Goal: Task Accomplishment & Management: Manage account settings

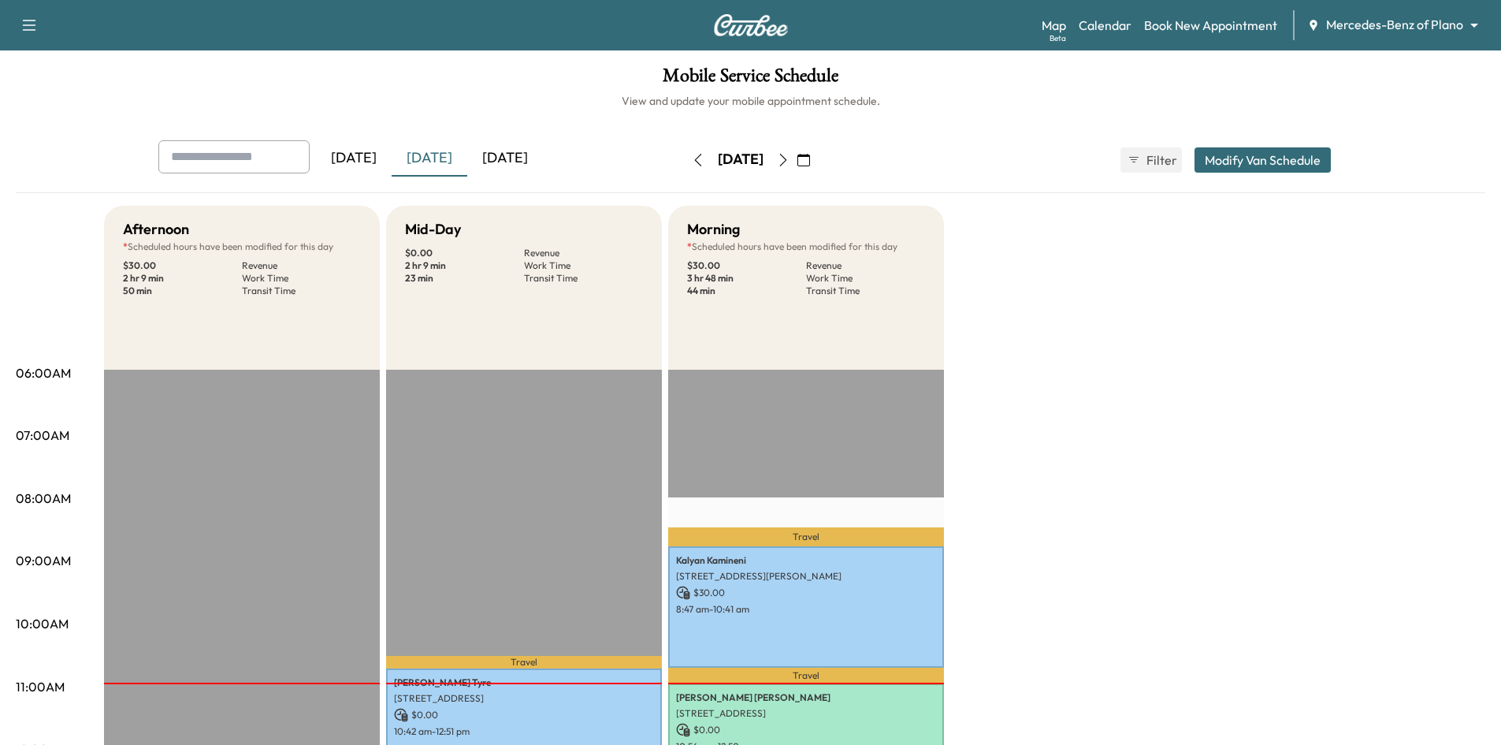
click at [510, 157] on div "[DATE]" at bounding box center [505, 158] width 76 height 36
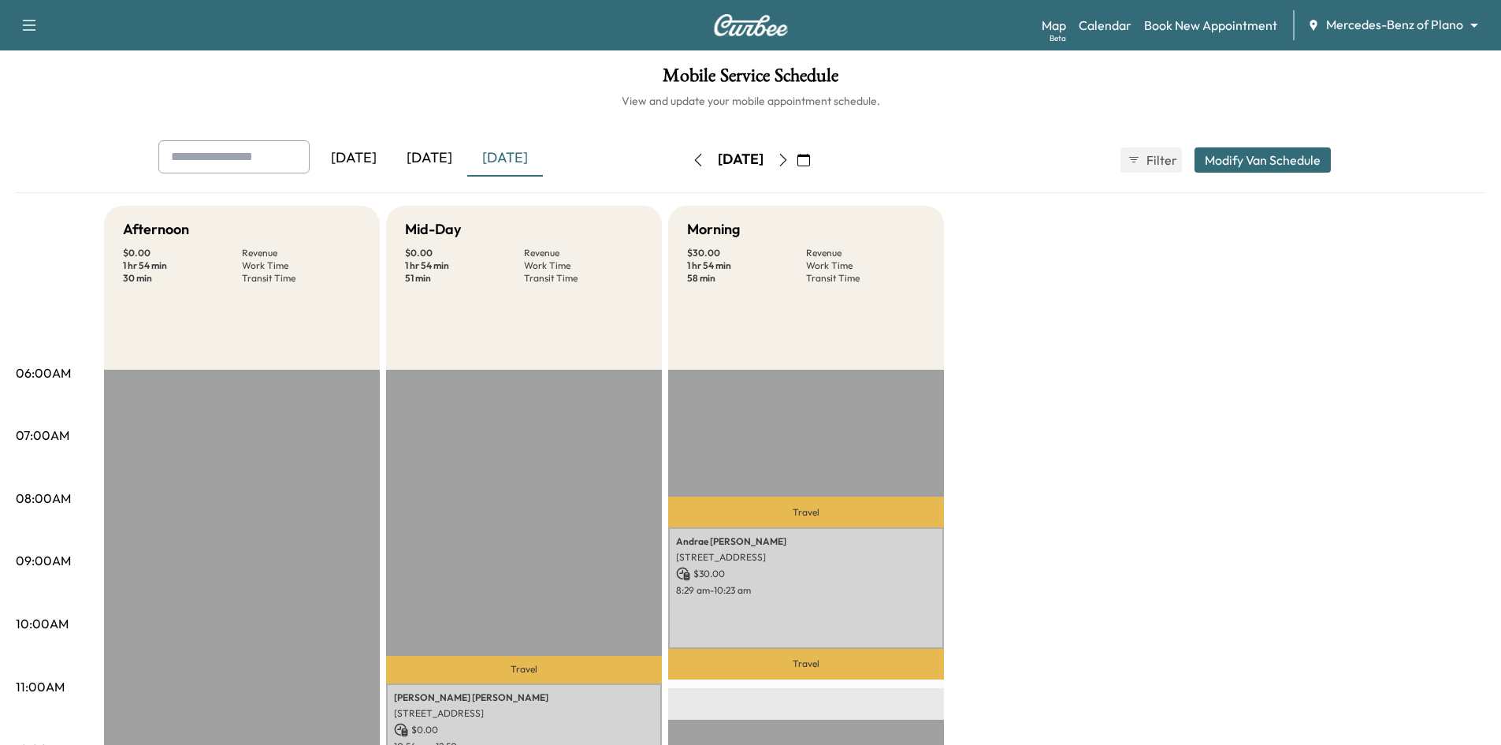
click at [441, 161] on div "[DATE]" at bounding box center [430, 158] width 76 height 36
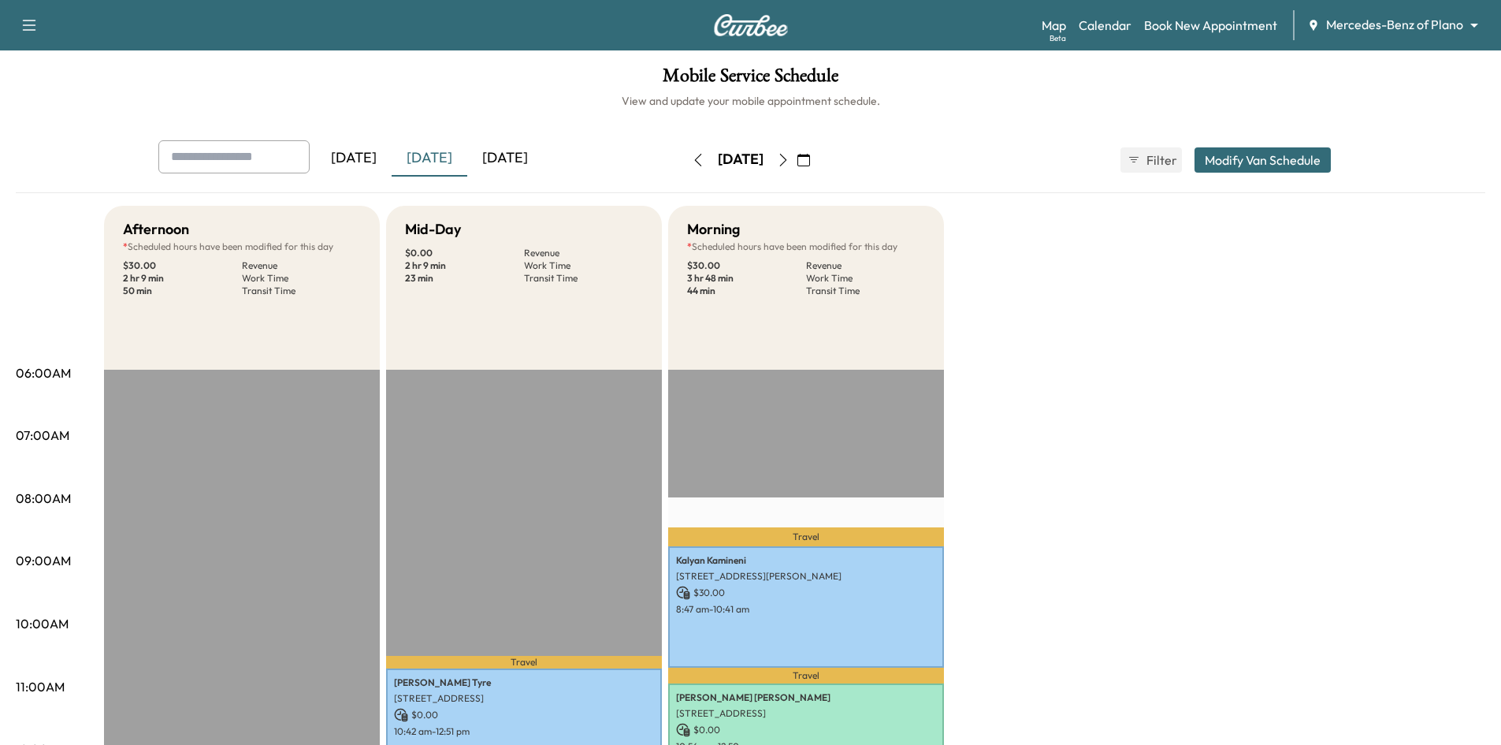
click at [510, 158] on div "[DATE]" at bounding box center [505, 158] width 76 height 36
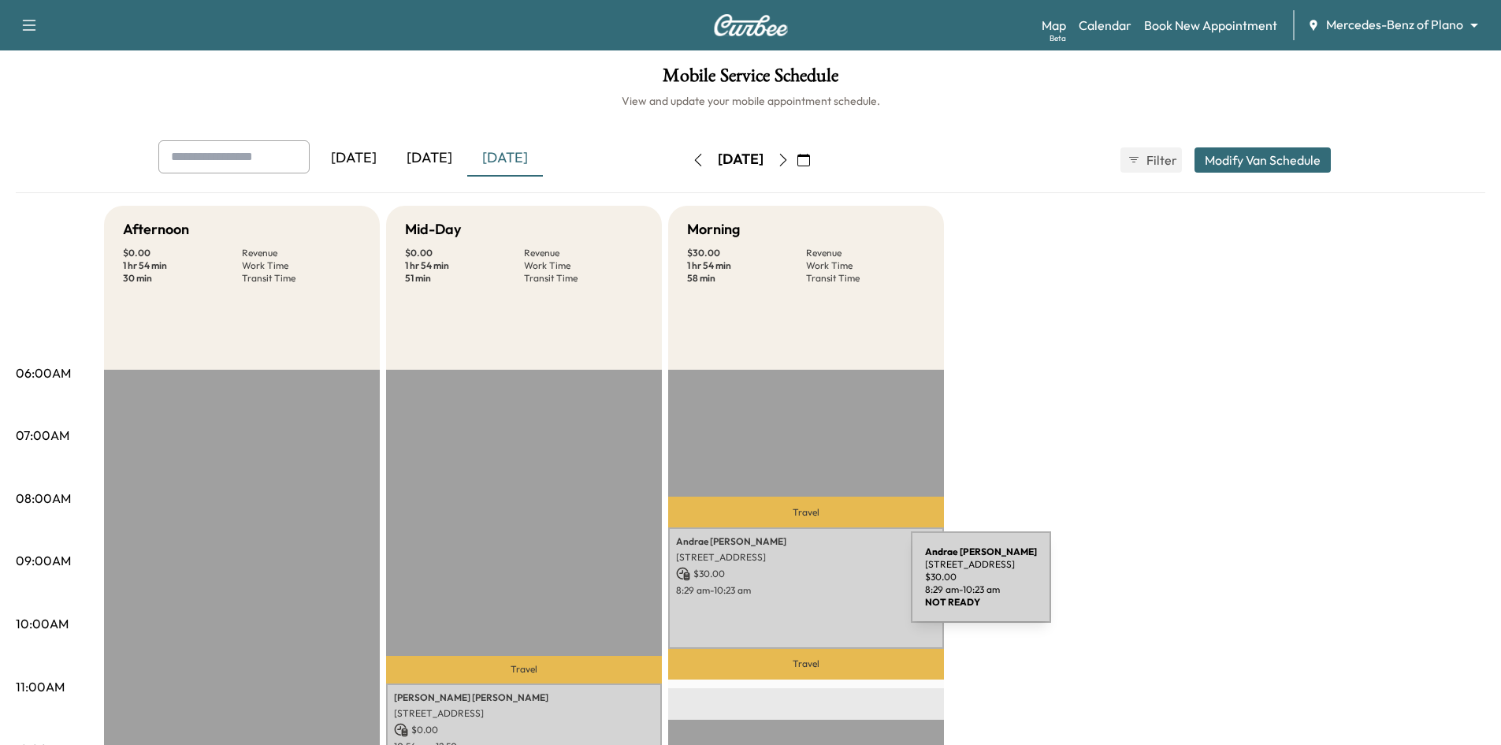
click at [793, 586] on p "8:29 am - 10:23 am" at bounding box center [806, 590] width 260 height 13
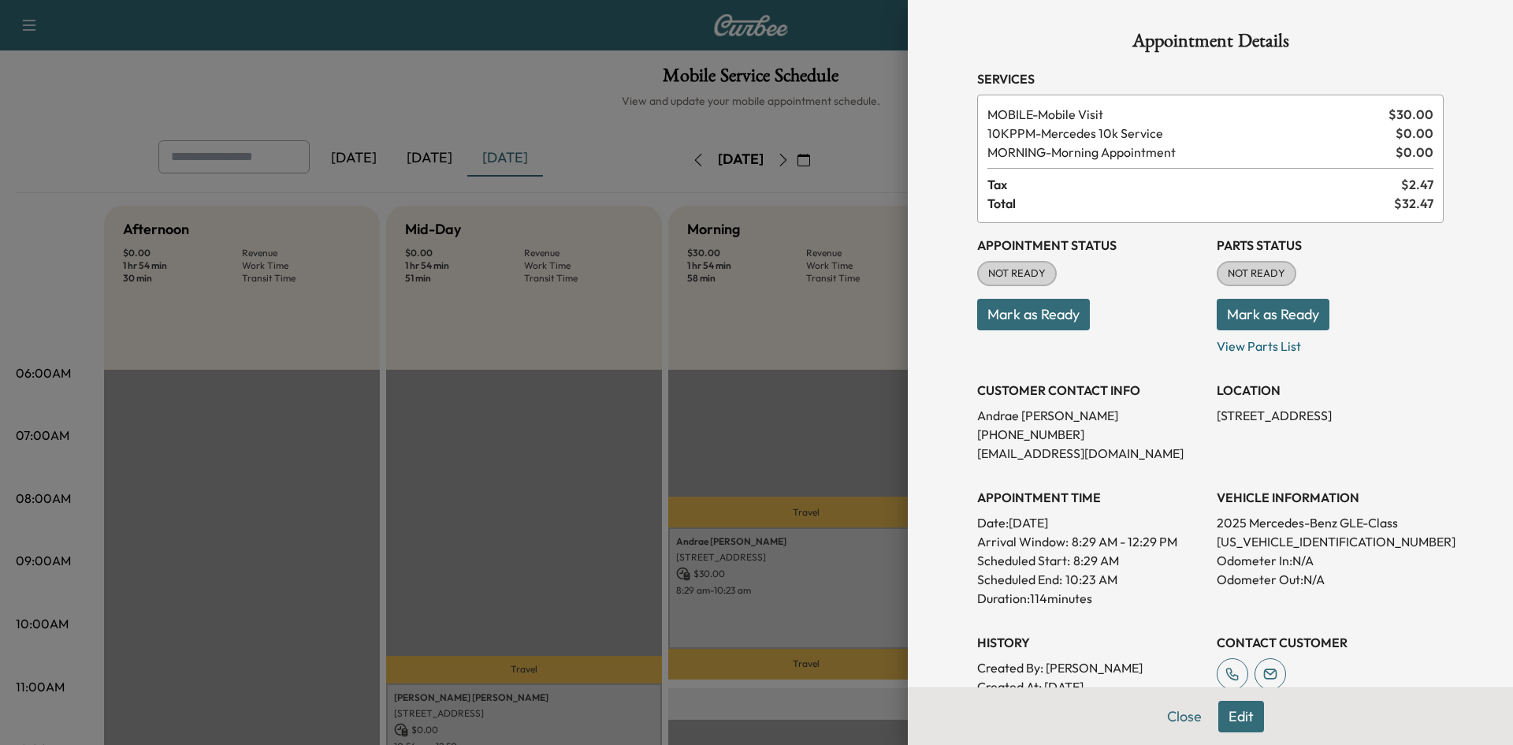
click at [645, 529] on div at bounding box center [756, 372] width 1513 height 745
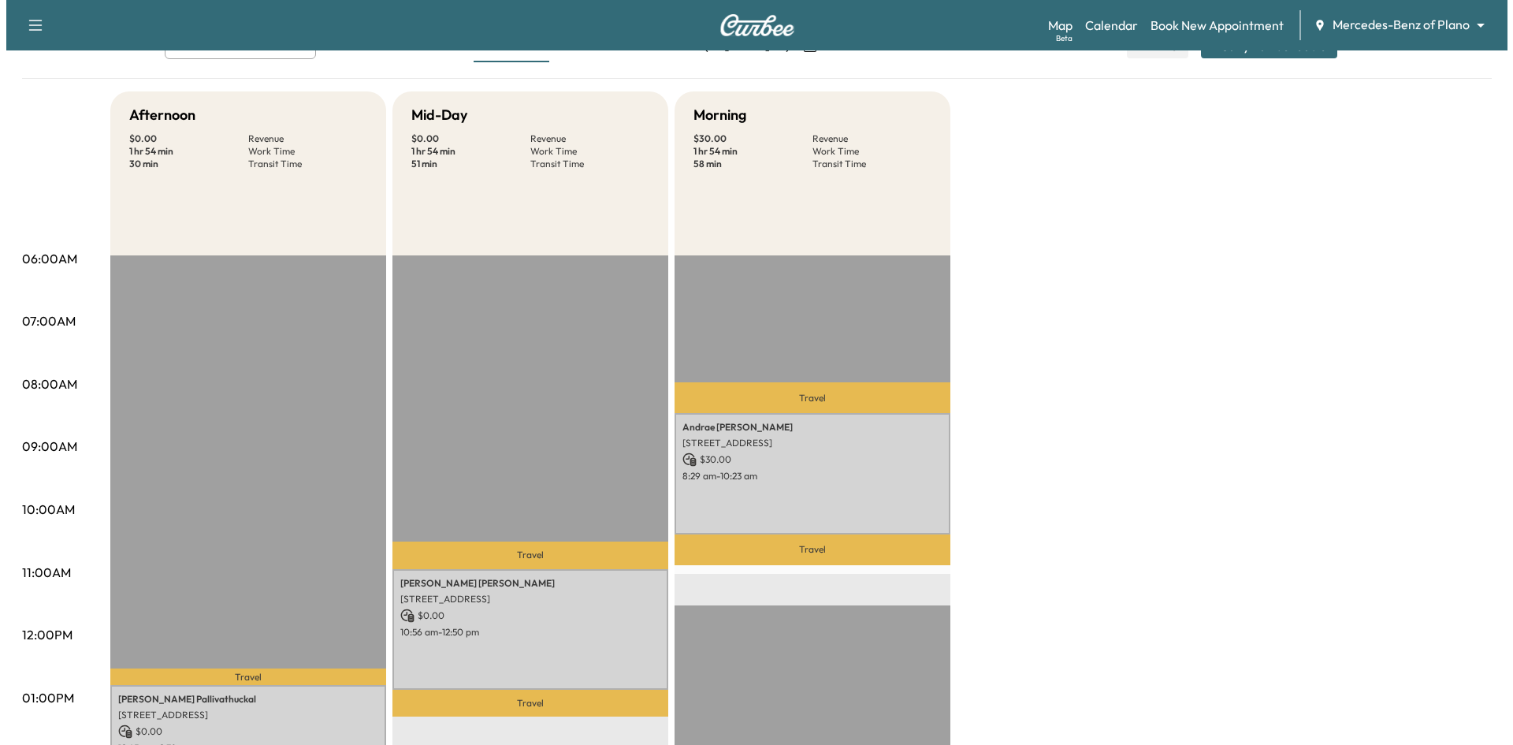
scroll to position [79, 0]
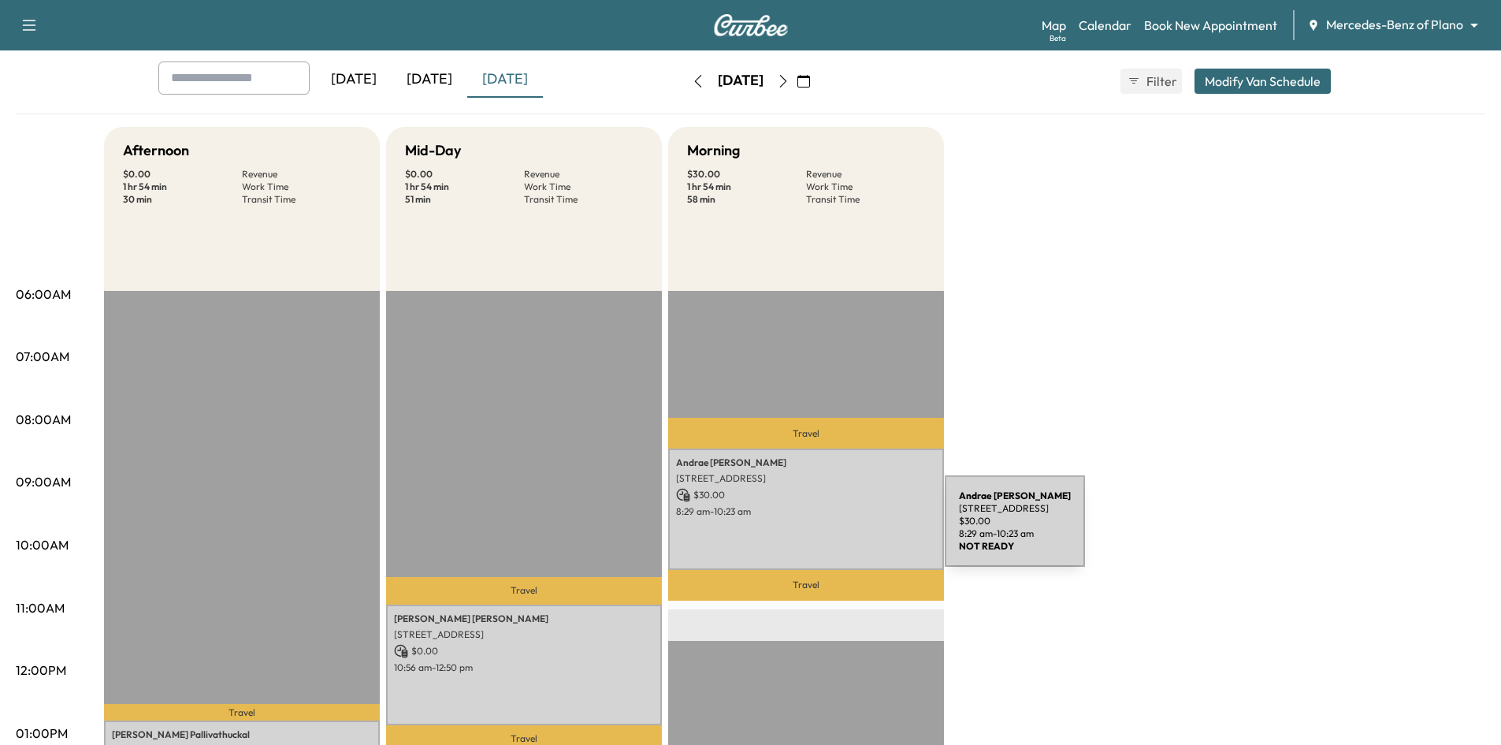
click at [827, 530] on div "Andrae Mckenzie 1916 Prickly Poppy Ct, Krugerville, TX 76227, USA $ 30.00 8:29 …" at bounding box center [806, 508] width 276 height 121
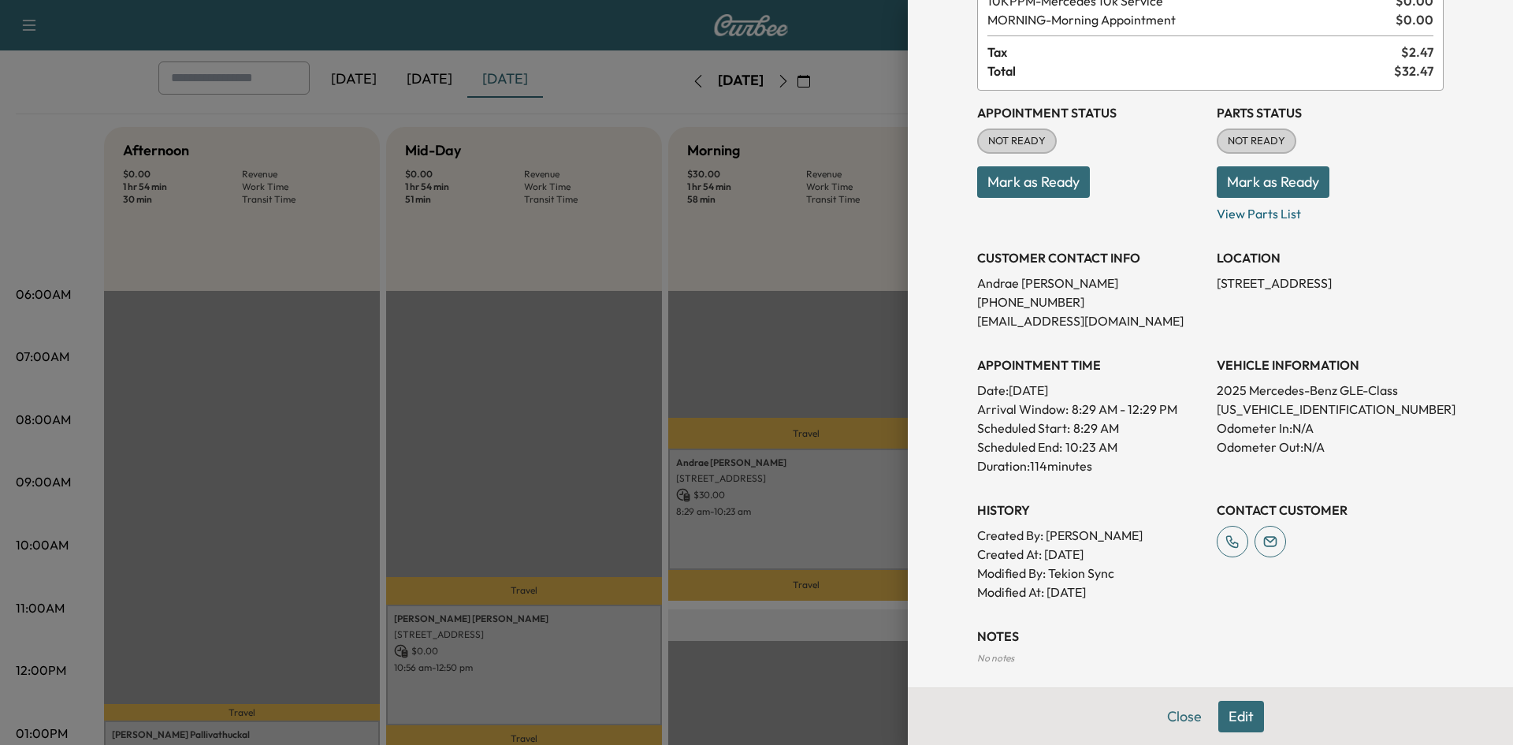
scroll to position [277, 0]
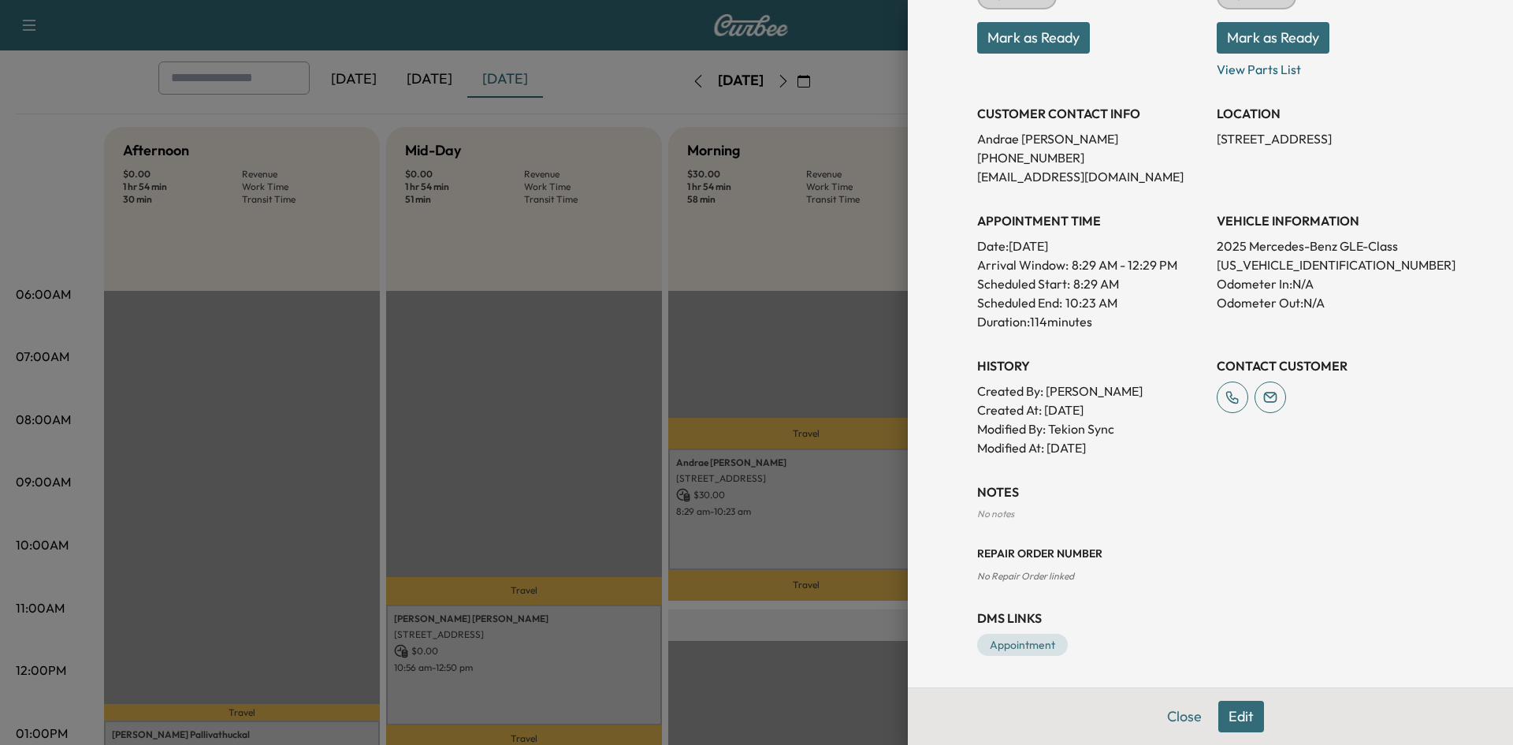
click at [645, 592] on div at bounding box center [756, 372] width 1513 height 745
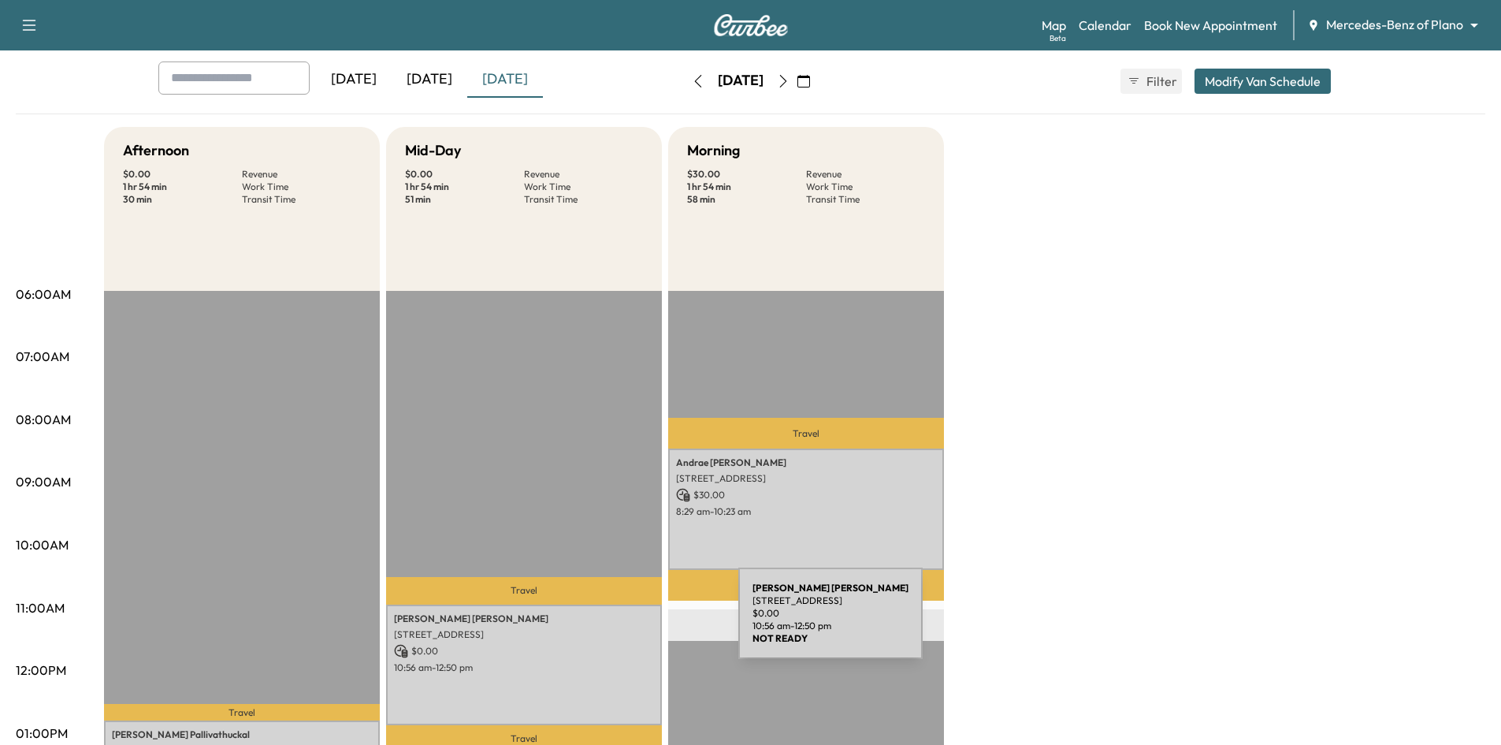
click at [615, 631] on p "11009 Harmony Hill Ln, Rowlett, TX 75089, USA" at bounding box center [524, 634] width 260 height 13
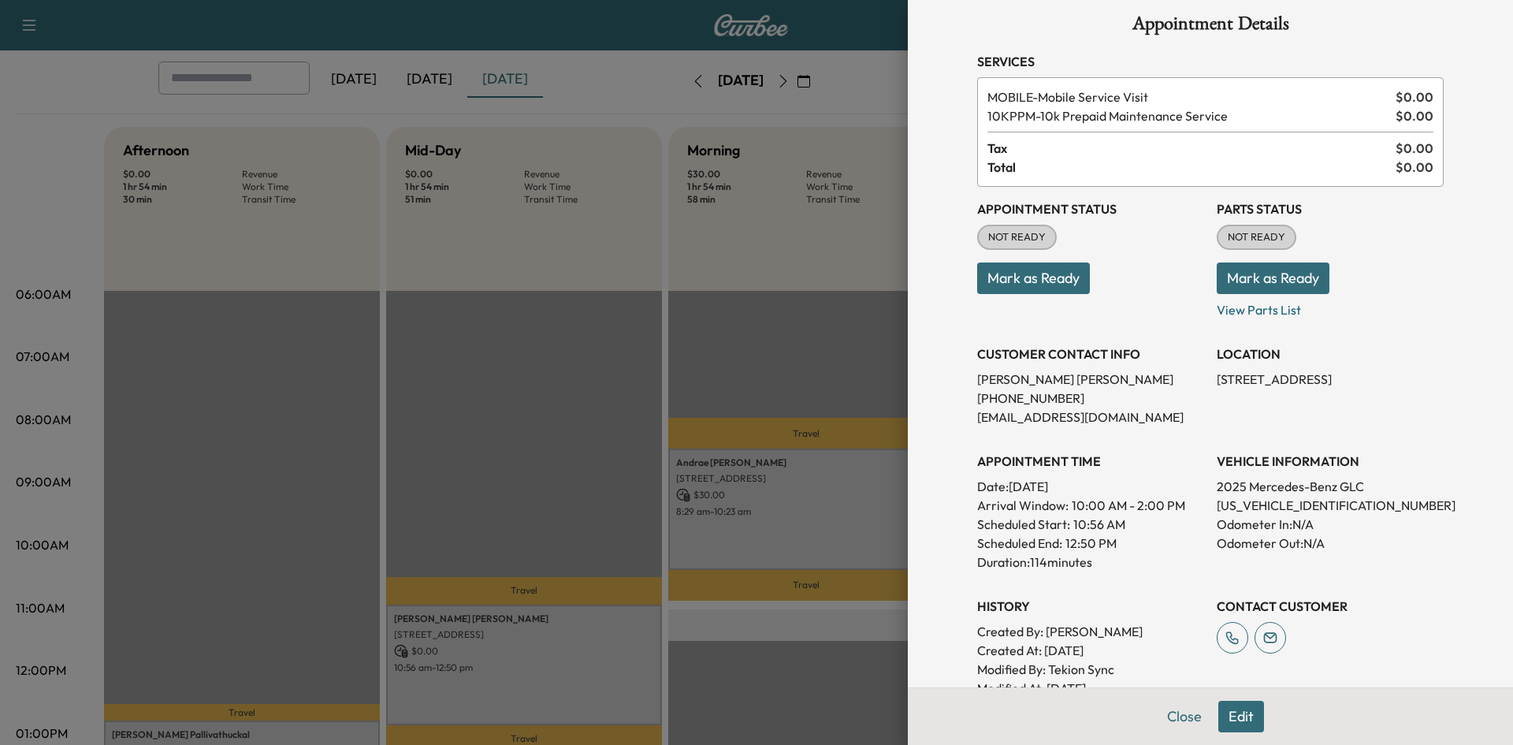
scroll to position [0, 0]
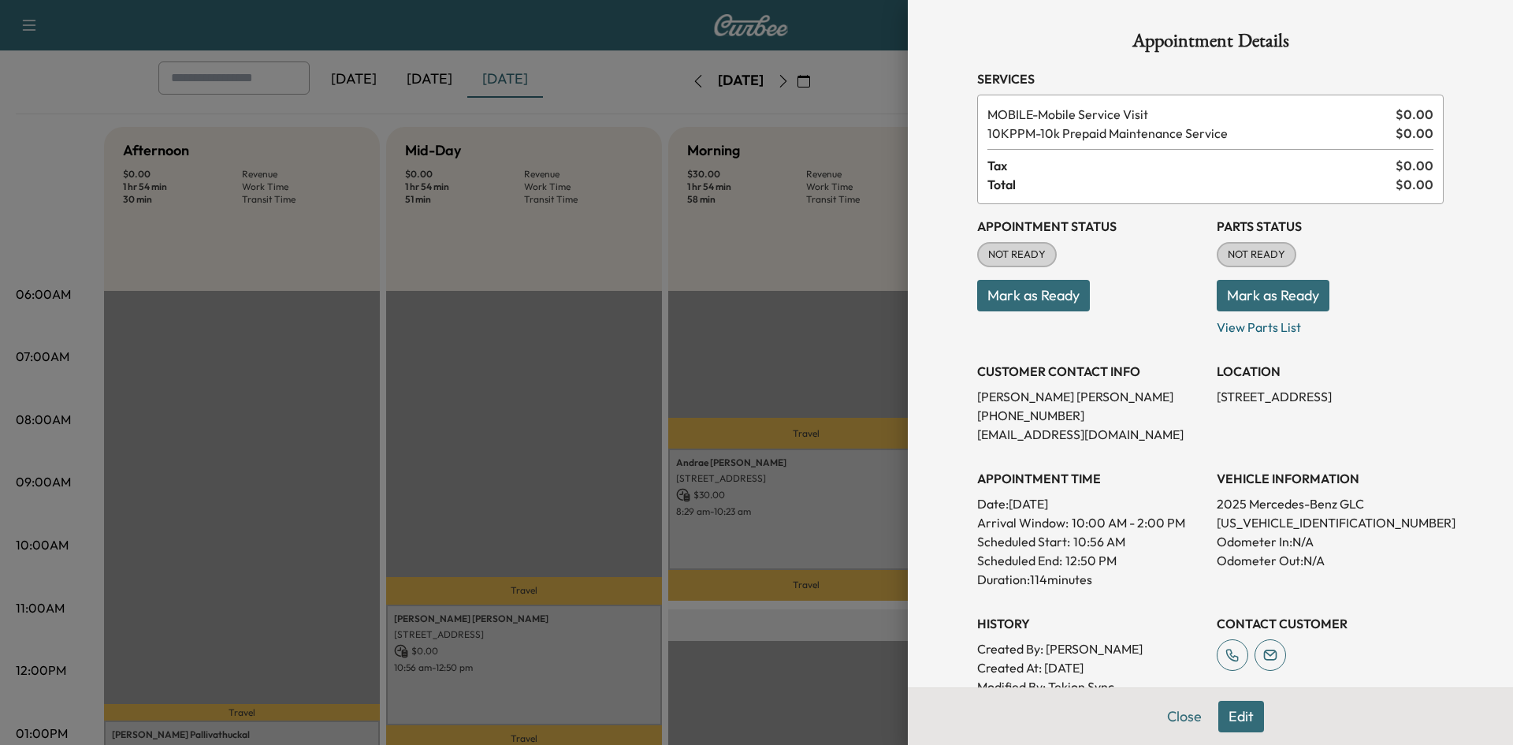
click at [463, 438] on div at bounding box center [756, 372] width 1513 height 745
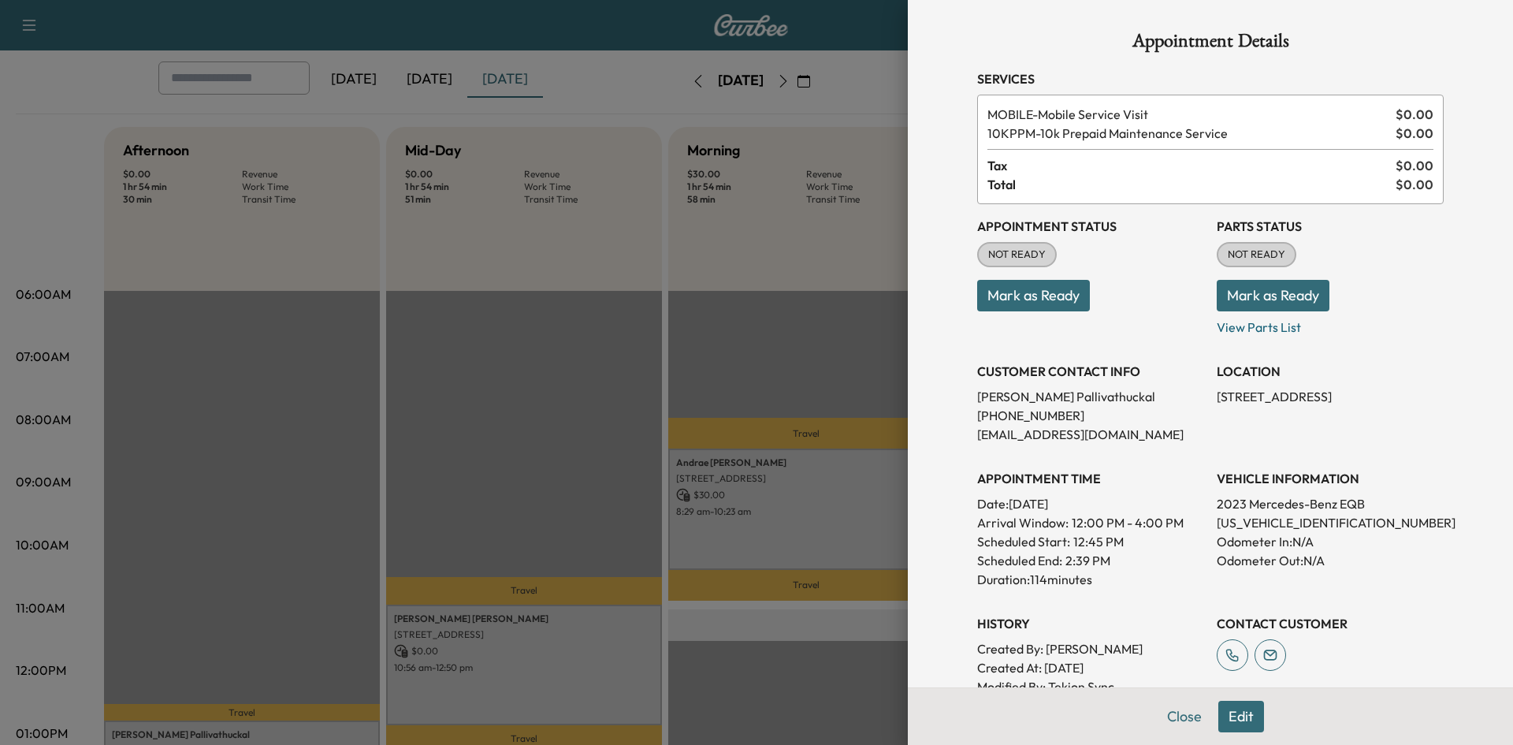
click at [445, 387] on div at bounding box center [756, 372] width 1513 height 745
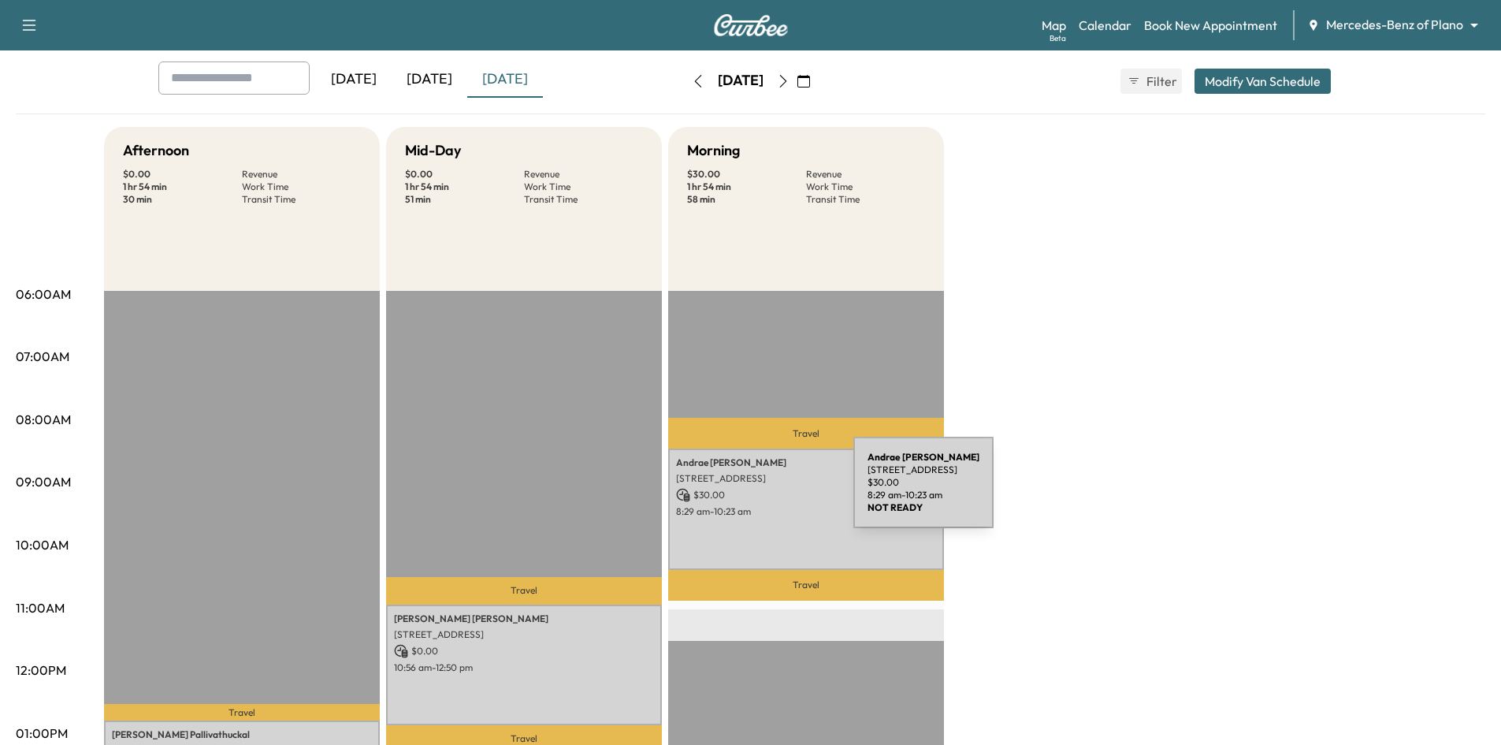
click at [735, 492] on p "$ 30.00" at bounding box center [806, 495] width 260 height 14
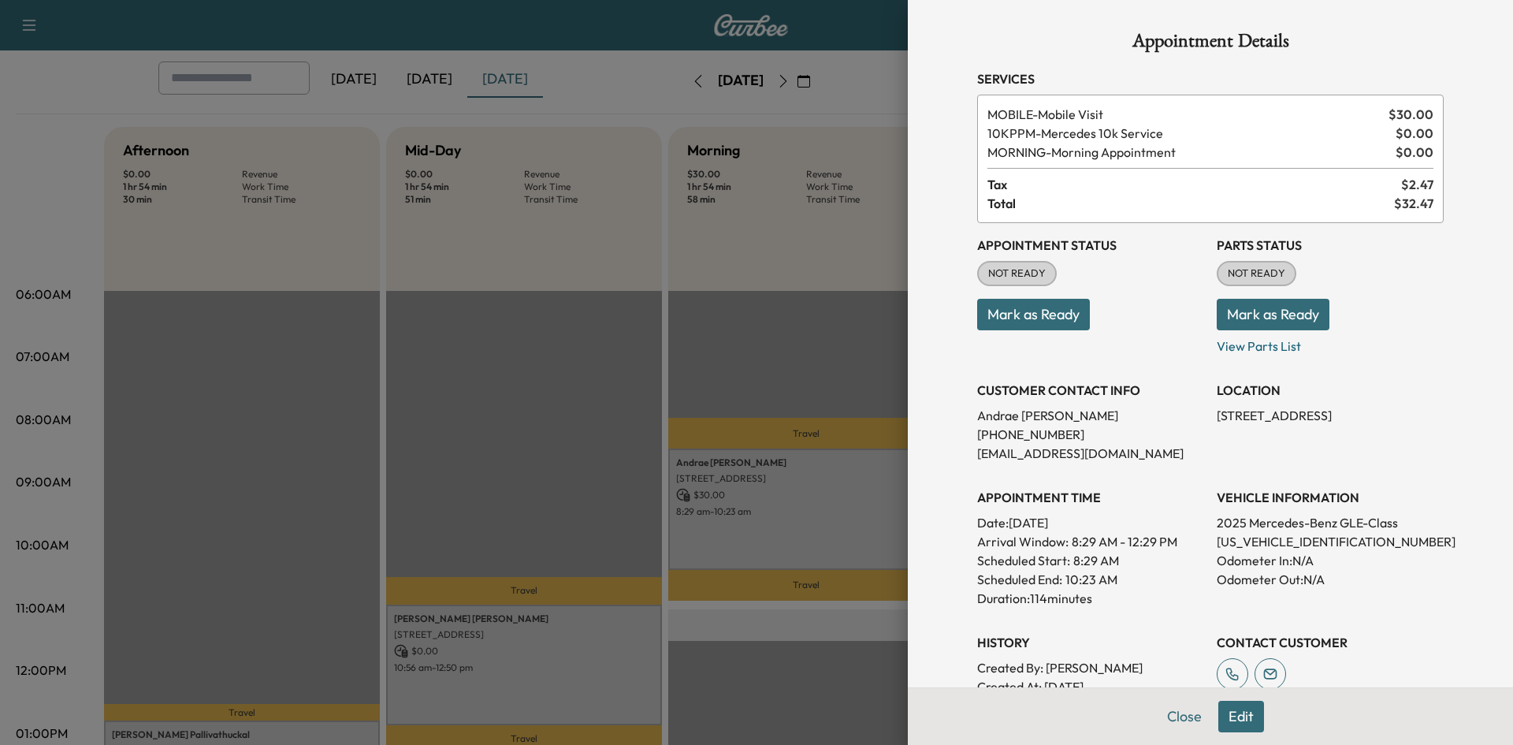
drag, startPoint x: 1047, startPoint y: 318, endPoint x: 1037, endPoint y: 325, distance: 11.4
click at [1046, 318] on button "Mark as Ready" at bounding box center [1033, 315] width 113 height 32
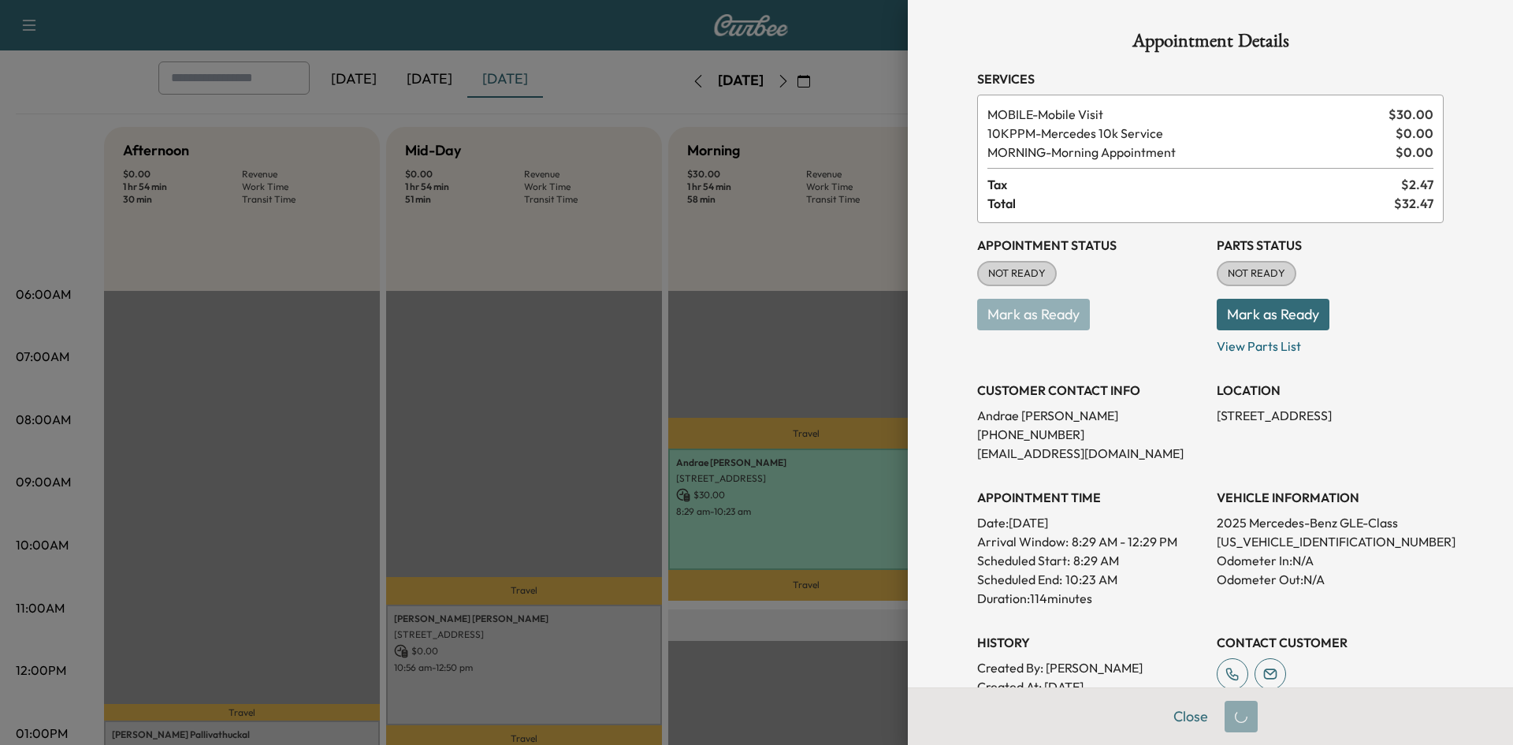
click at [715, 339] on div at bounding box center [756, 372] width 1513 height 745
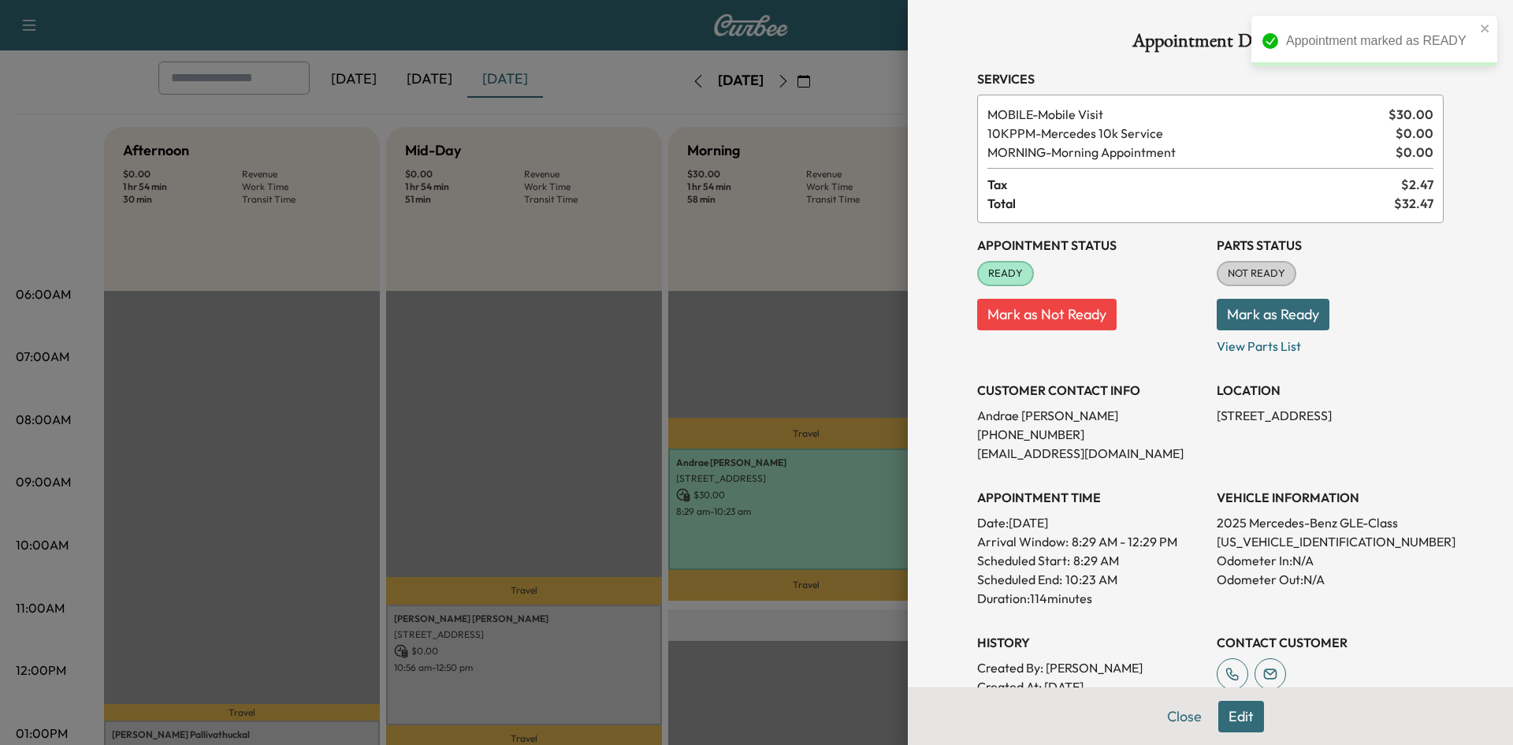
click at [716, 338] on div at bounding box center [756, 372] width 1513 height 745
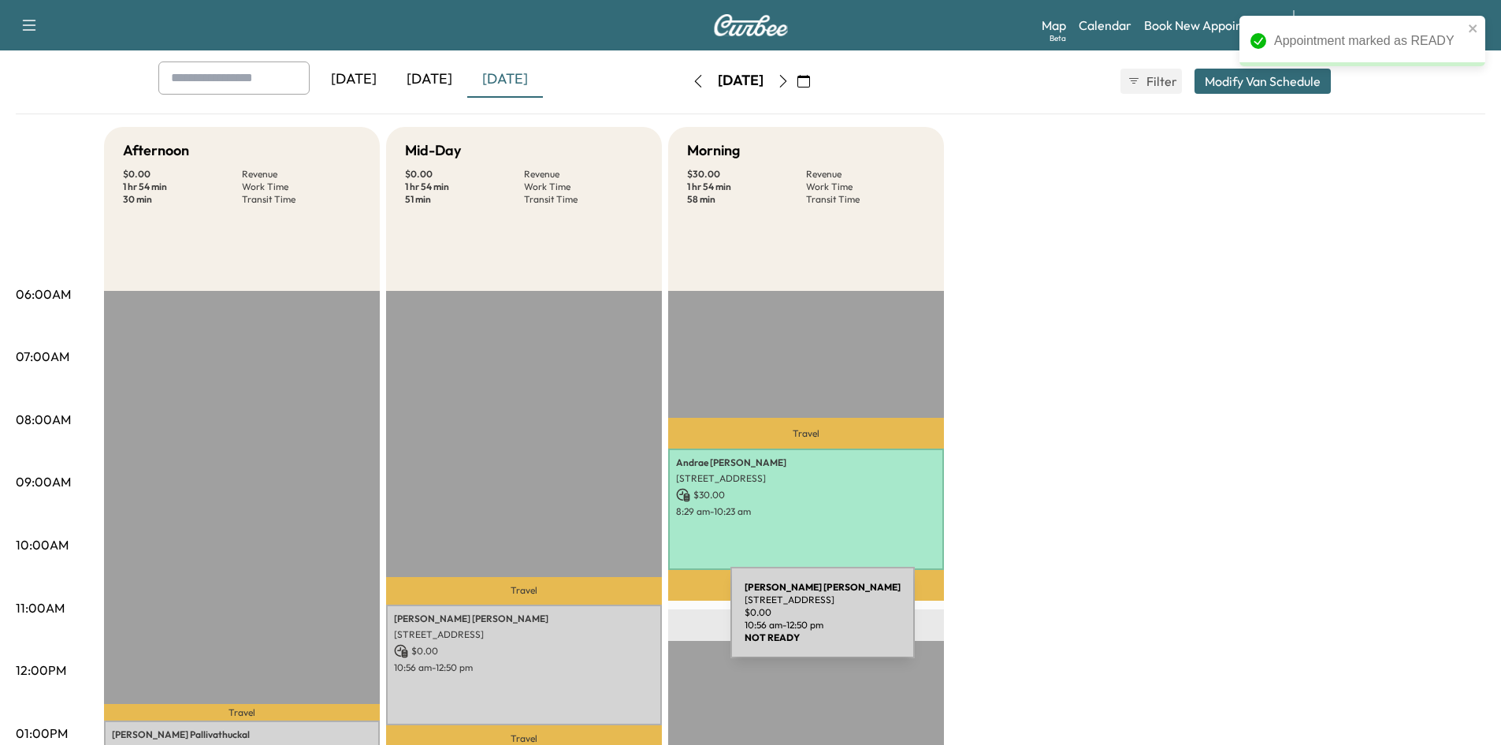
click at [613, 623] on div "[PERSON_NAME] [STREET_ADDRESS] $ 0.00 10:56 am - 12:50 pm" at bounding box center [524, 665] width 276 height 121
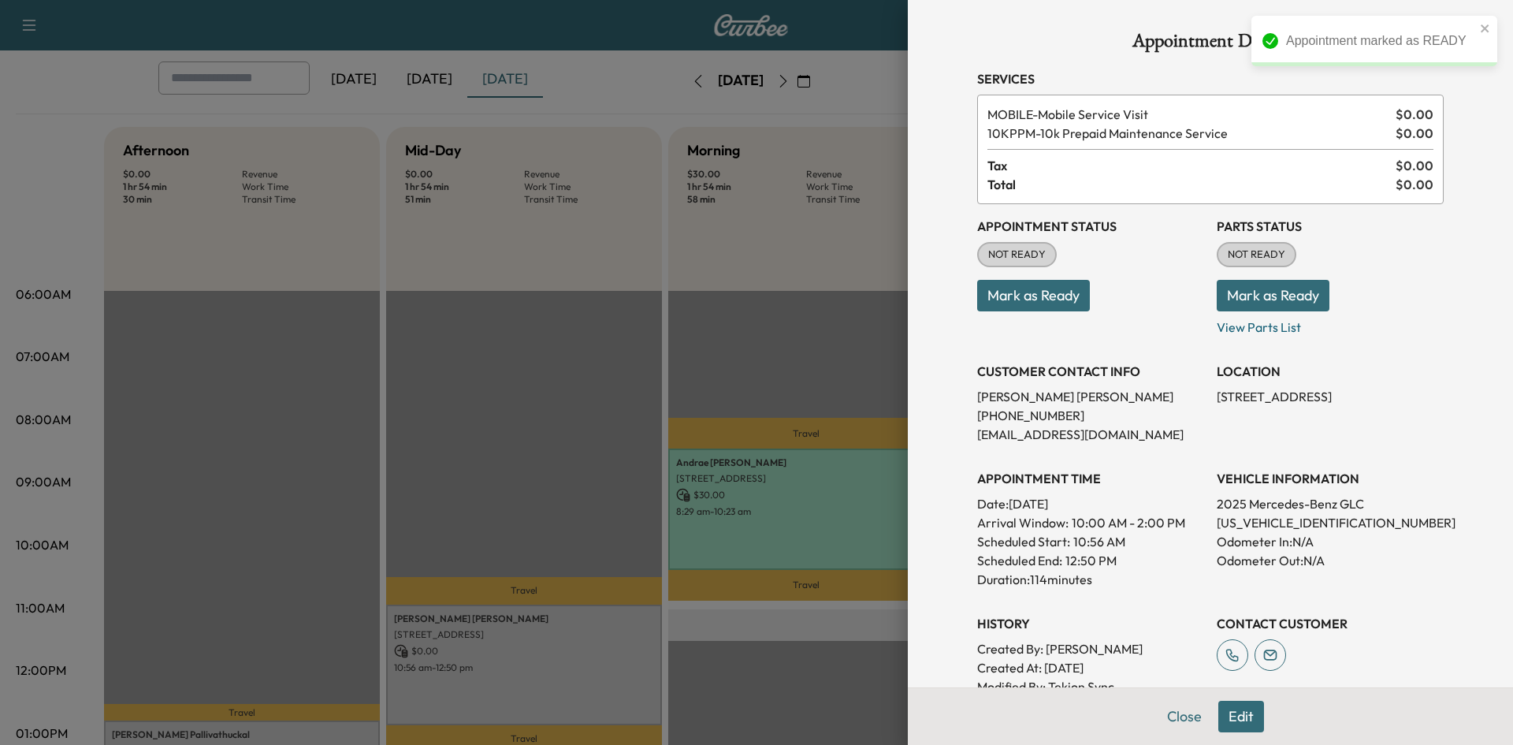
click at [1040, 302] on button "Mark as Ready" at bounding box center [1033, 296] width 113 height 32
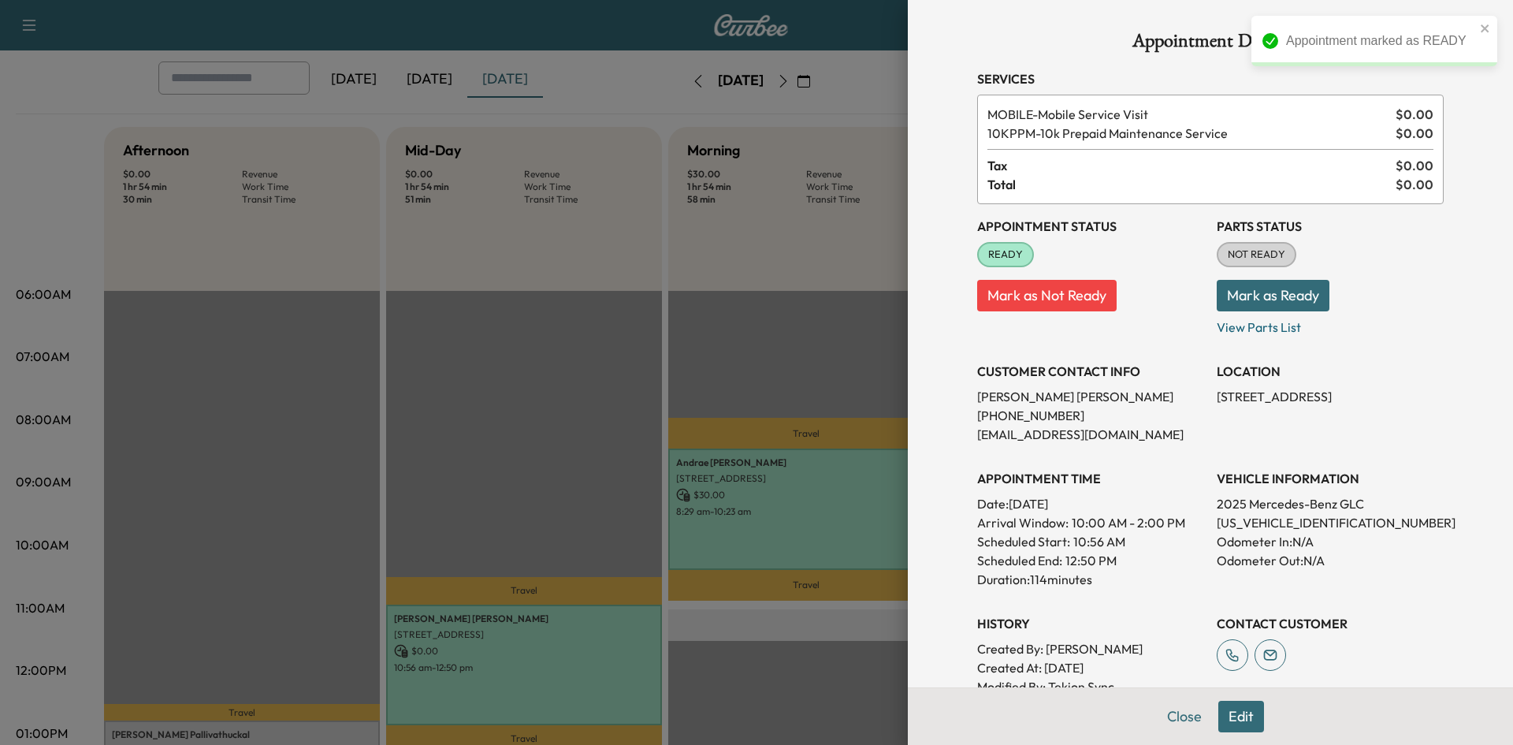
click at [691, 349] on div at bounding box center [756, 372] width 1513 height 745
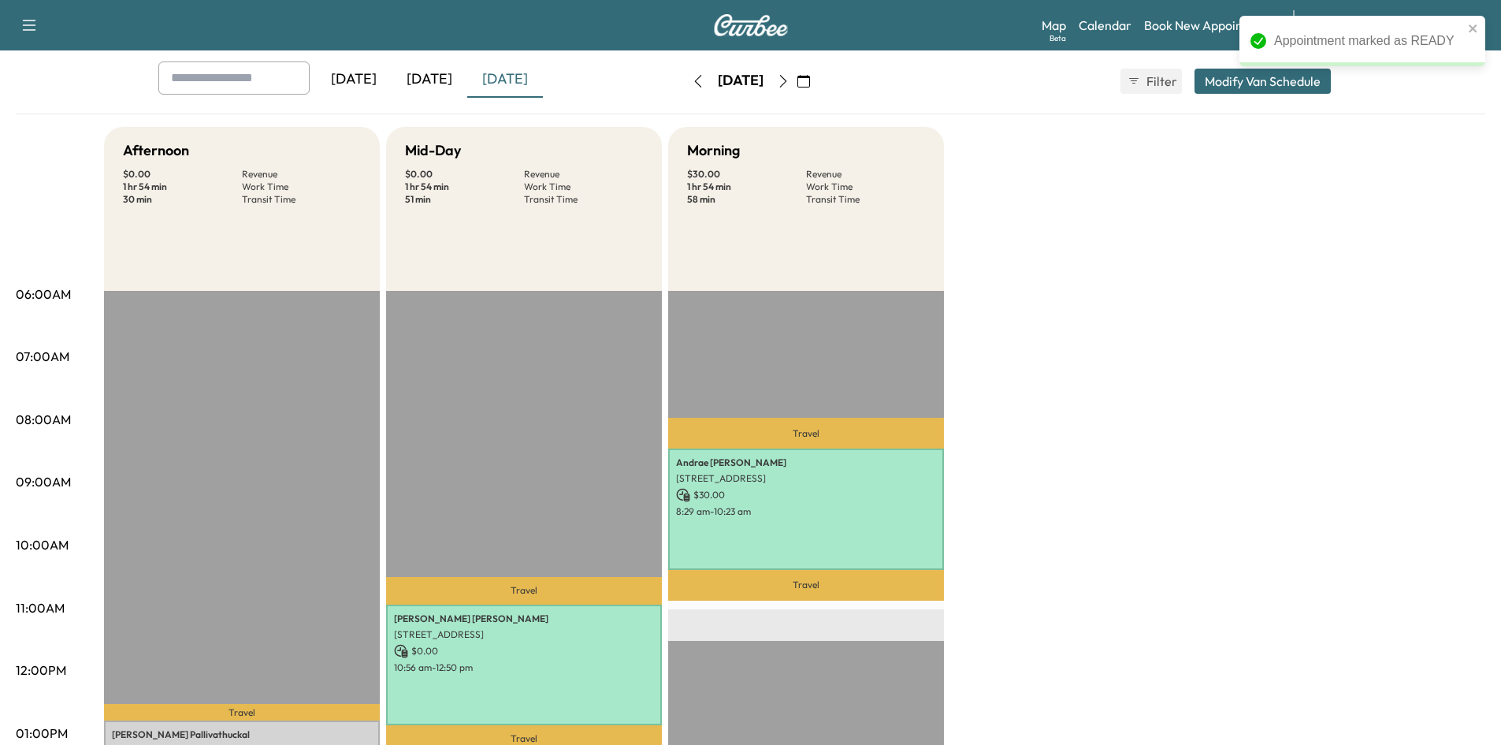
click at [277, 728] on p "Joseph Pallivathuckal" at bounding box center [242, 734] width 260 height 13
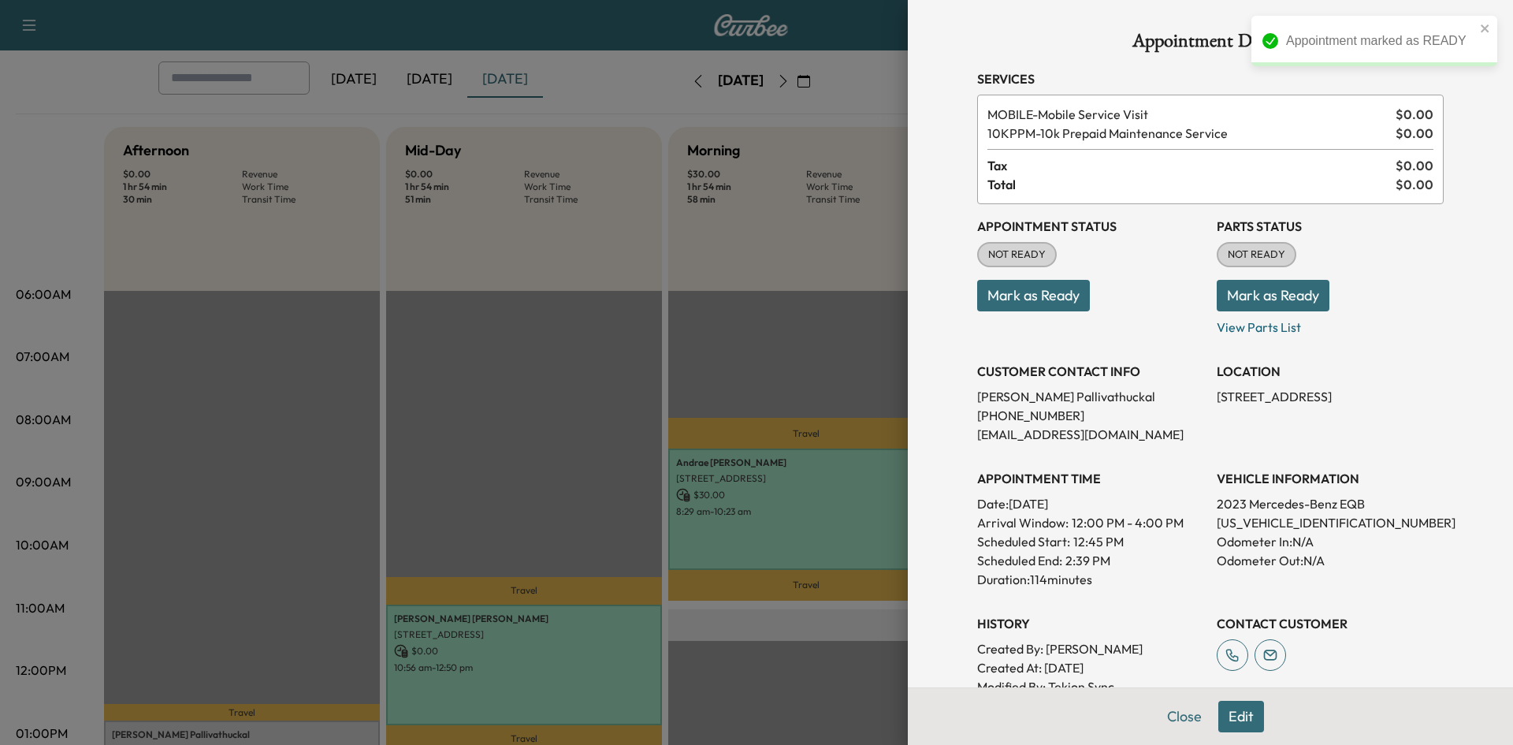
click at [1059, 304] on button "Mark as Ready" at bounding box center [1033, 296] width 113 height 32
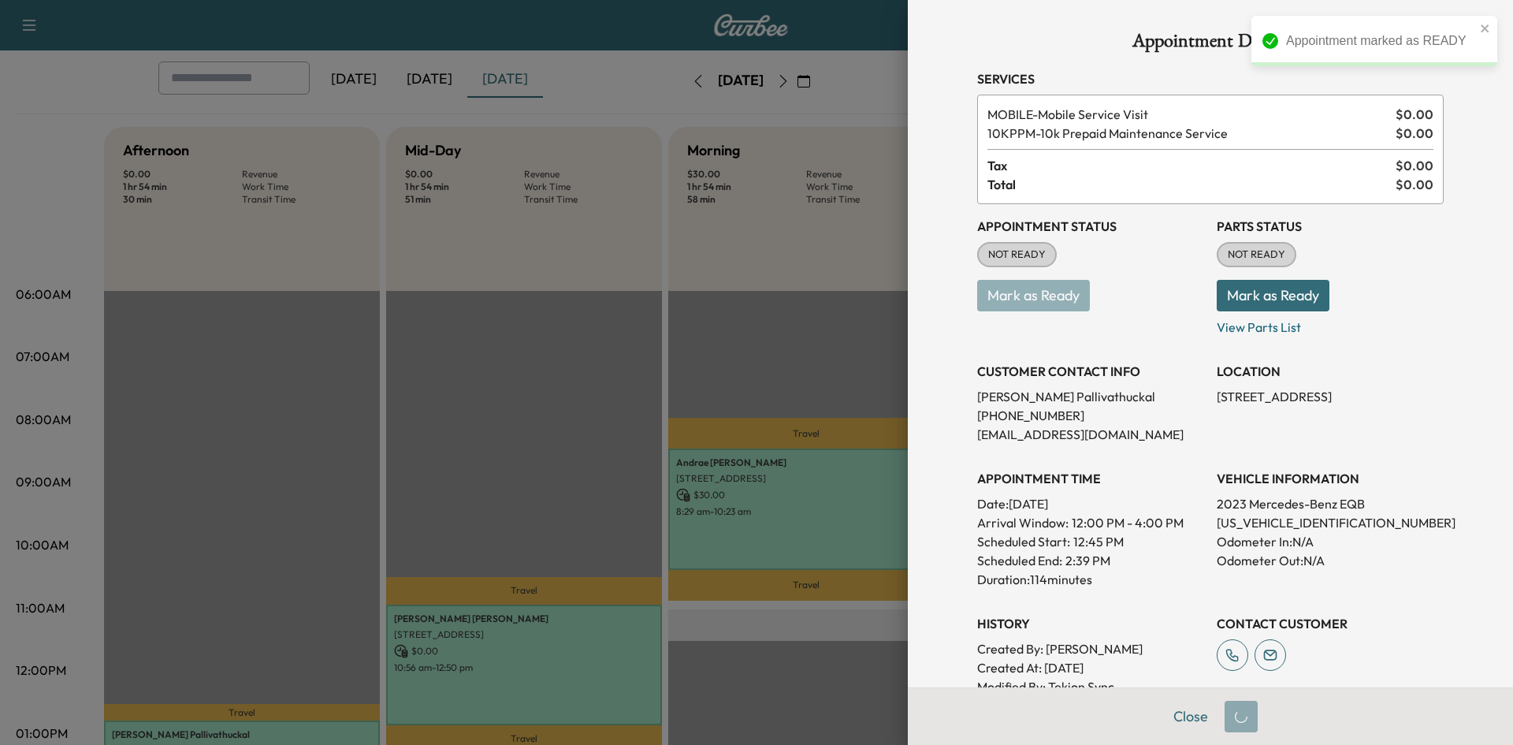
click at [565, 333] on div at bounding box center [756, 372] width 1513 height 745
click at [558, 340] on div at bounding box center [756, 372] width 1513 height 745
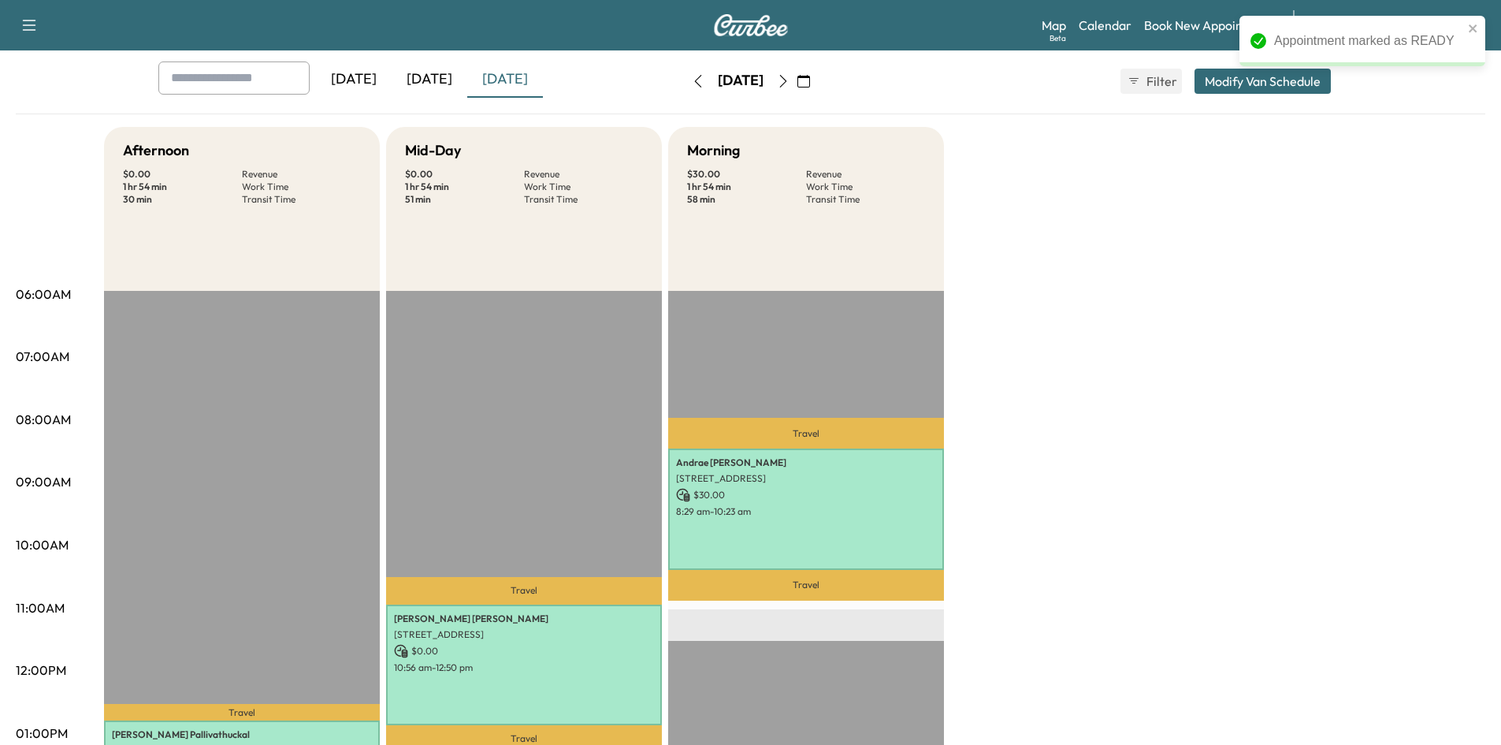
scroll to position [315, 0]
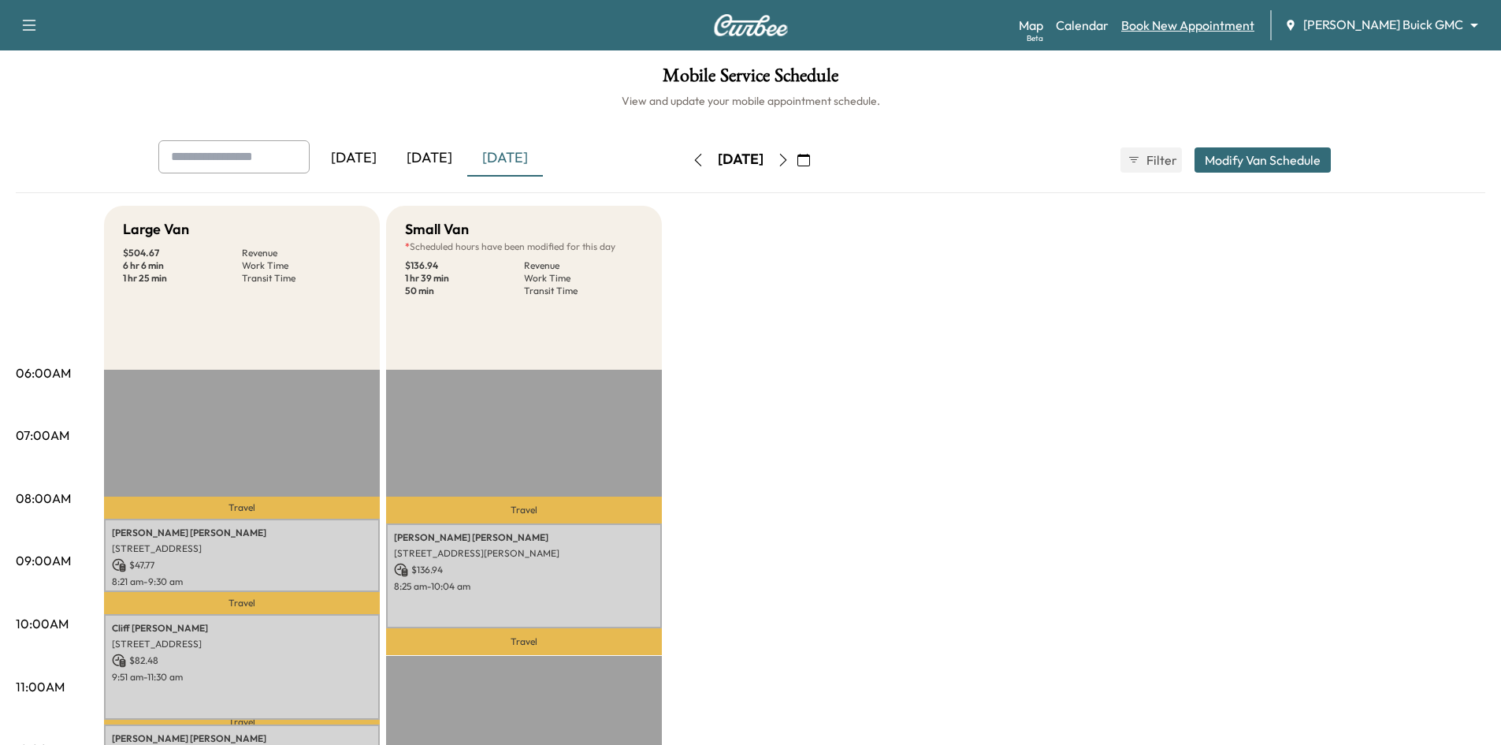
click at [1227, 25] on link "Book New Appointment" at bounding box center [1188, 25] width 133 height 19
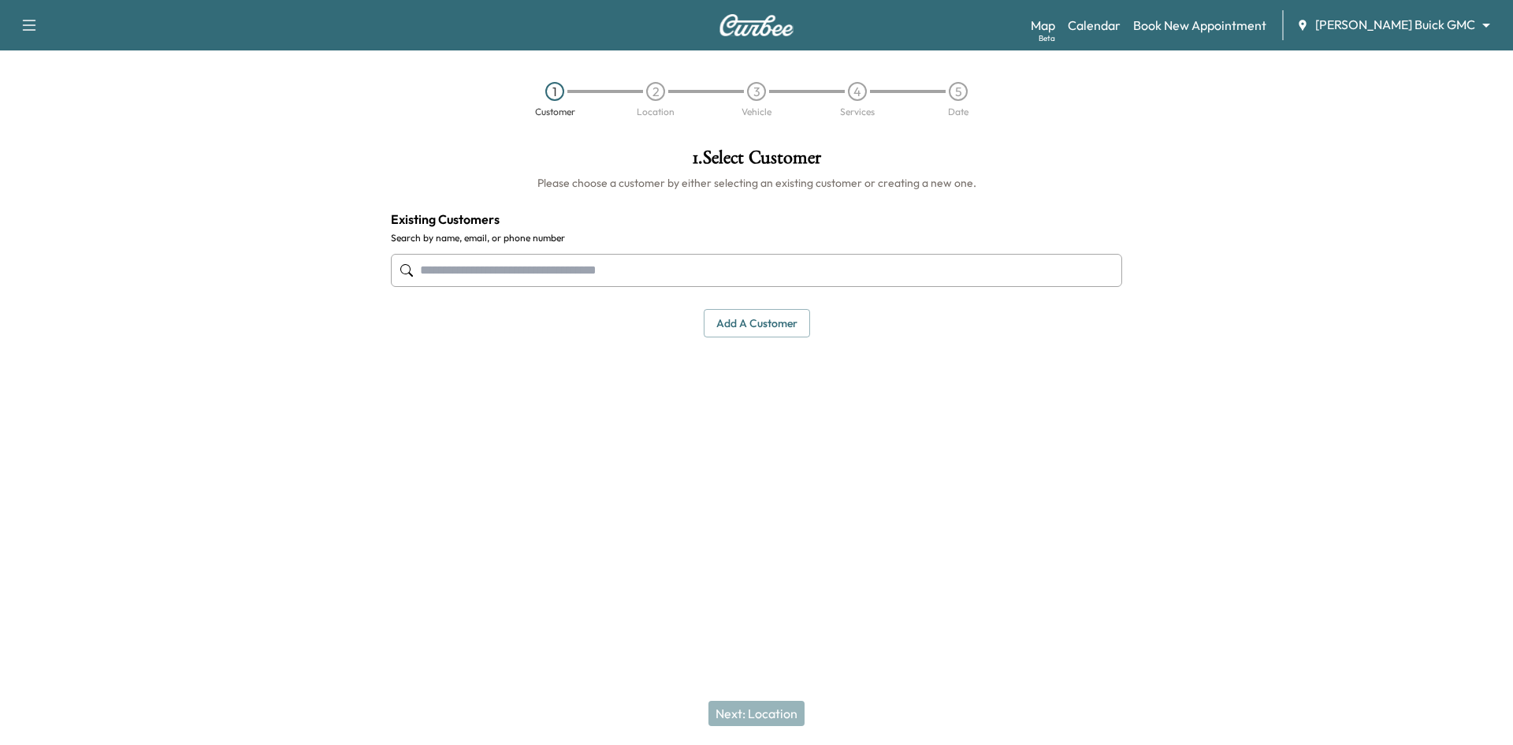
click at [709, 281] on input "text" at bounding box center [756, 270] width 731 height 33
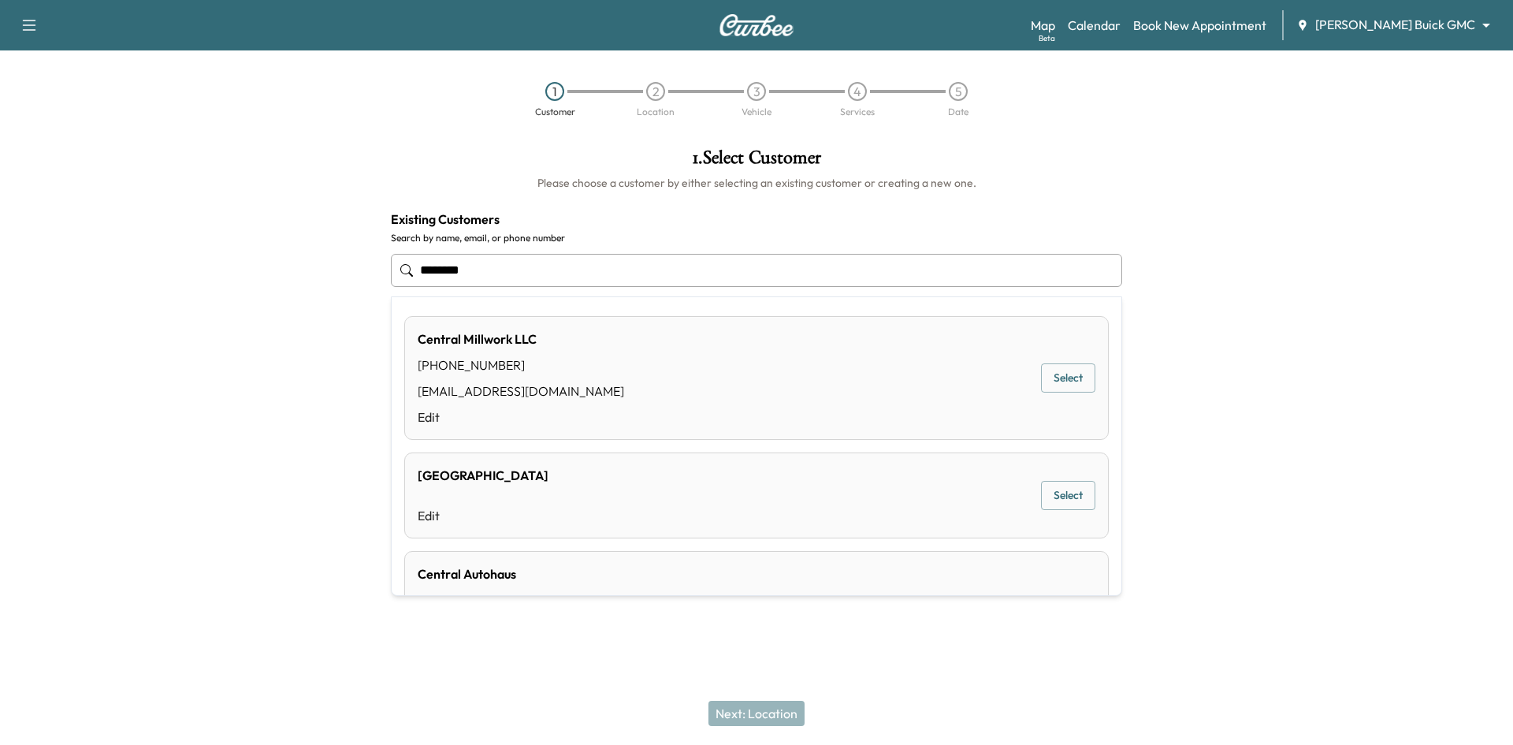
click at [1070, 490] on button "Select" at bounding box center [1068, 495] width 54 height 29
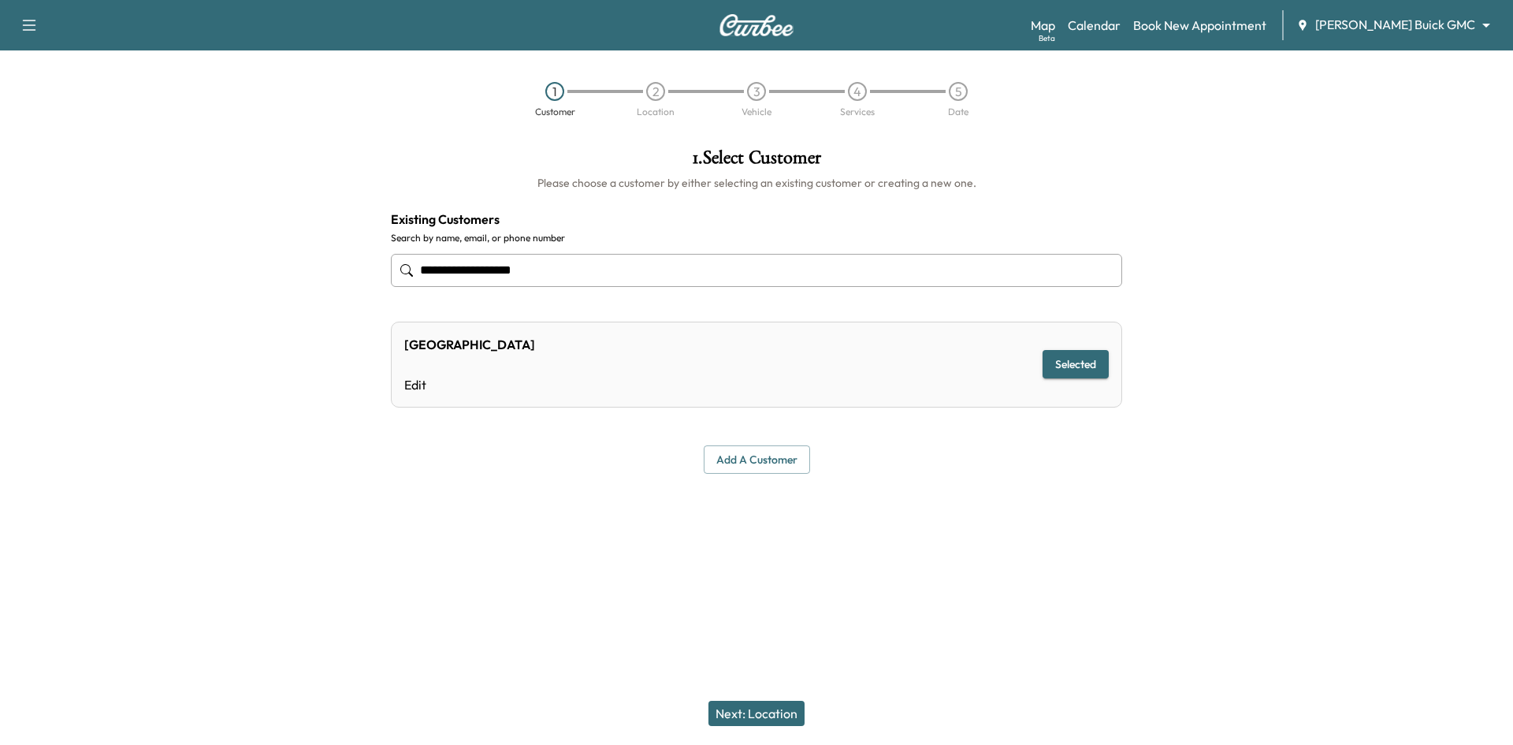
click at [784, 716] on button "Next: Location" at bounding box center [757, 713] width 96 height 25
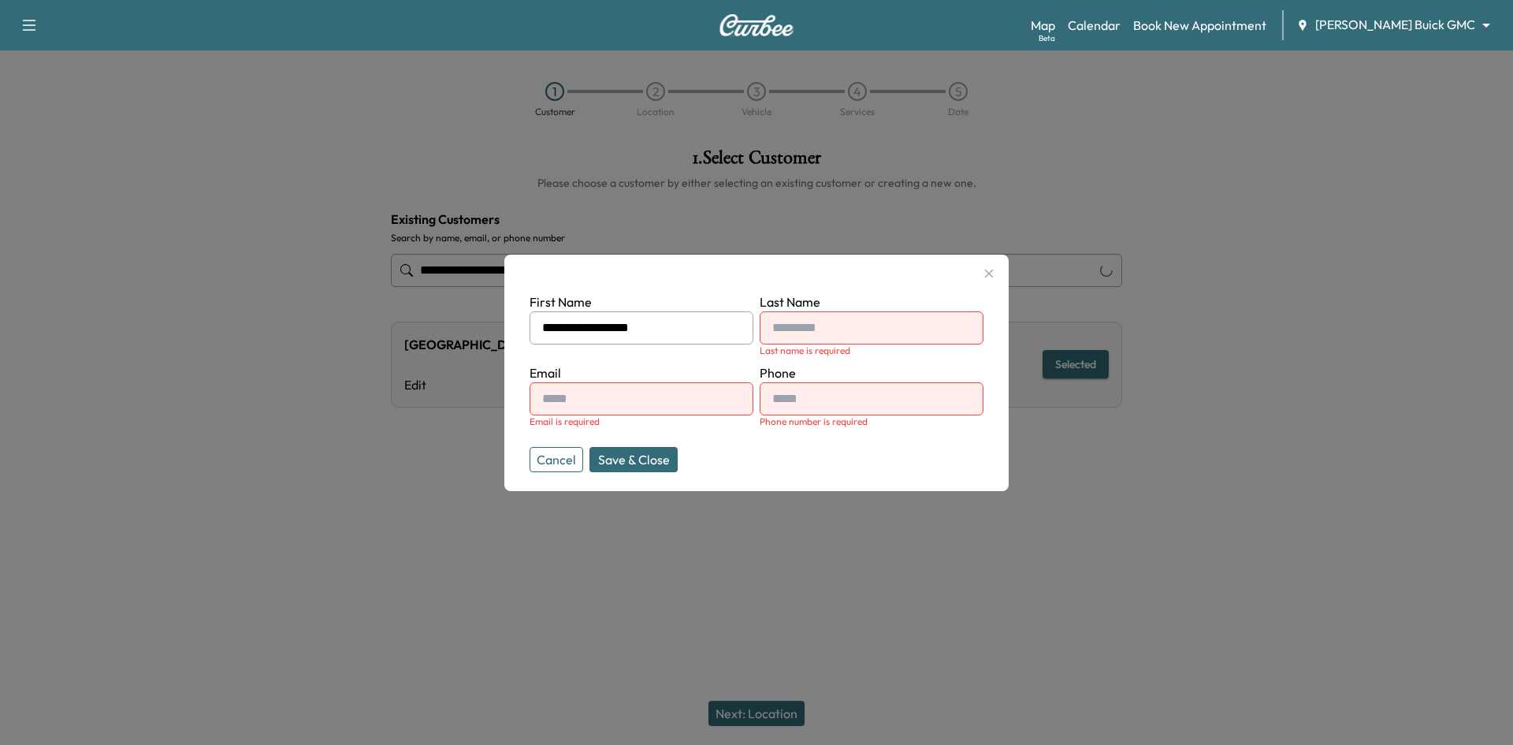
click at [569, 459] on button "Cancel" at bounding box center [557, 459] width 54 height 25
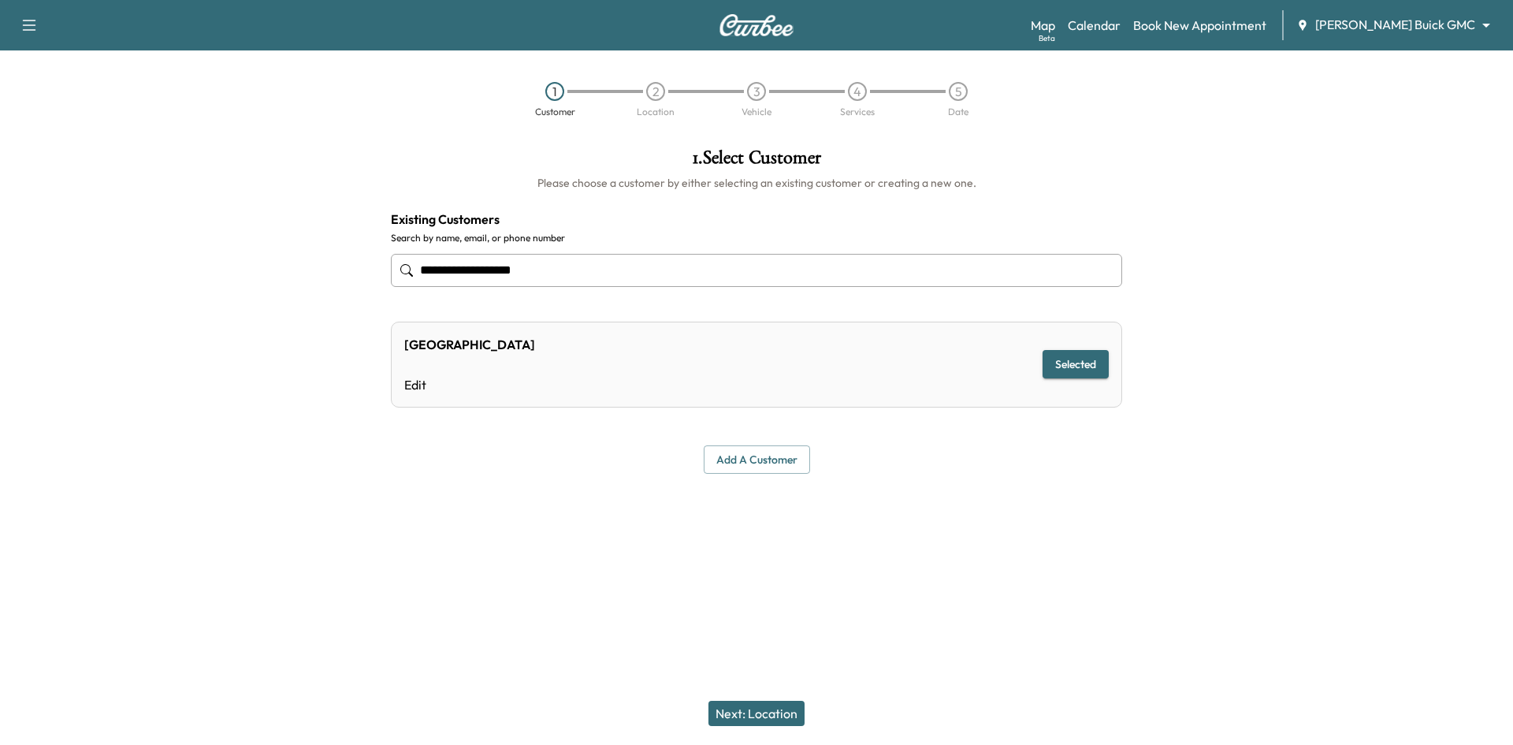
click at [602, 268] on input "**********" at bounding box center [756, 270] width 731 height 33
click at [603, 268] on input "**********" at bounding box center [756, 270] width 731 height 33
click at [698, 273] on input "**********" at bounding box center [756, 270] width 731 height 33
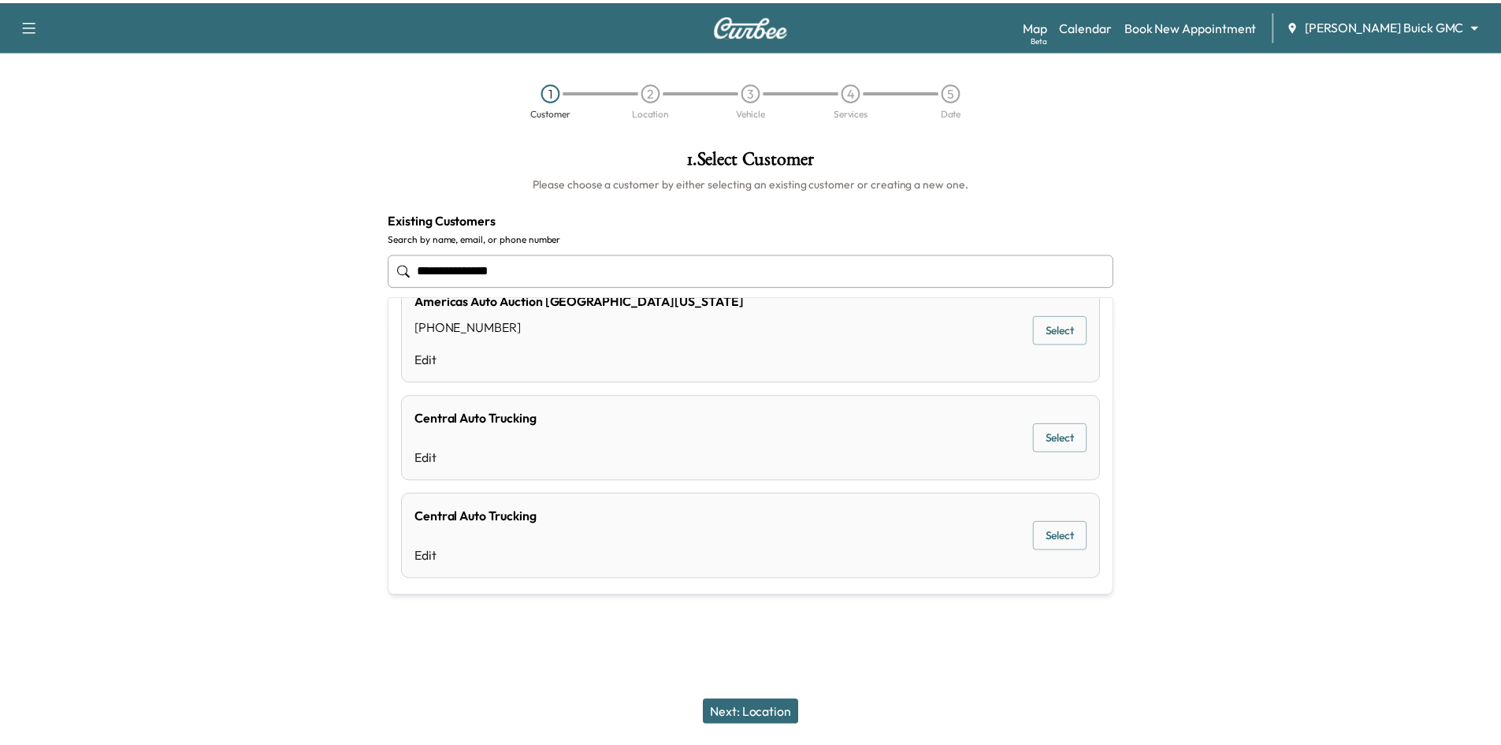
scroll to position [258, 0]
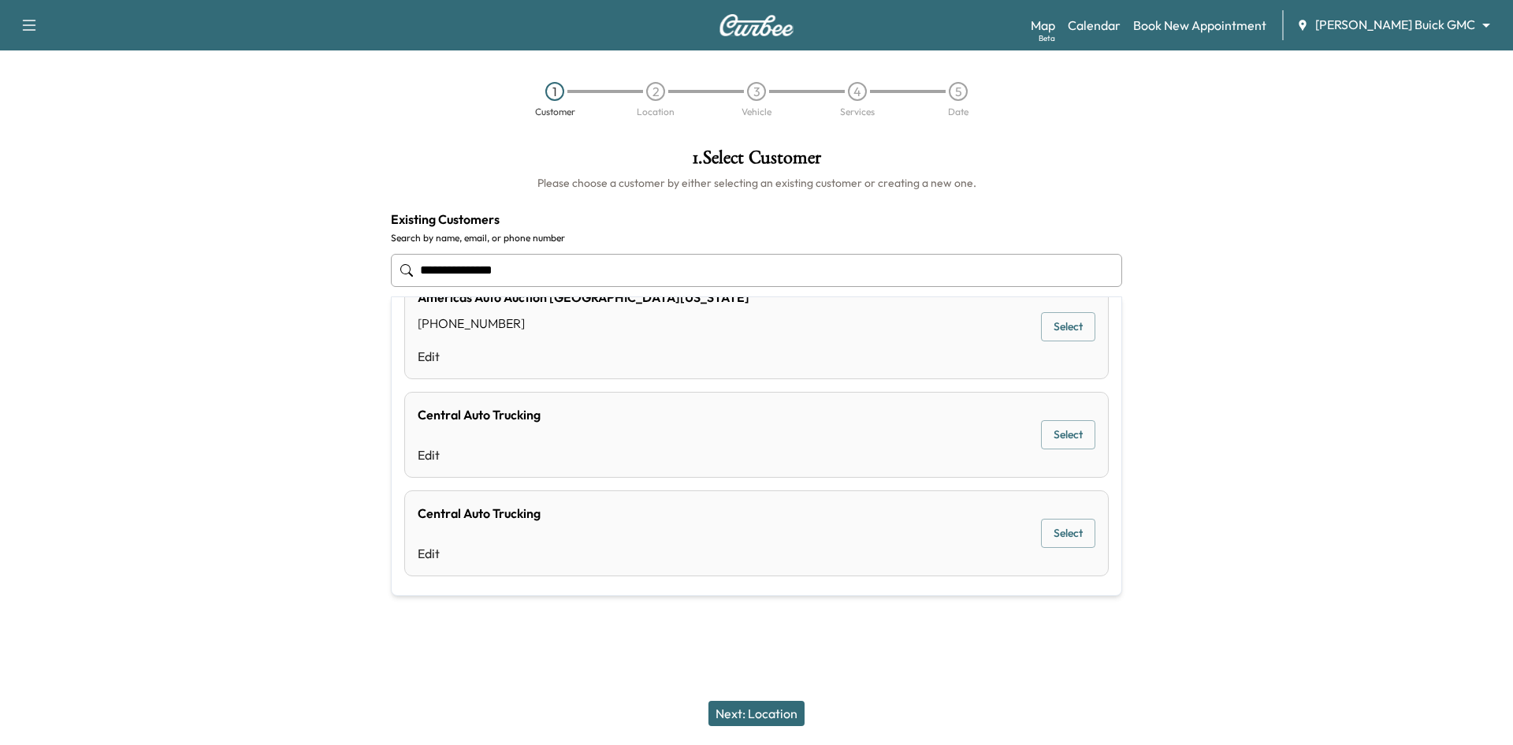
type input "**********"
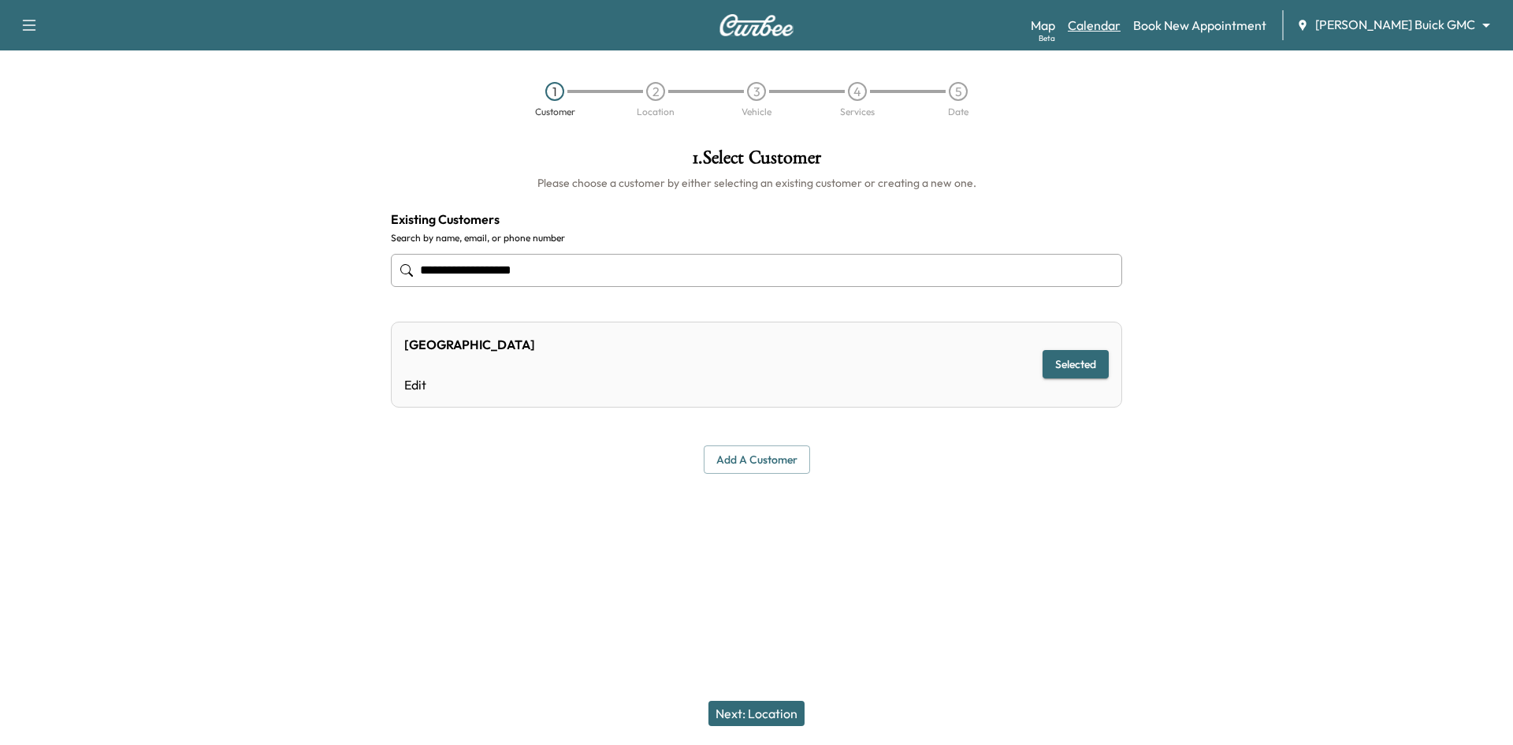
click at [1121, 24] on link "Calendar" at bounding box center [1094, 25] width 53 height 19
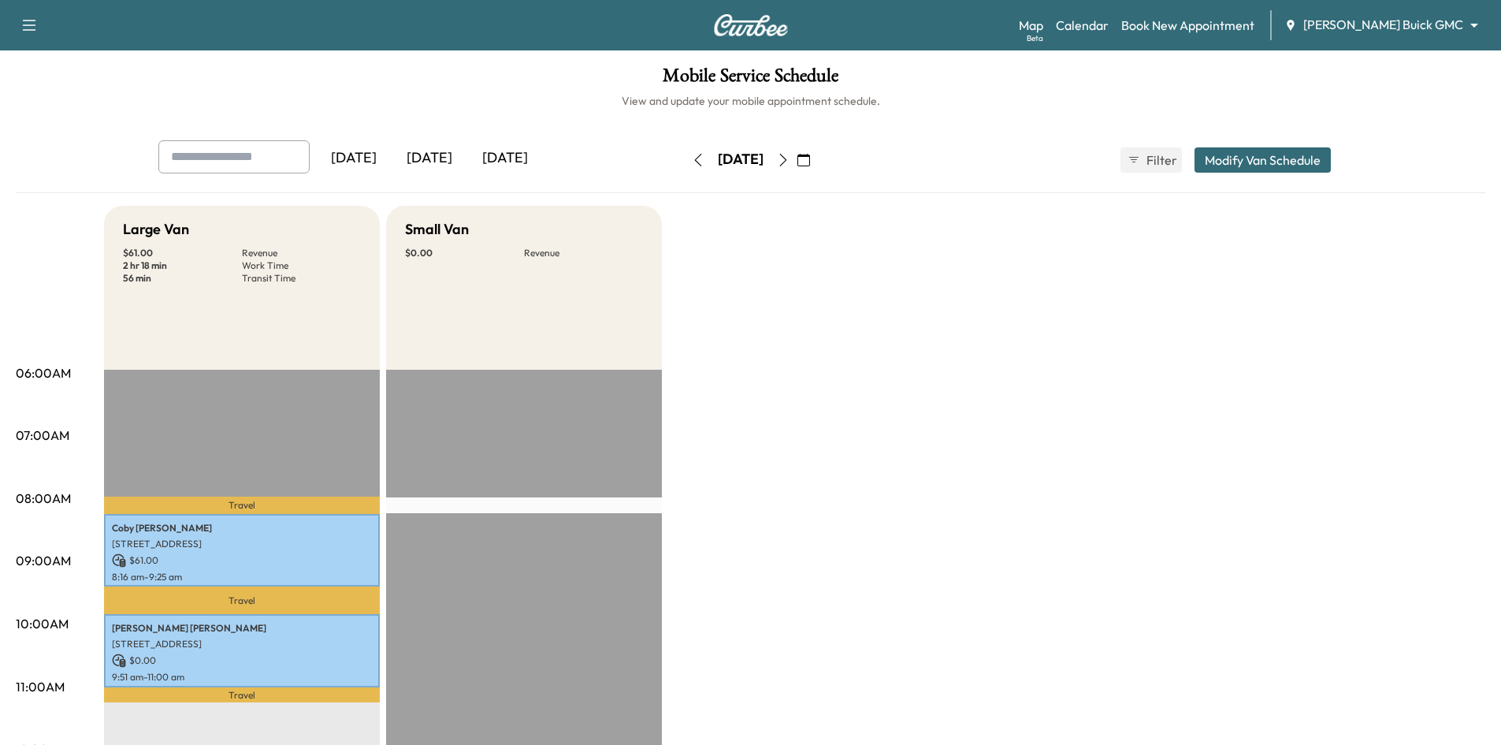
click at [522, 154] on div "[DATE]" at bounding box center [505, 158] width 76 height 36
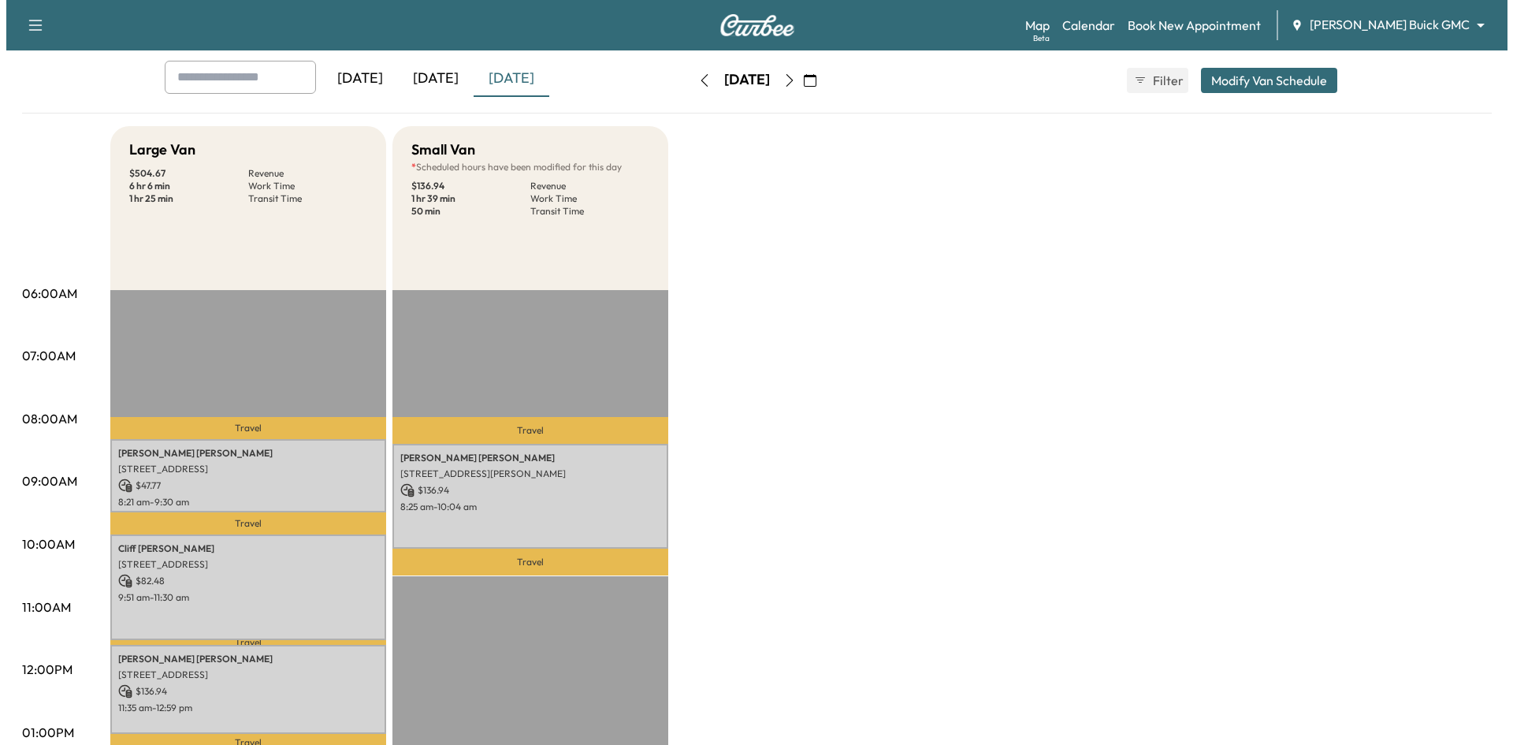
scroll to position [79, 0]
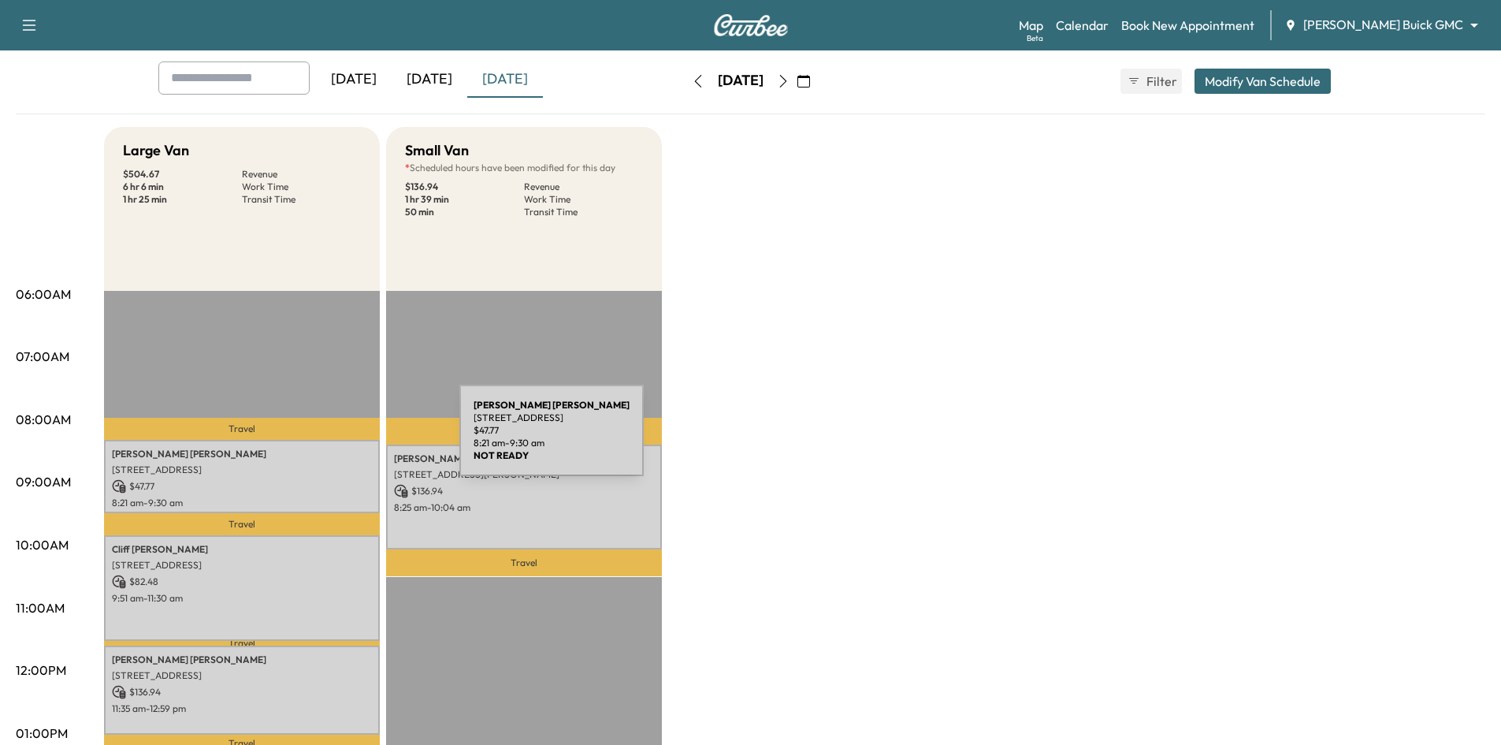
click at [341, 440] on div "Elizabeth Kilonsky 2445 GRAYSTONE DR, LITTLE ELM, TX 75068, USA $ 47.77 8:21 am…" at bounding box center [242, 476] width 276 height 73
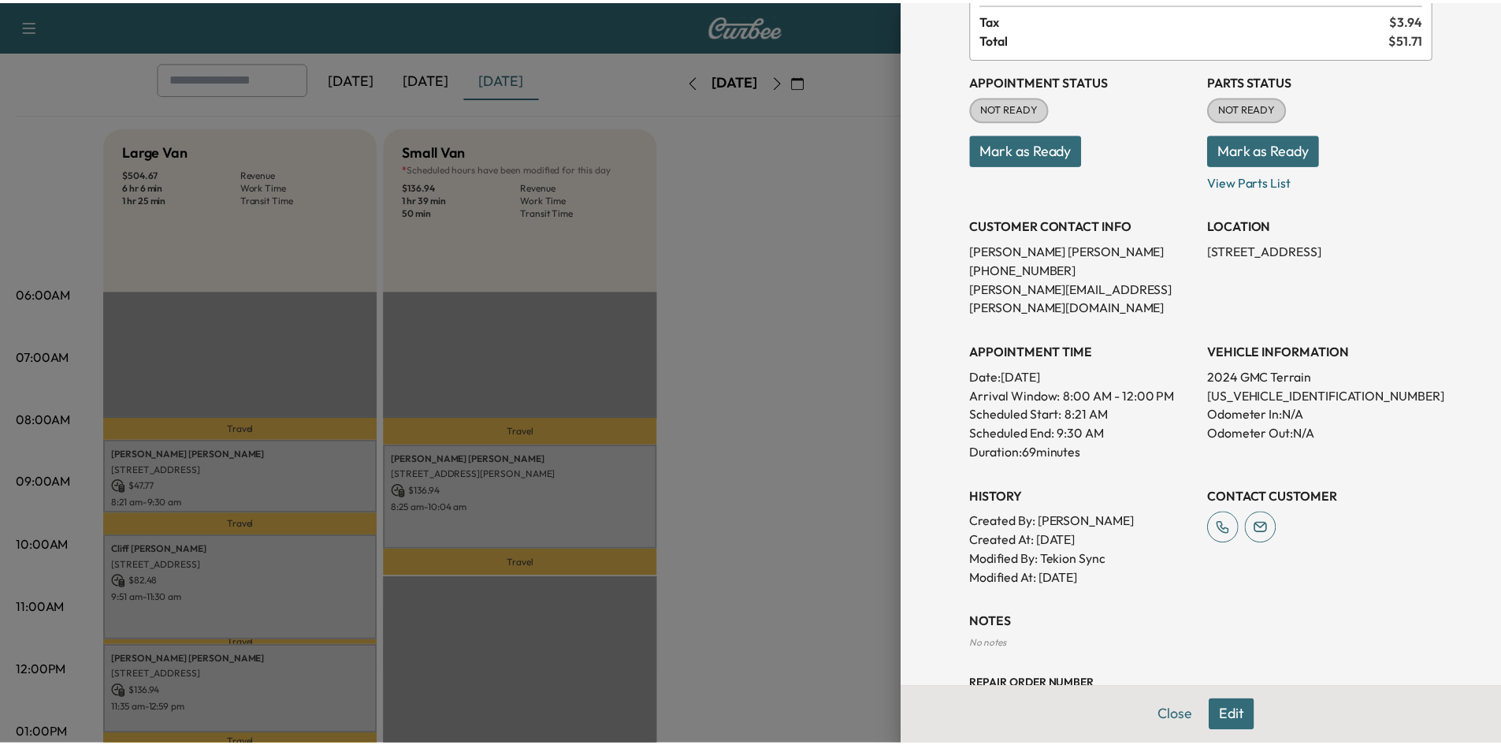
scroll to position [0, 0]
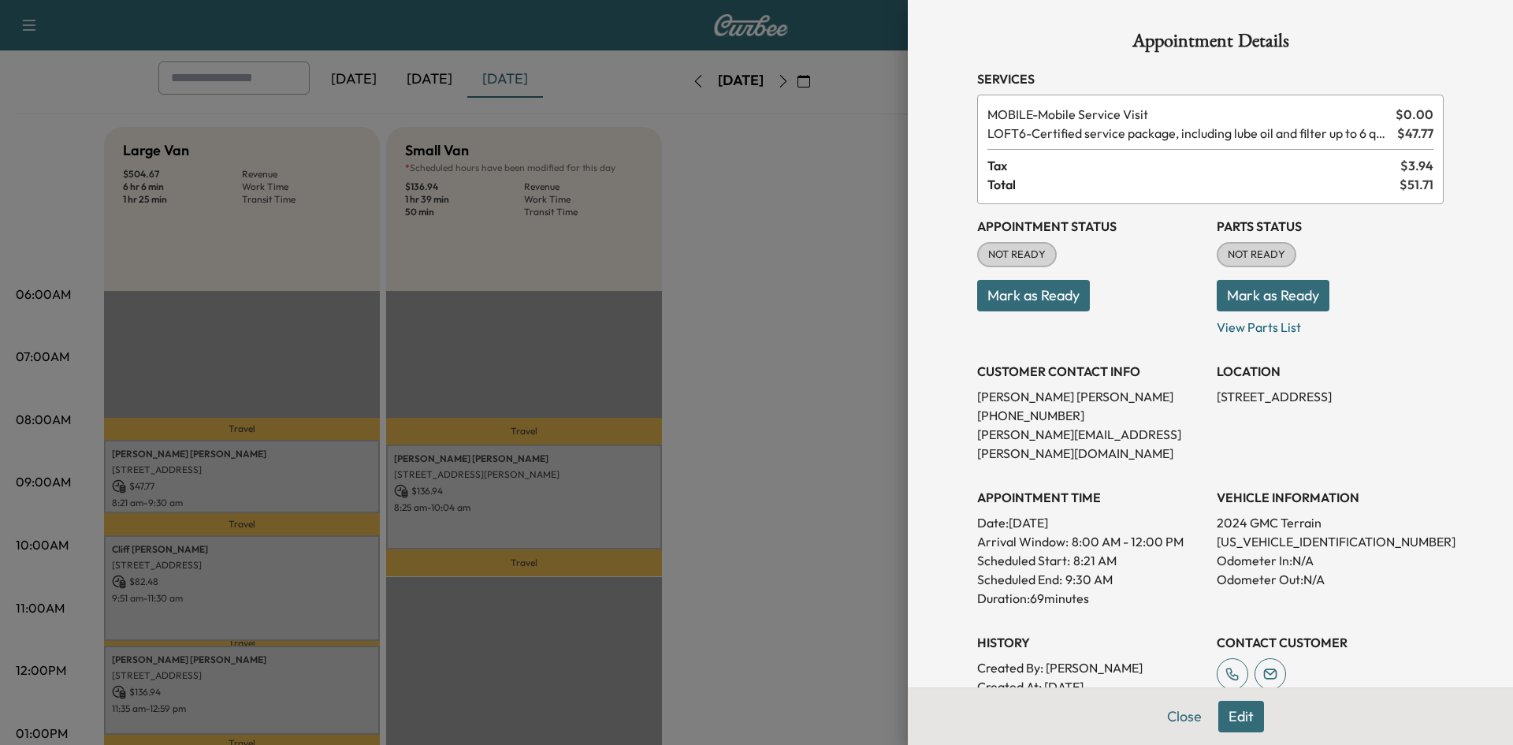
click at [857, 371] on div at bounding box center [756, 372] width 1513 height 745
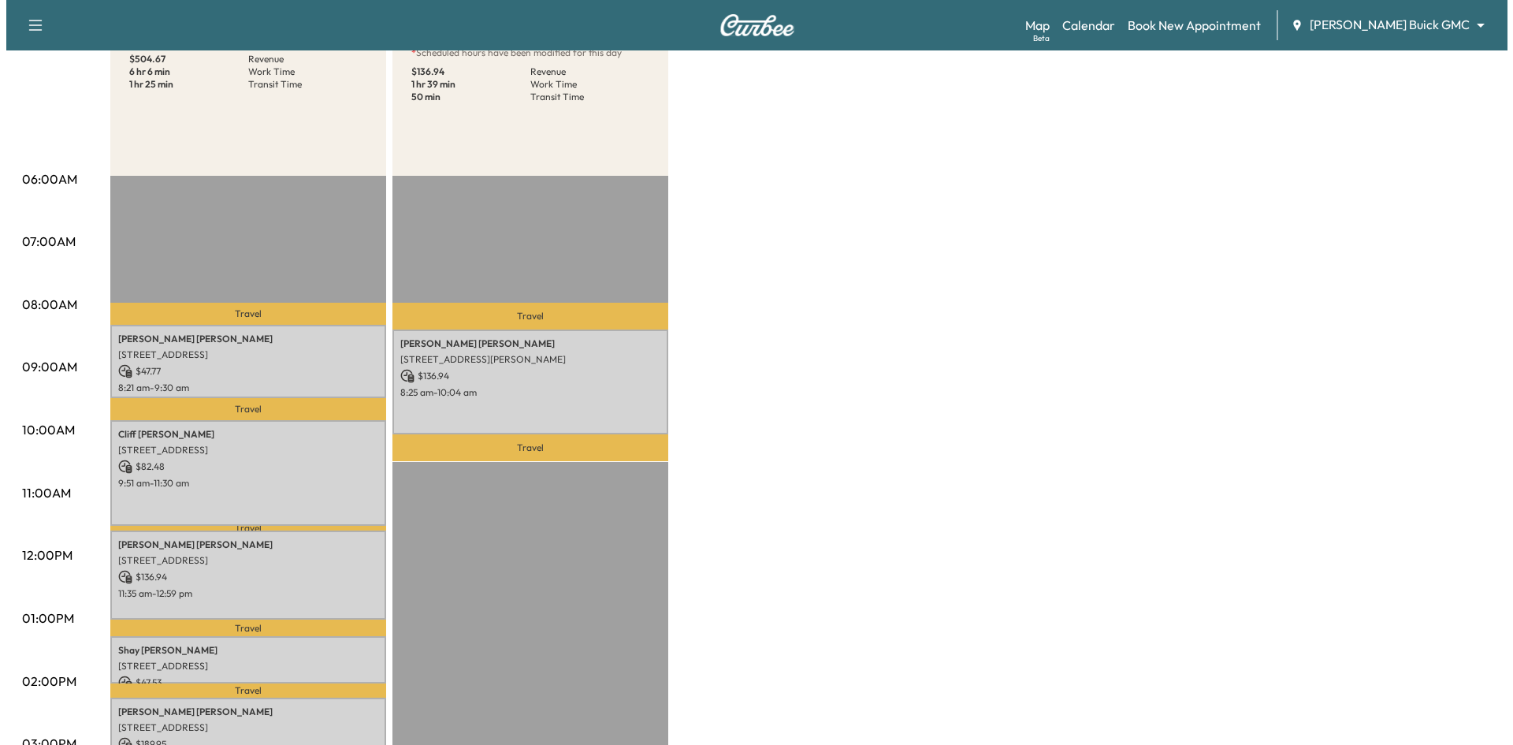
scroll to position [394, 0]
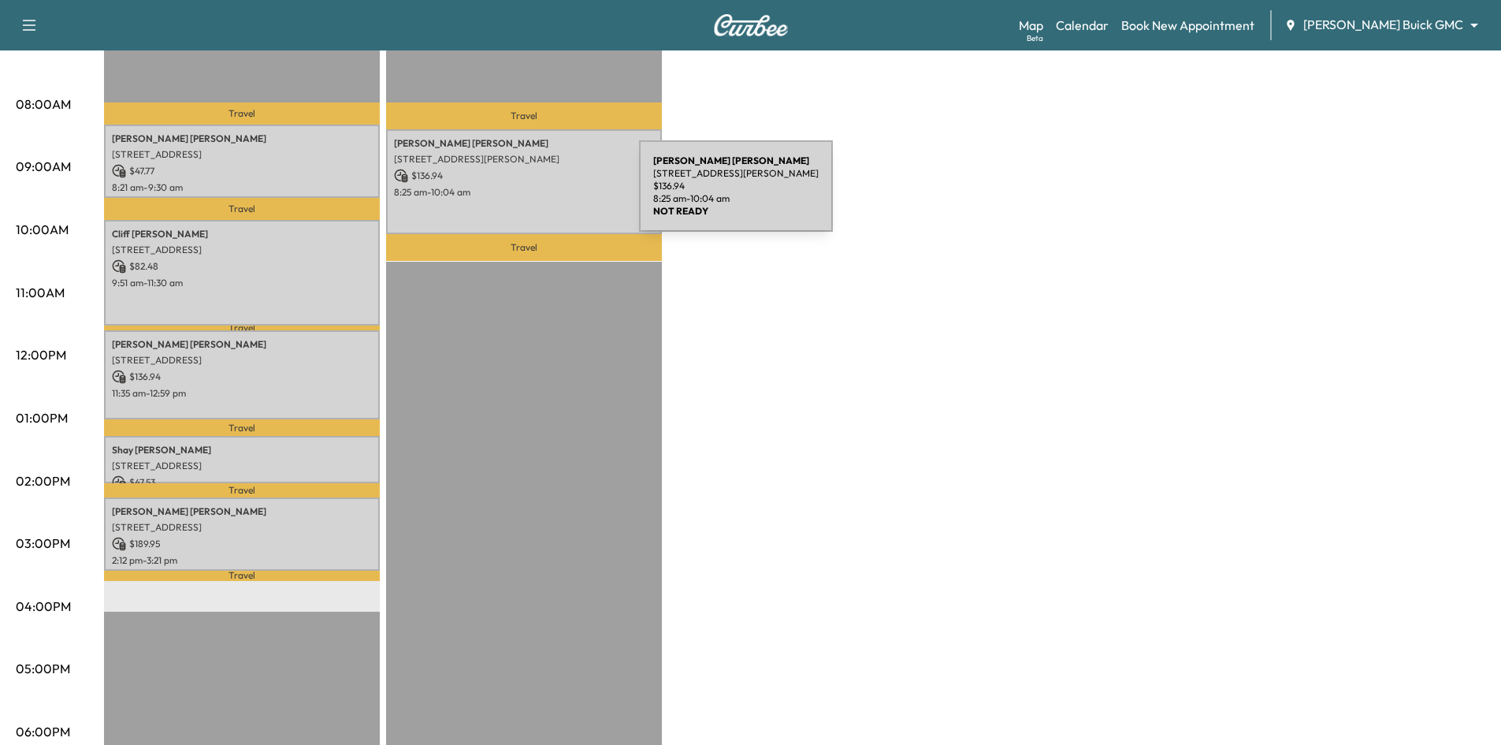
click at [521, 195] on p "8:25 am - 10:04 am" at bounding box center [524, 192] width 260 height 13
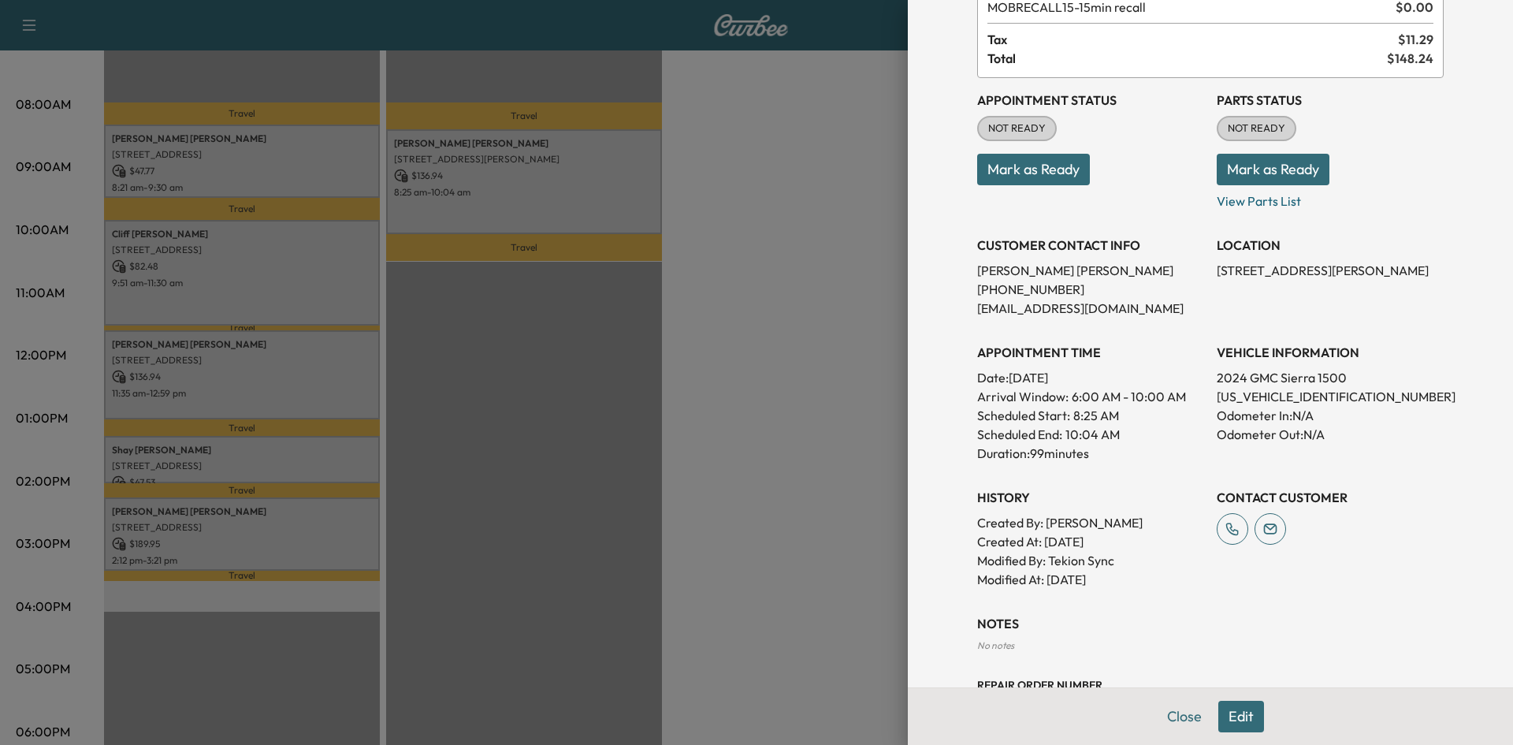
scroll to position [0, 0]
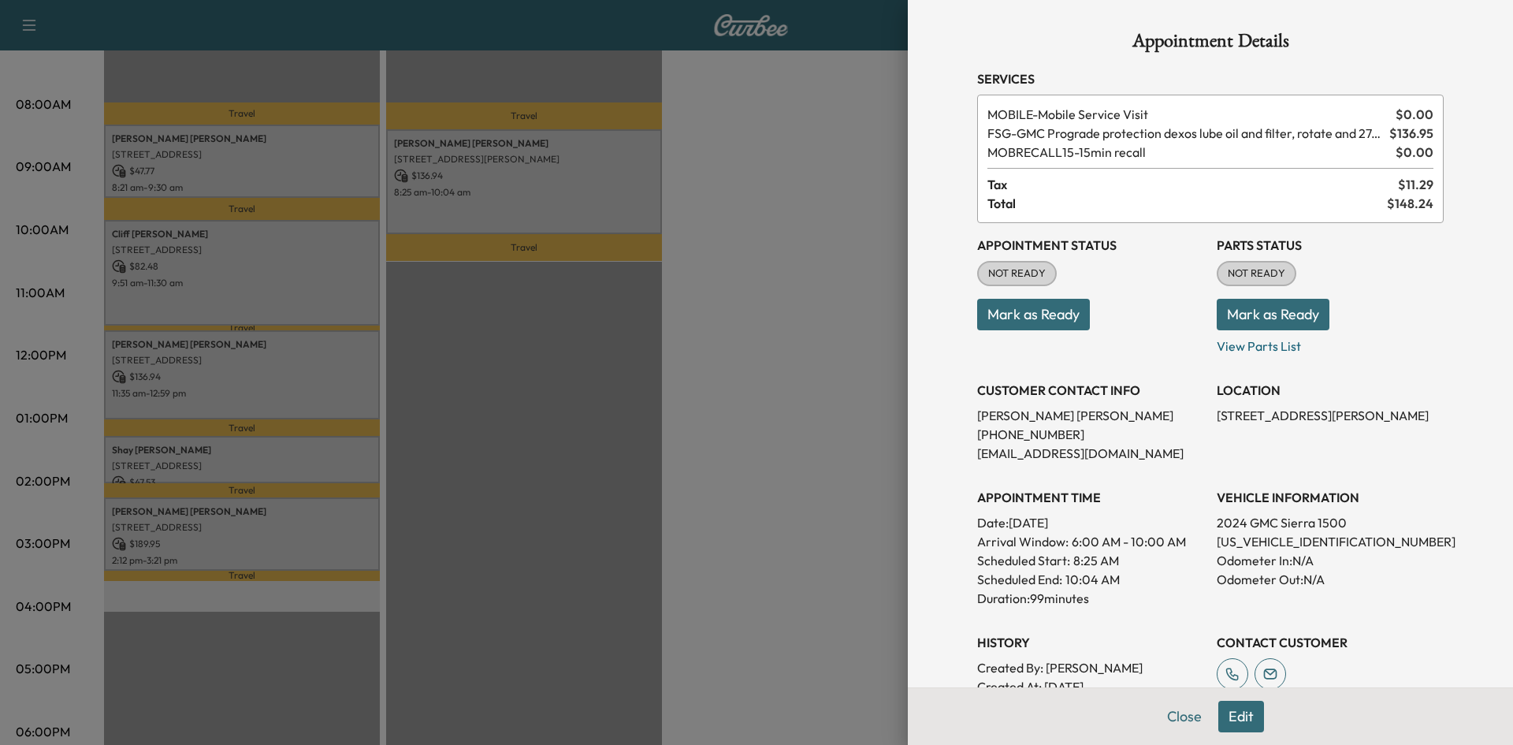
click at [338, 174] on div at bounding box center [756, 372] width 1513 height 745
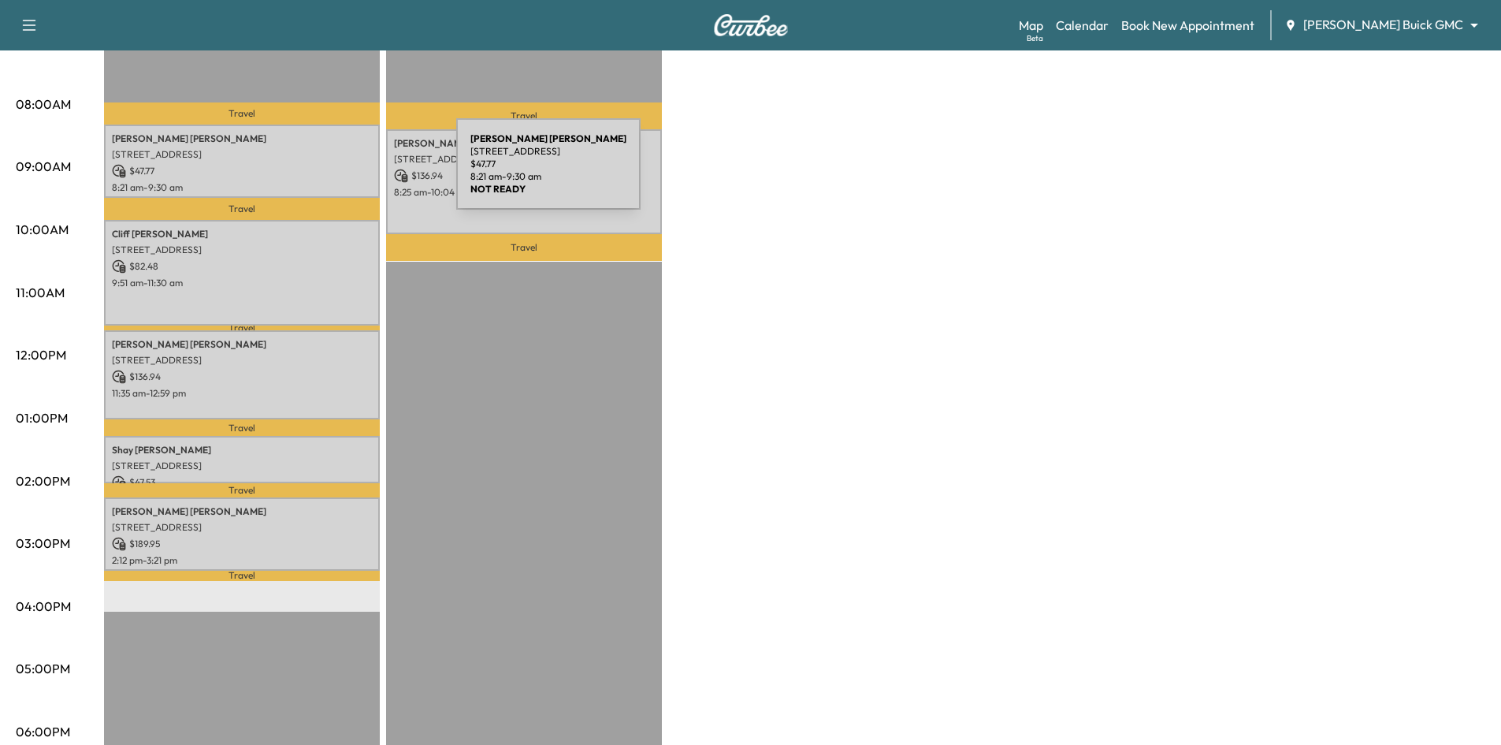
click at [340, 171] on p "$ 47.77" at bounding box center [242, 171] width 260 height 14
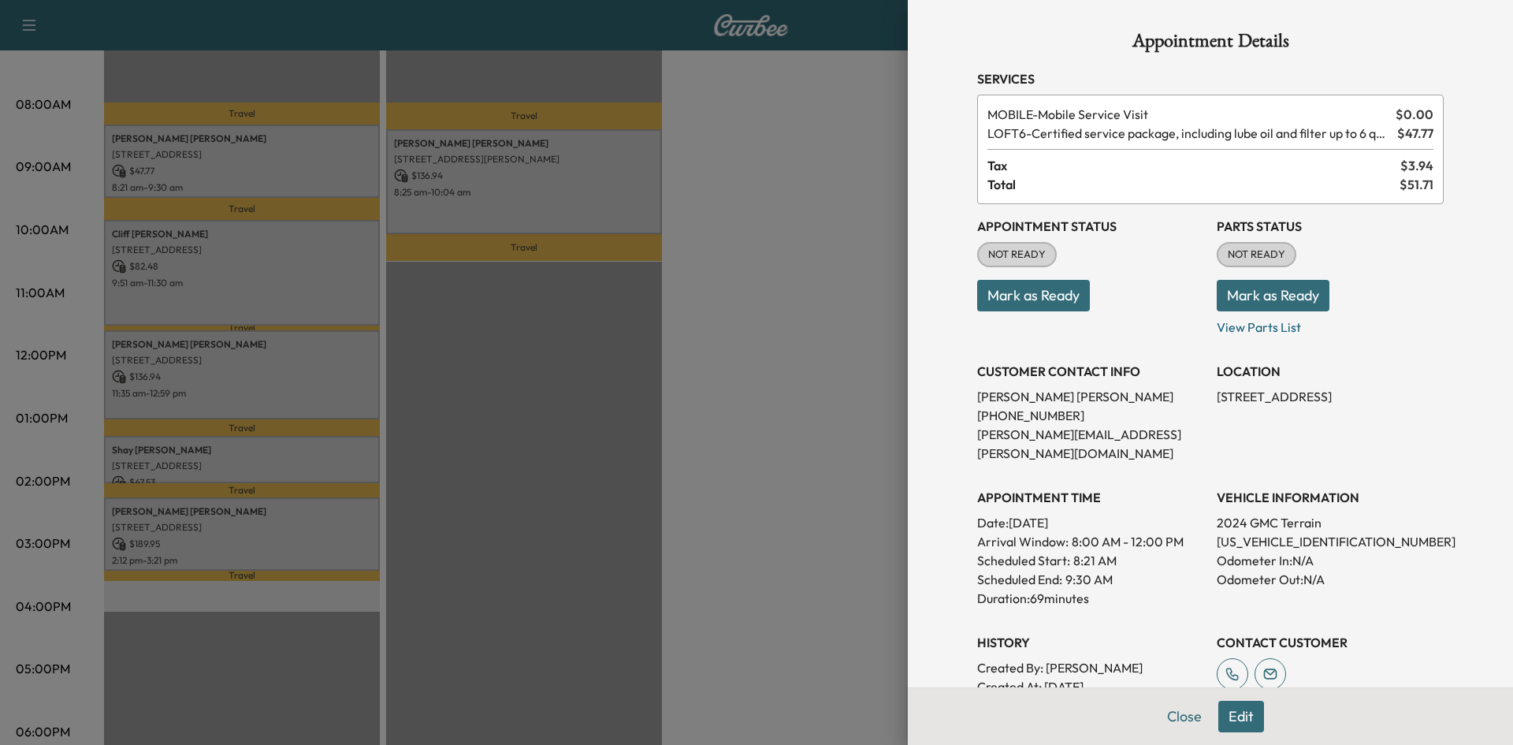
click at [322, 250] on div at bounding box center [756, 372] width 1513 height 745
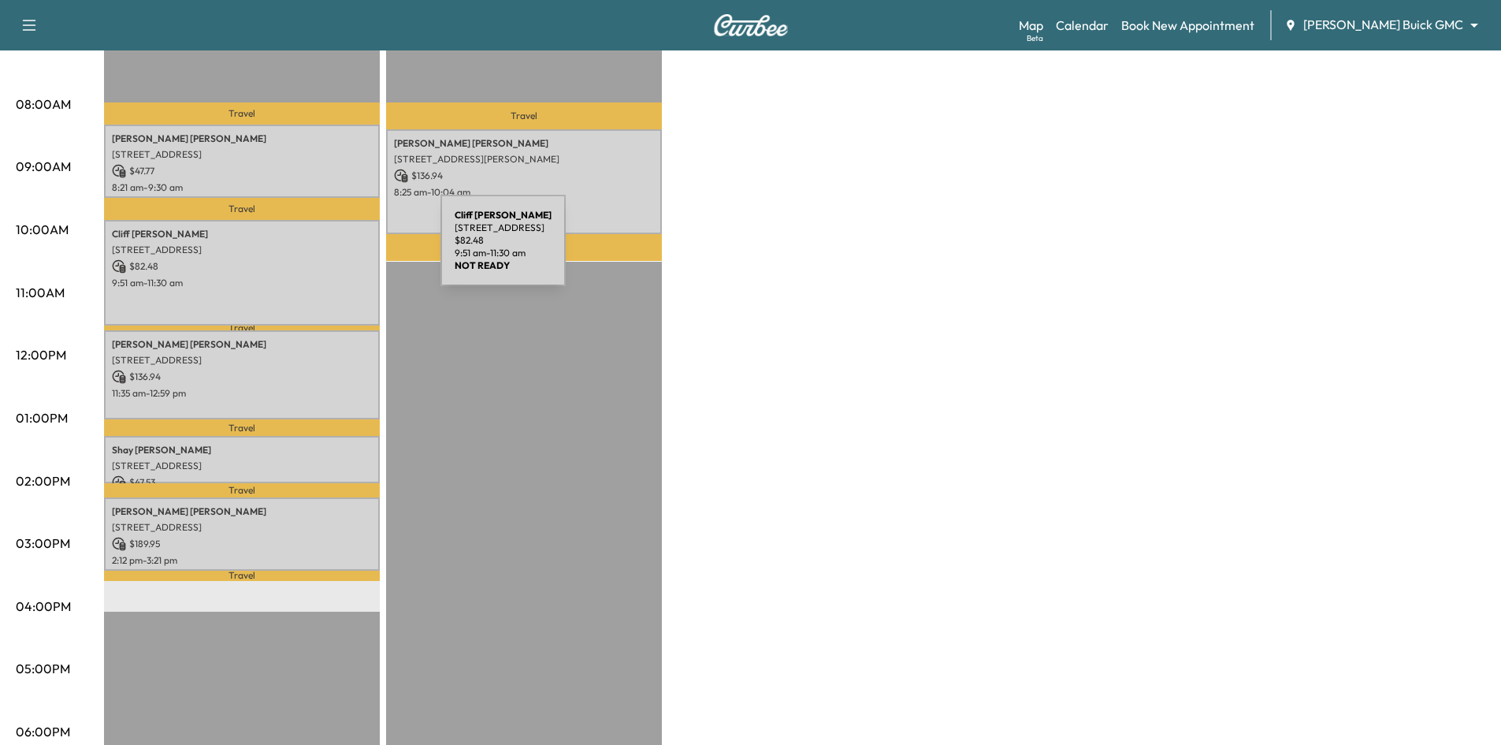
click at [323, 250] on p "2740 Old Shire Path Road, Prosper, TX 75078, US" at bounding box center [242, 250] width 260 height 13
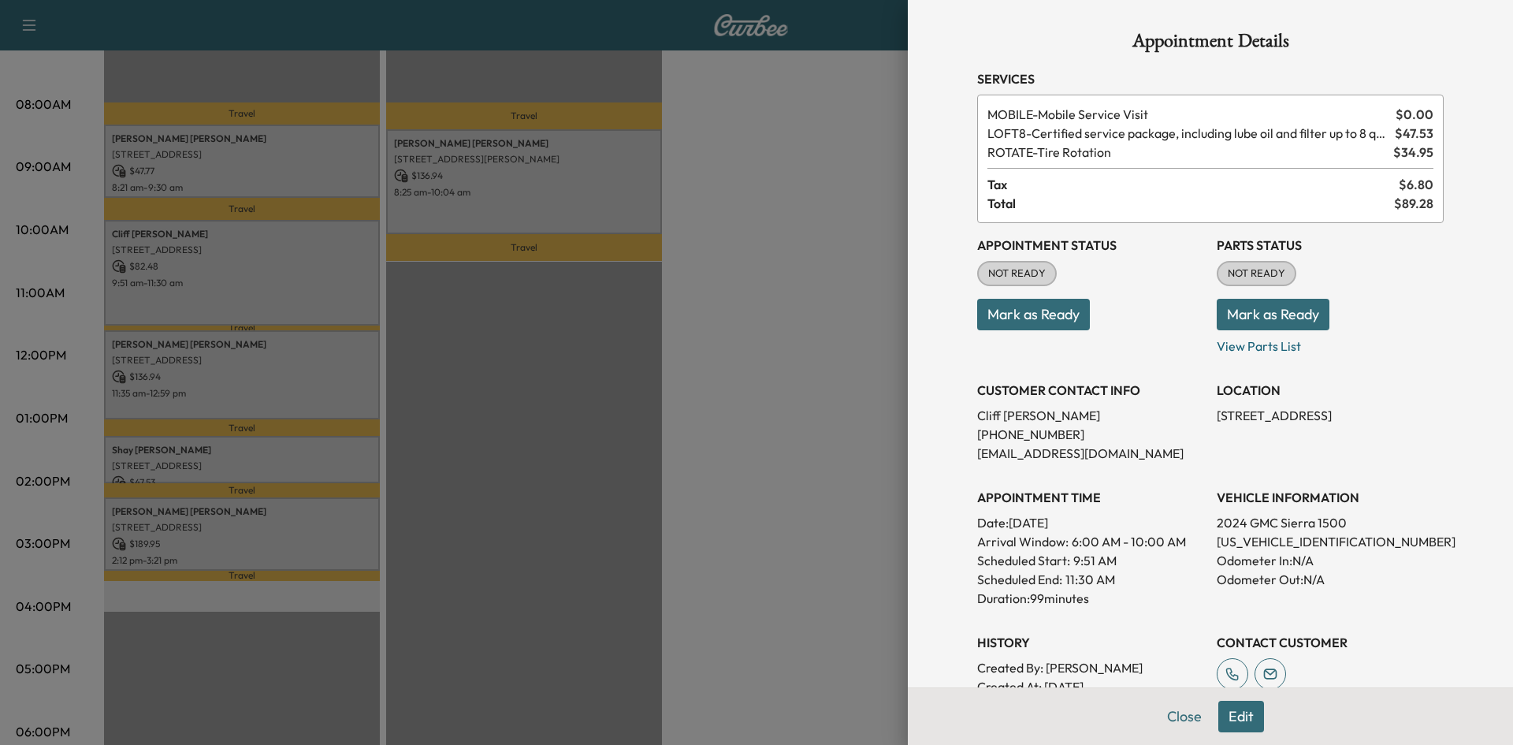
click at [345, 359] on div at bounding box center [756, 372] width 1513 height 745
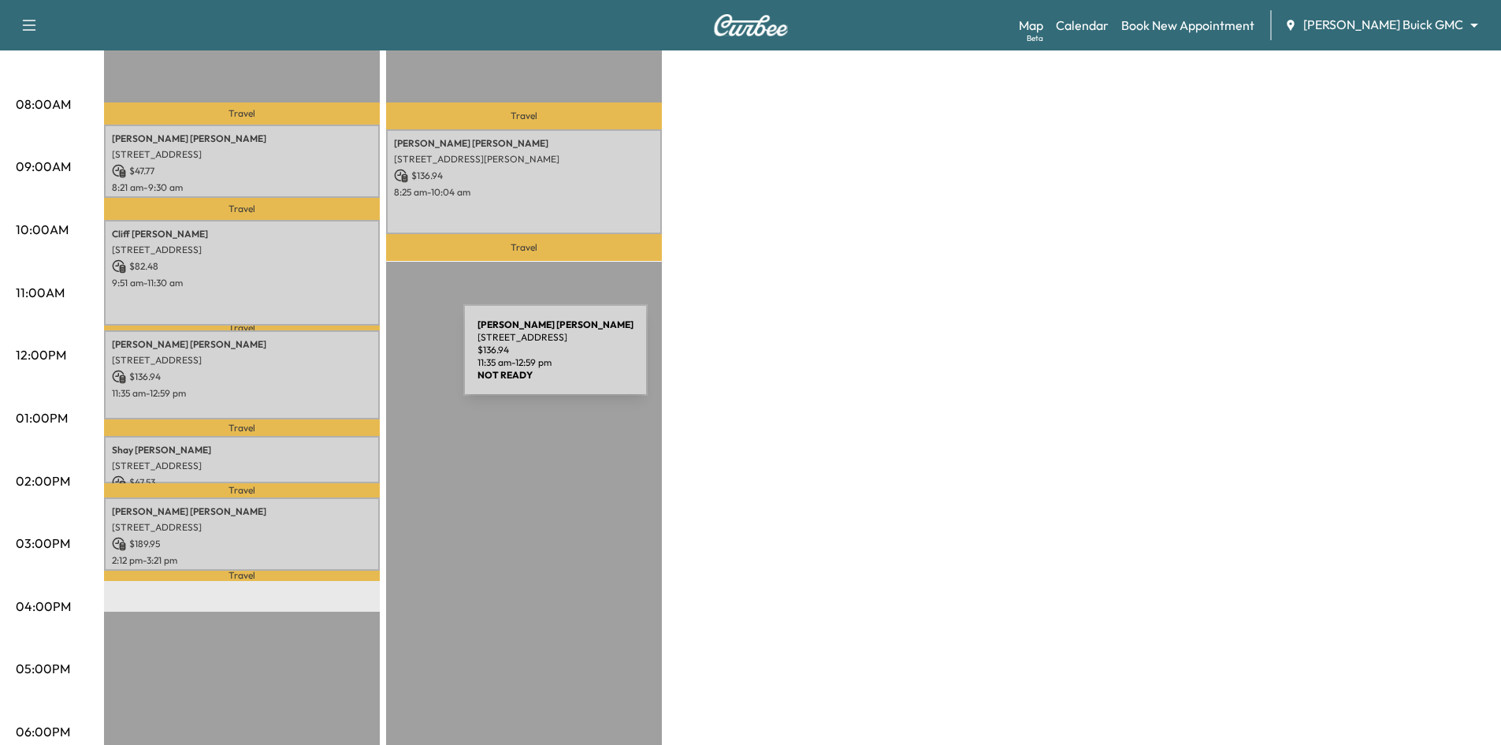
click at [345, 359] on p "7226 Preston Country Ln, Prosper, TX 75078, USA" at bounding box center [242, 360] width 260 height 13
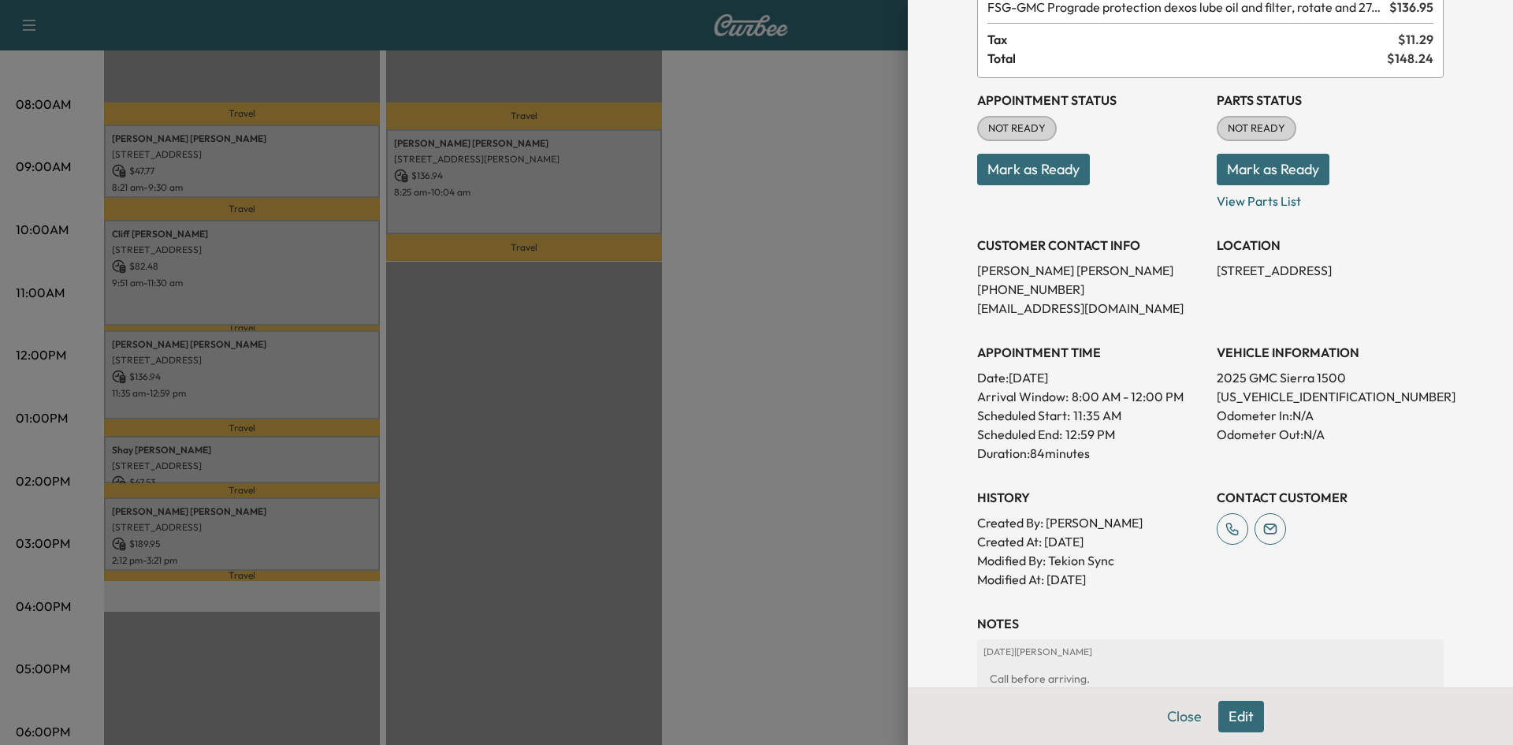
scroll to position [318, 0]
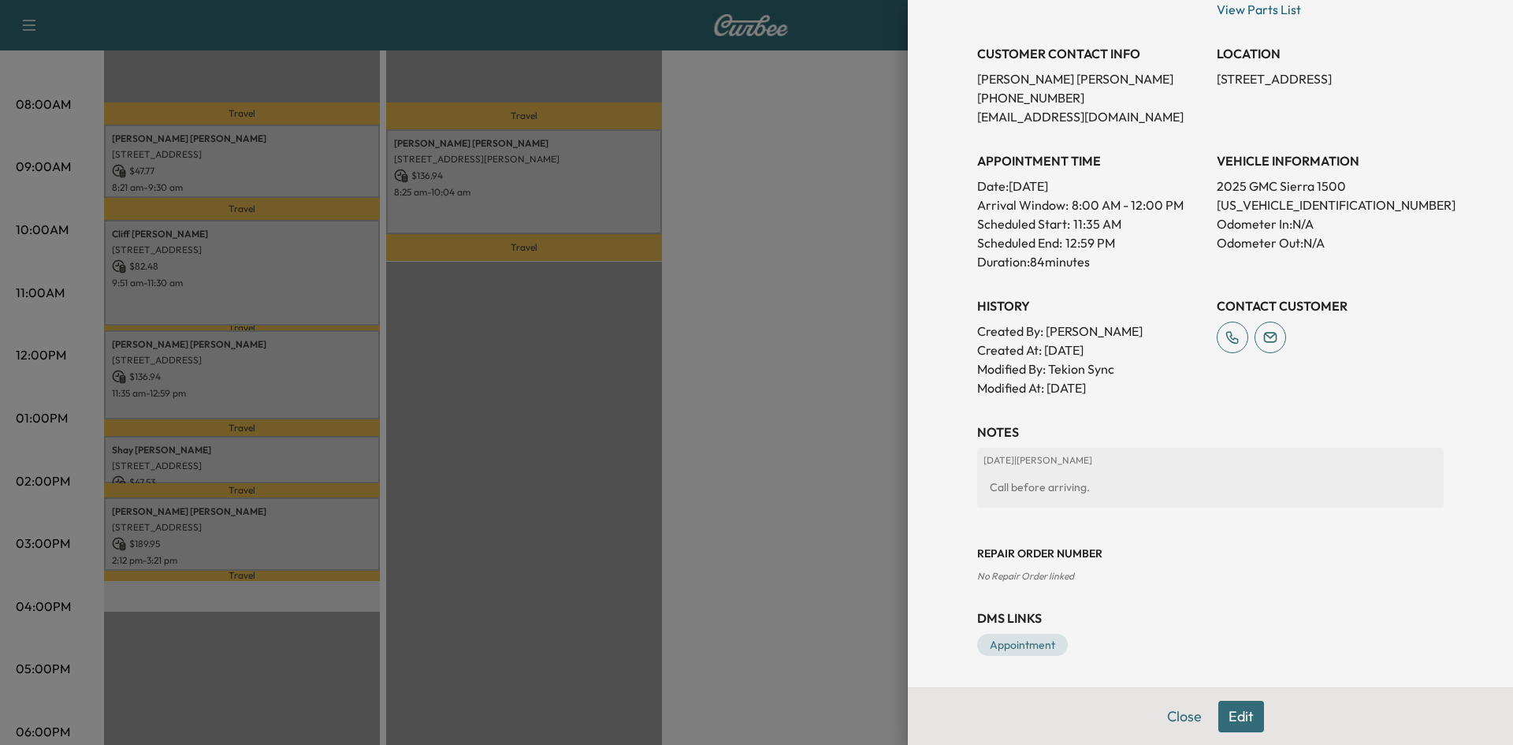
click at [388, 441] on div at bounding box center [756, 372] width 1513 height 745
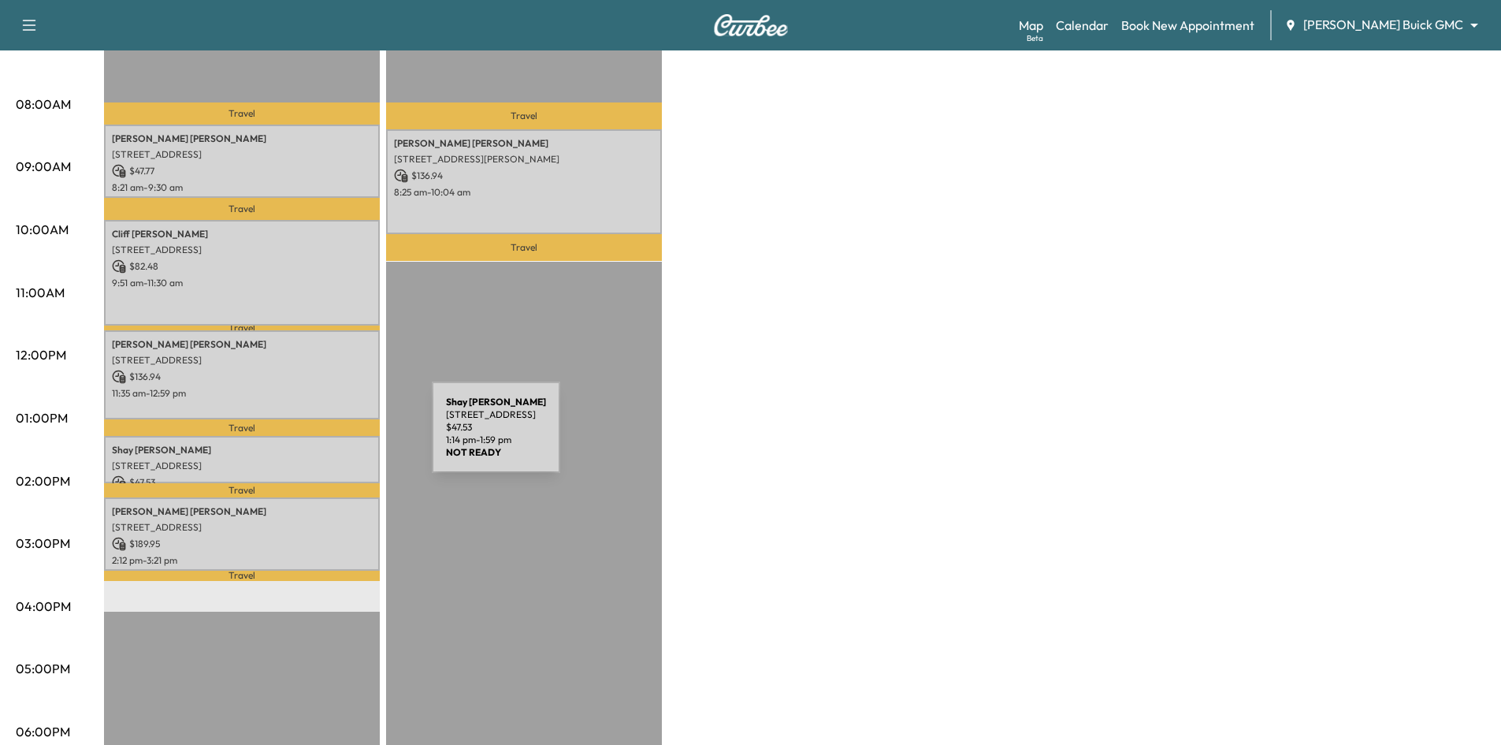
click at [313, 437] on div "Shay Williams 6000 Eldorado Pkwy, Frisco, TX 75033, USA $ 47.53 1:14 pm - 1:59 …" at bounding box center [242, 460] width 276 height 48
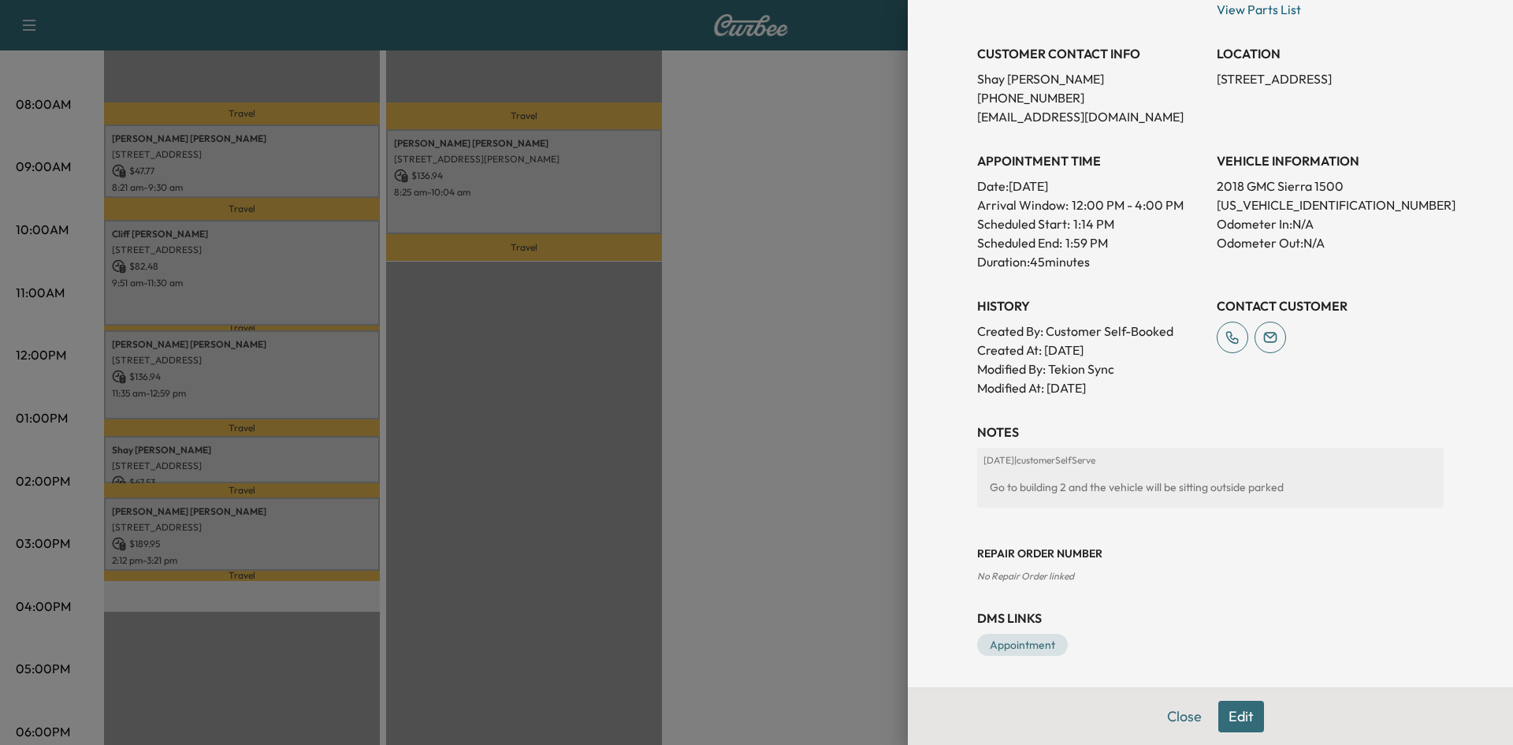
click at [325, 538] on div at bounding box center [756, 372] width 1513 height 745
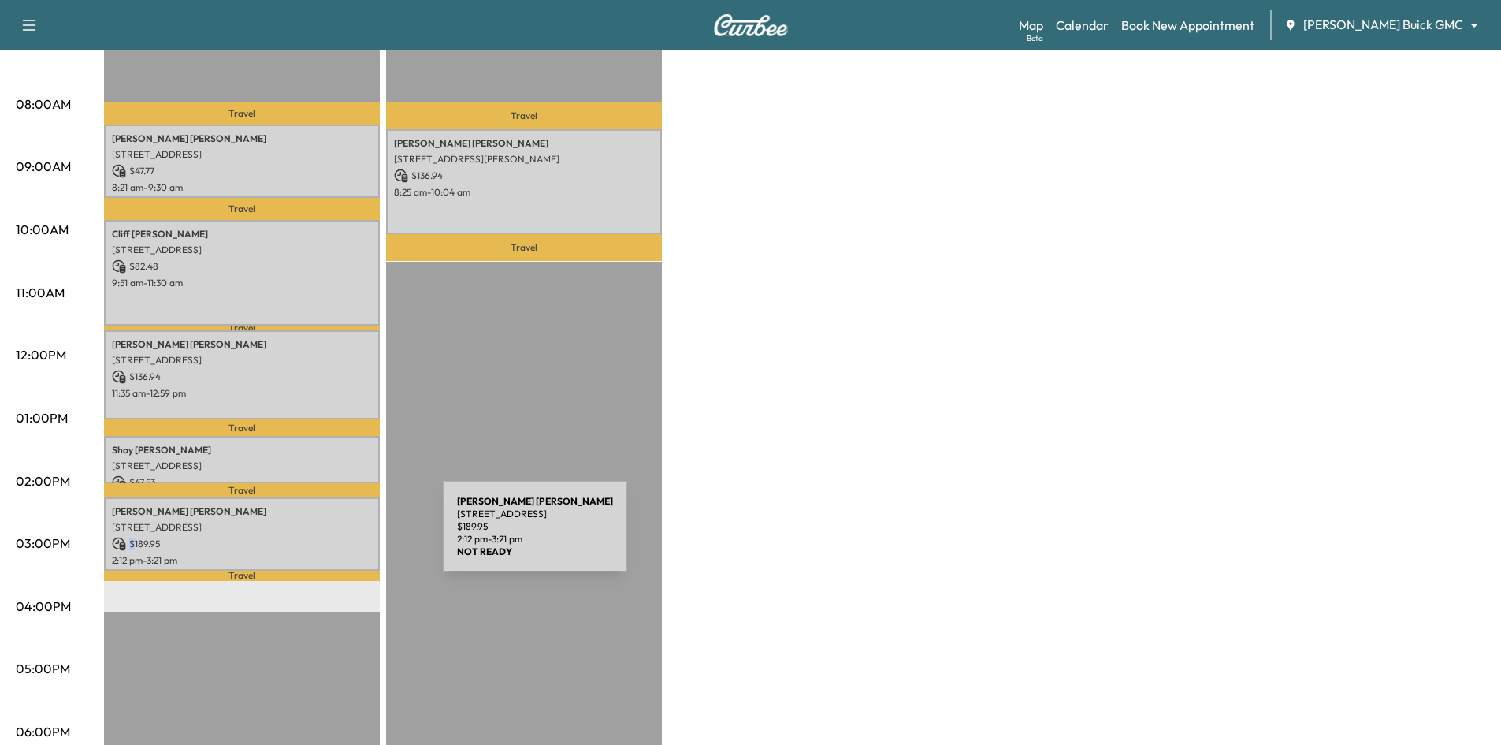
click at [325, 537] on p "$ 189.95" at bounding box center [242, 544] width 260 height 14
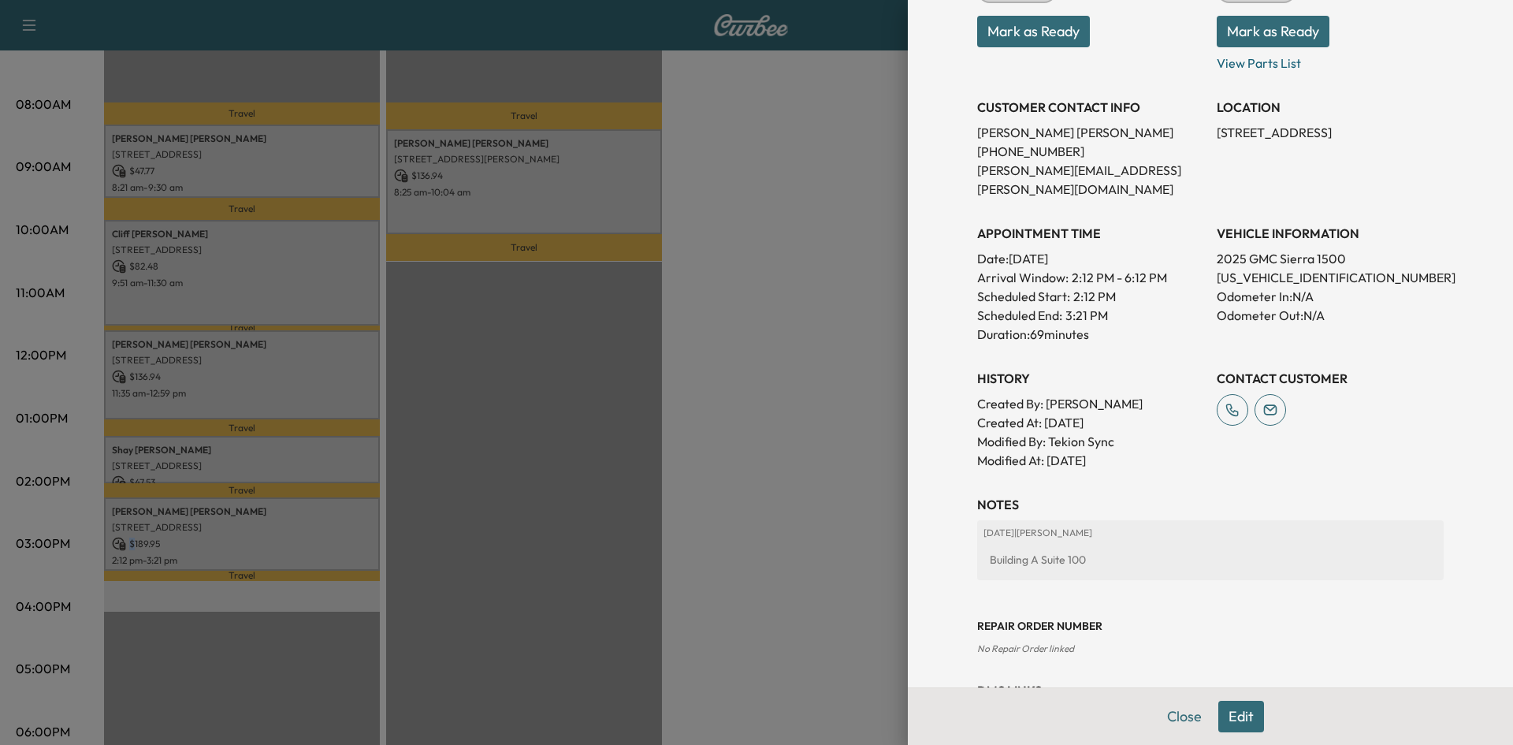
scroll to position [239, 0]
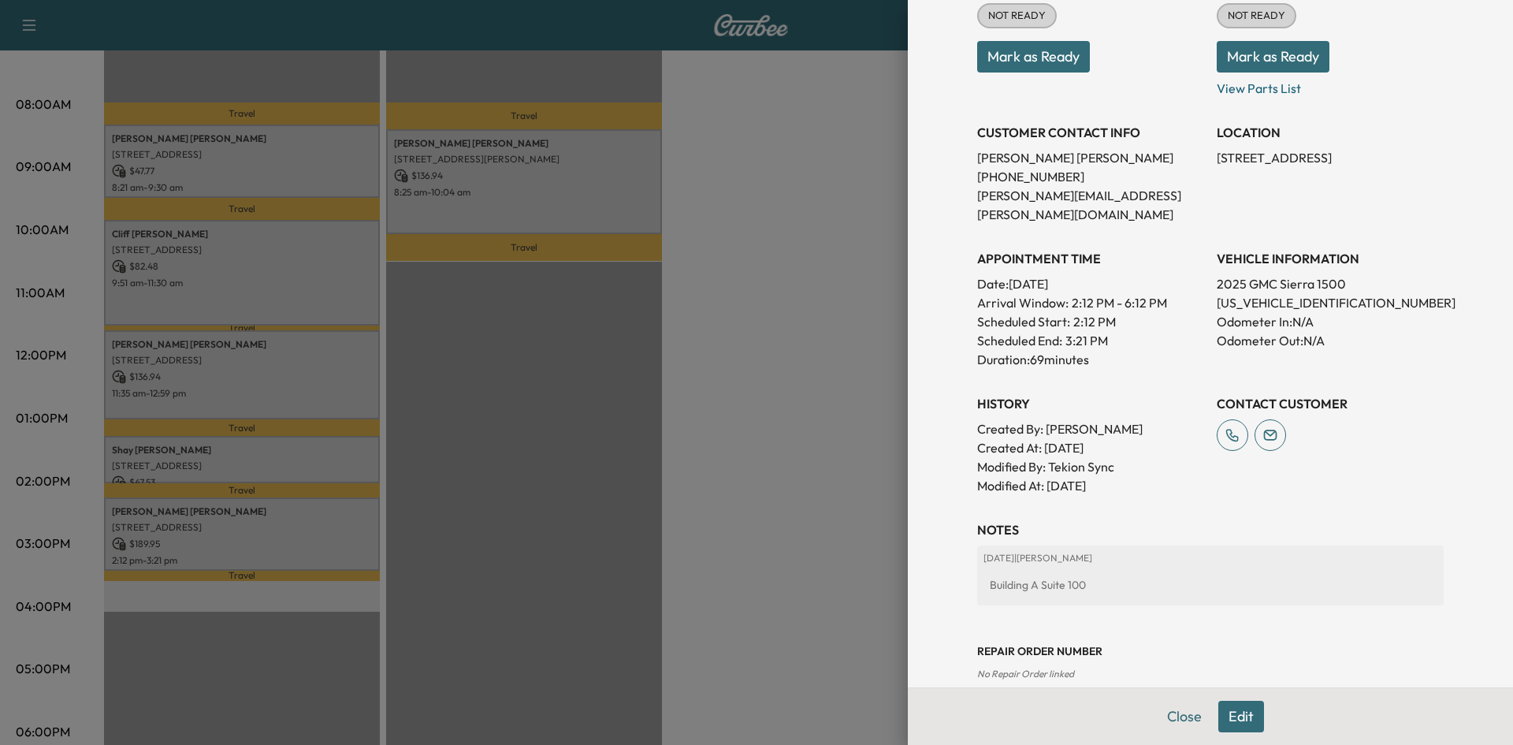
click at [357, 458] on div at bounding box center [756, 372] width 1513 height 745
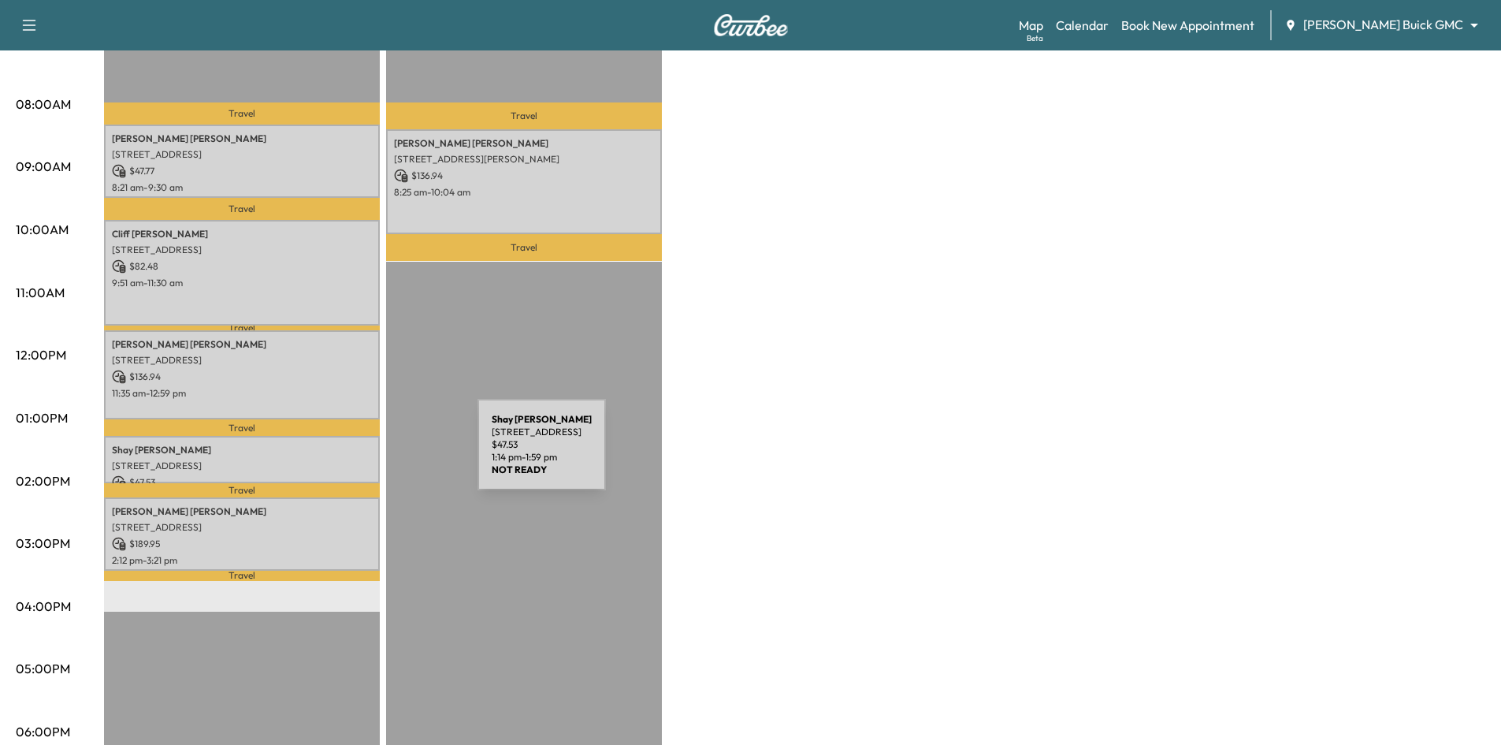
click at [359, 452] on div "Shay Williams 6000 Eldorado Pkwy, Frisco, TX 75033, USA $ 47.53 1:14 pm - 1:59 …" at bounding box center [242, 460] width 276 height 48
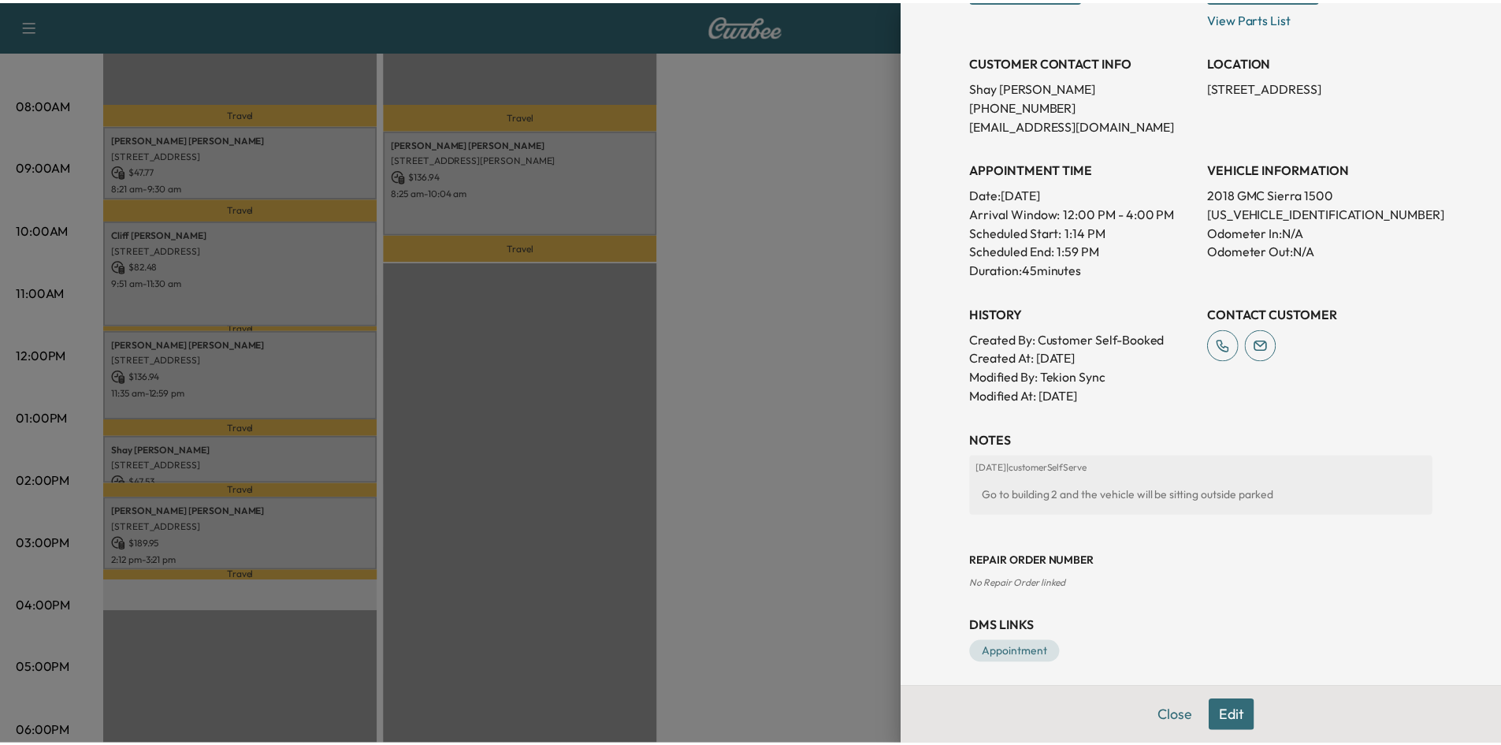
scroll to position [318, 0]
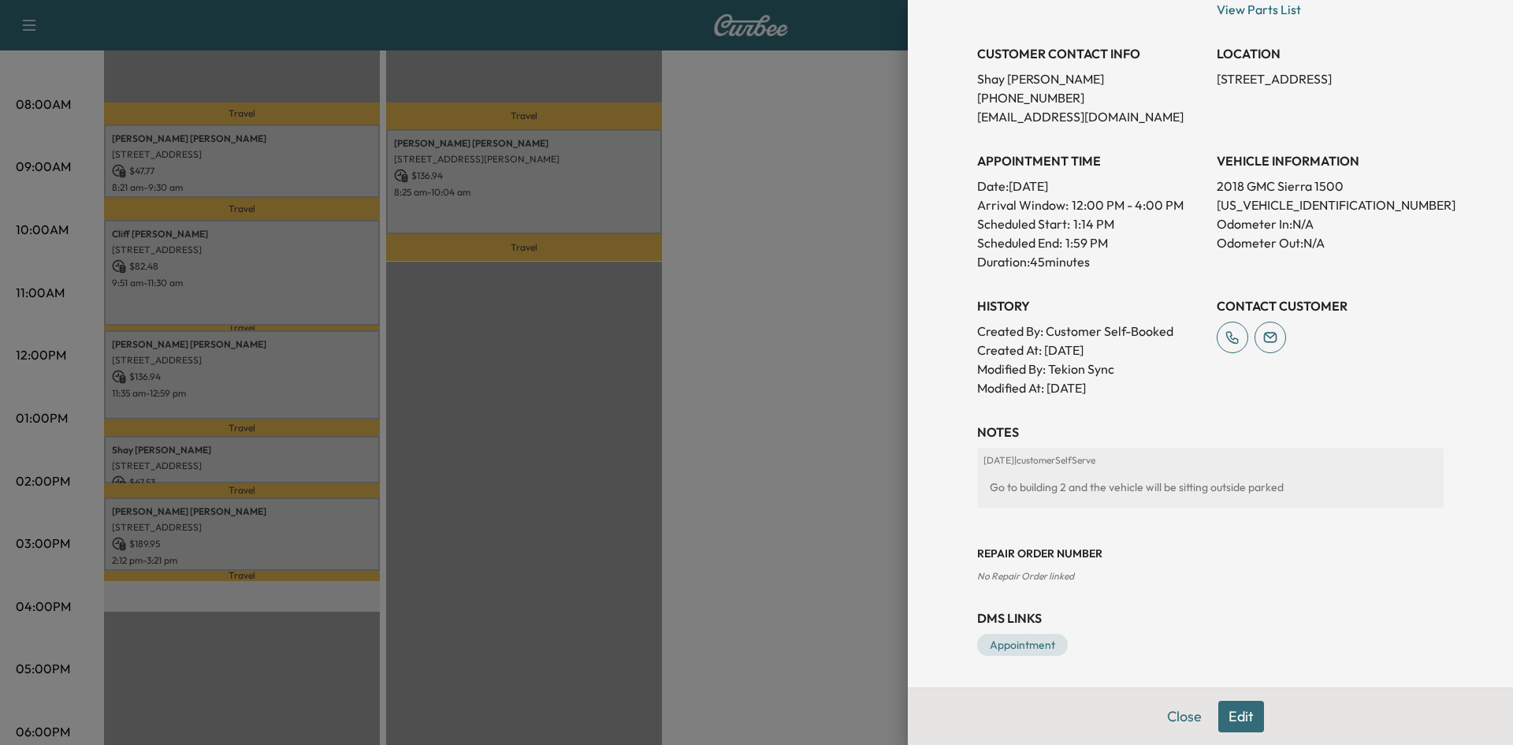
click at [715, 490] on div at bounding box center [756, 372] width 1513 height 745
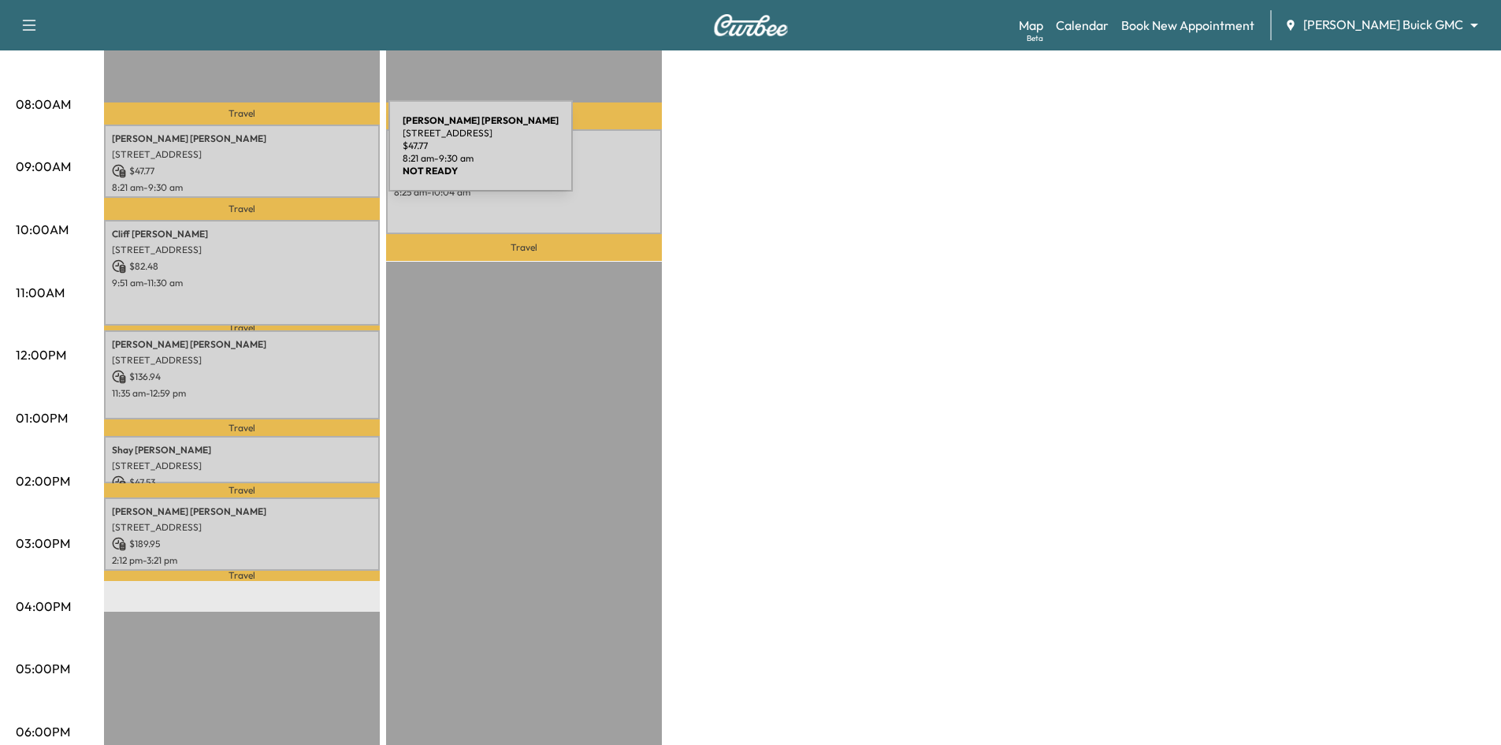
click at [271, 156] on p "[STREET_ADDRESS]" at bounding box center [242, 154] width 260 height 13
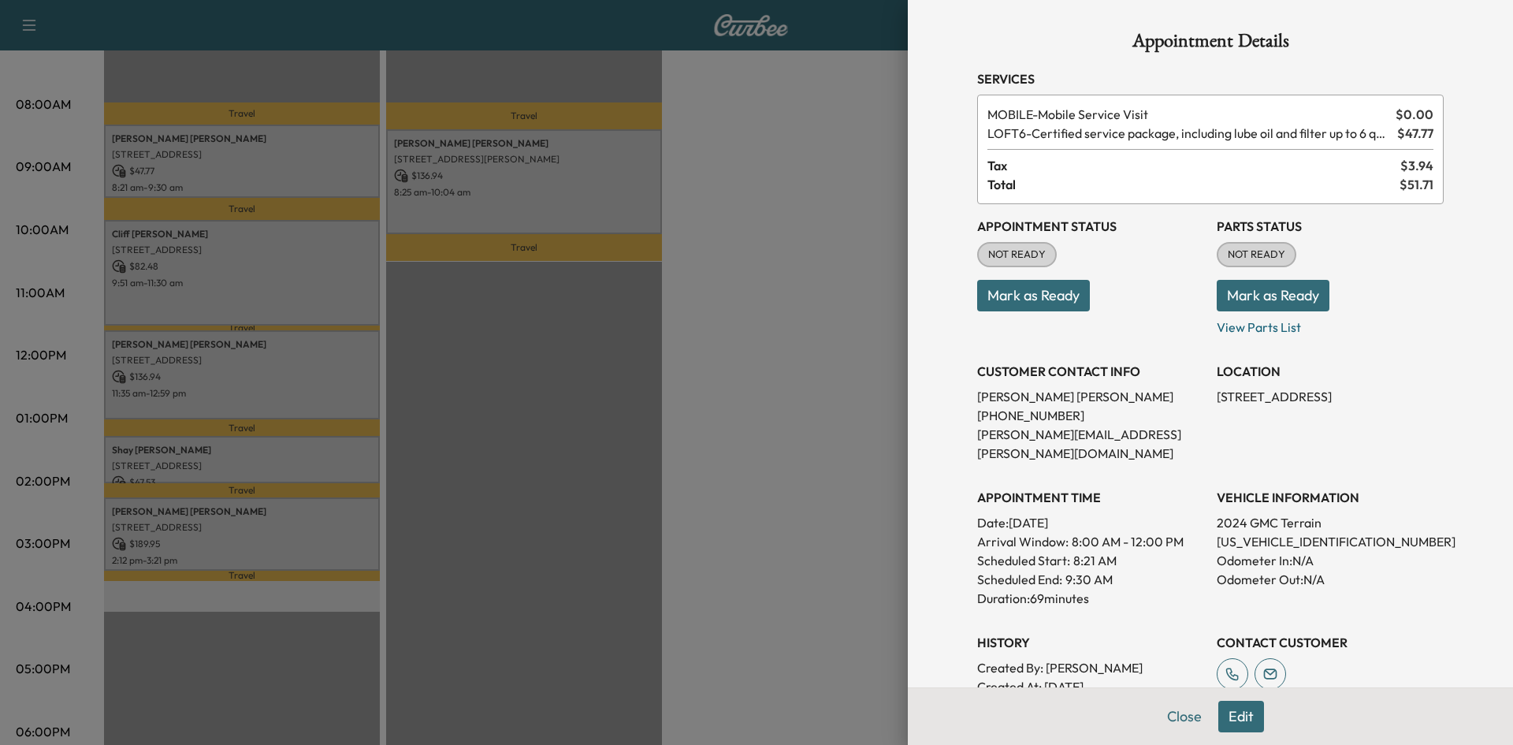
click at [1045, 306] on button "Mark as Ready" at bounding box center [1033, 296] width 113 height 32
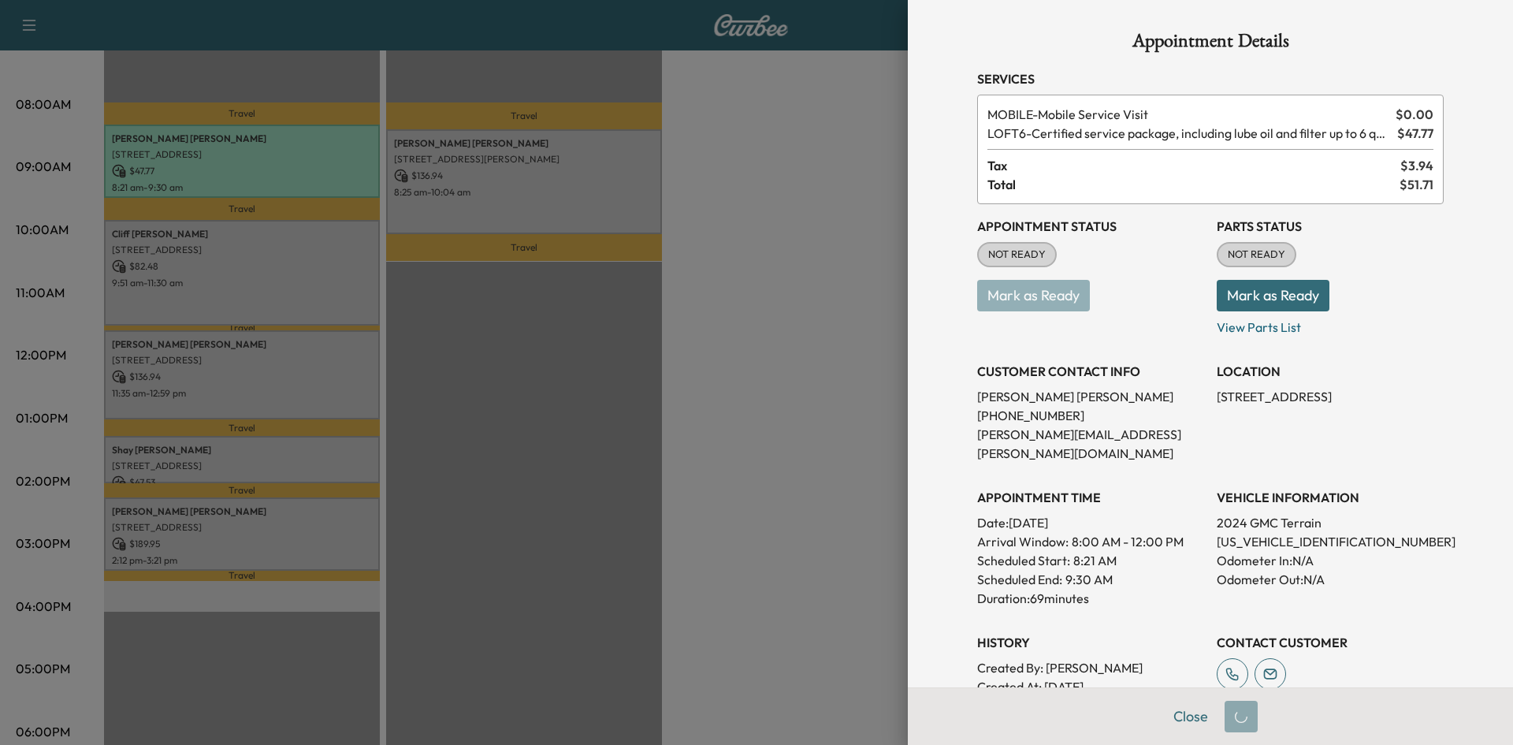
drag, startPoint x: 667, startPoint y: 449, endPoint x: 633, endPoint y: 444, distance: 34.3
click at [662, 449] on div at bounding box center [756, 372] width 1513 height 745
click at [511, 411] on div at bounding box center [756, 372] width 1513 height 745
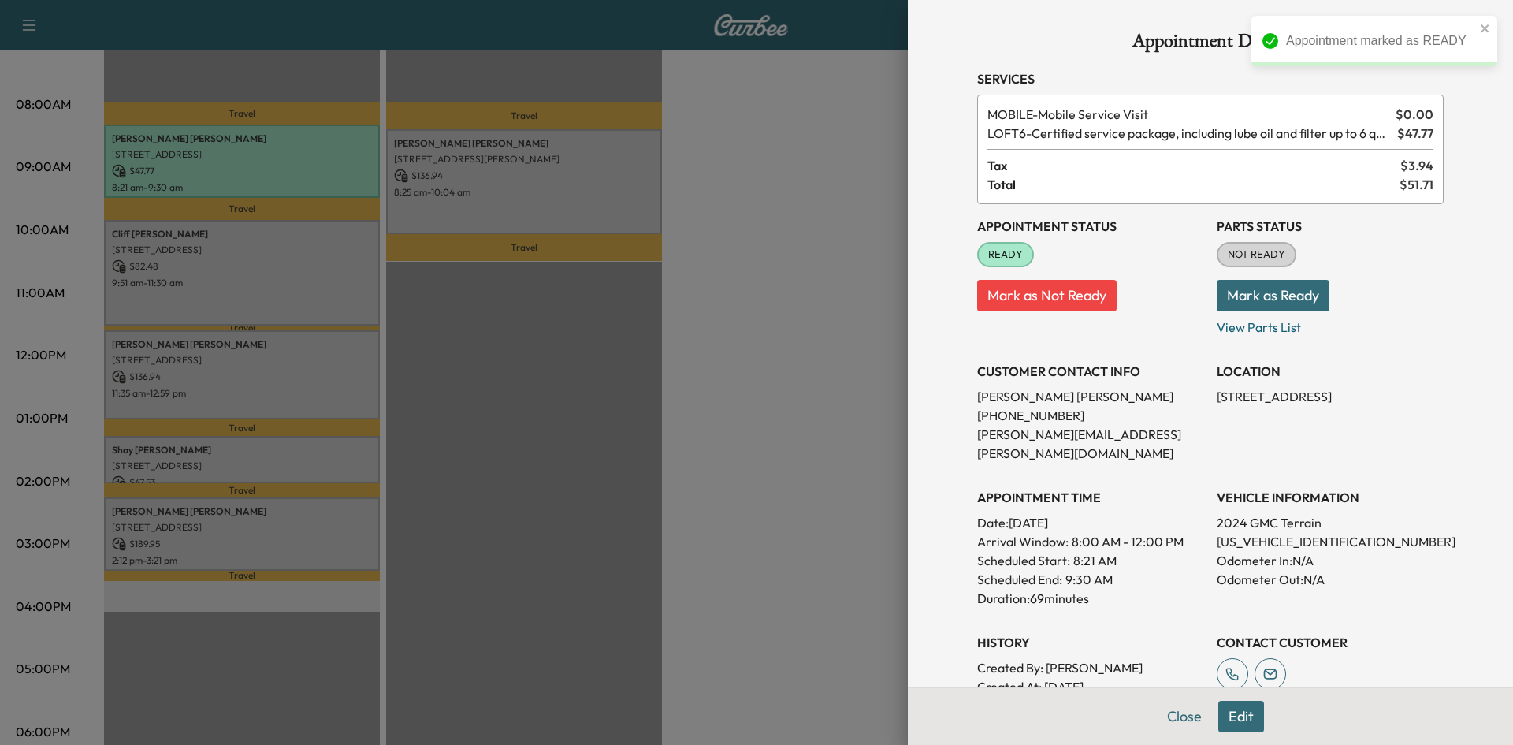
click at [545, 216] on div at bounding box center [756, 372] width 1513 height 745
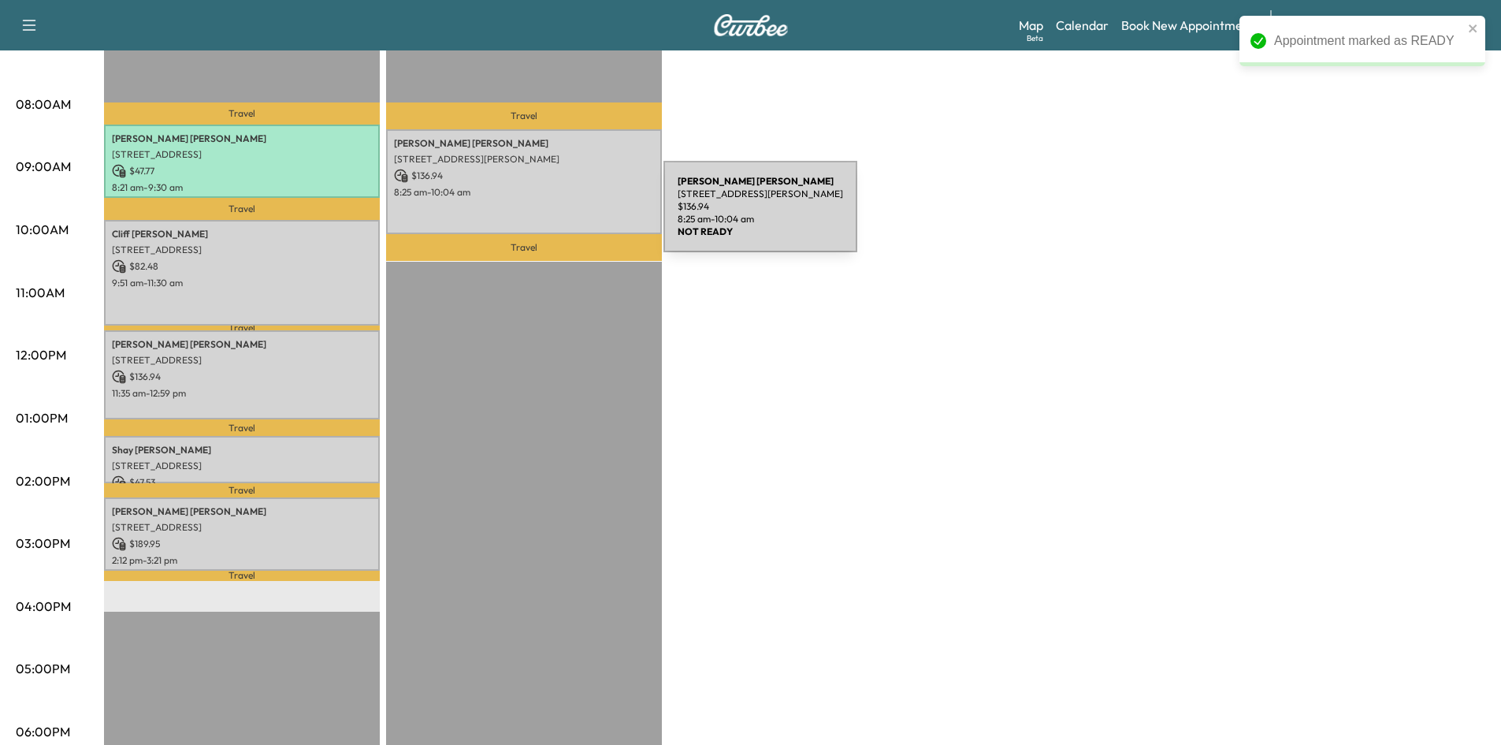
click at [545, 216] on div "Benjamin Lederman 4805 McKinney Ave apt 406, Dallas, TX 75205, US $ 136.94 8:25…" at bounding box center [524, 181] width 276 height 105
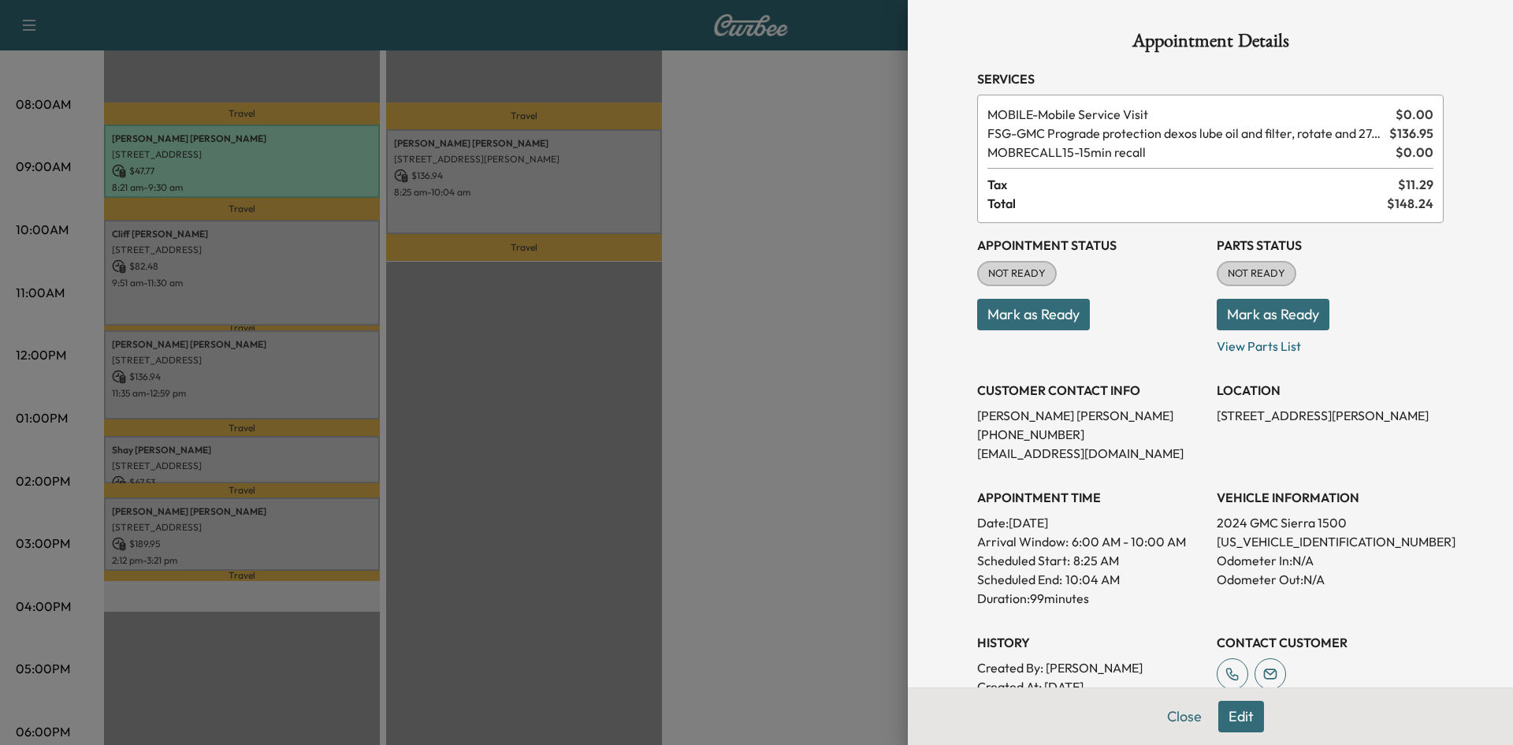
click at [1017, 327] on button "Mark as Ready" at bounding box center [1033, 315] width 113 height 32
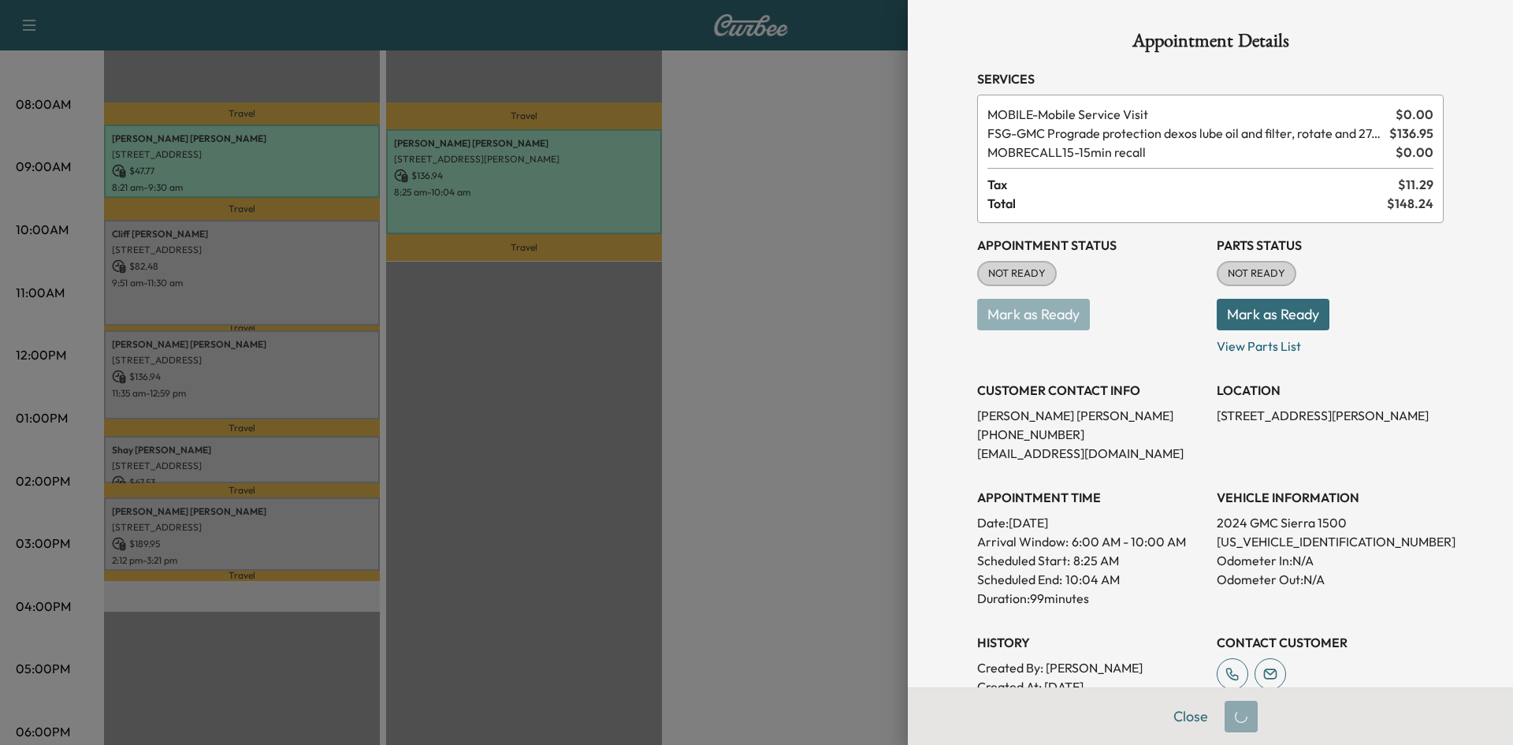
click at [591, 359] on div at bounding box center [756, 372] width 1513 height 745
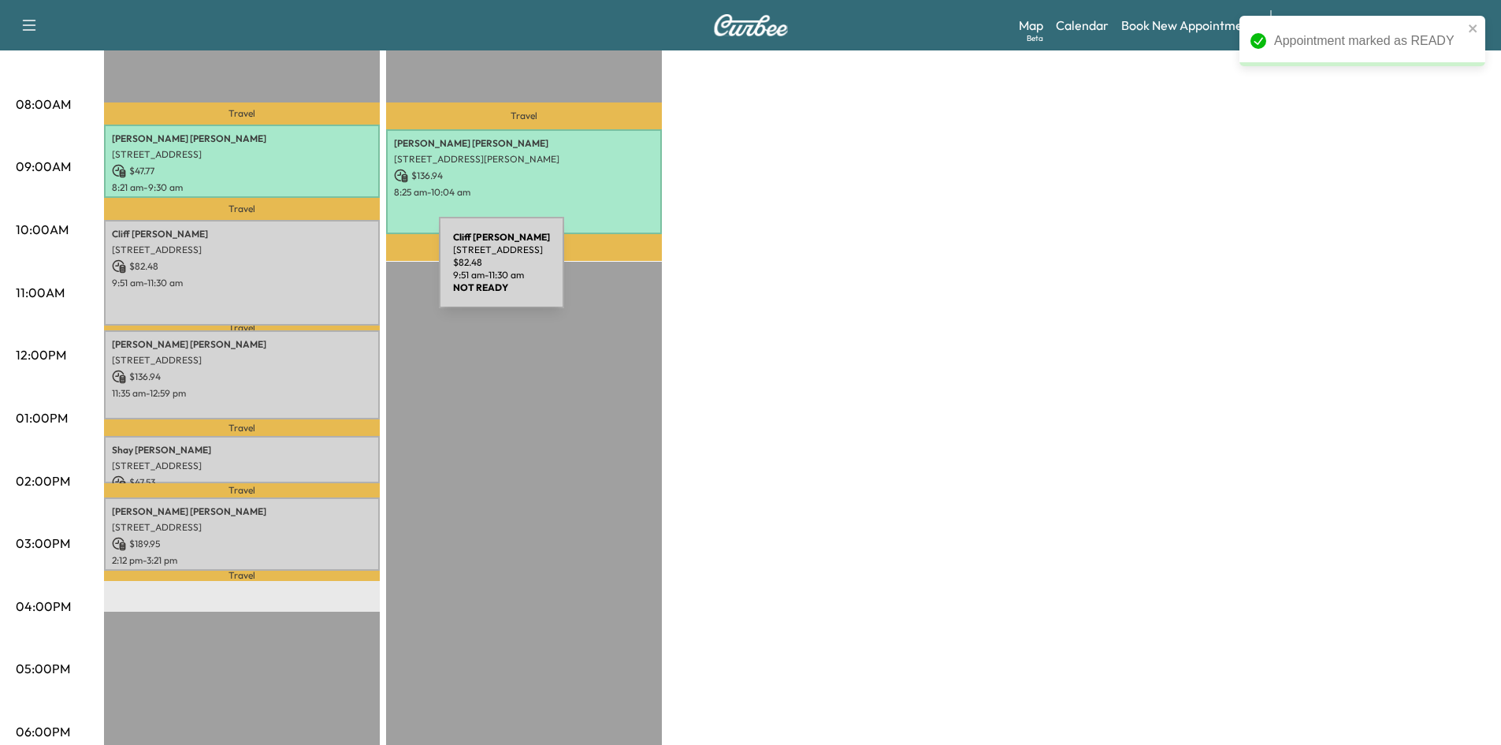
click at [321, 272] on div "Cliff Davis 2740 Old Shire Path Road, Prosper, TX 75078, US $ 82.48 9:51 am - 1…" at bounding box center [242, 272] width 276 height 105
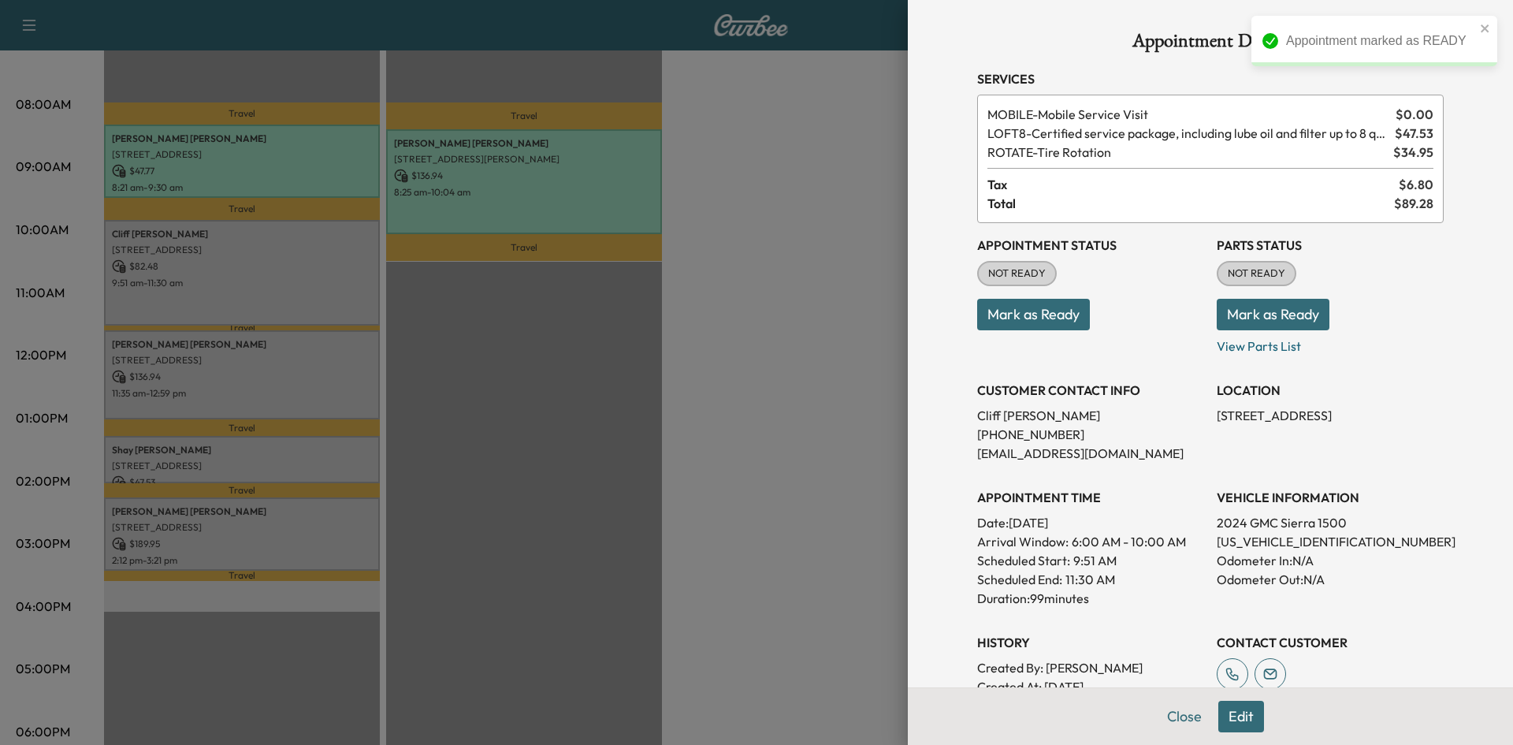
click at [1045, 317] on button "Mark as Ready" at bounding box center [1033, 315] width 113 height 32
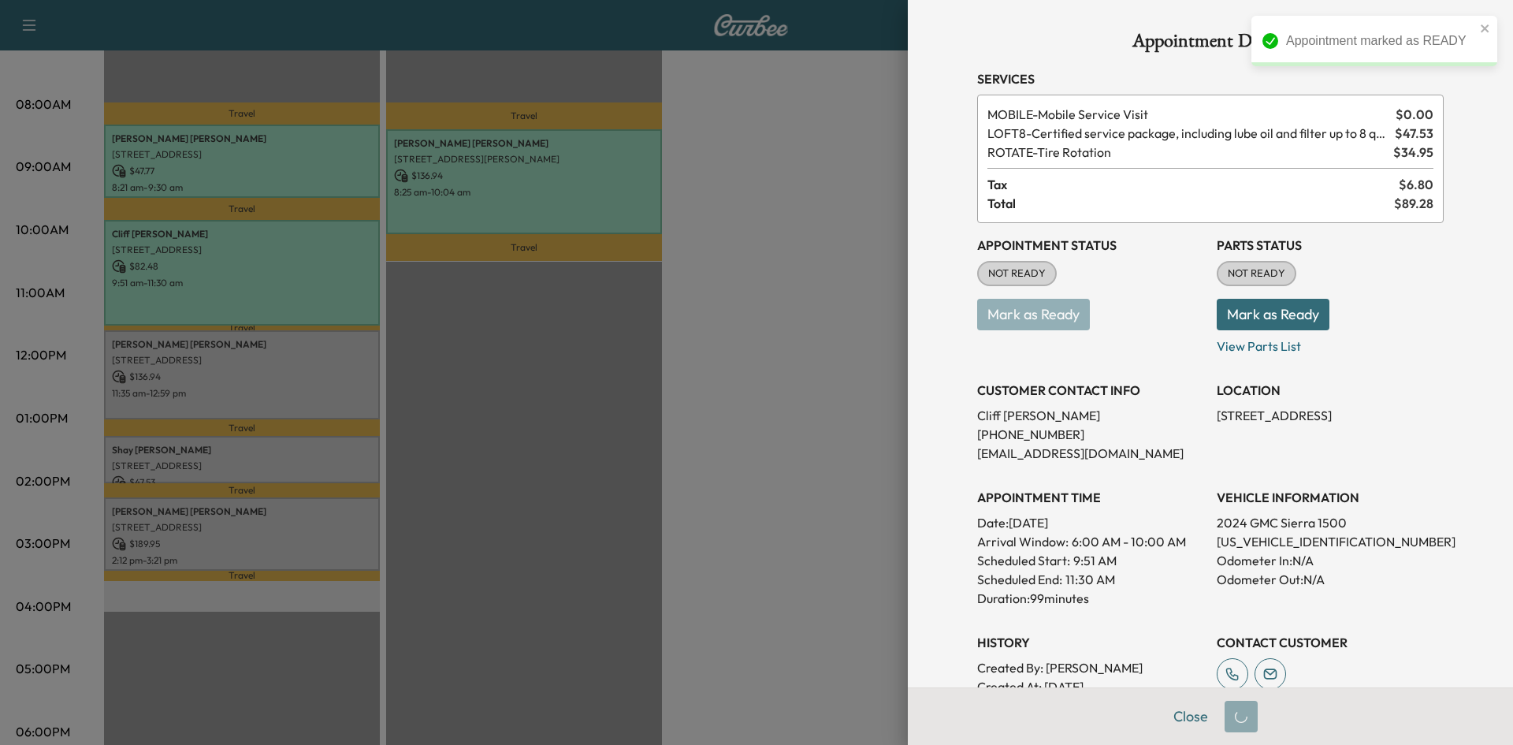
click at [812, 350] on div at bounding box center [756, 372] width 1513 height 745
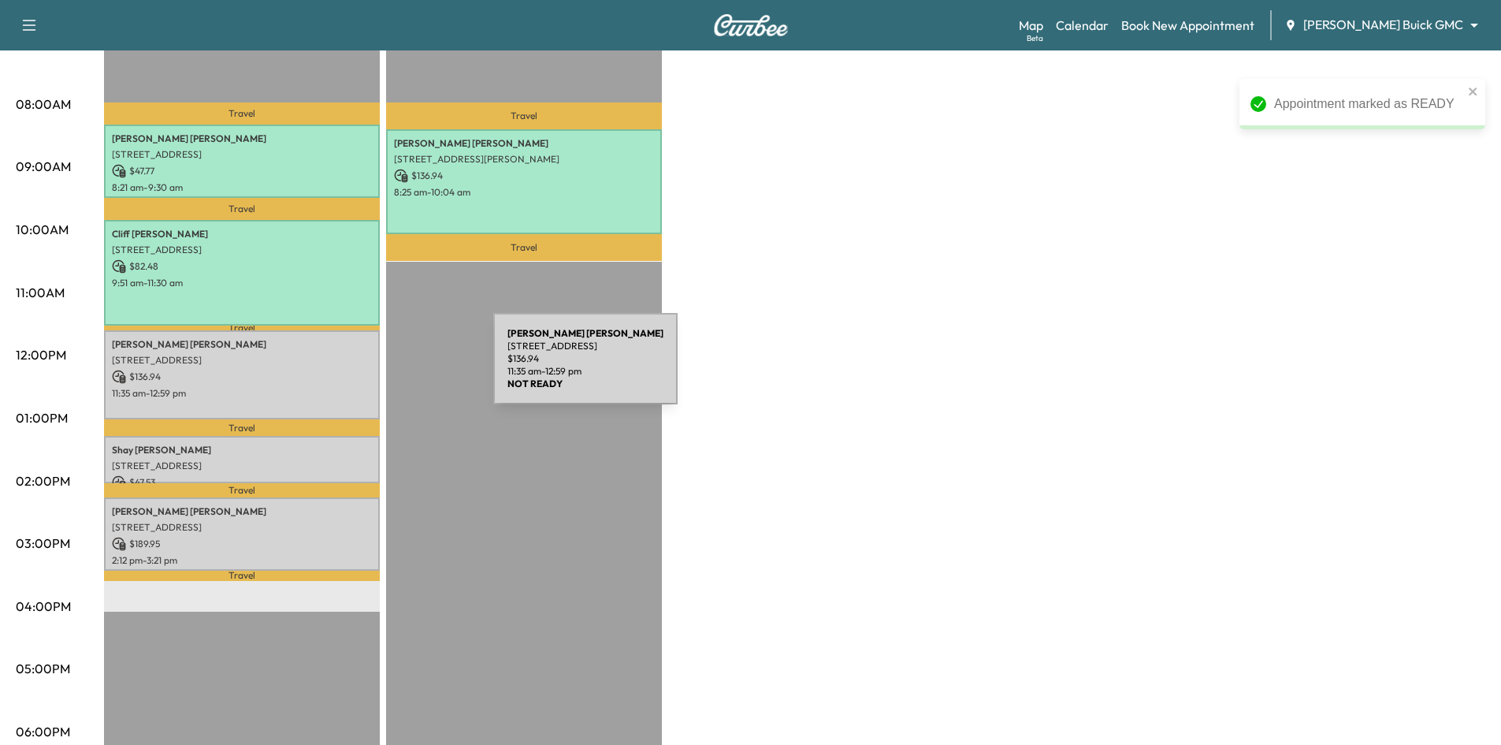
click at [370, 370] on p "$ 136.94" at bounding box center [242, 377] width 260 height 14
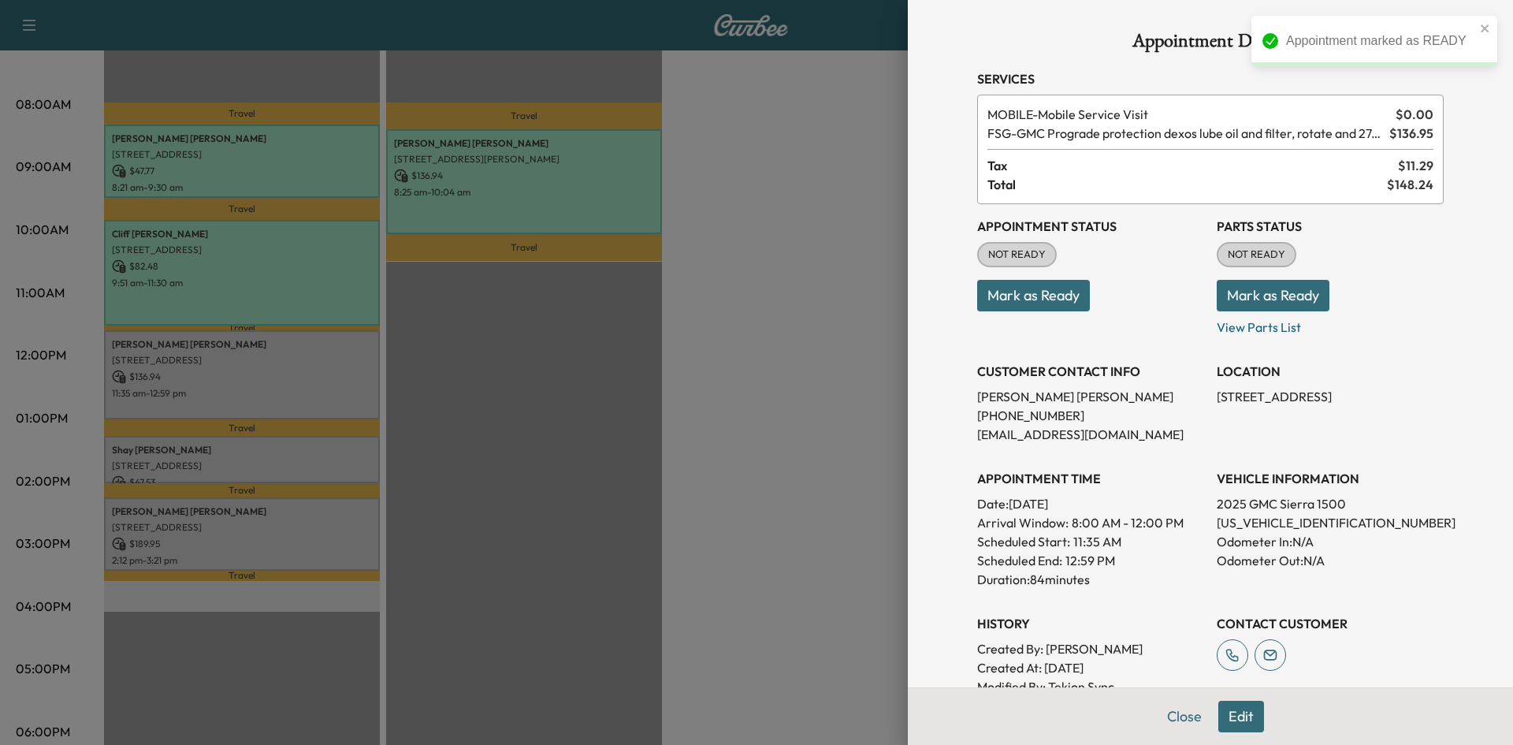
click at [991, 307] on button "Mark as Ready" at bounding box center [1033, 296] width 113 height 32
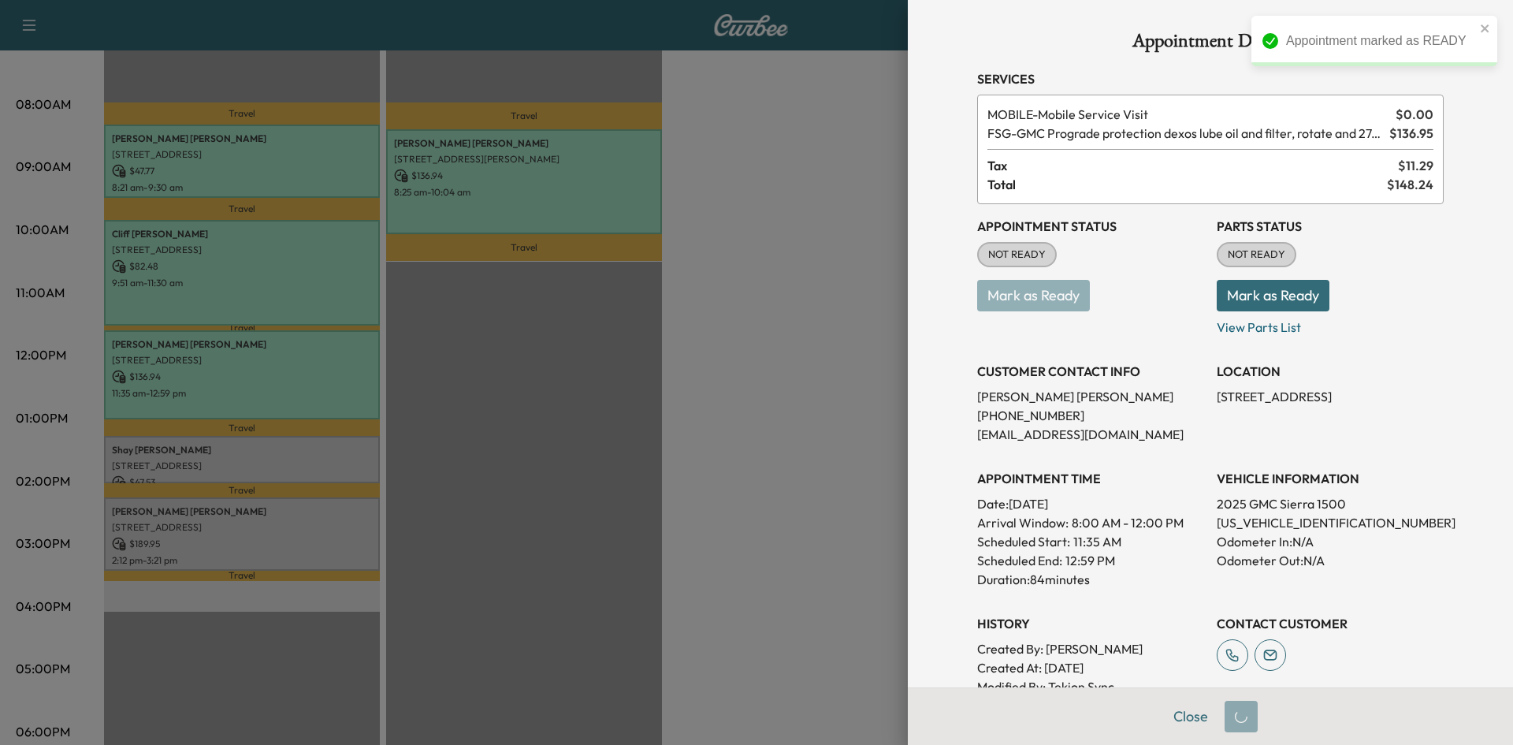
click at [701, 389] on div at bounding box center [756, 372] width 1513 height 745
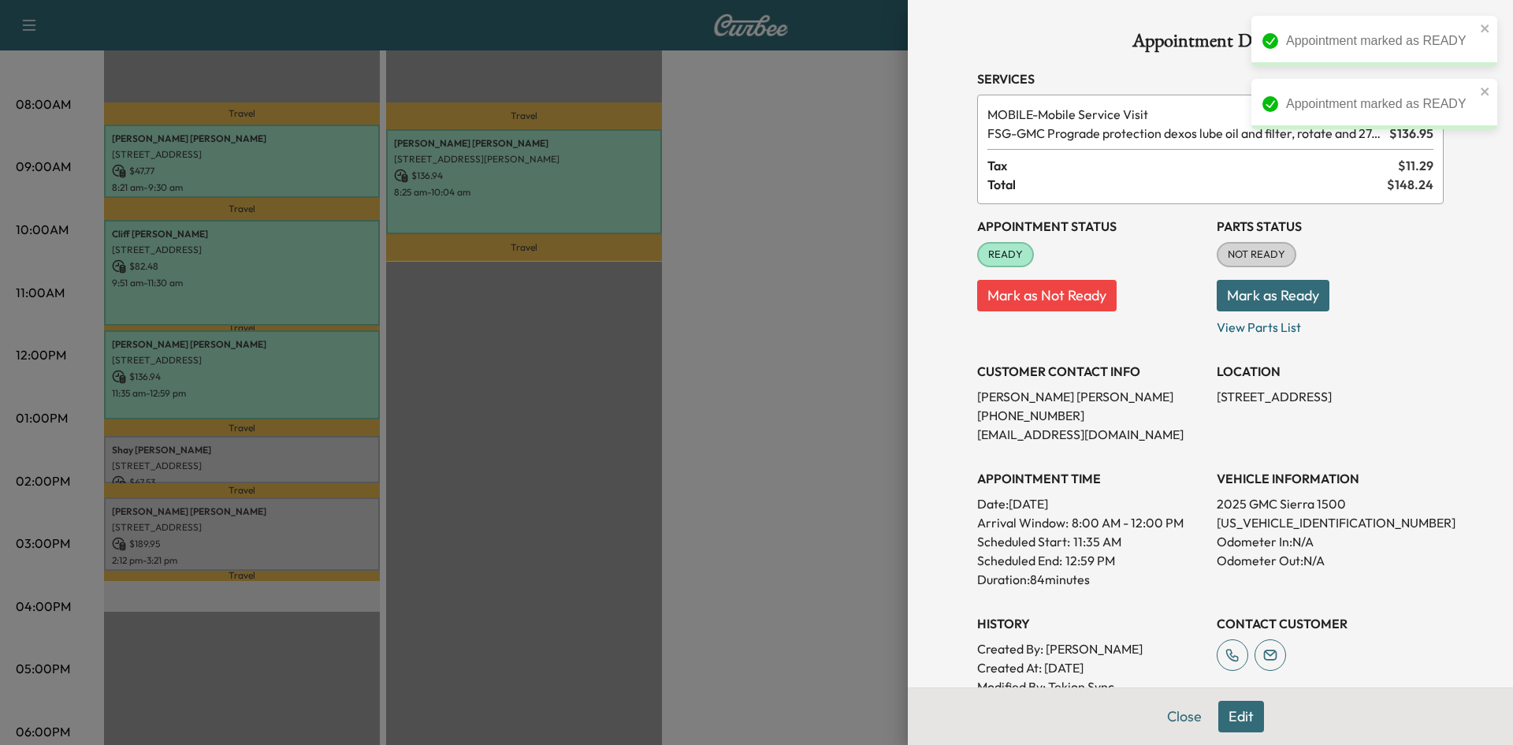
click at [701, 389] on div at bounding box center [756, 372] width 1513 height 745
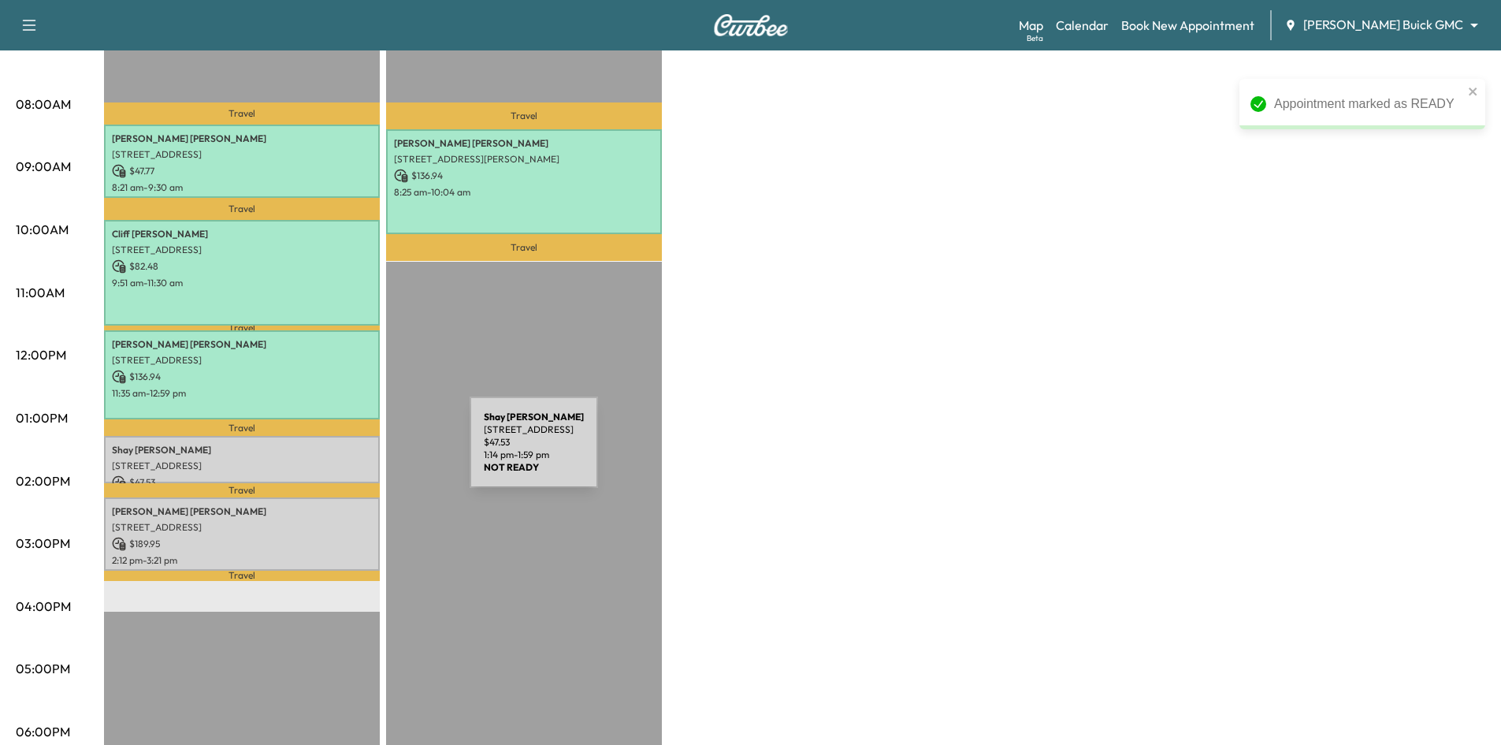
click at [349, 451] on div "Shay Williams 6000 Eldorado Pkwy, Frisco, TX 75033, USA $ 47.53 1:14 pm - 1:59 …" at bounding box center [242, 460] width 276 height 48
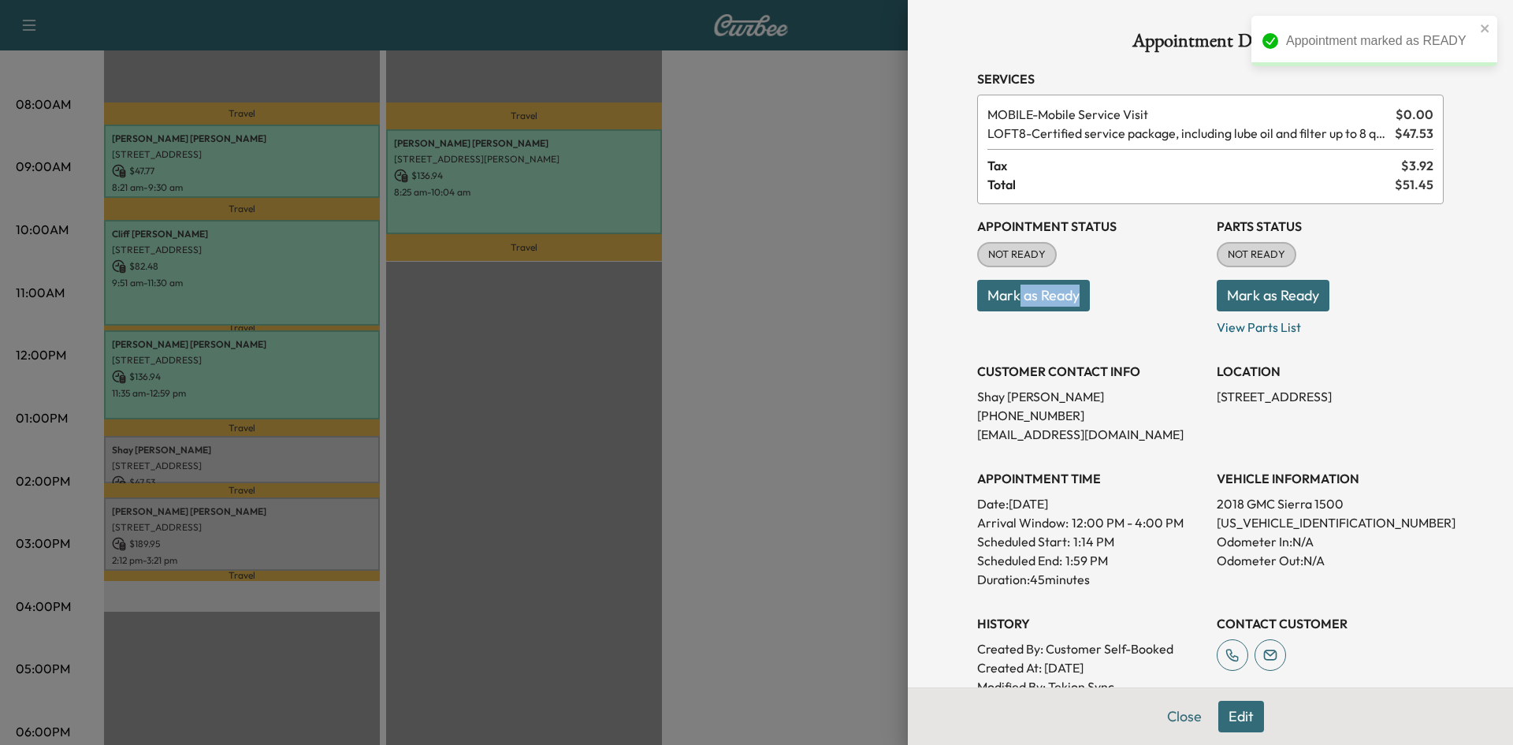
click at [1008, 311] on div "Appointment Status NOT READY Mark as Ready" at bounding box center [1090, 270] width 227 height 132
click at [1009, 304] on button "Mark as Ready" at bounding box center [1033, 296] width 113 height 32
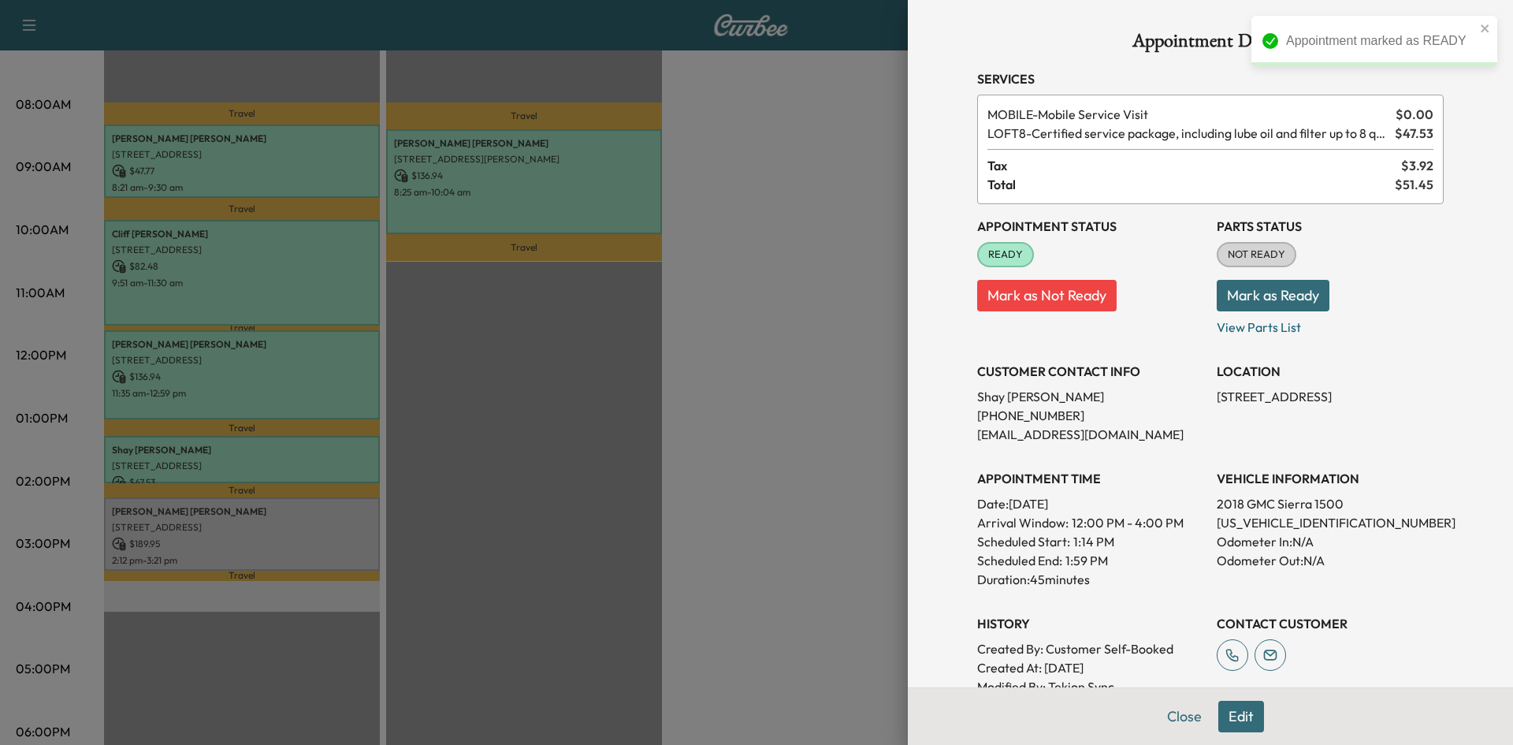
drag, startPoint x: 720, startPoint y: 366, endPoint x: 711, endPoint y: 366, distance: 9.5
click at [720, 366] on div at bounding box center [756, 372] width 1513 height 745
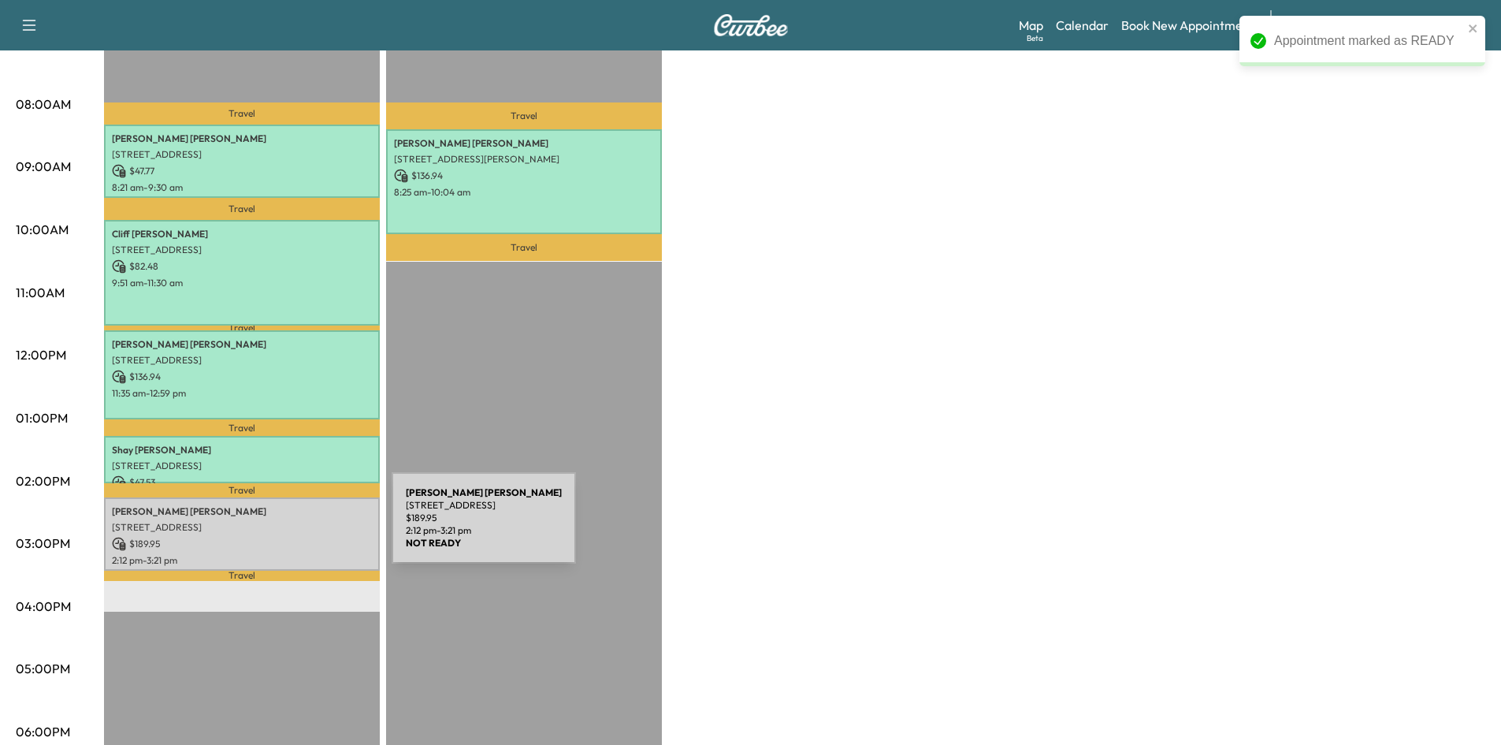
click at [263, 541] on p "$ 189.95" at bounding box center [242, 544] width 260 height 14
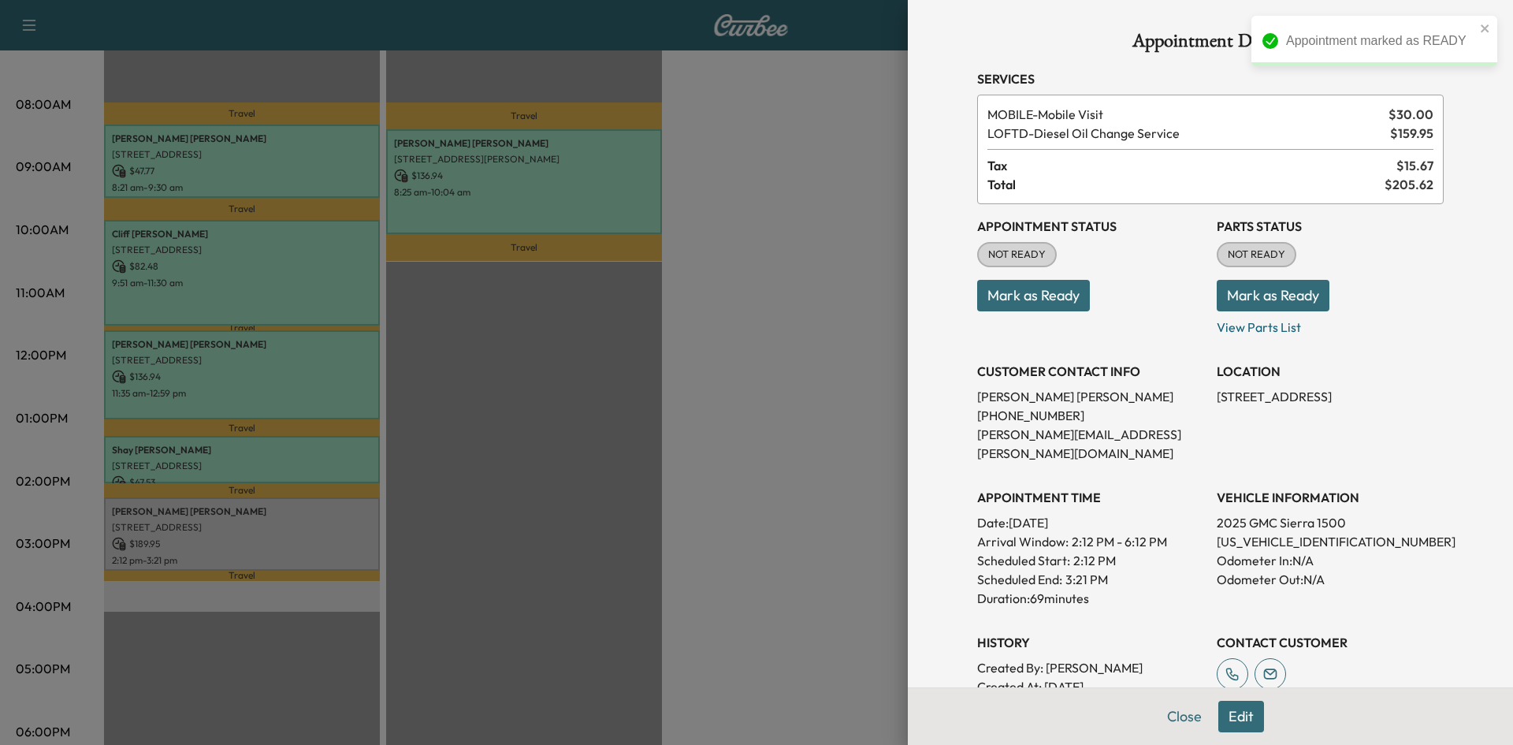
click at [1055, 306] on button "Mark as Ready" at bounding box center [1033, 296] width 113 height 32
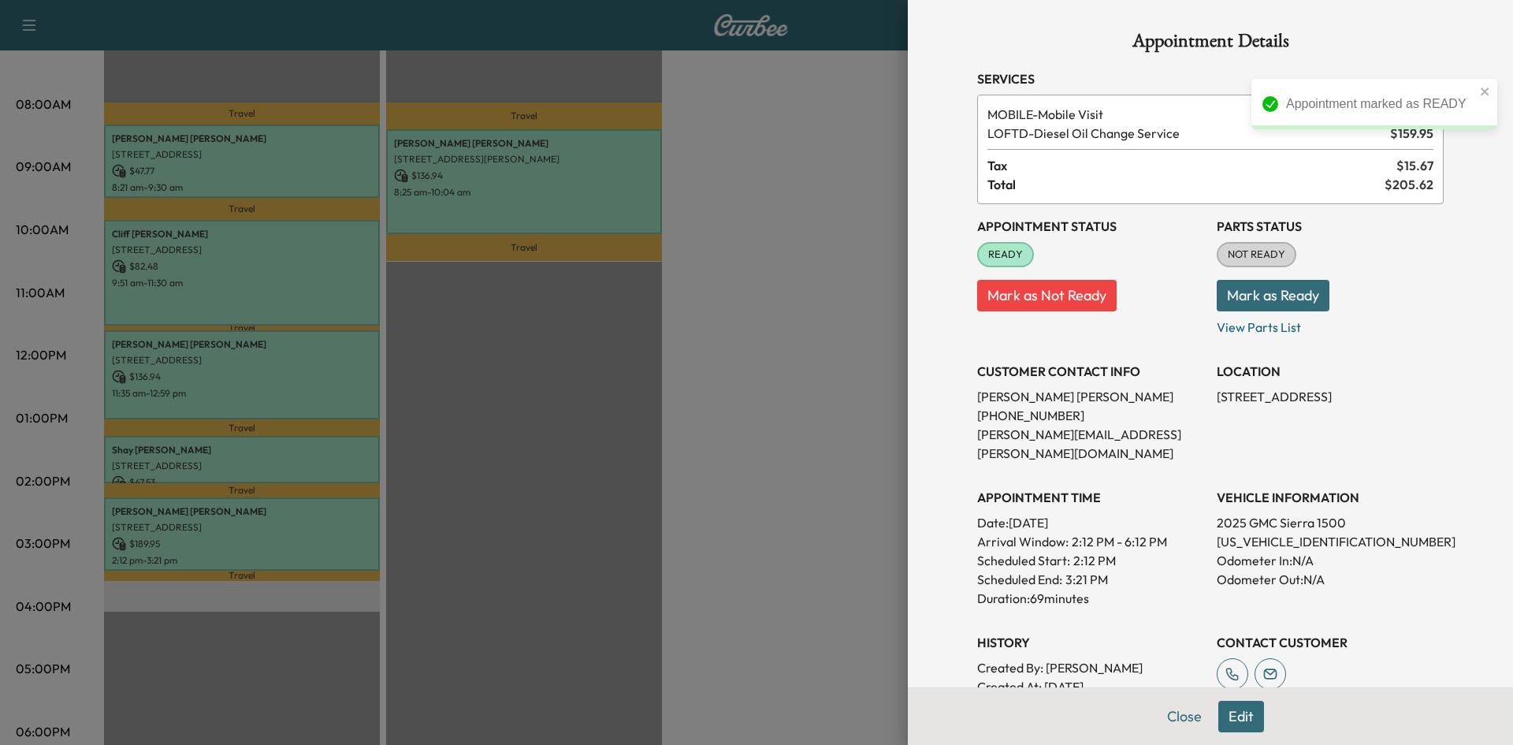
click at [652, 363] on div at bounding box center [756, 372] width 1513 height 745
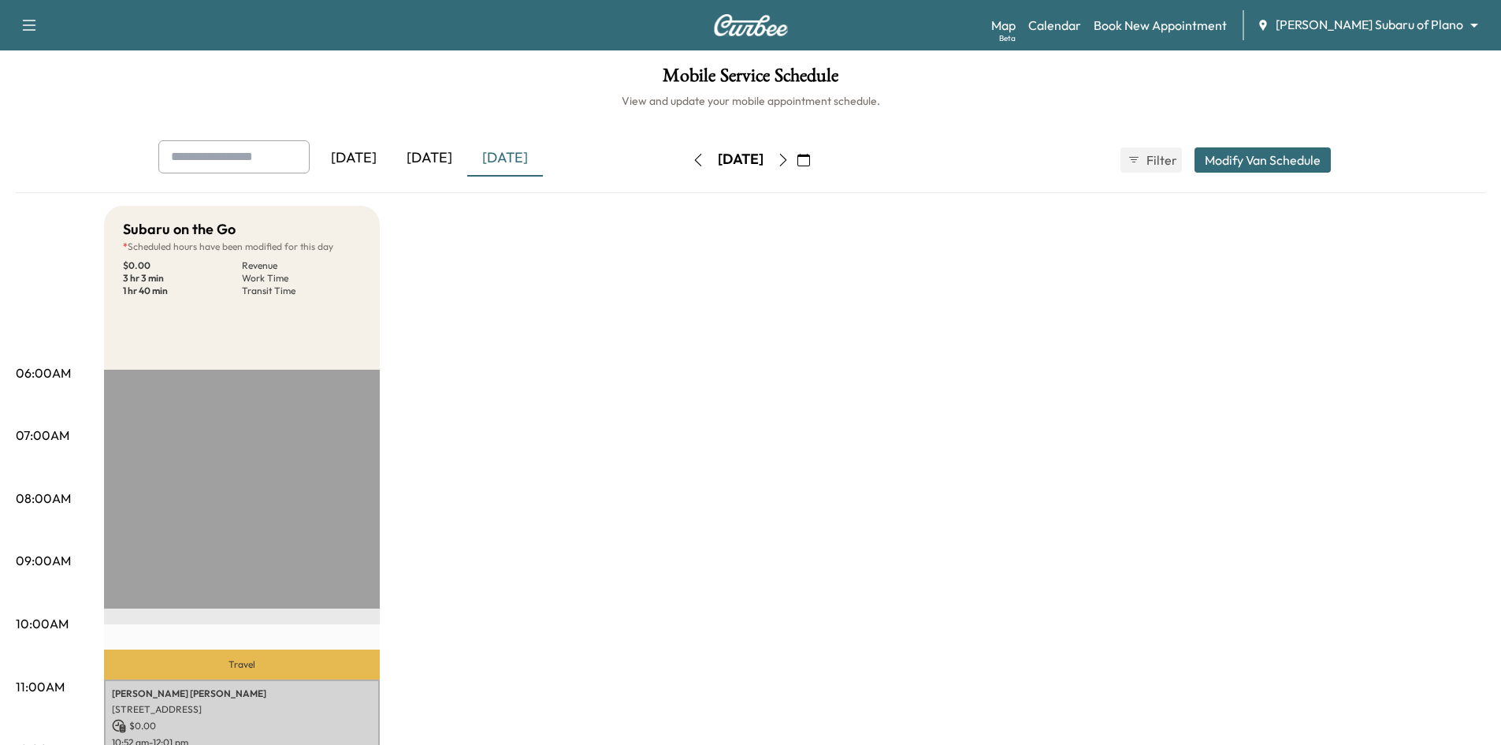
click at [527, 156] on div "[DATE]" at bounding box center [505, 158] width 76 height 36
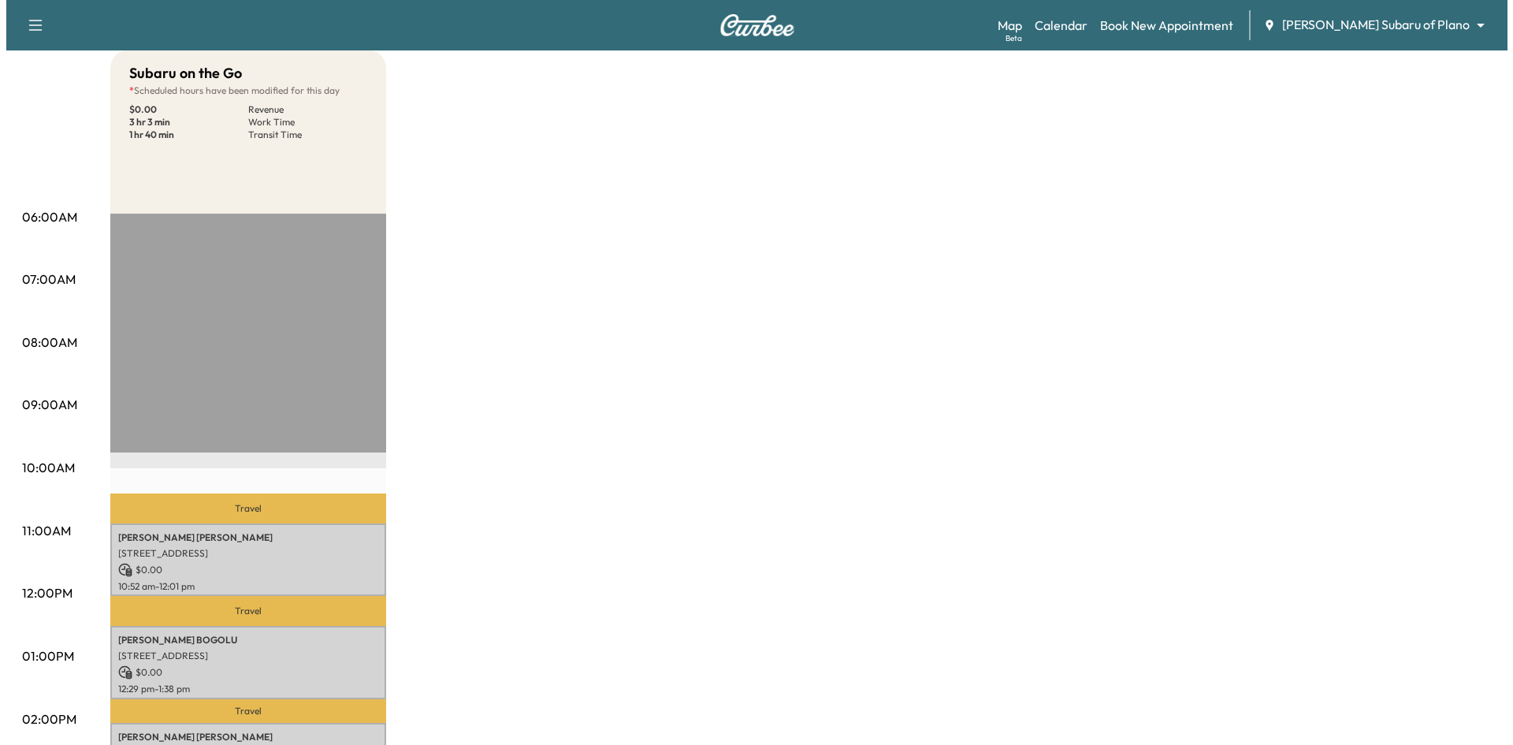
scroll to position [158, 0]
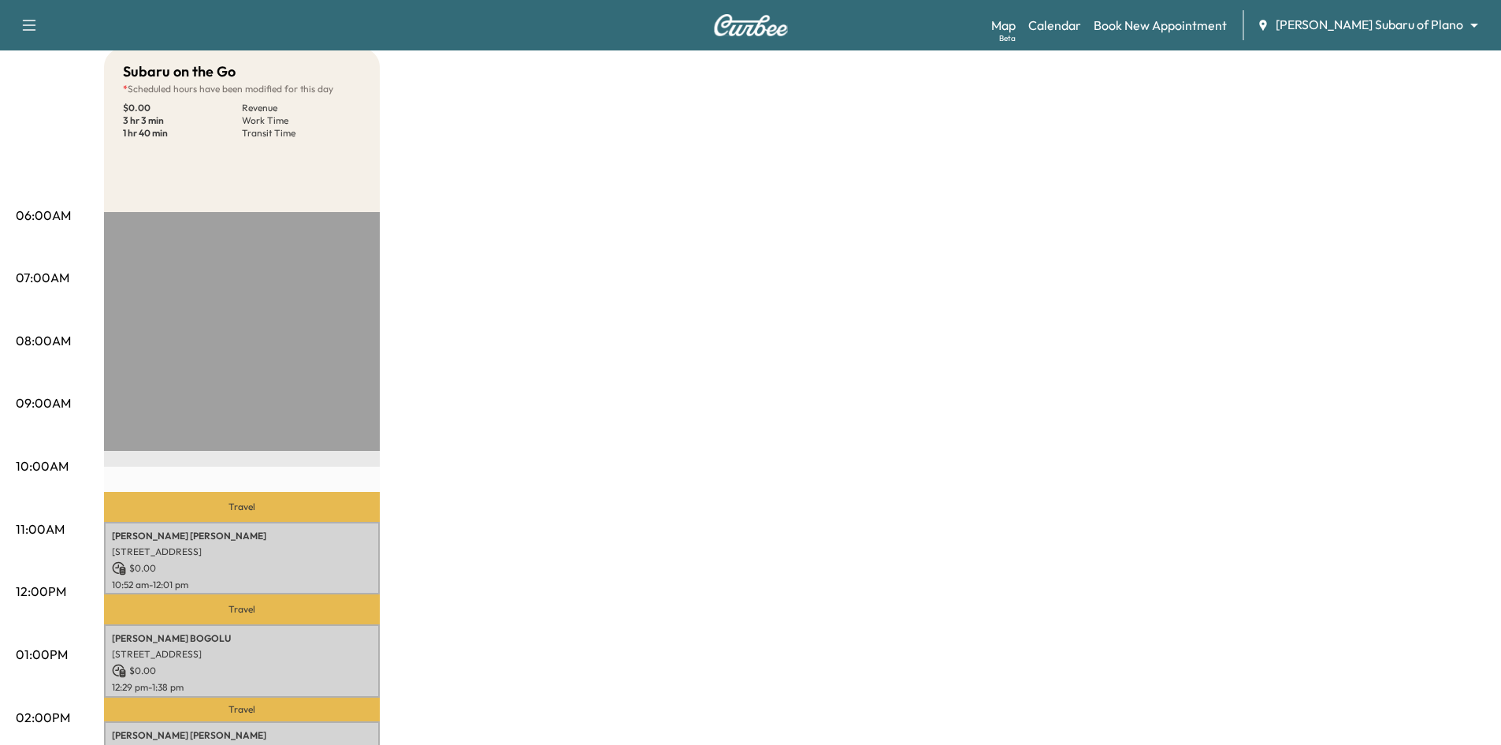
click at [232, 518] on div "Travel Frank Mentesana 2318 Ranch Rd, Sachse, TX 75048, USA $ 0.00 10:52 am - 1…" at bounding box center [242, 721] width 276 height 1018
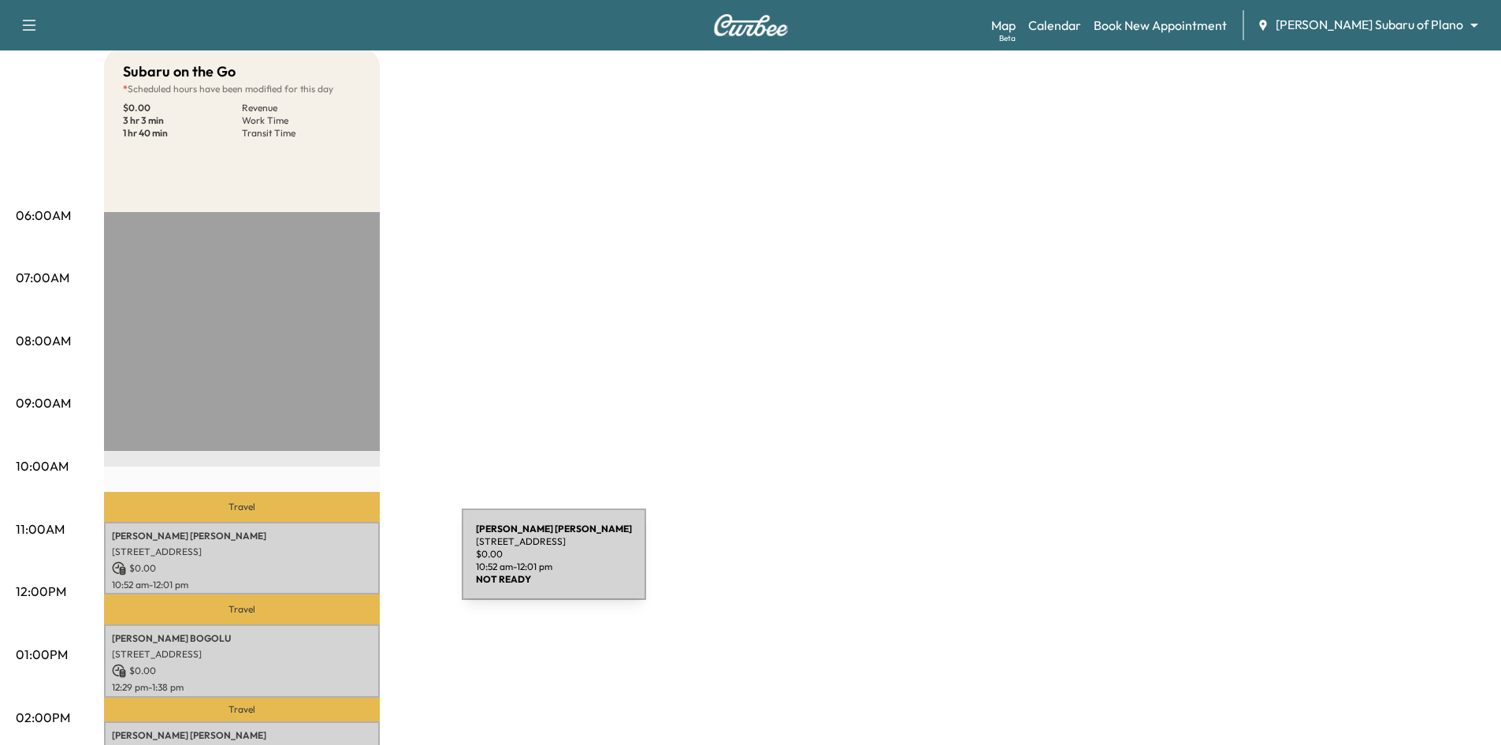
click at [344, 563] on p "$ 0.00" at bounding box center [242, 568] width 260 height 14
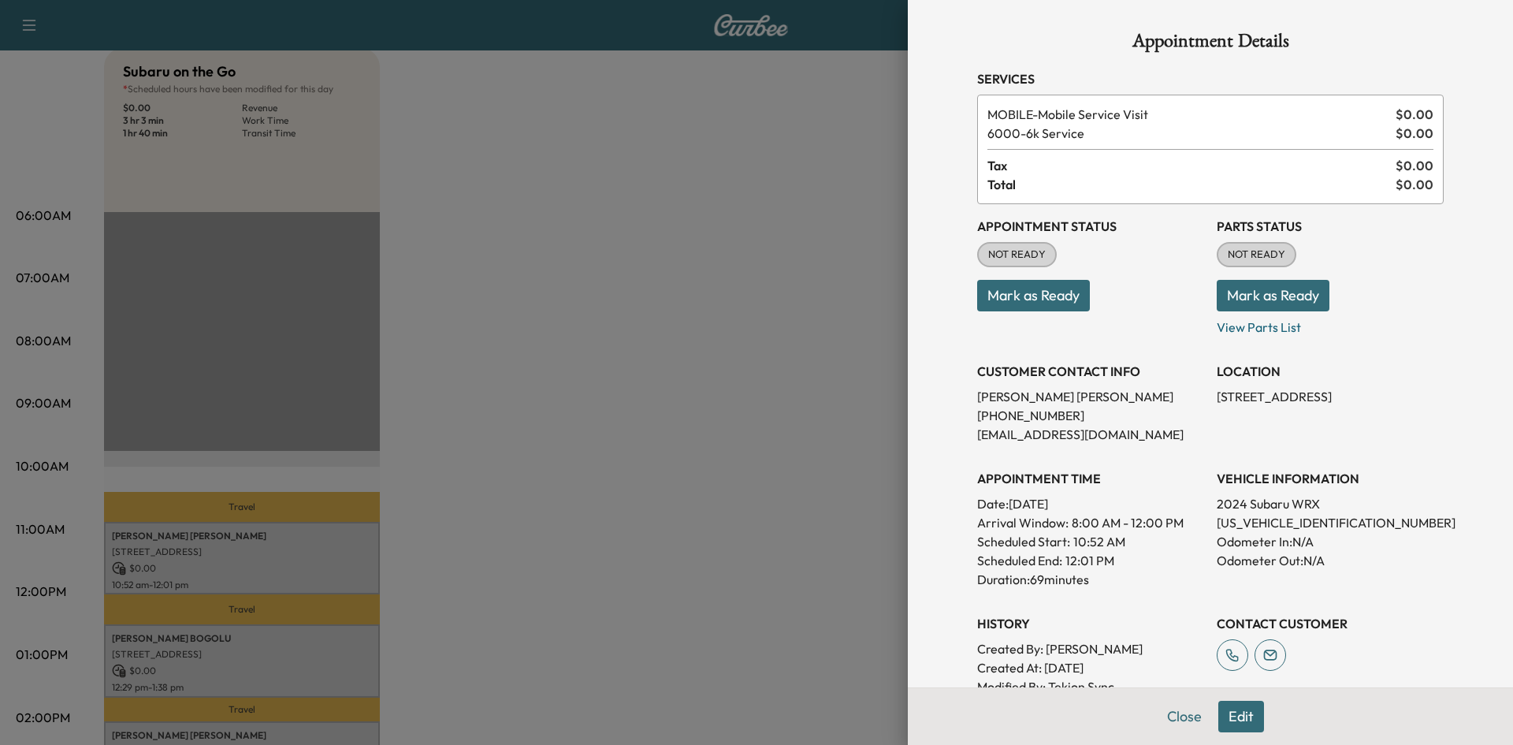
click at [1024, 301] on button "Mark as Ready" at bounding box center [1033, 296] width 113 height 32
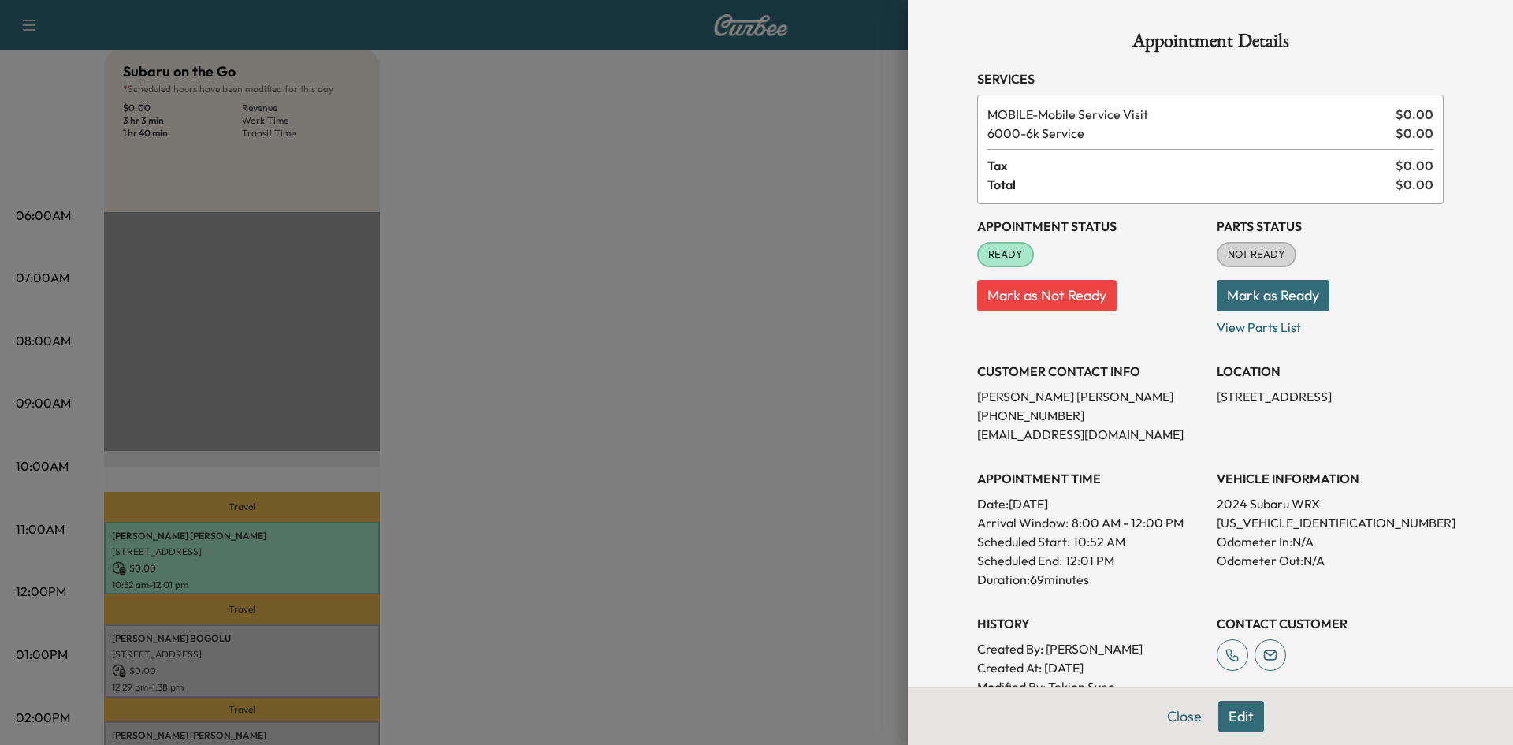
drag, startPoint x: 618, startPoint y: 352, endPoint x: 627, endPoint y: 325, distance: 28.2
click at [627, 331] on div at bounding box center [756, 372] width 1513 height 745
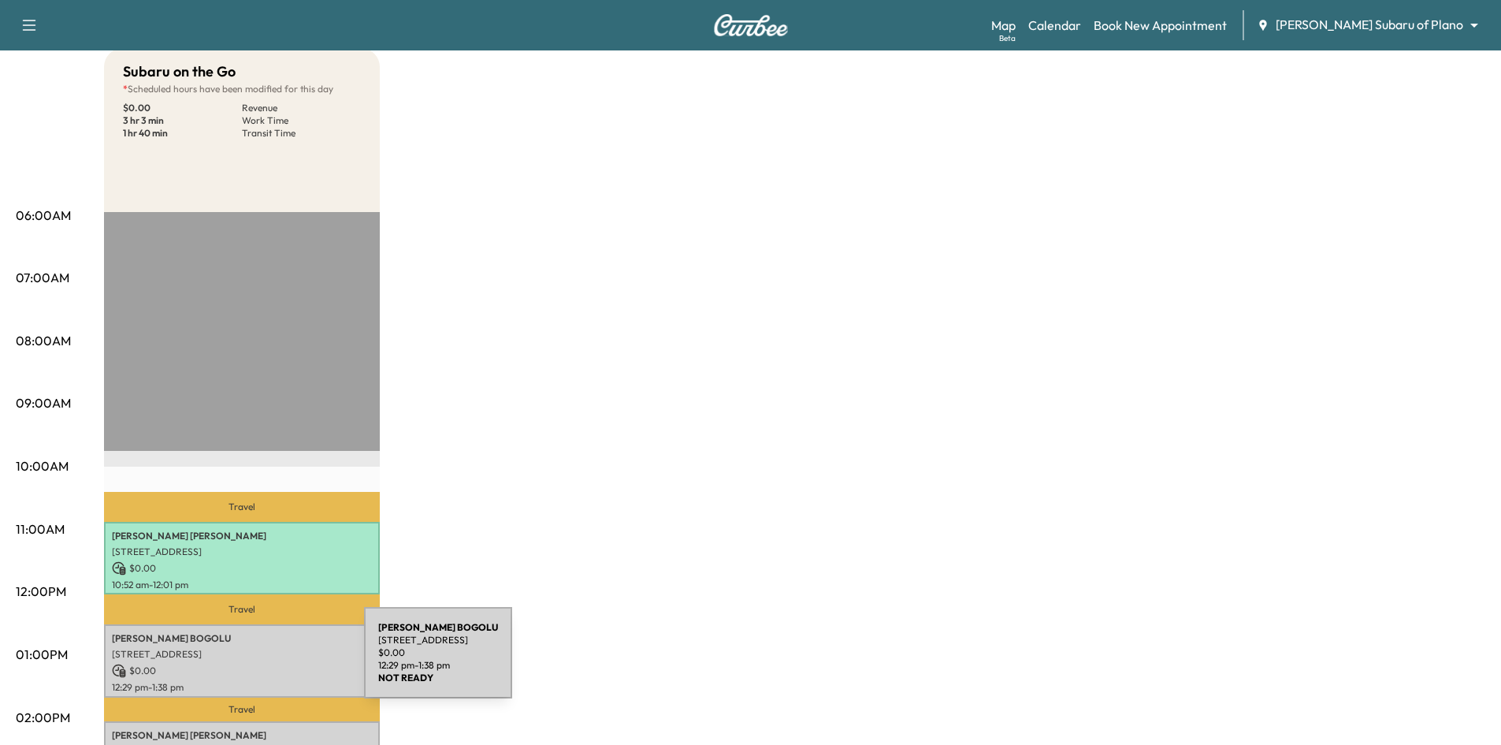
click at [251, 657] on div "DINESH KUMAR REDDY BOGOLU 5301 W Spring Creek Pkwy, Plano, TX 75024, US $ 0.00 …" at bounding box center [242, 660] width 276 height 73
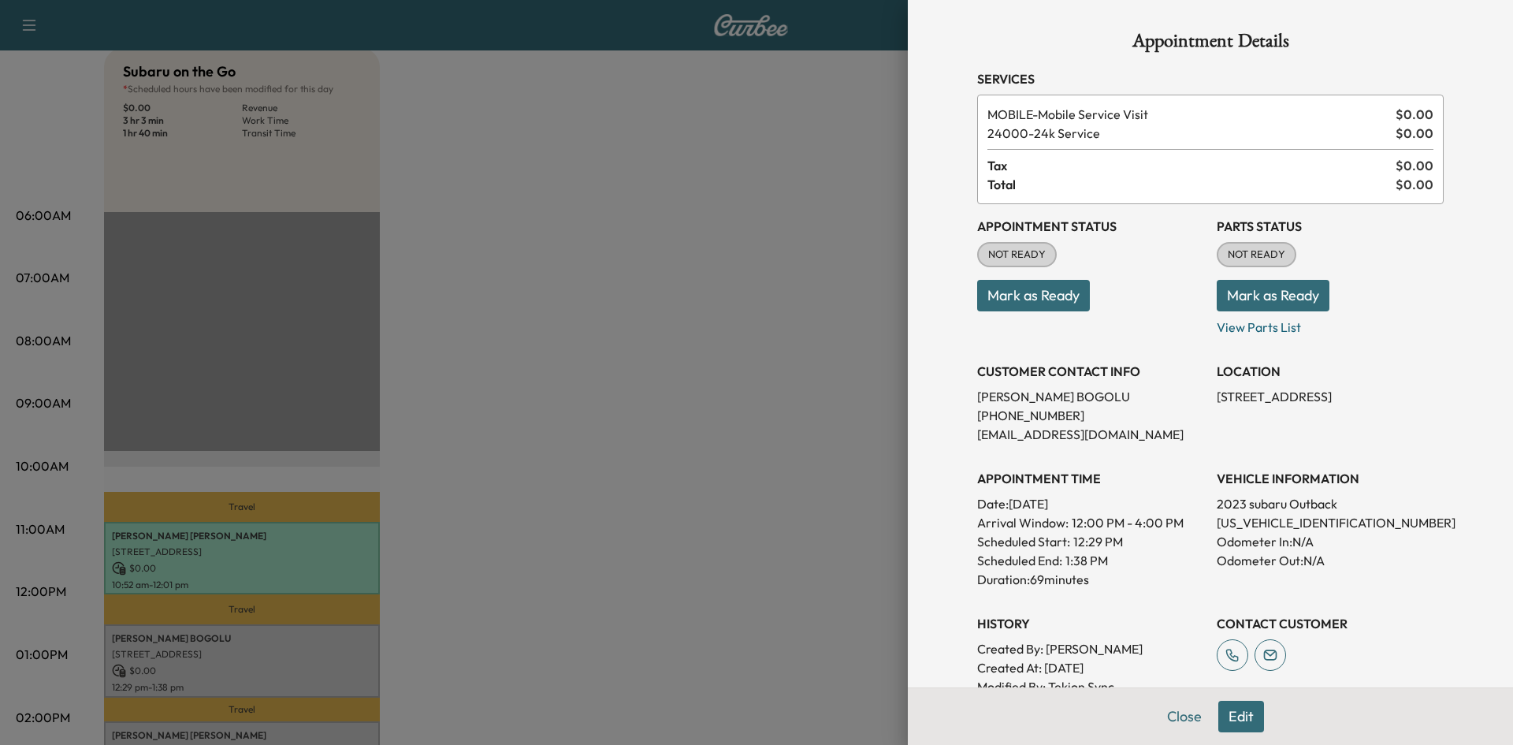
click at [994, 299] on button "Mark as Ready" at bounding box center [1033, 296] width 113 height 32
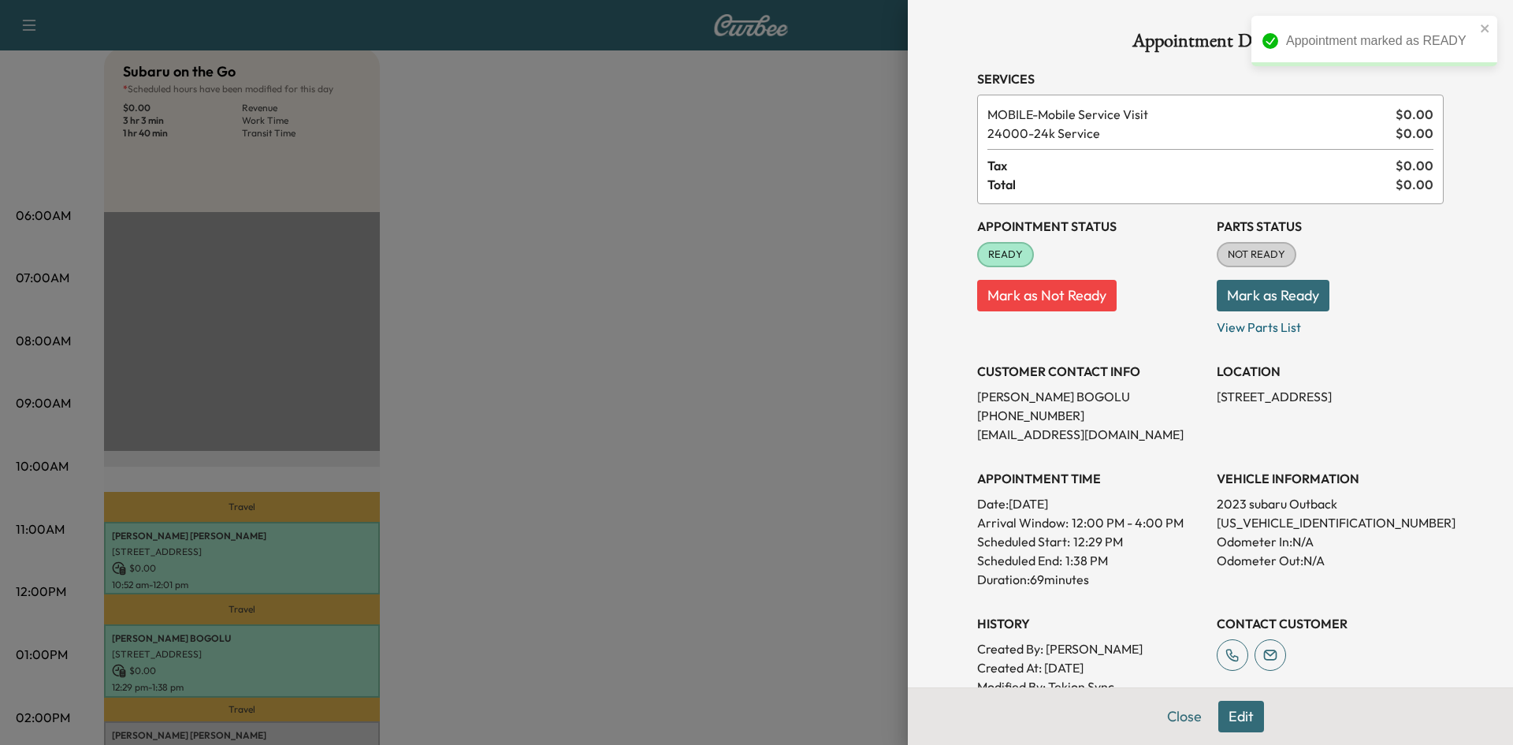
drag, startPoint x: 862, startPoint y: 445, endPoint x: 865, endPoint y: 429, distance: 16.1
click at [862, 444] on div at bounding box center [756, 372] width 1513 height 745
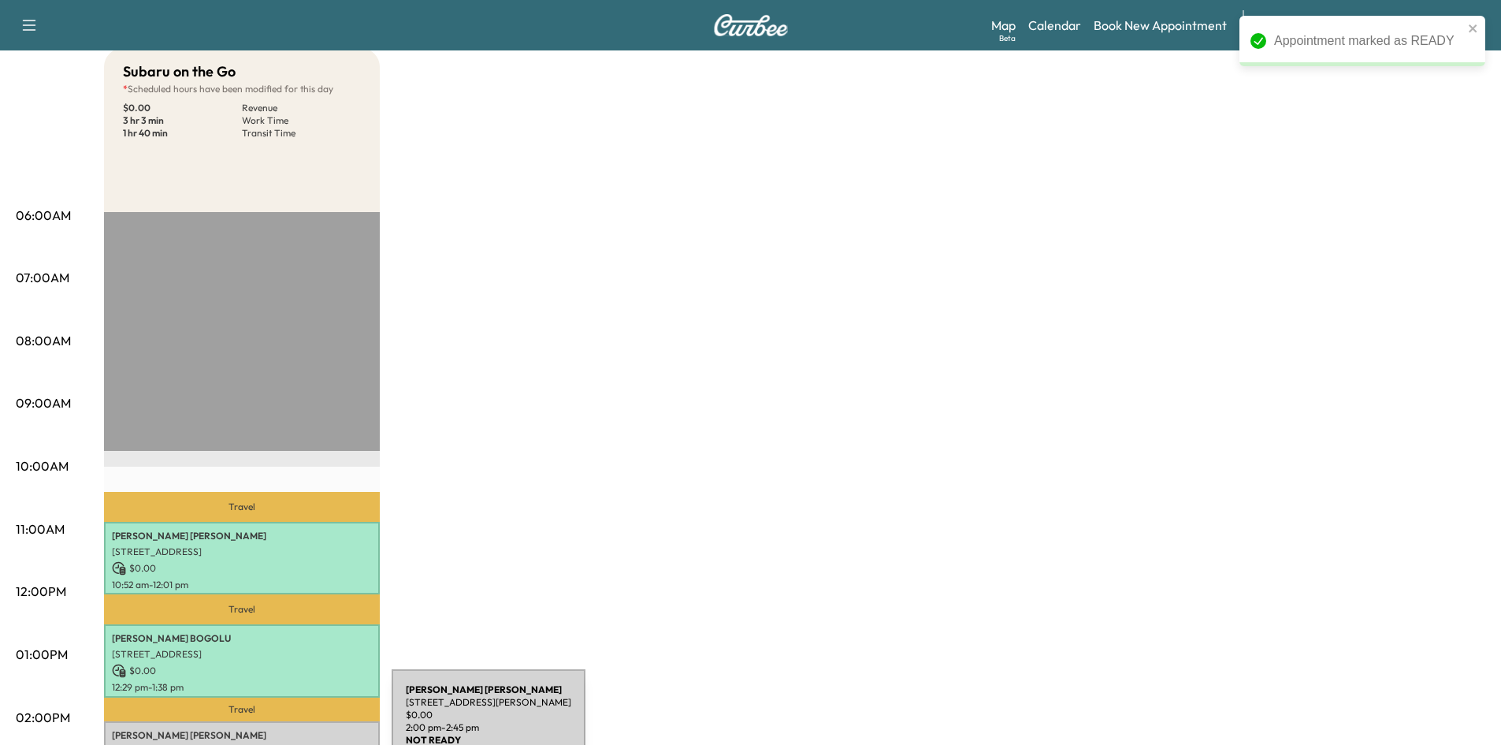
click at [273, 729] on p "Christina Baldwin" at bounding box center [242, 735] width 260 height 13
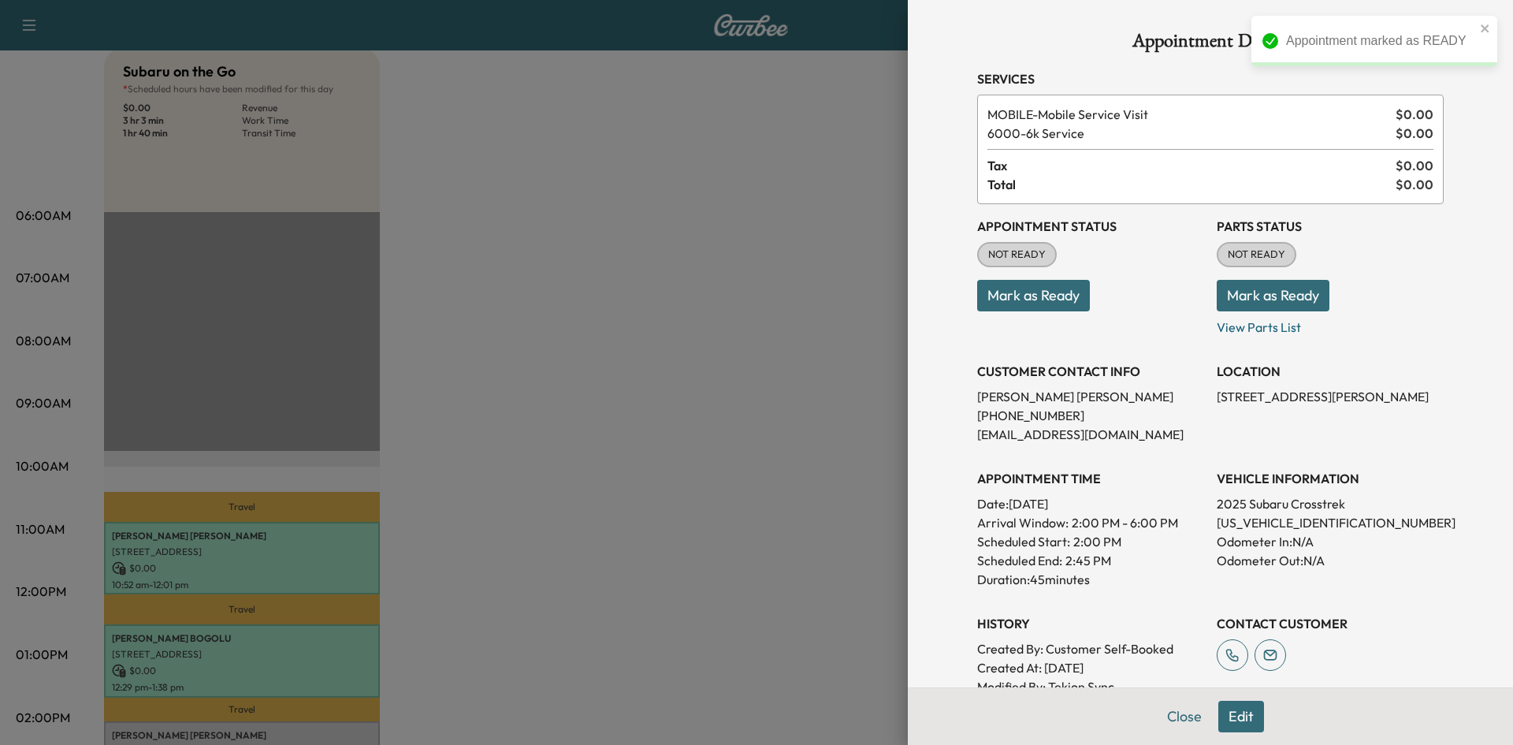
click at [991, 296] on button "Mark as Ready" at bounding box center [1033, 296] width 113 height 32
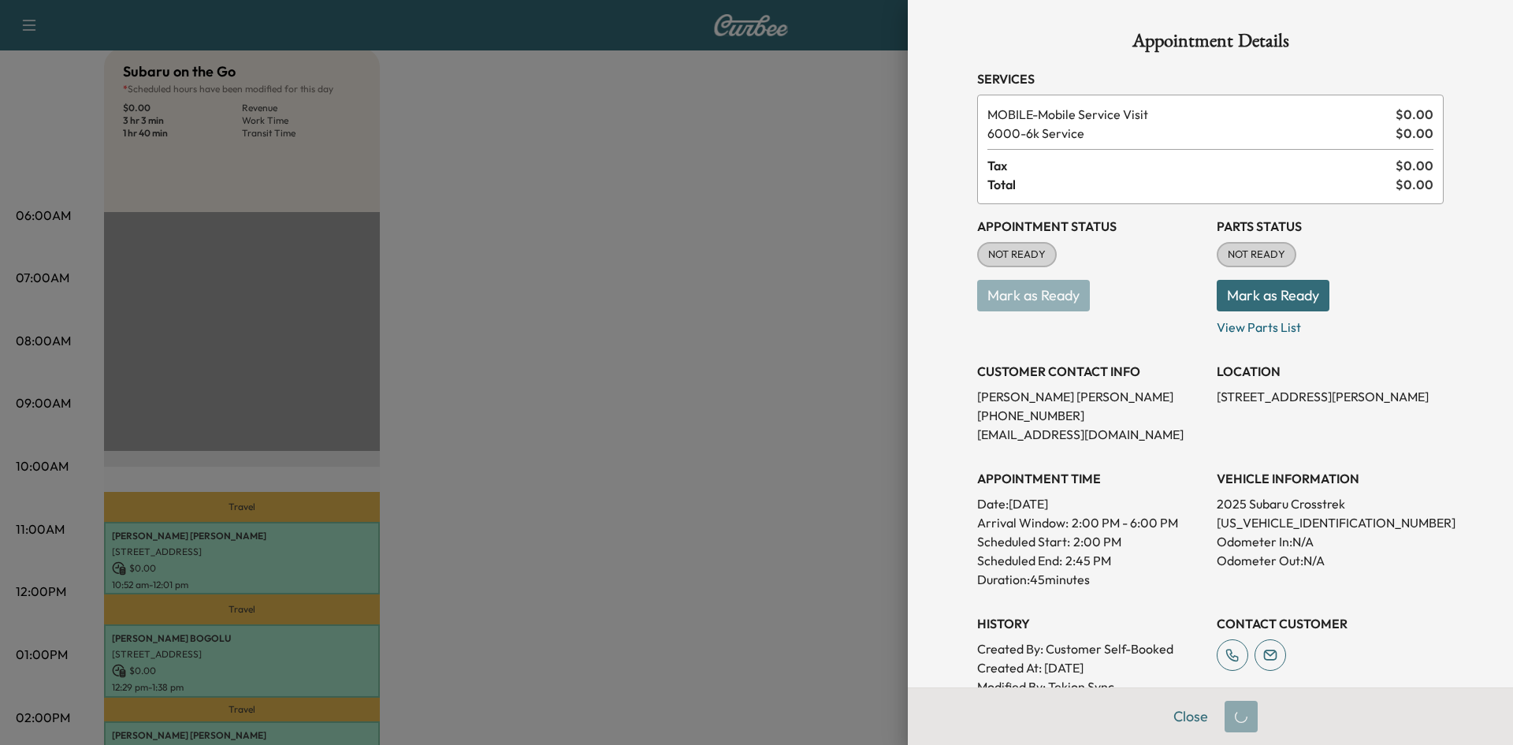
click at [550, 430] on div at bounding box center [756, 372] width 1513 height 745
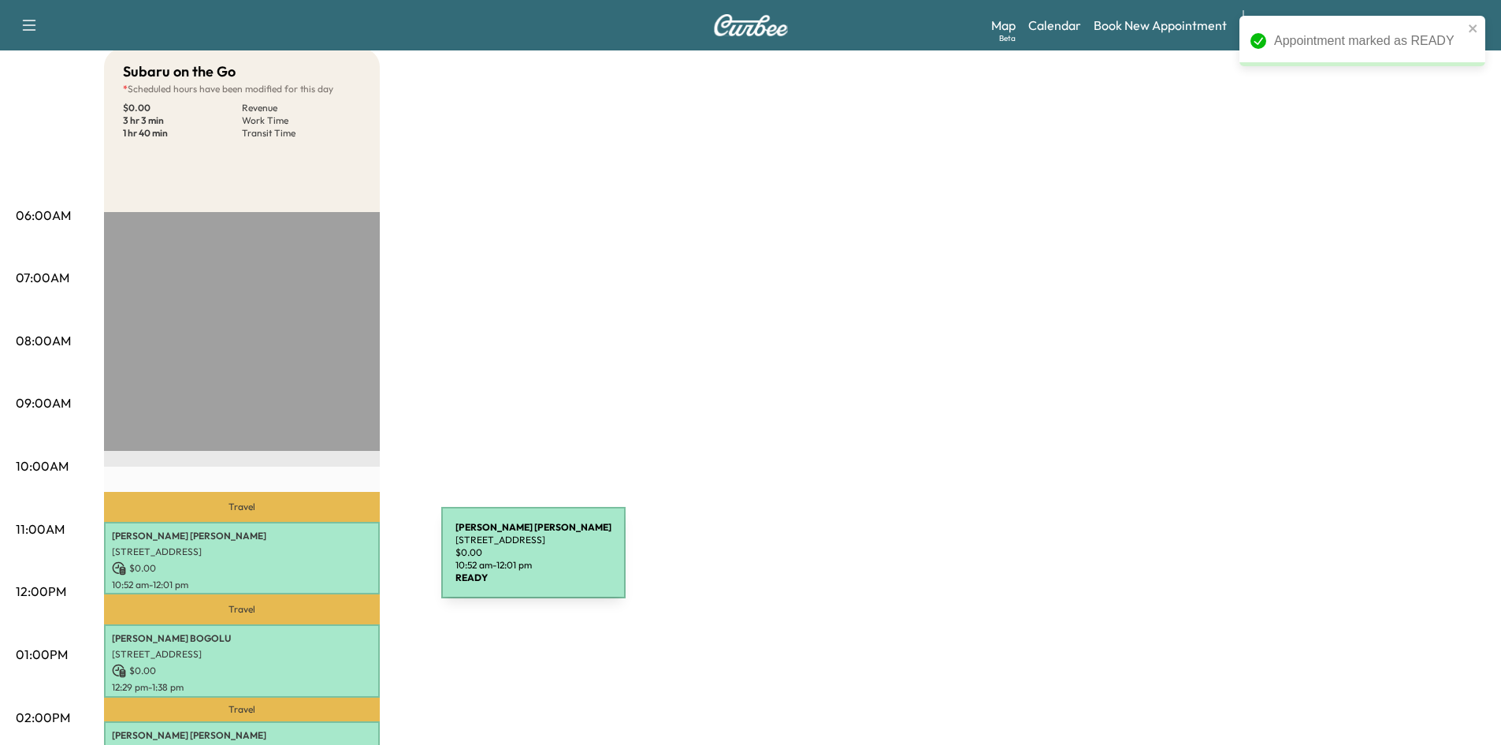
click at [323, 562] on p "$ 0.00" at bounding box center [242, 568] width 260 height 14
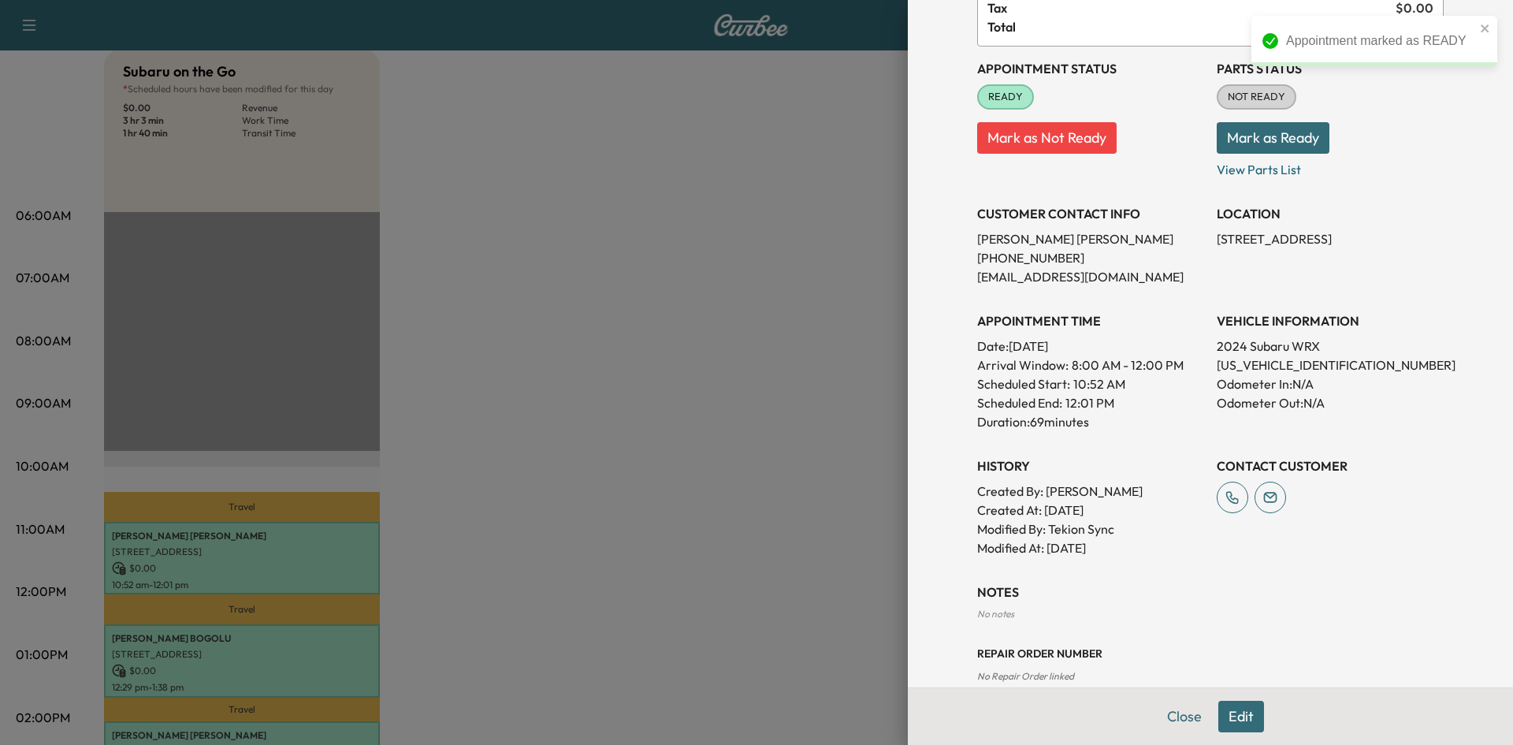
scroll to position [258, 0]
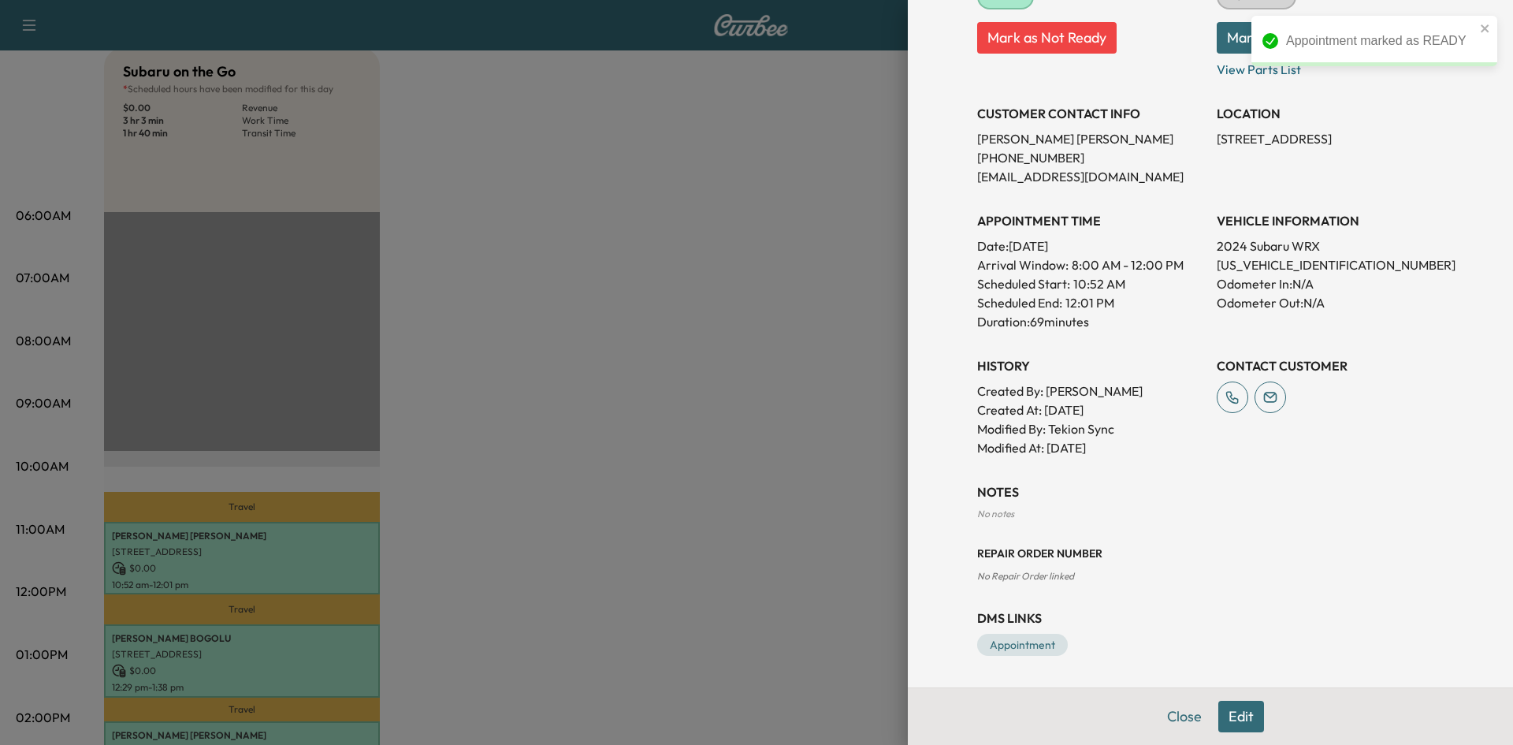
click at [705, 575] on div at bounding box center [756, 372] width 1513 height 745
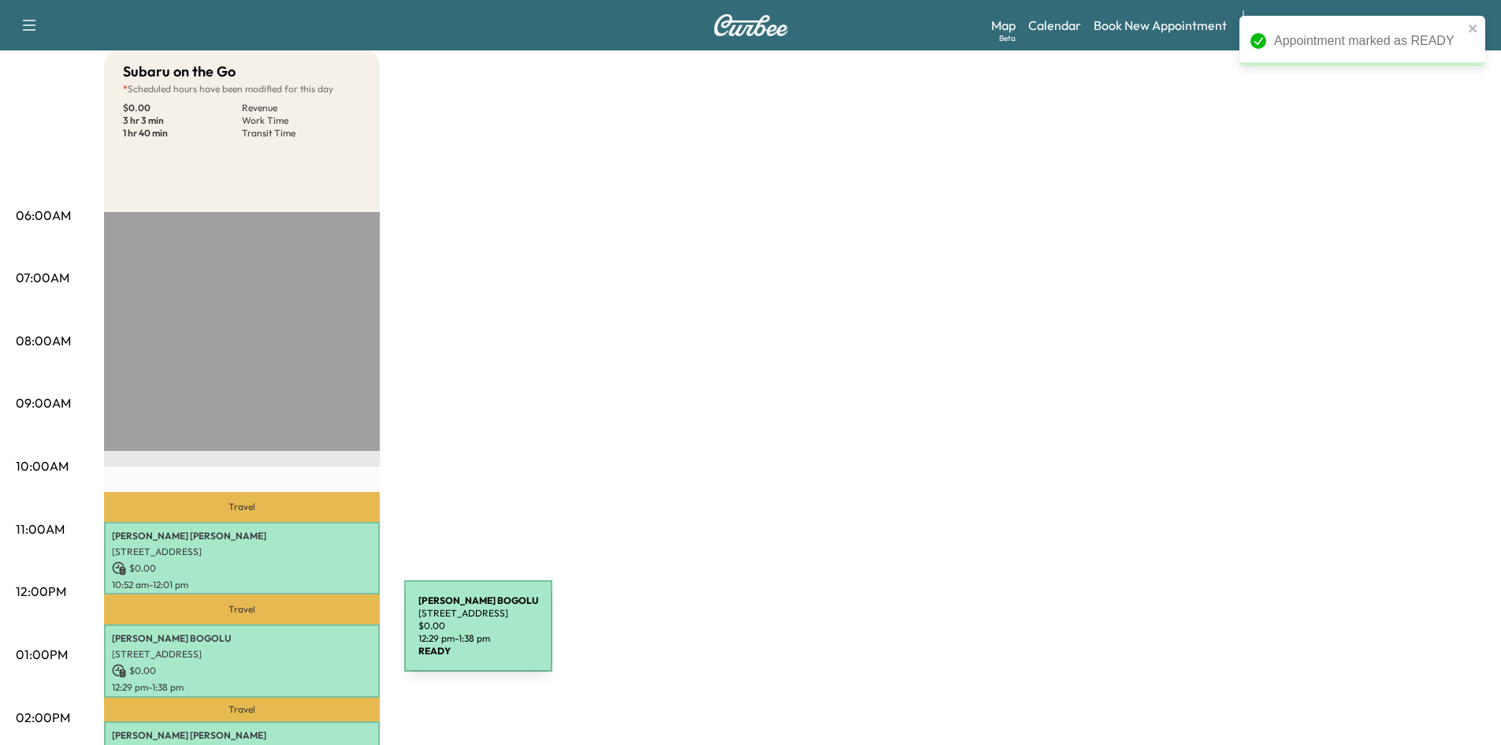
click at [286, 635] on p "DINESH KUMAR REDDY BOGOLU" at bounding box center [242, 638] width 260 height 13
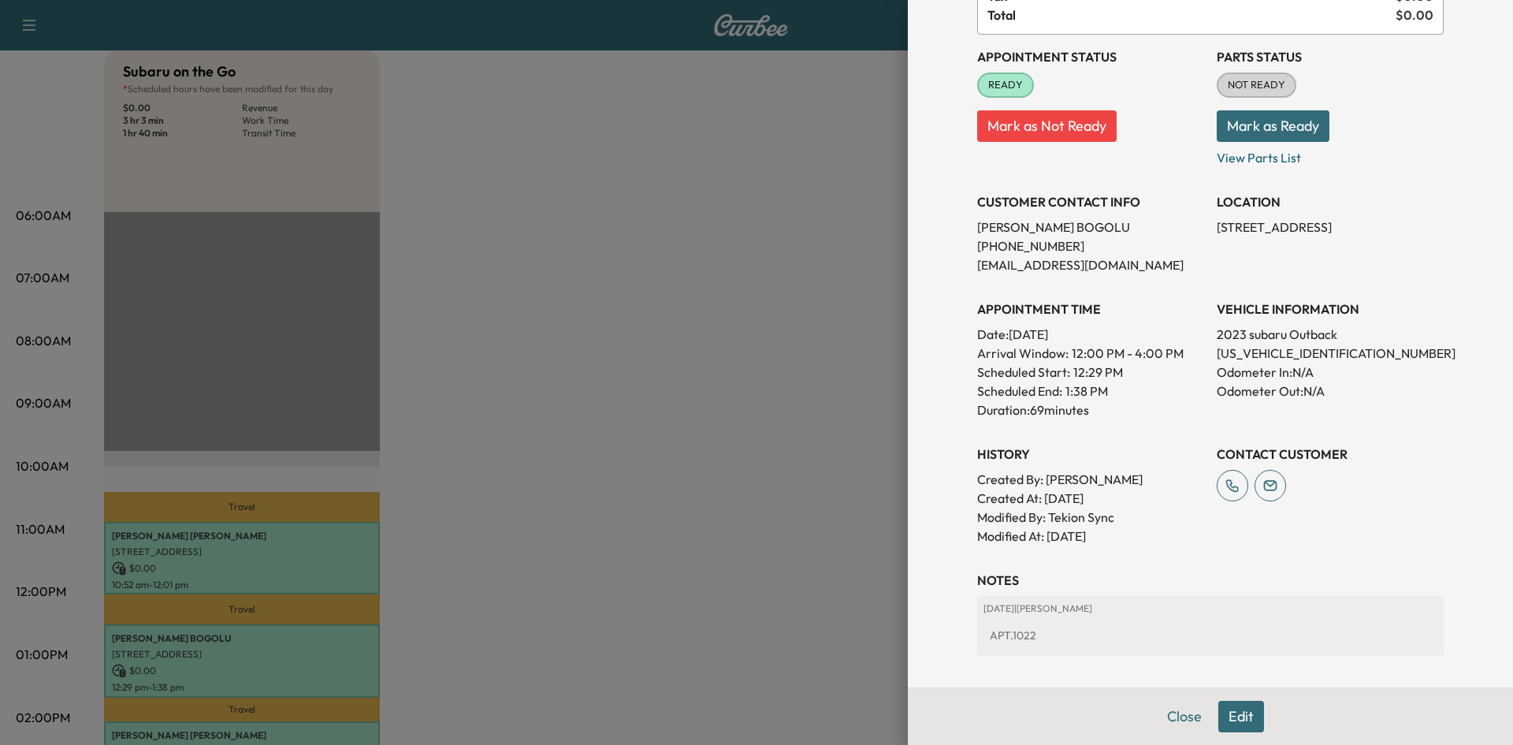
scroll to position [318, 0]
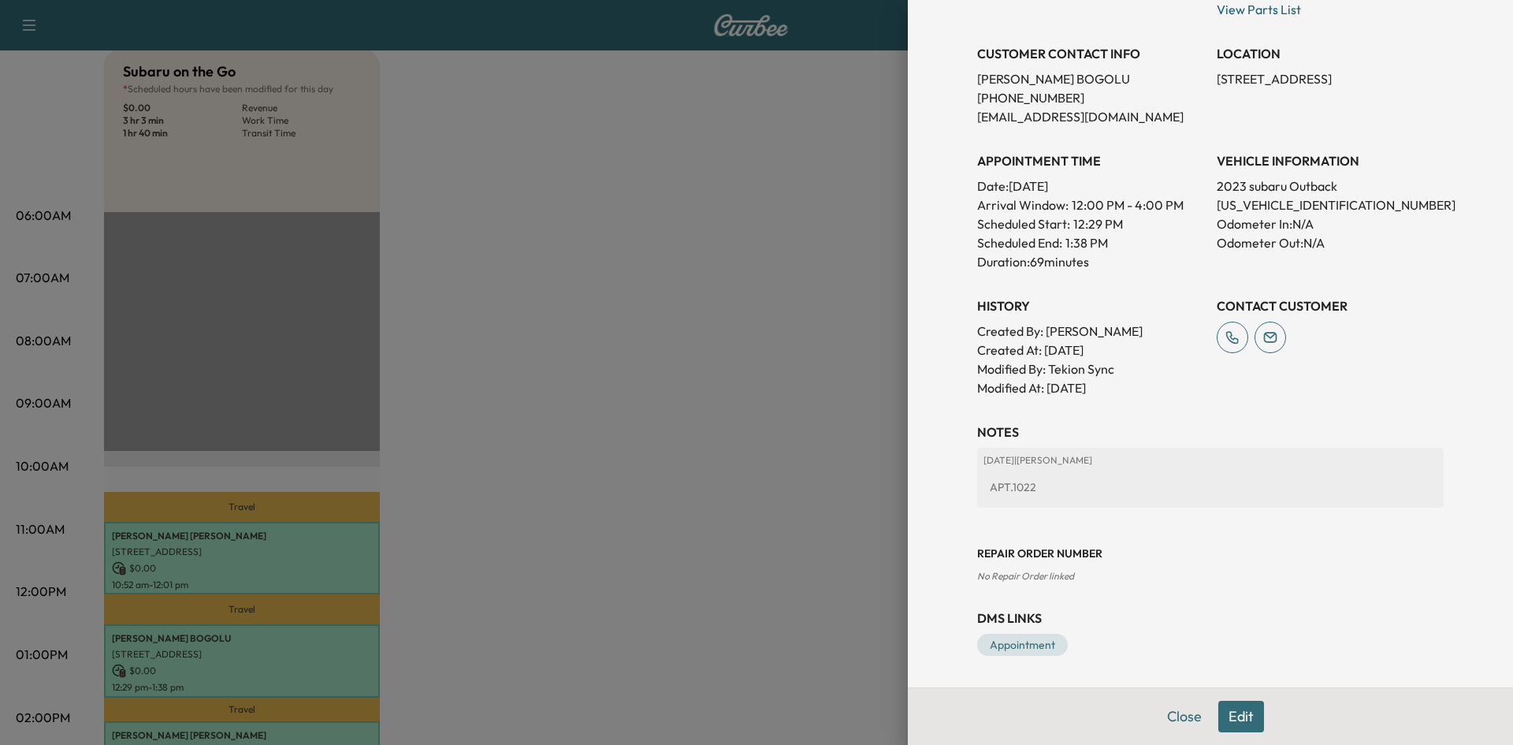
click at [789, 593] on div at bounding box center [756, 372] width 1513 height 745
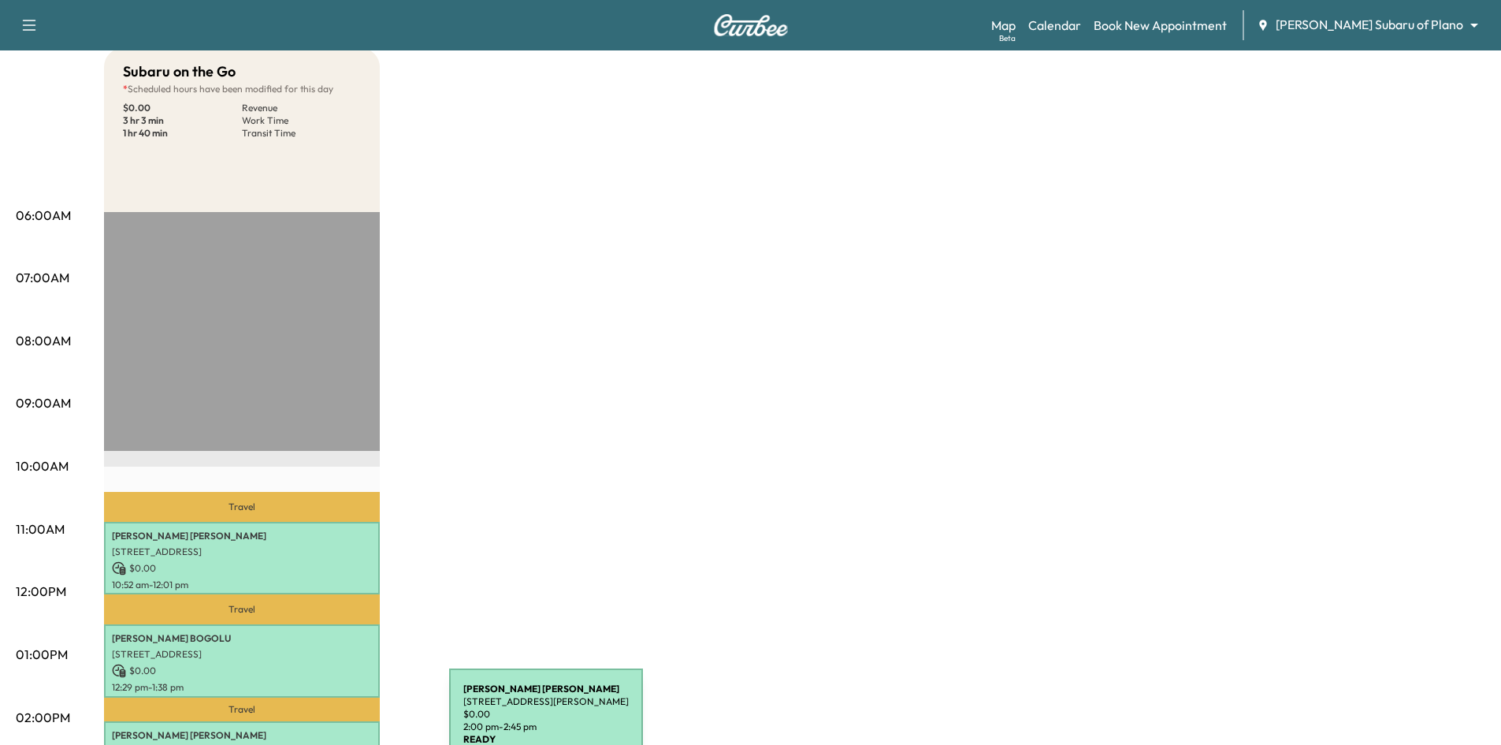
click at [331, 729] on p "Christina Baldwin" at bounding box center [242, 735] width 260 height 13
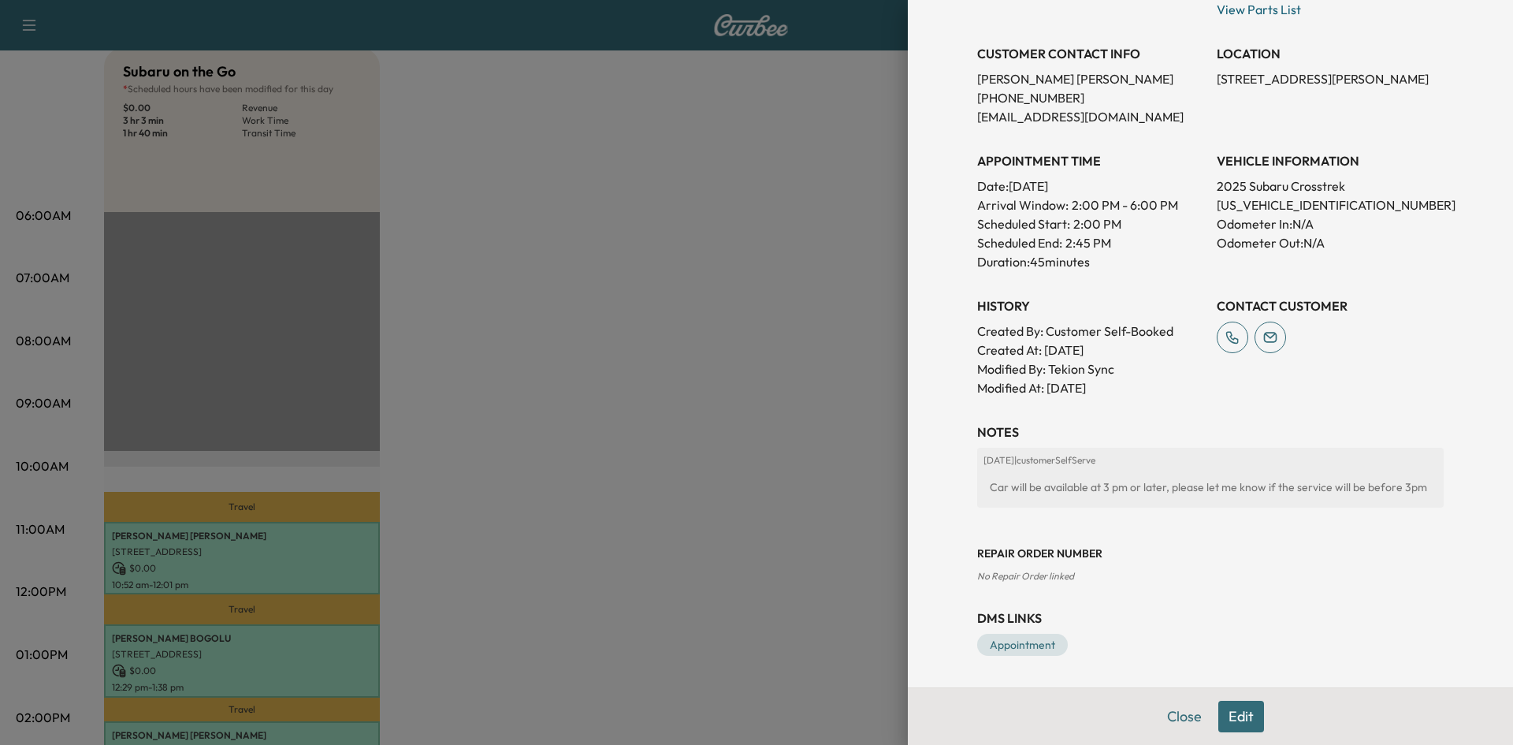
click at [592, 497] on div at bounding box center [756, 372] width 1513 height 745
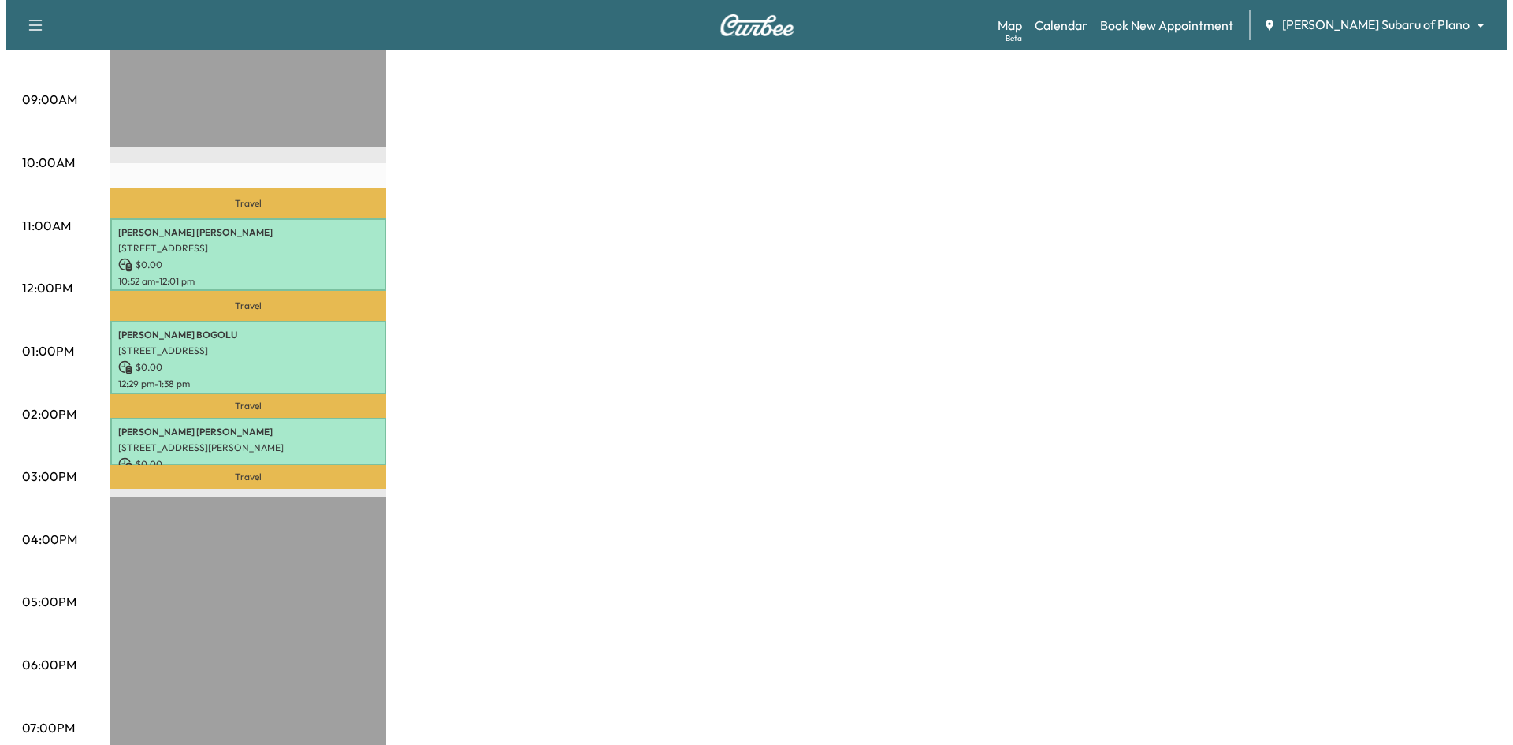
scroll to position [473, 0]
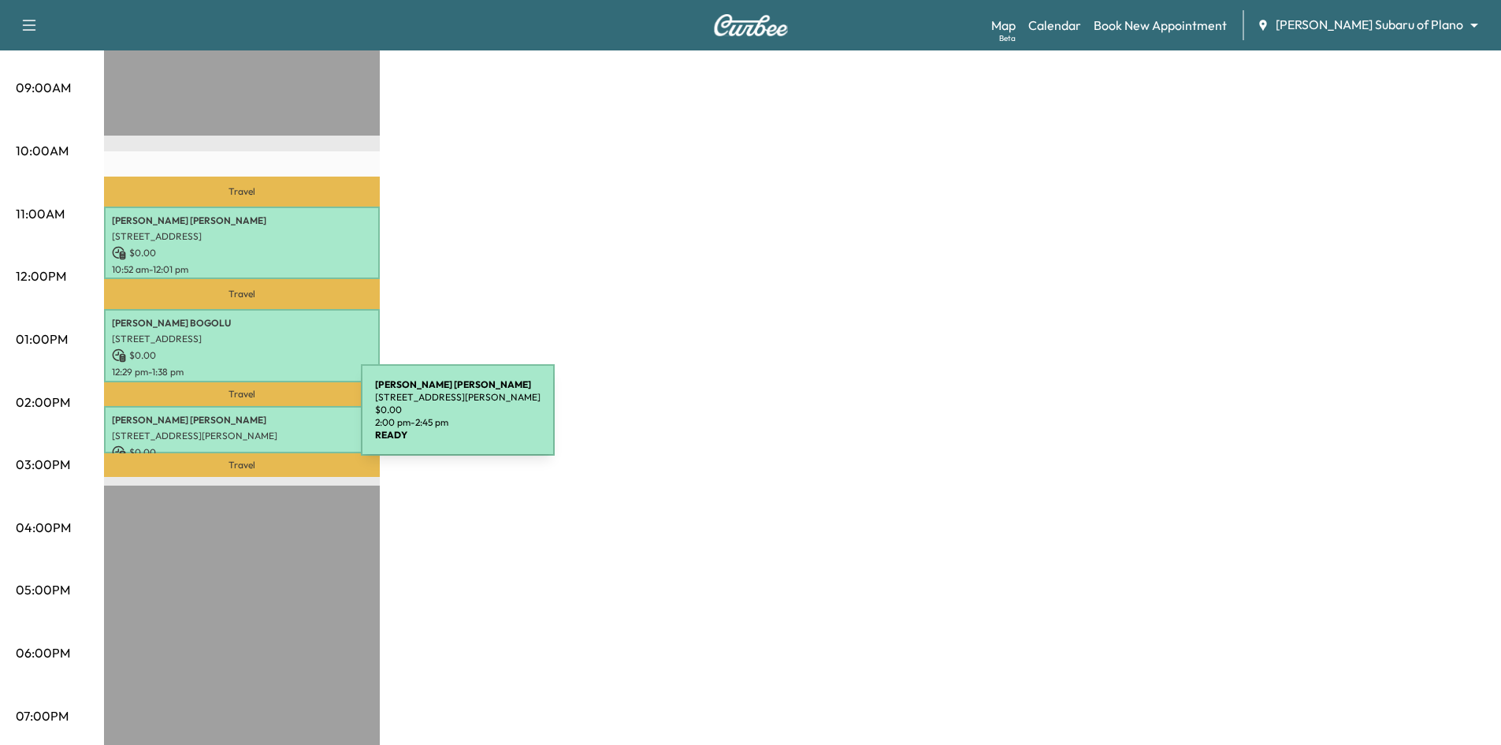
click at [243, 419] on p "Christina Baldwin" at bounding box center [242, 420] width 260 height 13
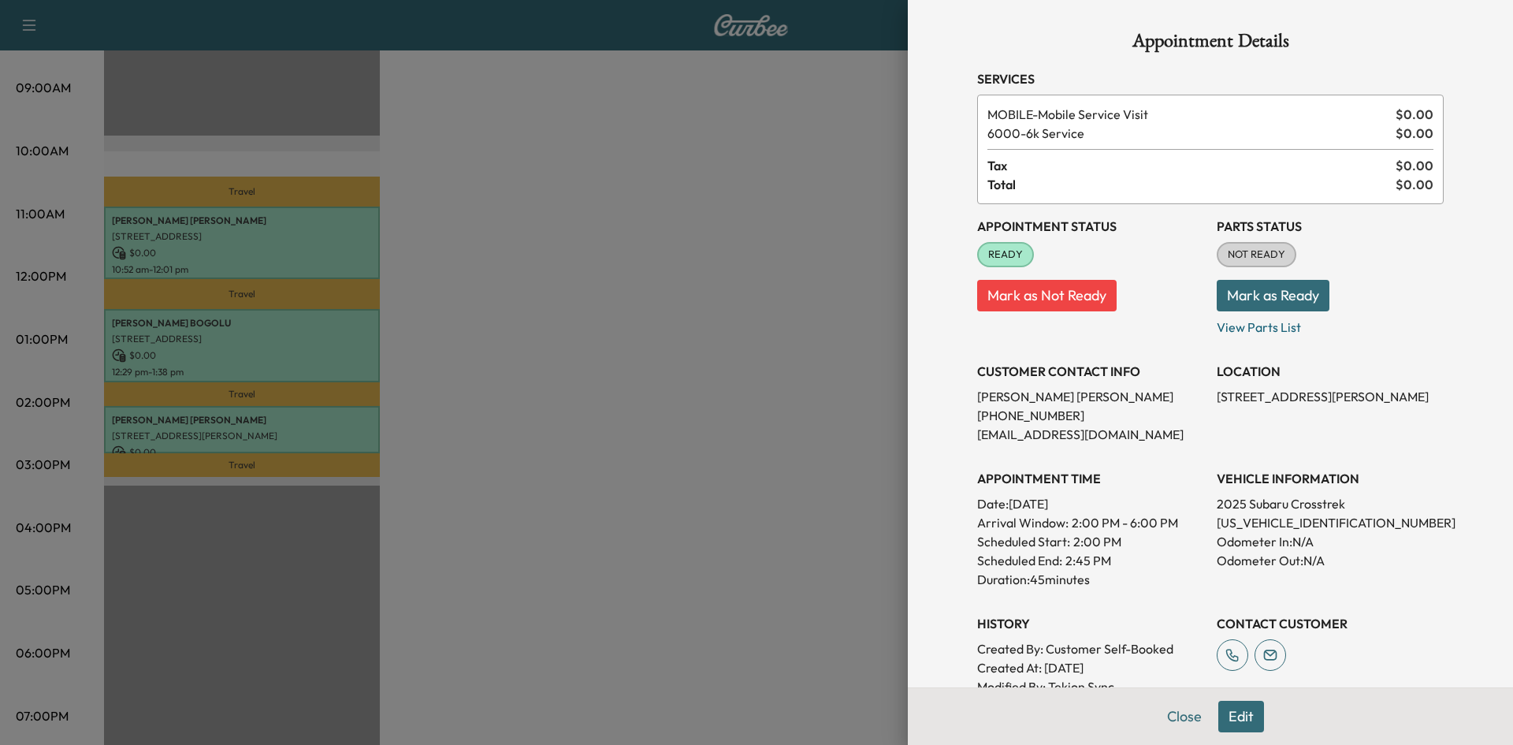
drag, startPoint x: 1056, startPoint y: 299, endPoint x: 1069, endPoint y: 296, distance: 13.0
click at [1064, 296] on button "Mark as Not Ready" at bounding box center [1047, 296] width 140 height 32
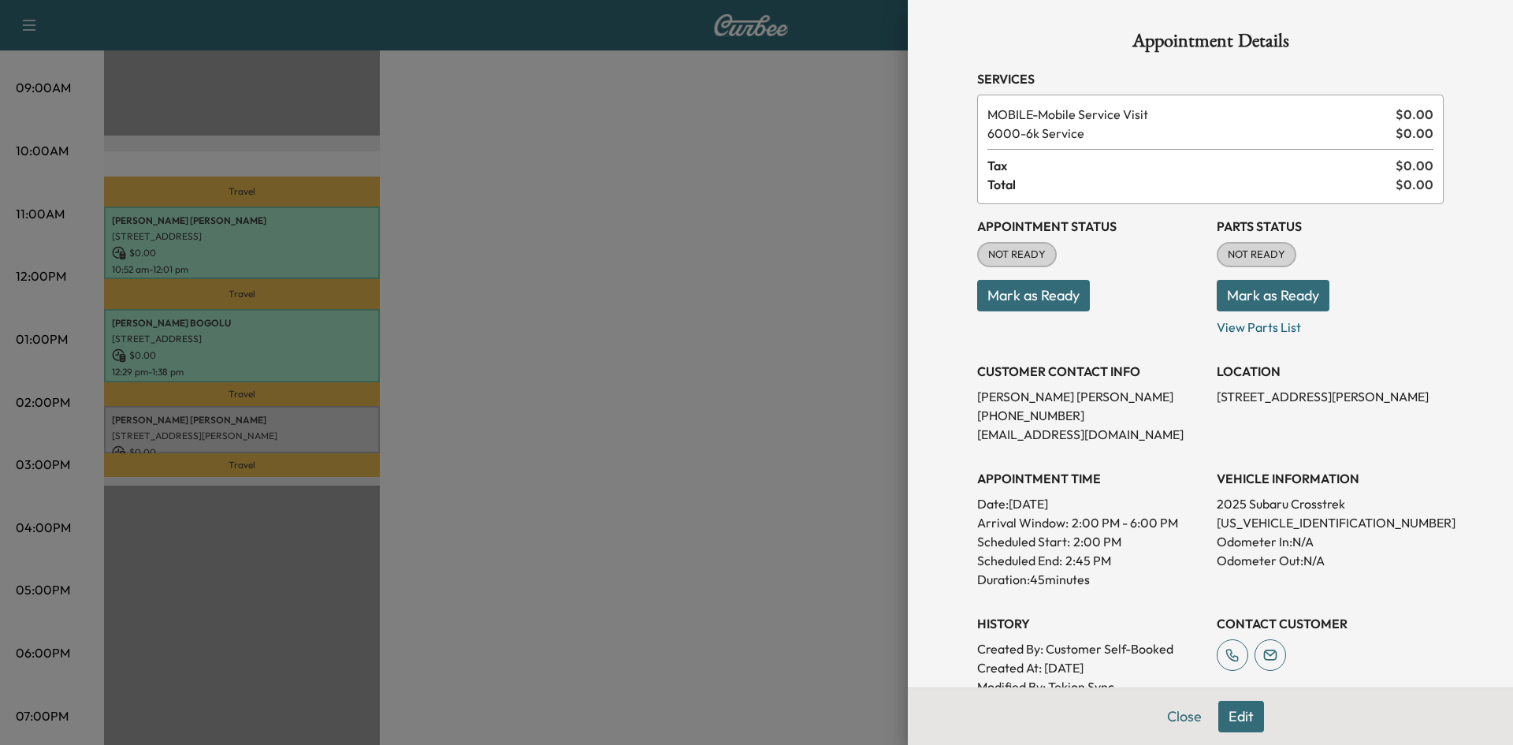
click at [310, 430] on div at bounding box center [756, 372] width 1513 height 745
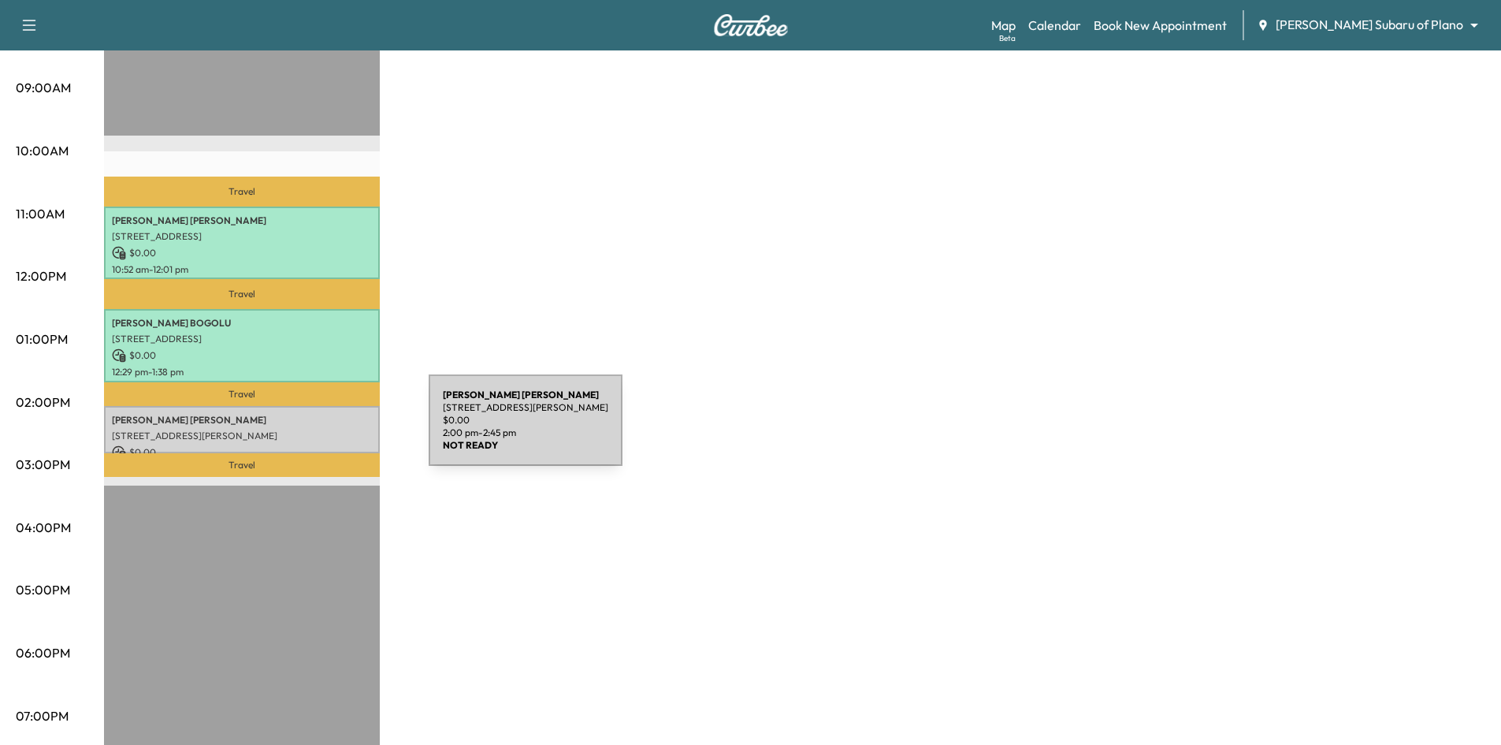
click at [311, 430] on p "8008 Strathmore Dr, McKinney, TX 75072, USA" at bounding box center [242, 436] width 260 height 13
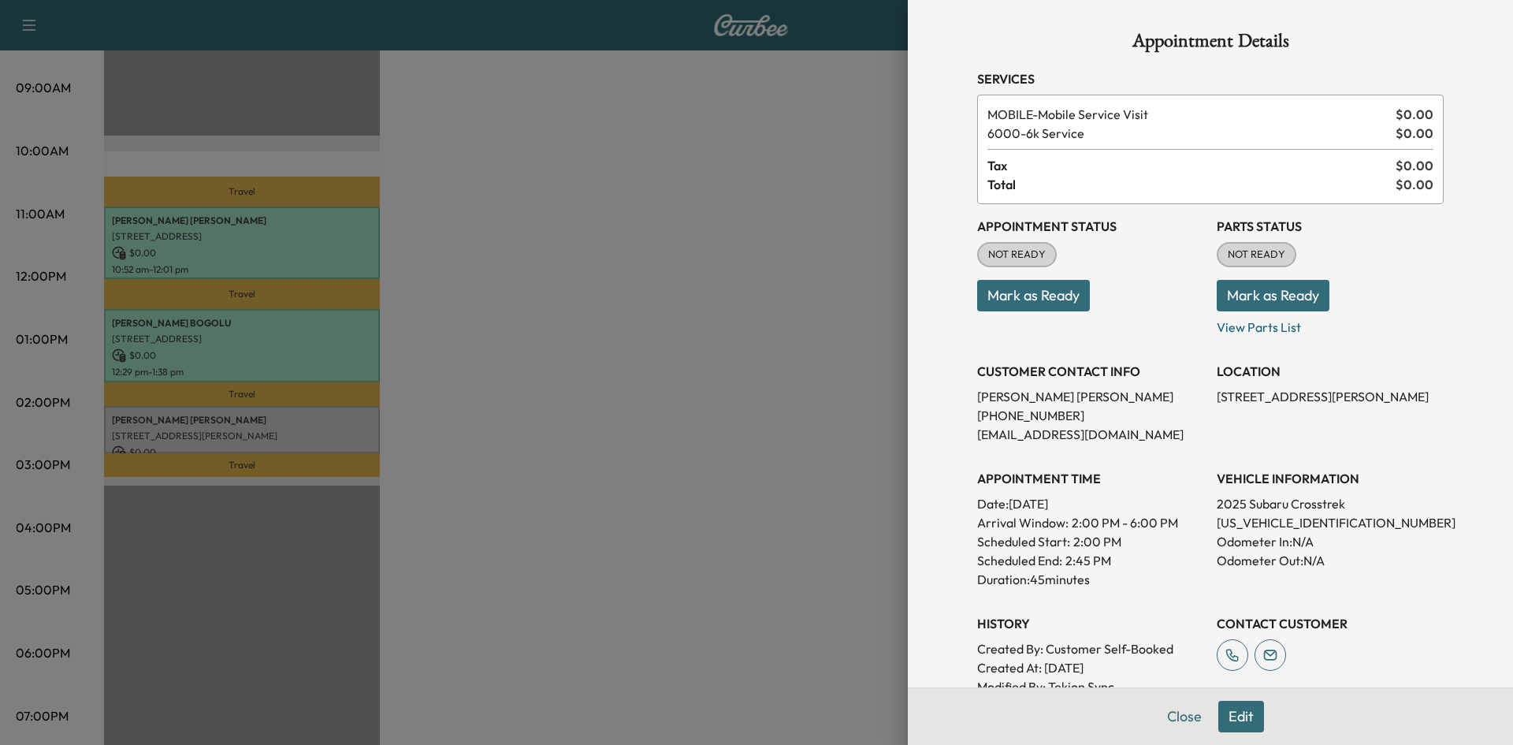
click at [1036, 294] on button "Mark as Ready" at bounding box center [1033, 296] width 113 height 32
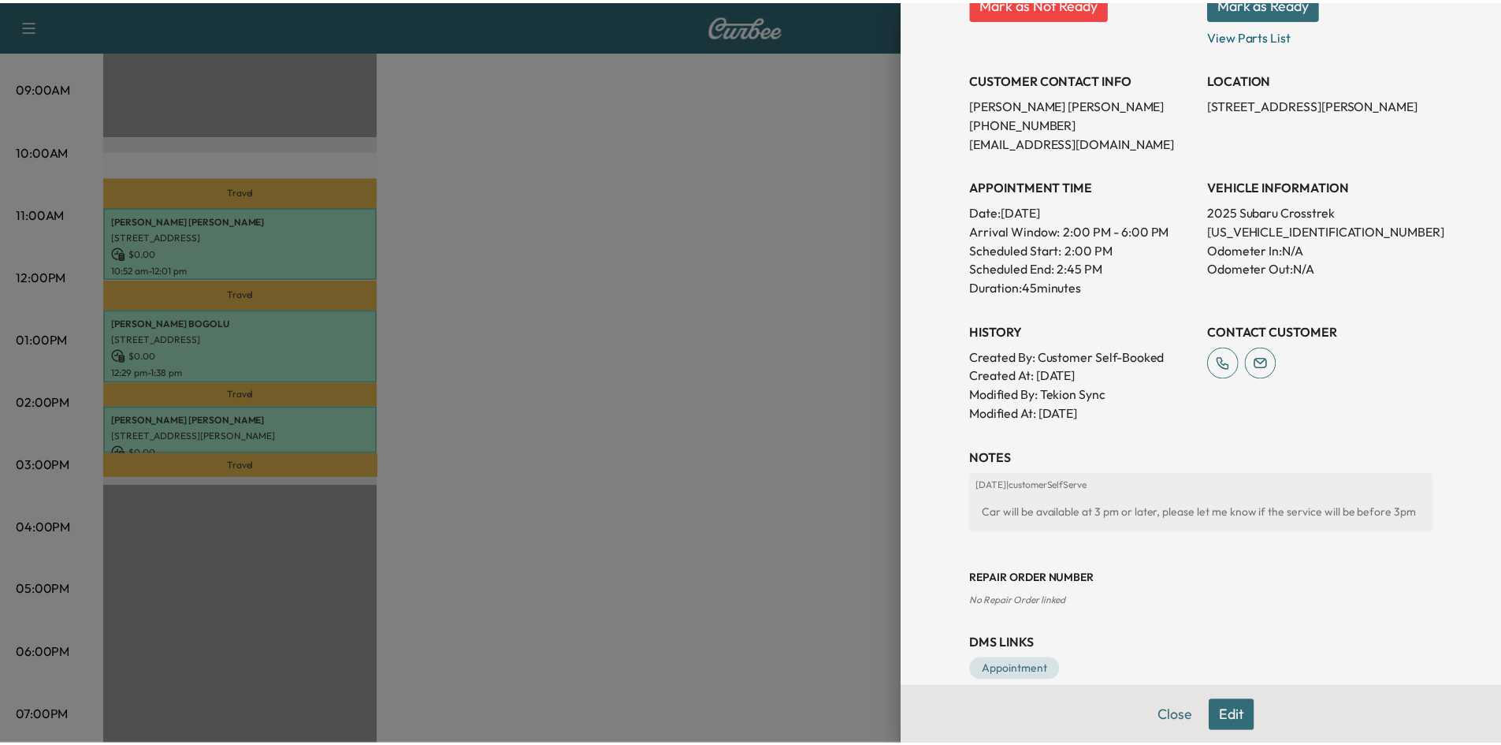
scroll to position [318, 0]
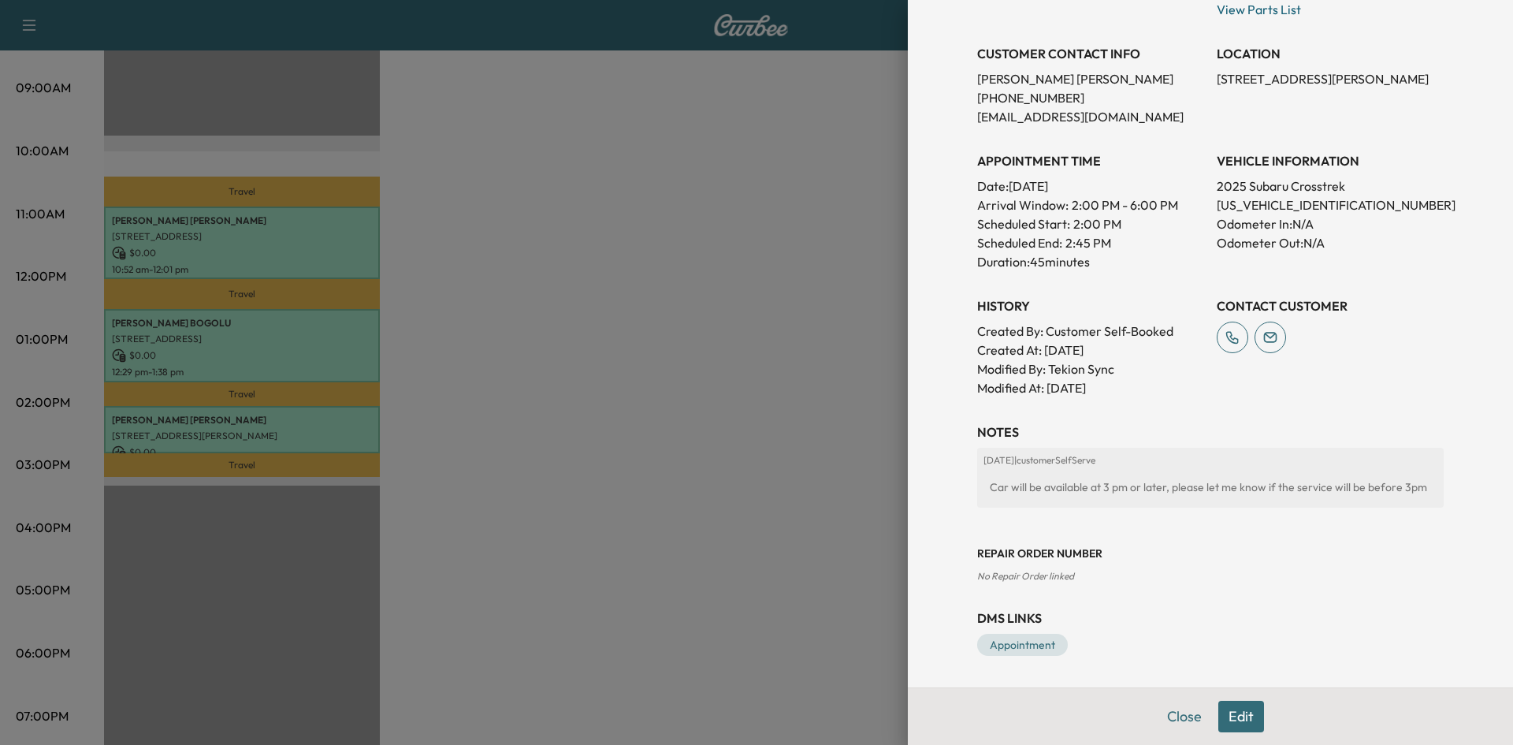
click at [686, 549] on div at bounding box center [756, 372] width 1513 height 745
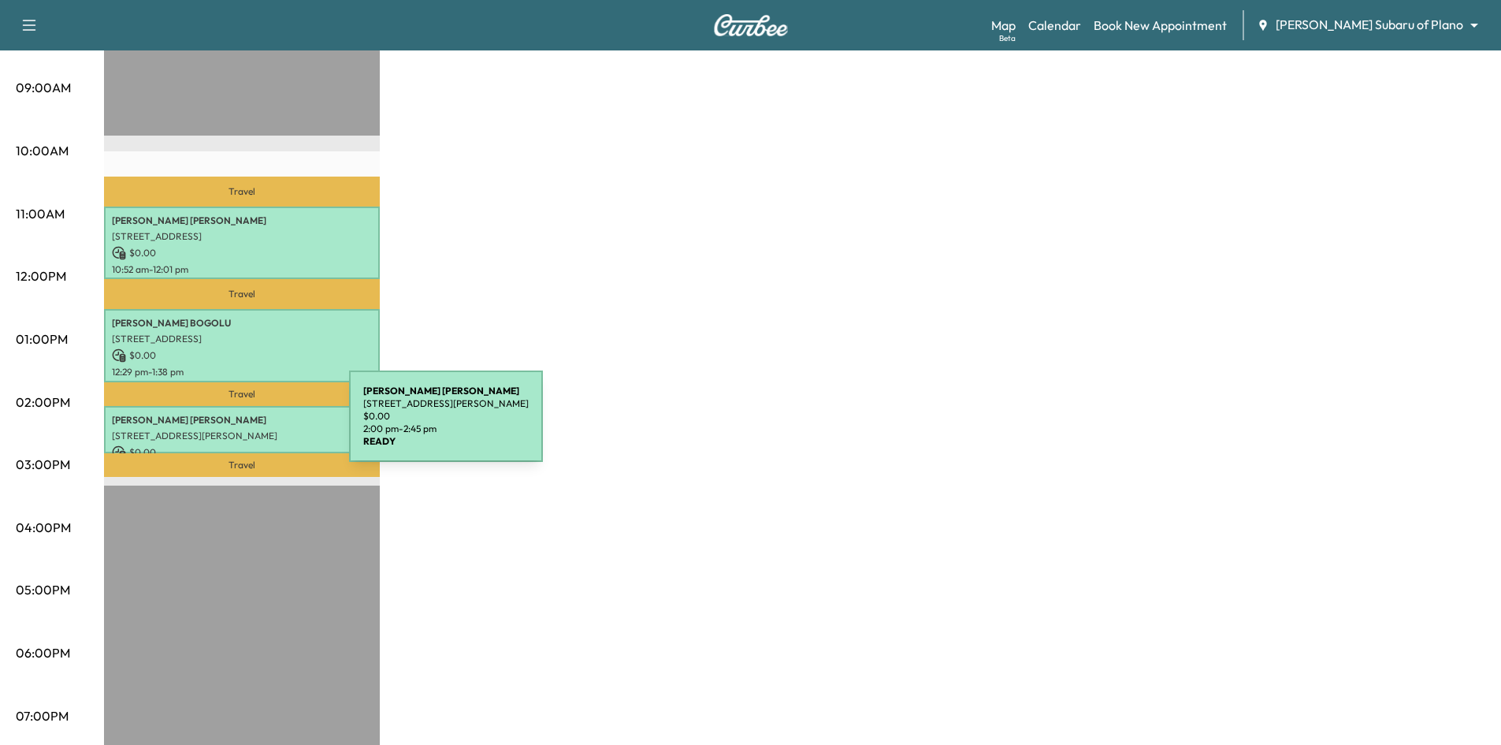
click at [231, 430] on p "8008 Strathmore Dr, McKinney, TX 75072, USA" at bounding box center [242, 436] width 260 height 13
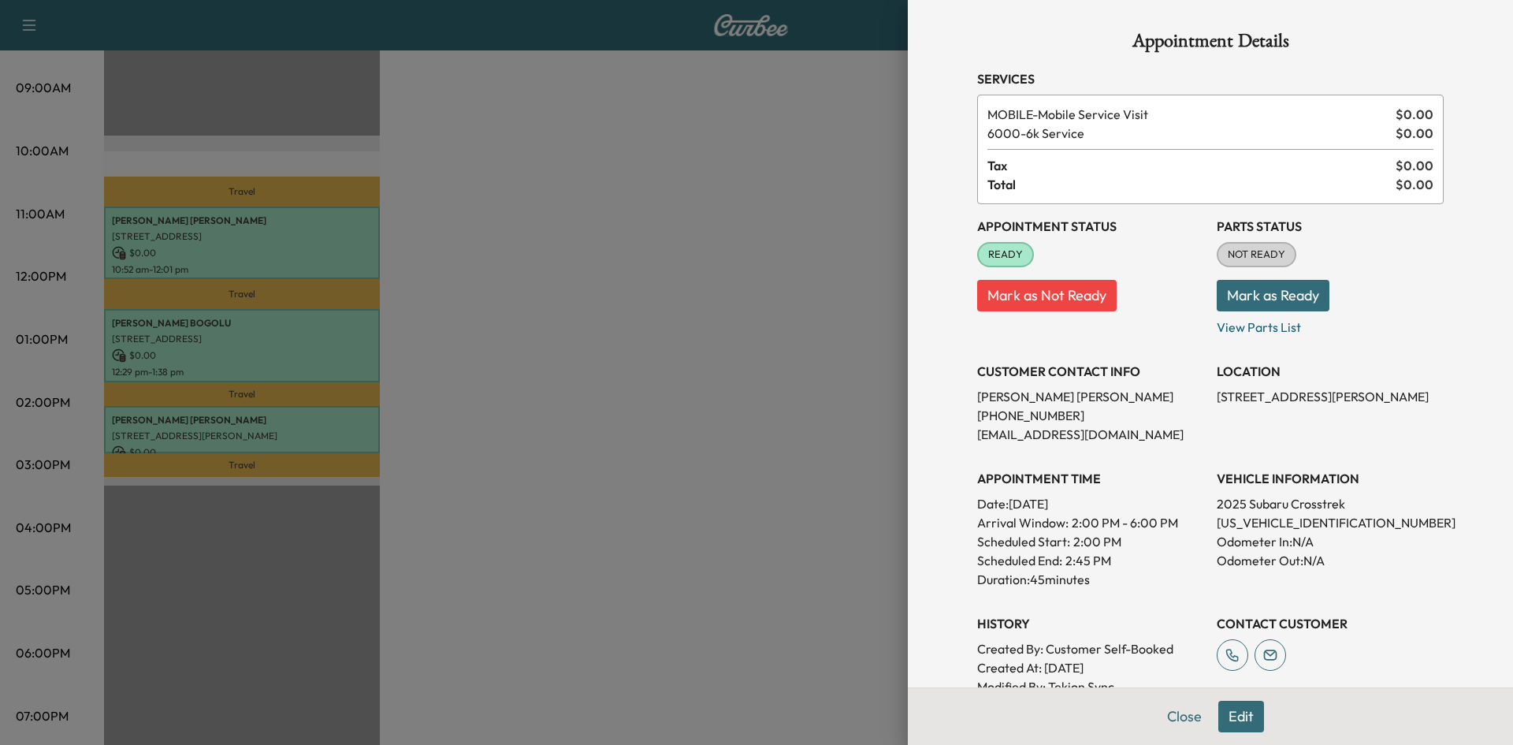
drag, startPoint x: 680, startPoint y: 249, endPoint x: 670, endPoint y: 259, distance: 13.9
click at [675, 254] on div at bounding box center [756, 372] width 1513 height 745
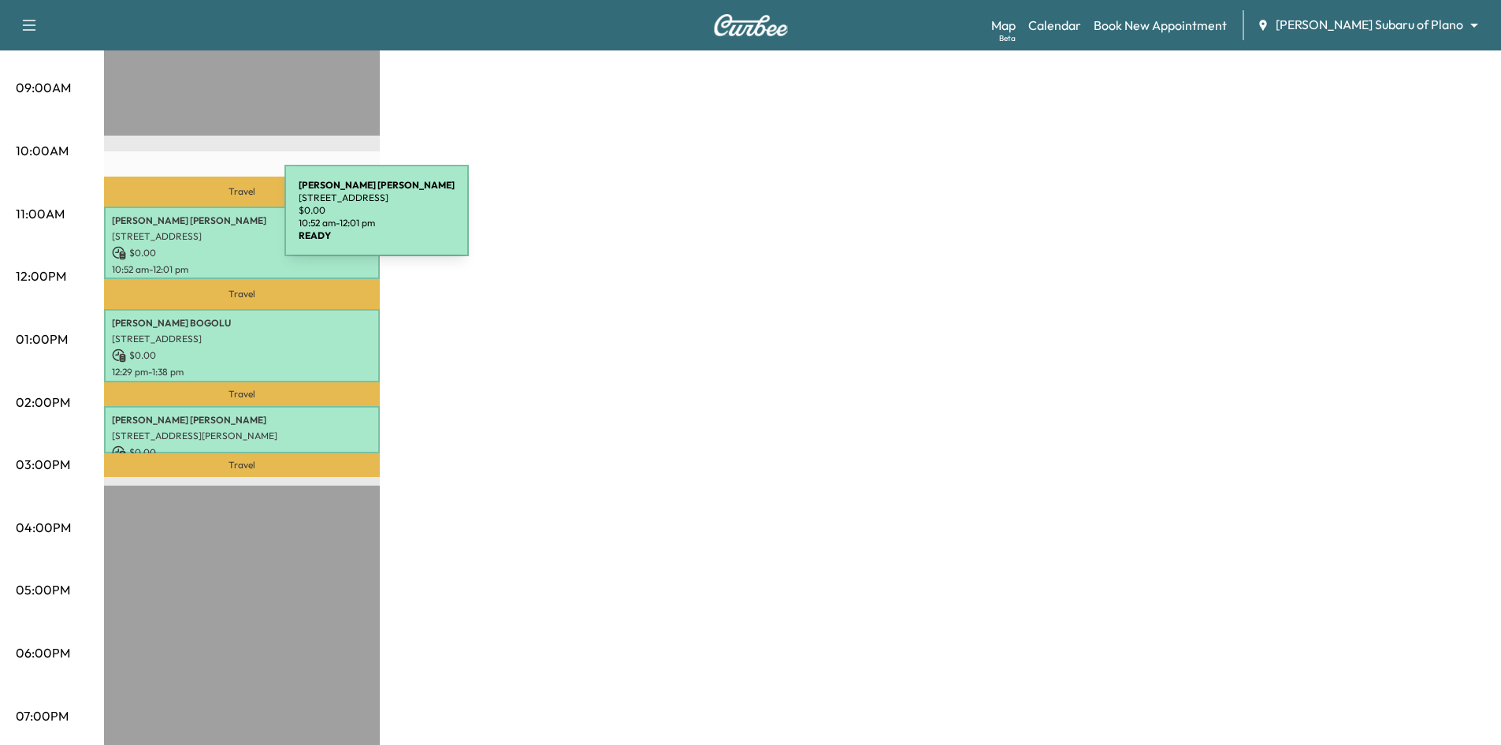
click at [166, 220] on p "Frank Mentesana" at bounding box center [242, 220] width 260 height 13
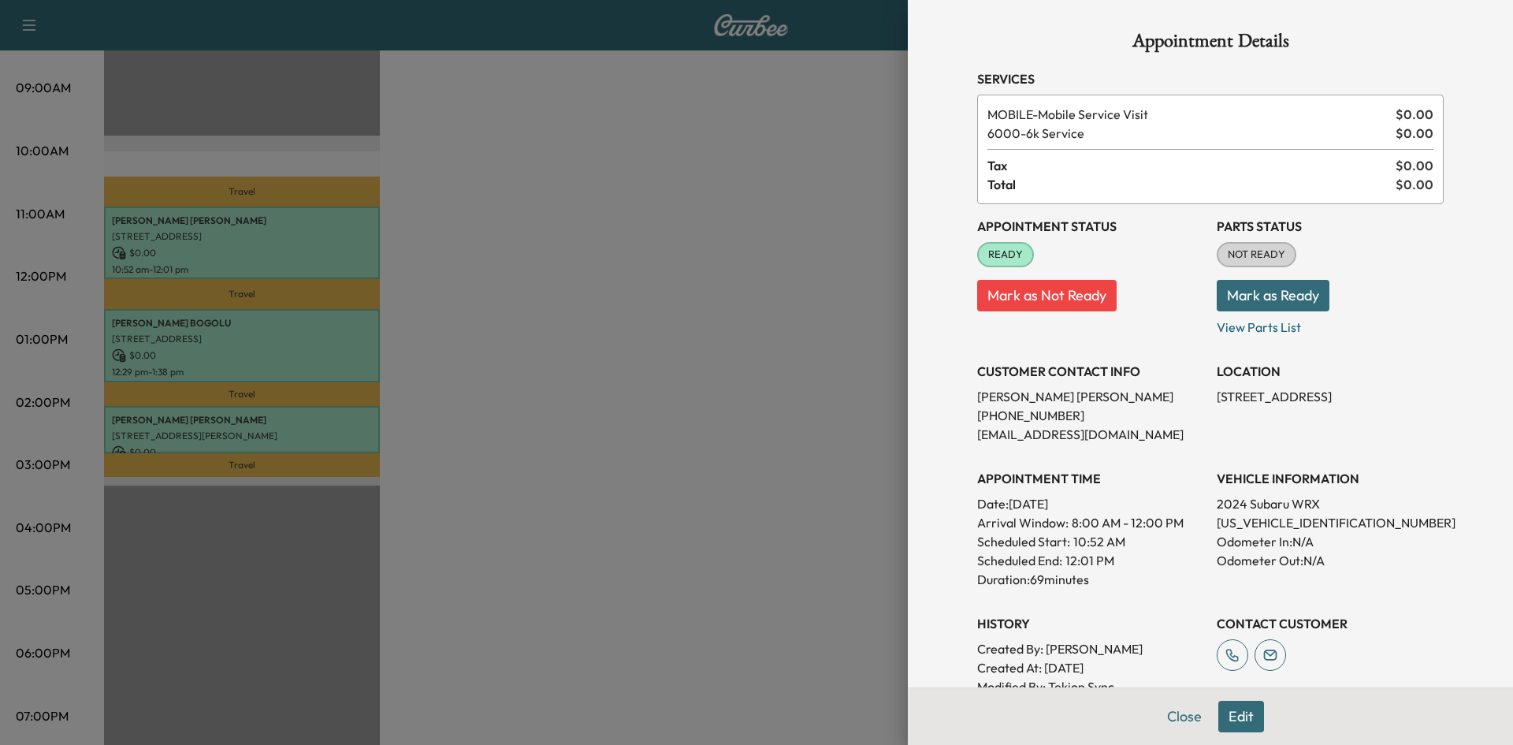
click at [512, 219] on div at bounding box center [756, 372] width 1513 height 745
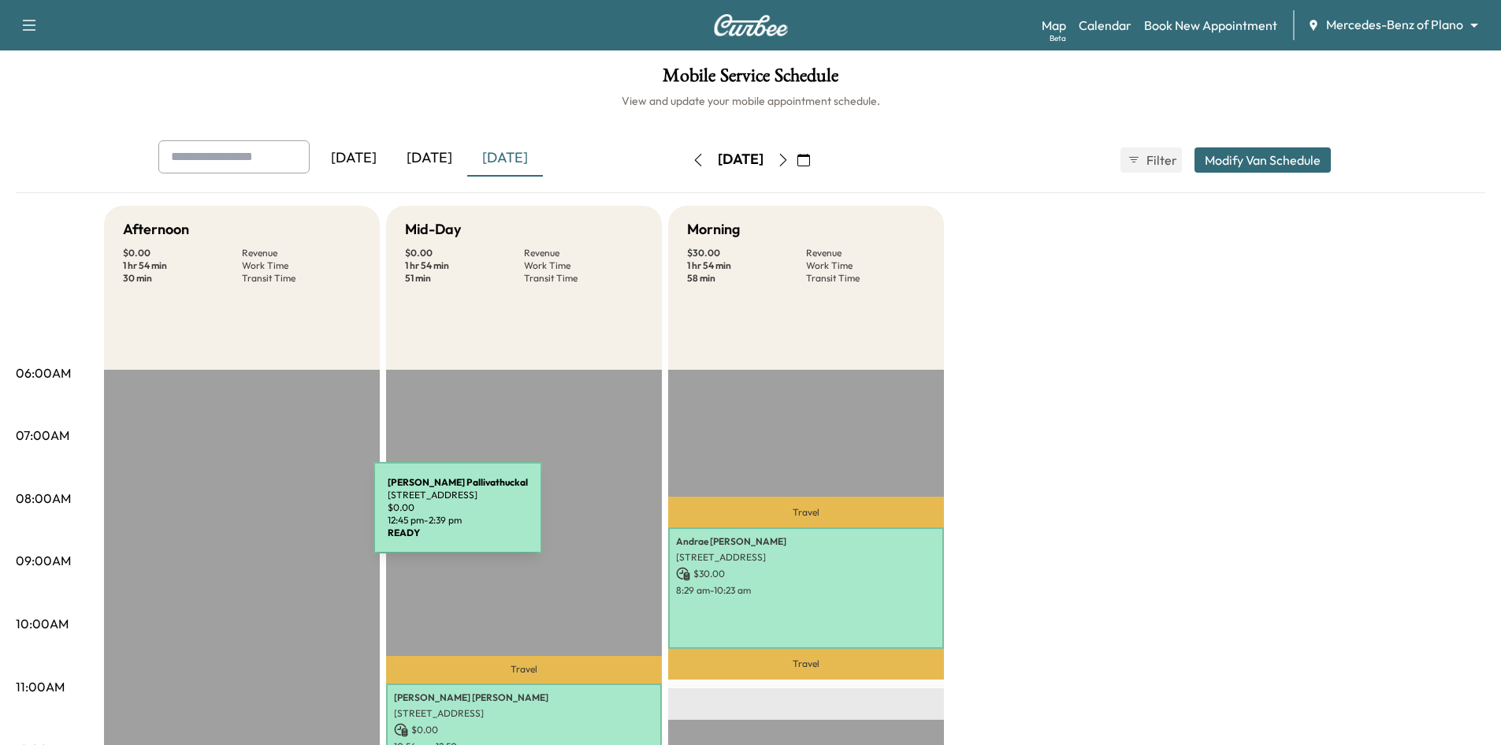
scroll to position [315, 0]
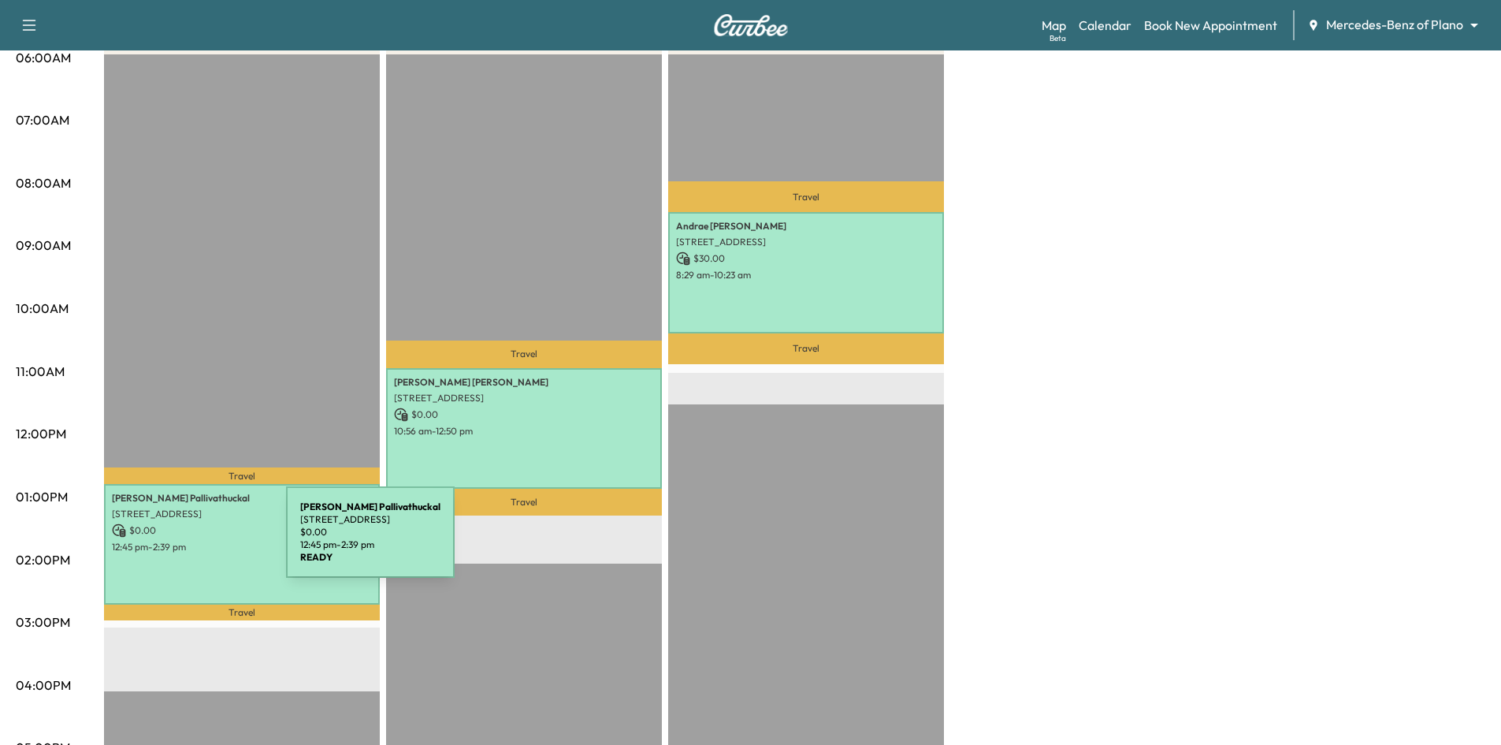
click at [168, 541] on p "12:45 pm - 2:39 pm" at bounding box center [242, 547] width 260 height 13
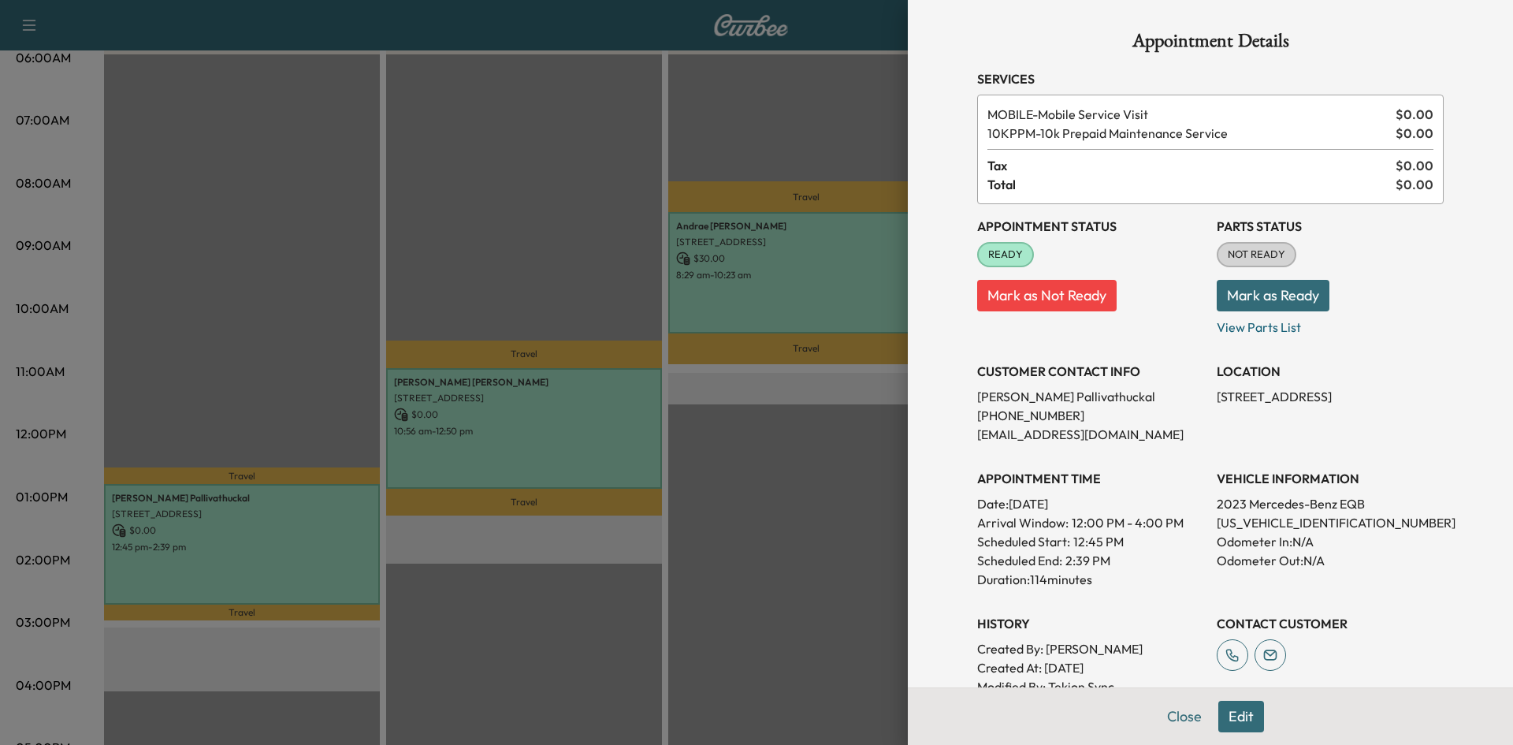
click at [199, 379] on div at bounding box center [756, 372] width 1513 height 745
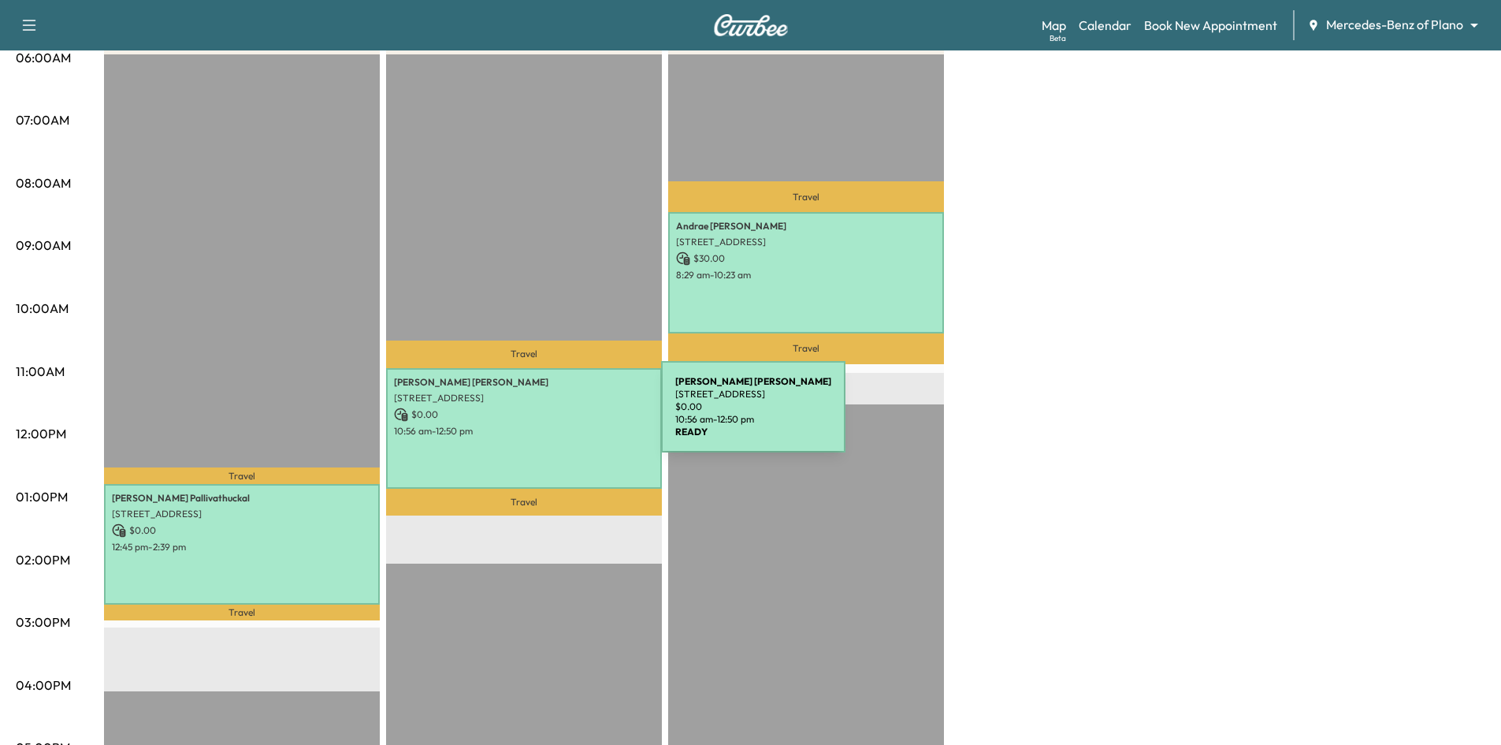
click at [543, 416] on p "$ 0.00" at bounding box center [524, 414] width 260 height 14
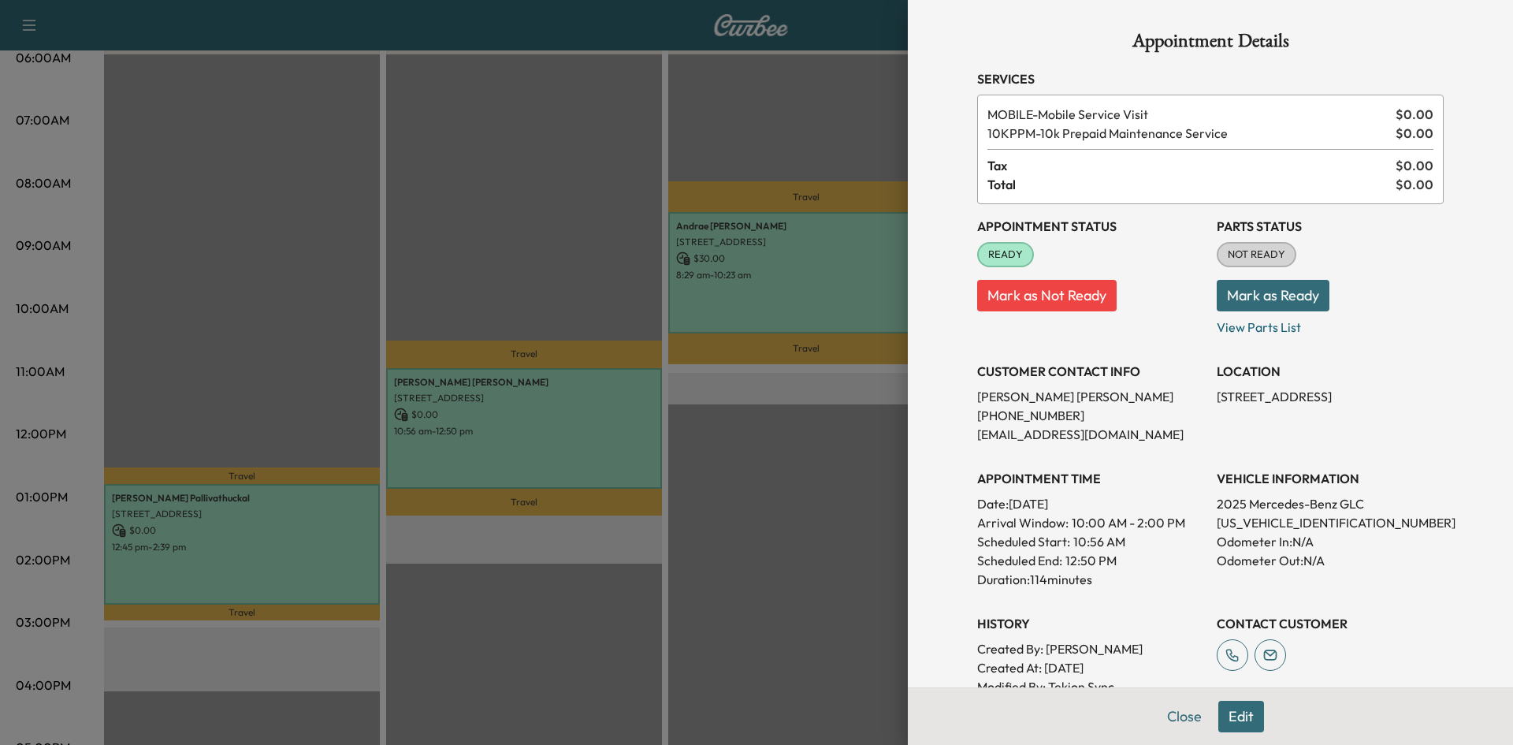
click at [836, 262] on div at bounding box center [756, 372] width 1513 height 745
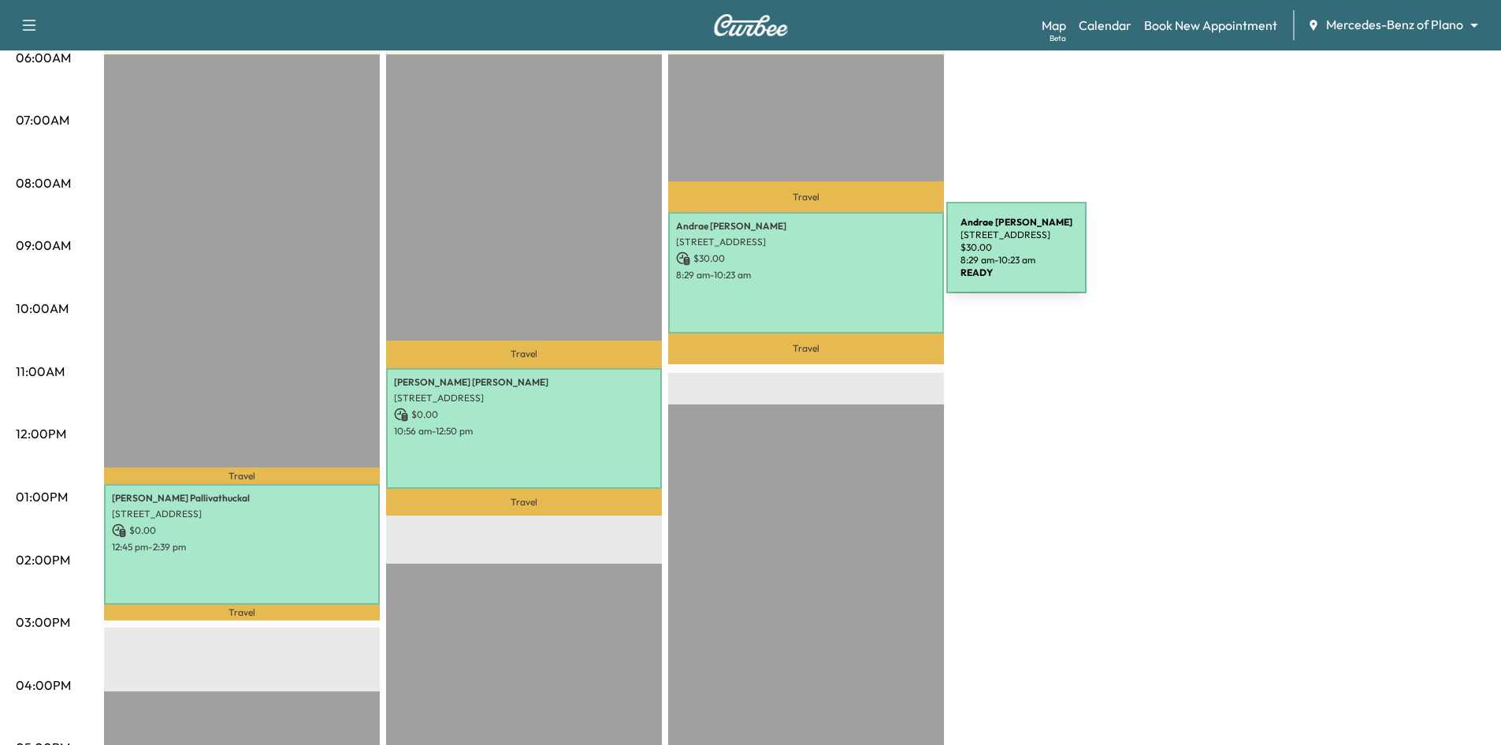
click at [828, 257] on p "$ 30.00" at bounding box center [806, 258] width 260 height 14
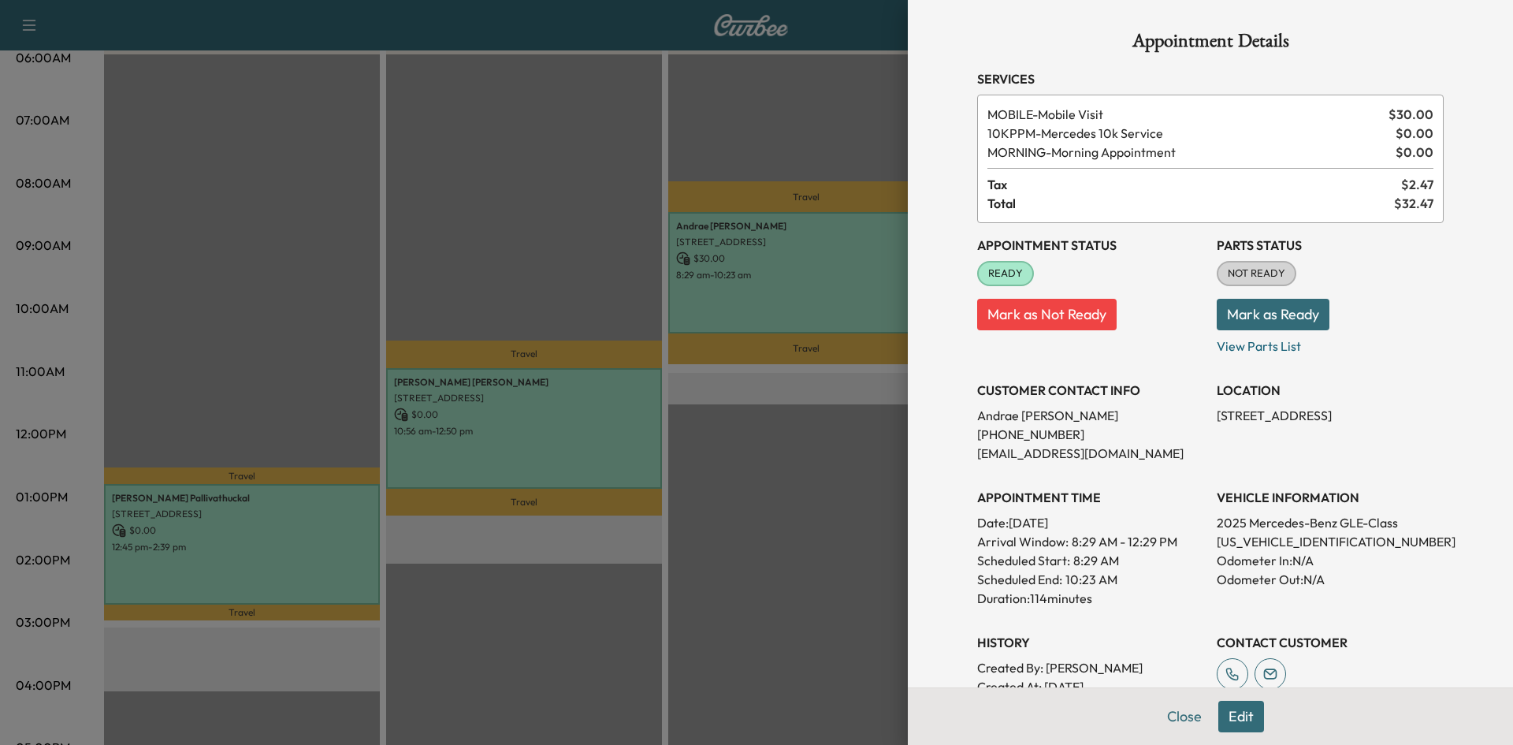
click at [596, 436] on div at bounding box center [756, 372] width 1513 height 745
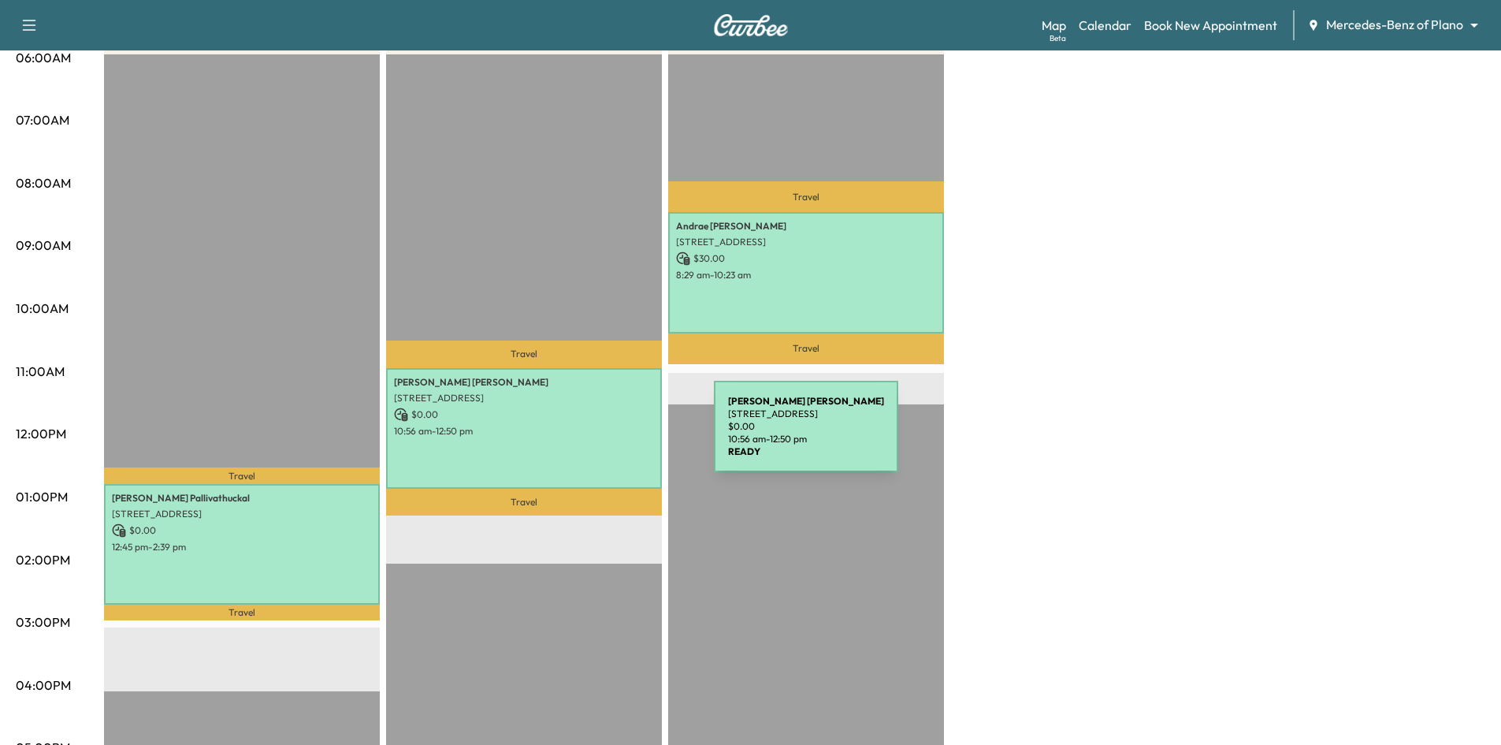
click at [596, 436] on div "Maria Ruvalcaba 11009 Harmony Hill Ln, Rowlett, TX 75089, USA $ 0.00 10:56 am -…" at bounding box center [524, 428] width 276 height 121
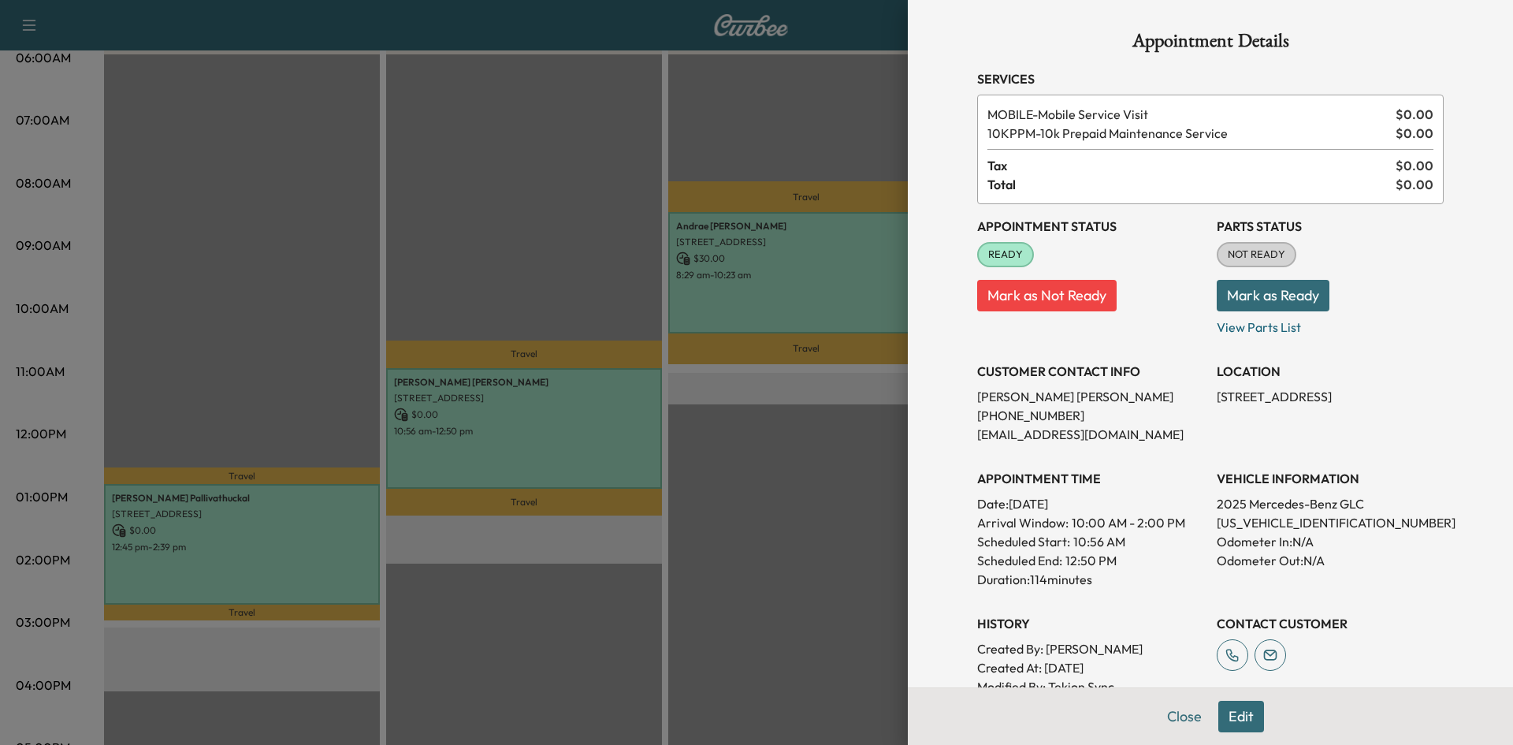
click at [290, 503] on div at bounding box center [756, 372] width 1513 height 745
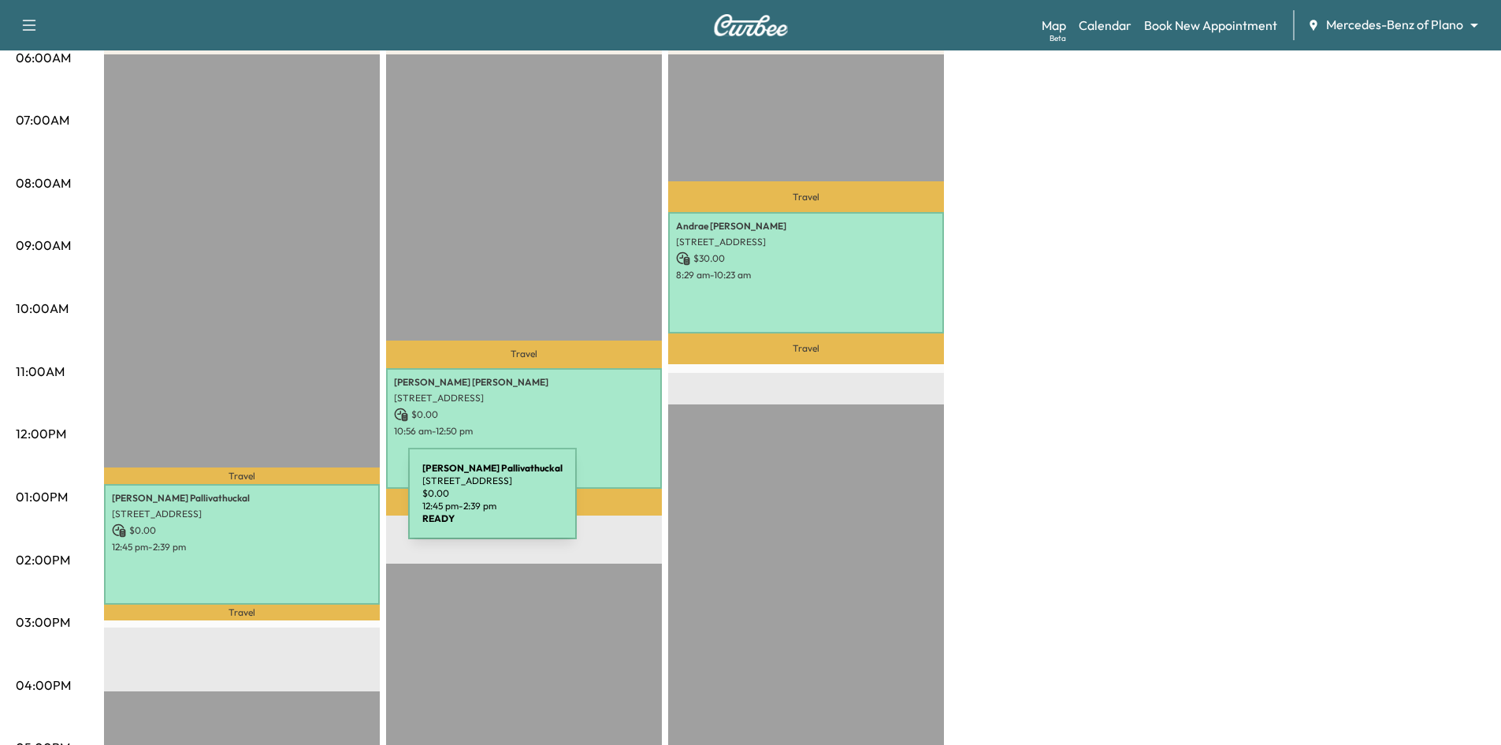
click at [290, 508] on p "[STREET_ADDRESS]" at bounding box center [242, 514] width 260 height 13
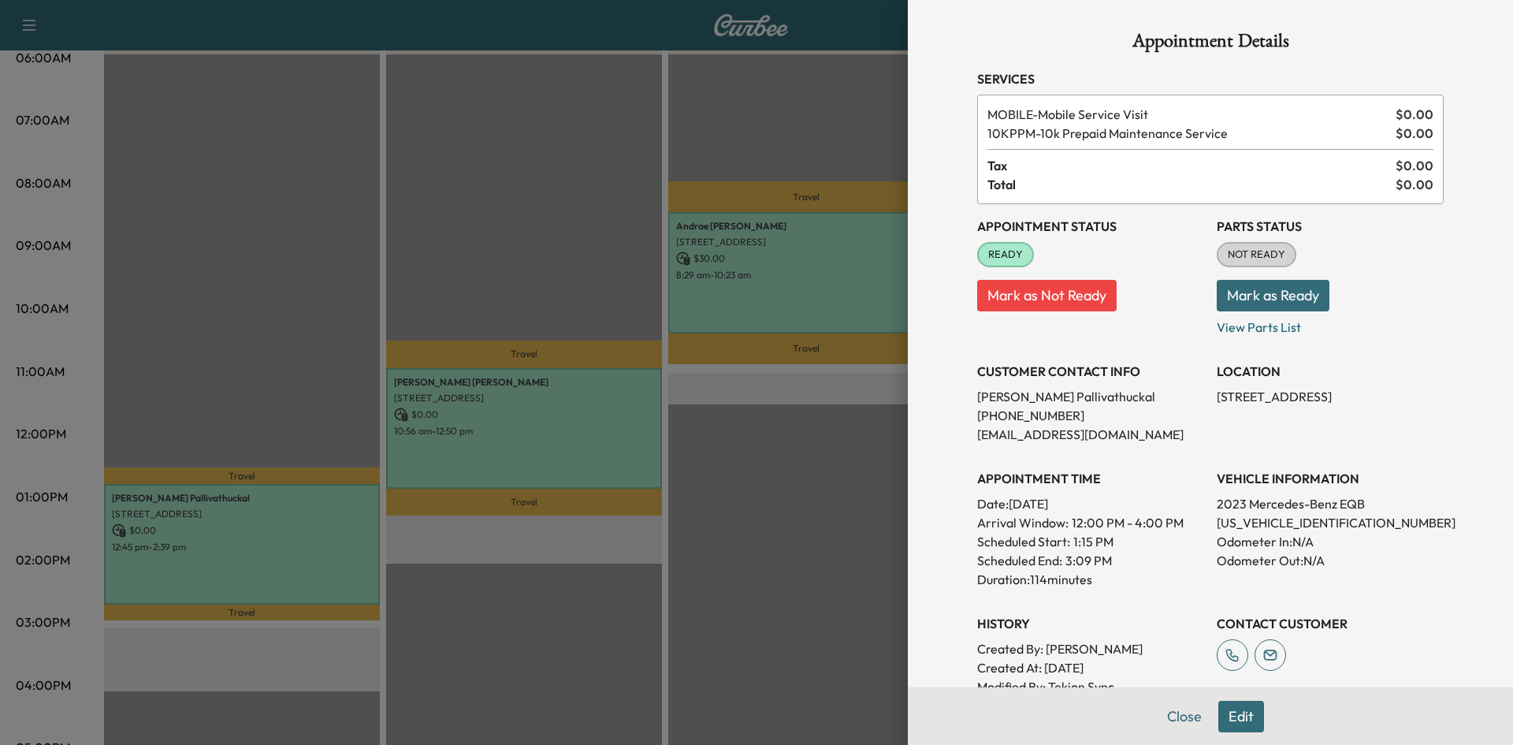
click at [591, 218] on div at bounding box center [756, 372] width 1513 height 745
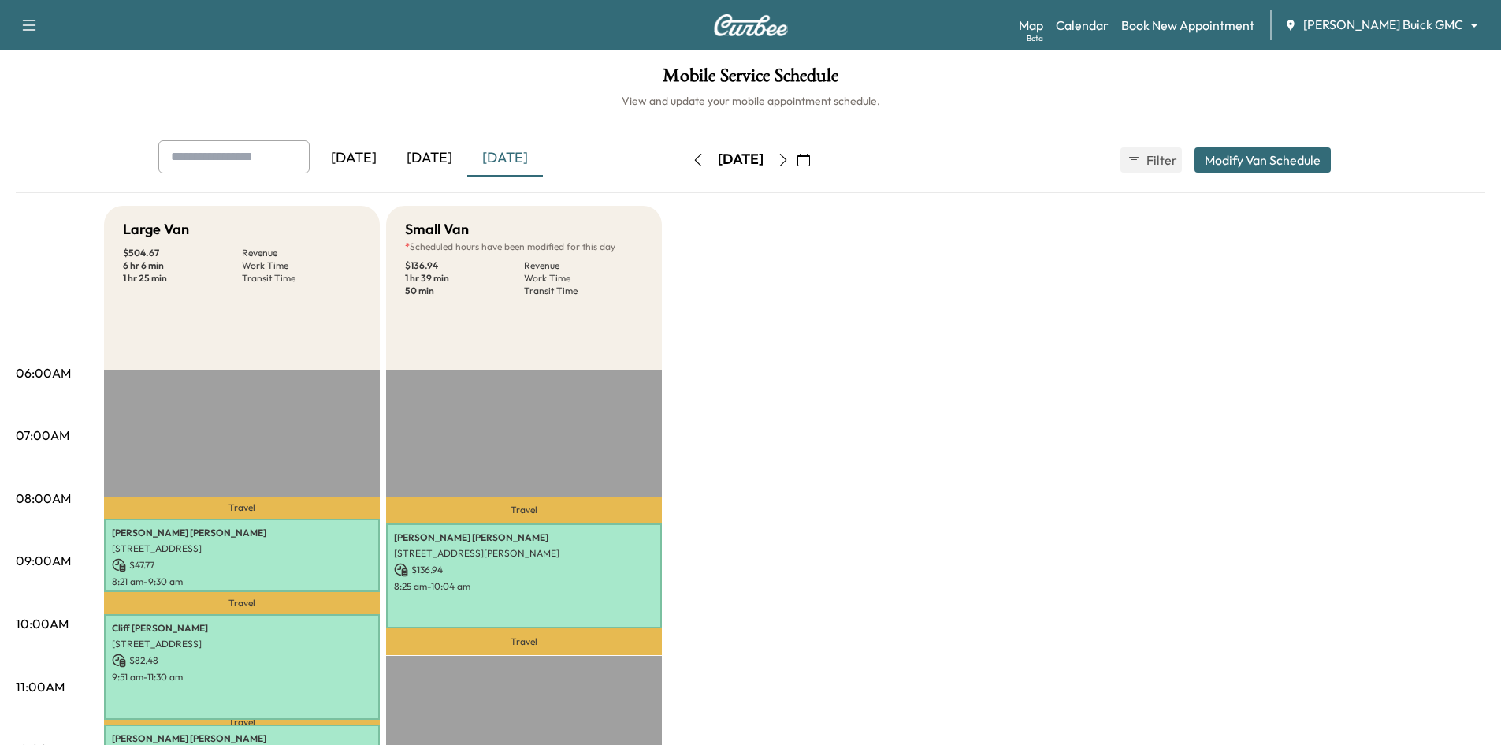
scroll to position [394, 0]
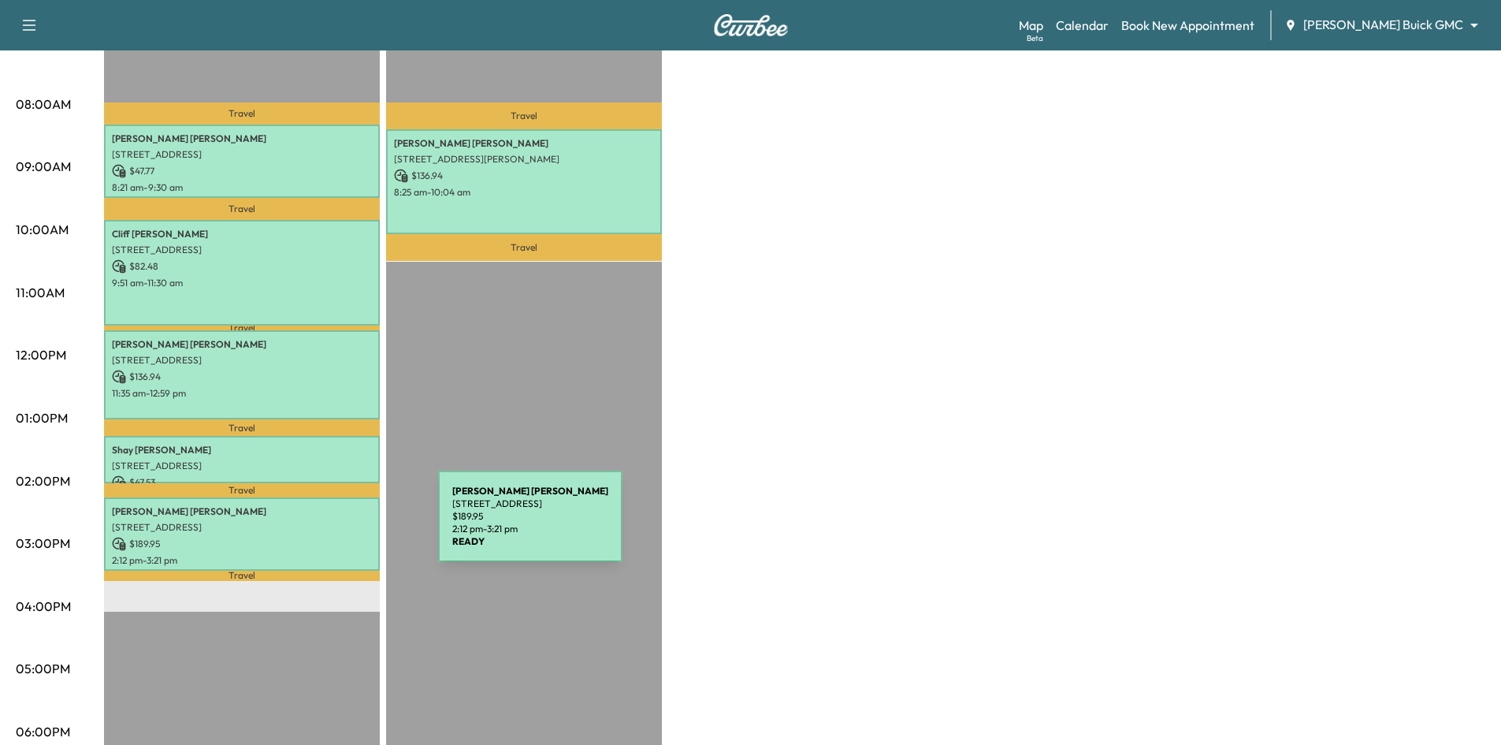
click at [320, 526] on p "[STREET_ADDRESS]" at bounding box center [242, 527] width 260 height 13
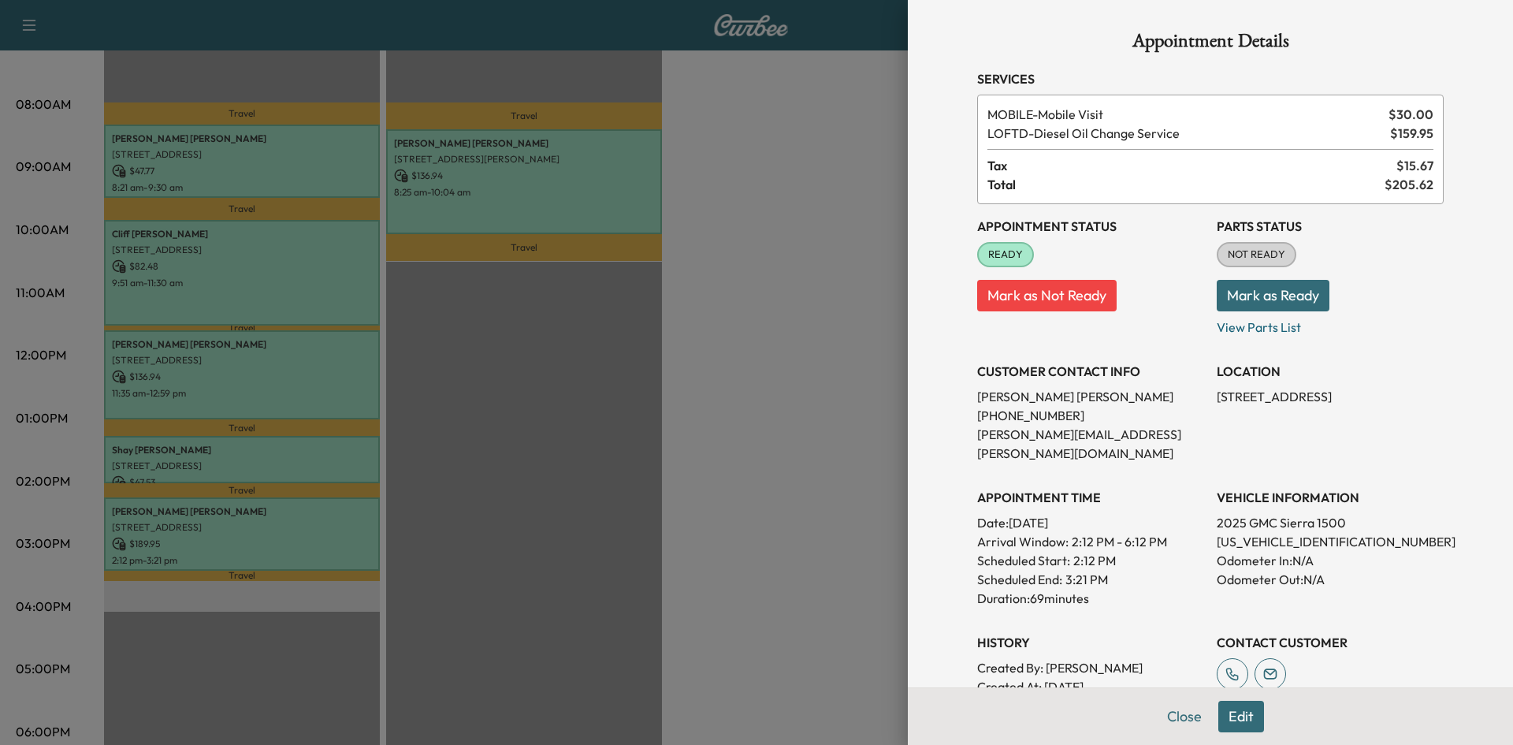
click at [325, 463] on div at bounding box center [756, 372] width 1513 height 745
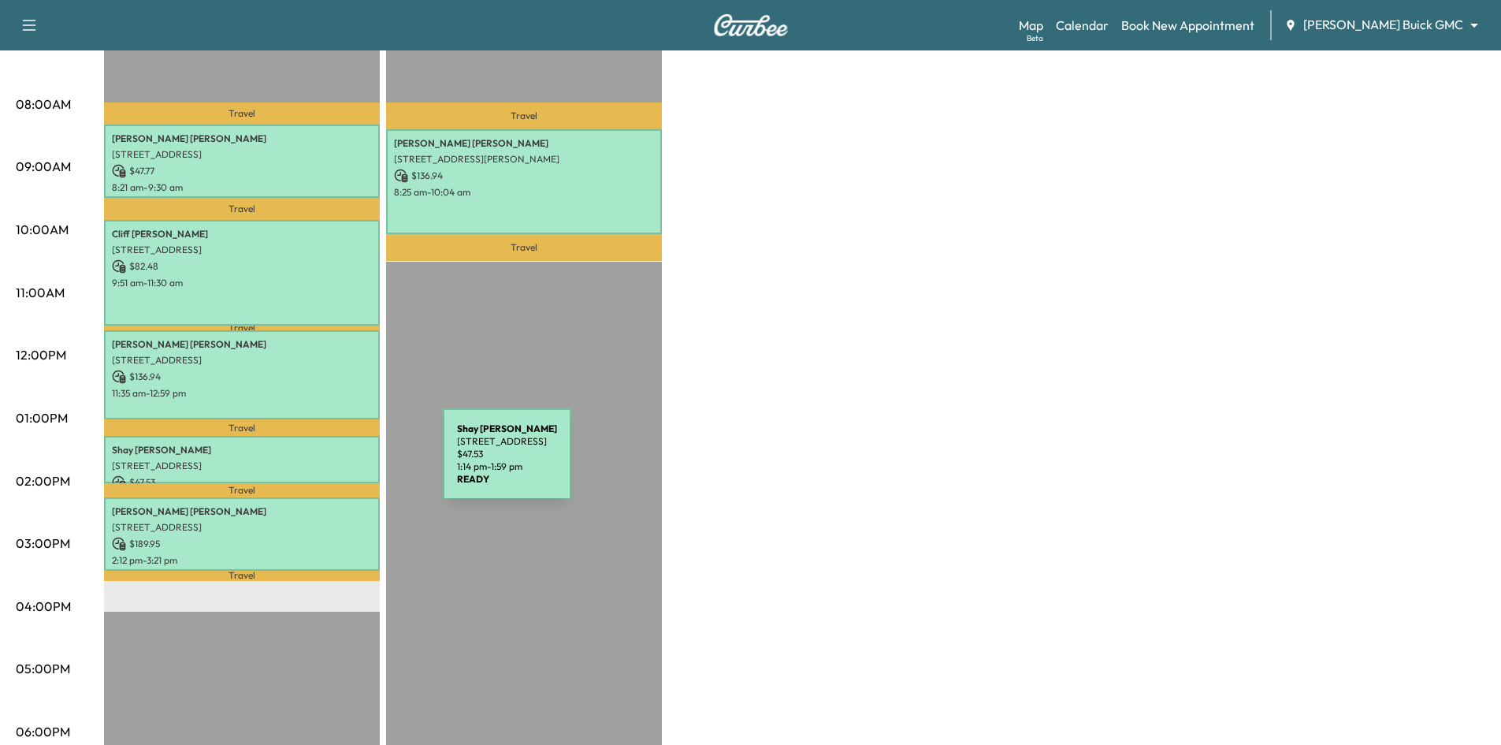
click at [325, 463] on p "[STREET_ADDRESS]" at bounding box center [242, 465] width 260 height 13
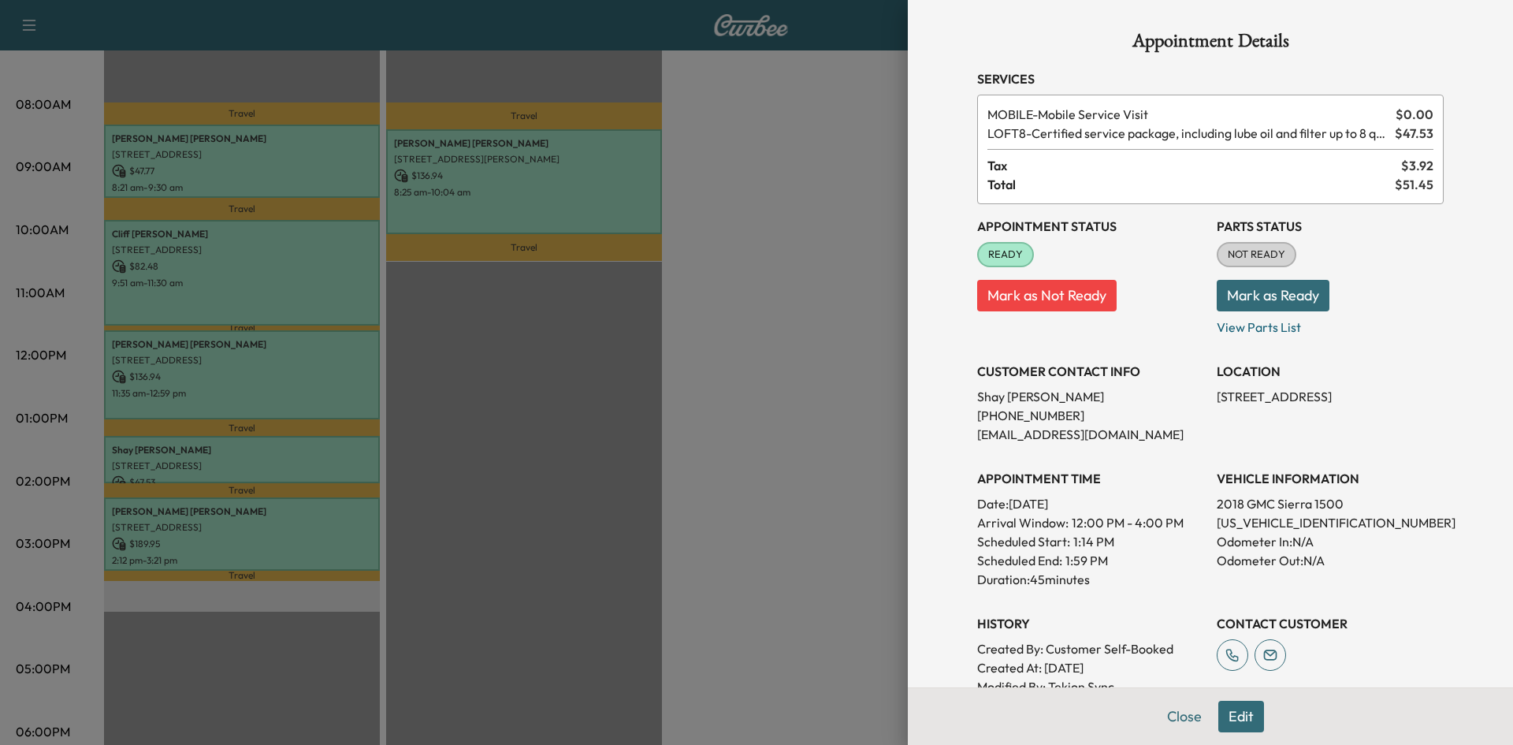
click at [296, 518] on div at bounding box center [756, 372] width 1513 height 745
